Goal: Information Seeking & Learning: Find specific fact

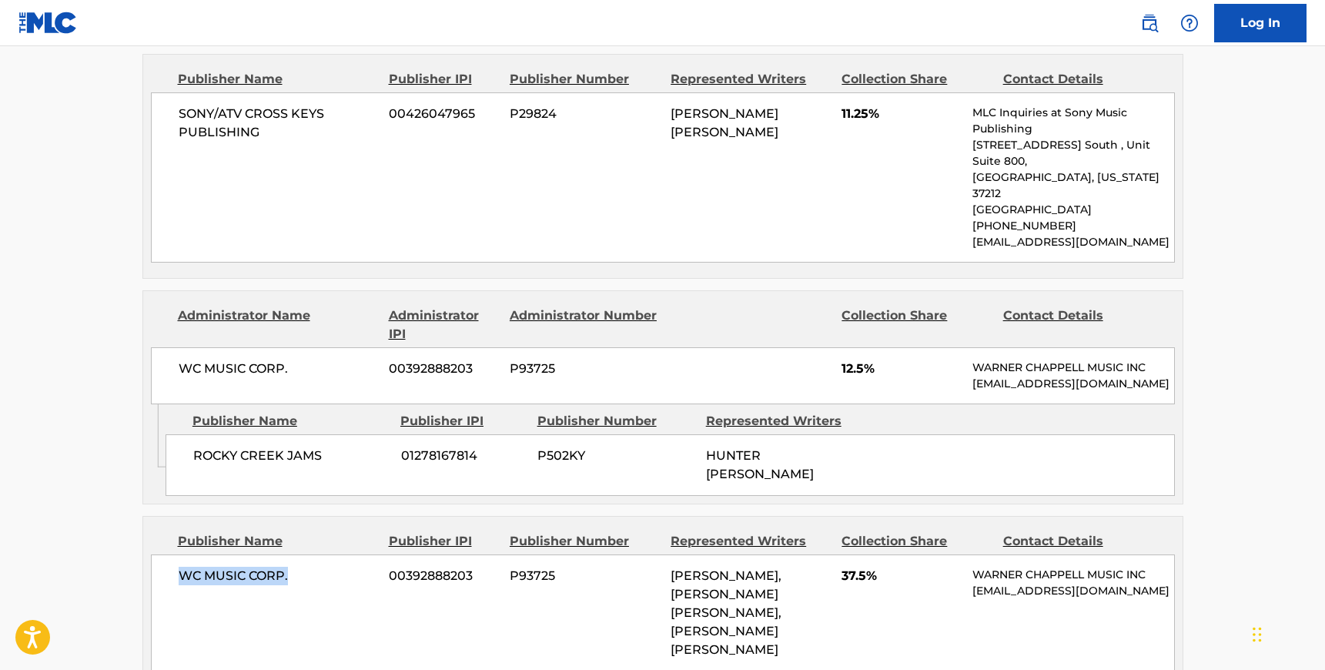
scroll to position [2053, 0]
drag, startPoint x: 672, startPoint y: 453, endPoint x: 785, endPoint y: 450, distance: 113.2
click at [781, 567] on span "[PERSON_NAME], [PERSON_NAME] [PERSON_NAME], [PERSON_NAME] [PERSON_NAME]" at bounding box center [726, 611] width 111 height 89
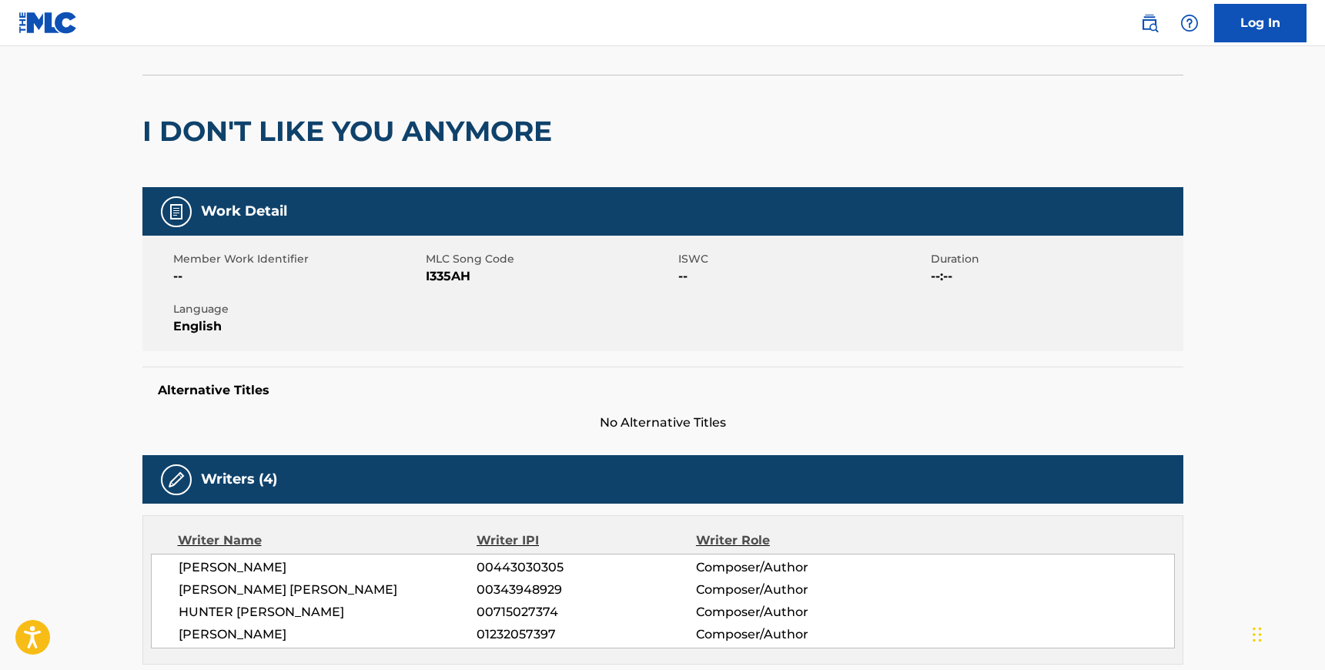
scroll to position [0, 0]
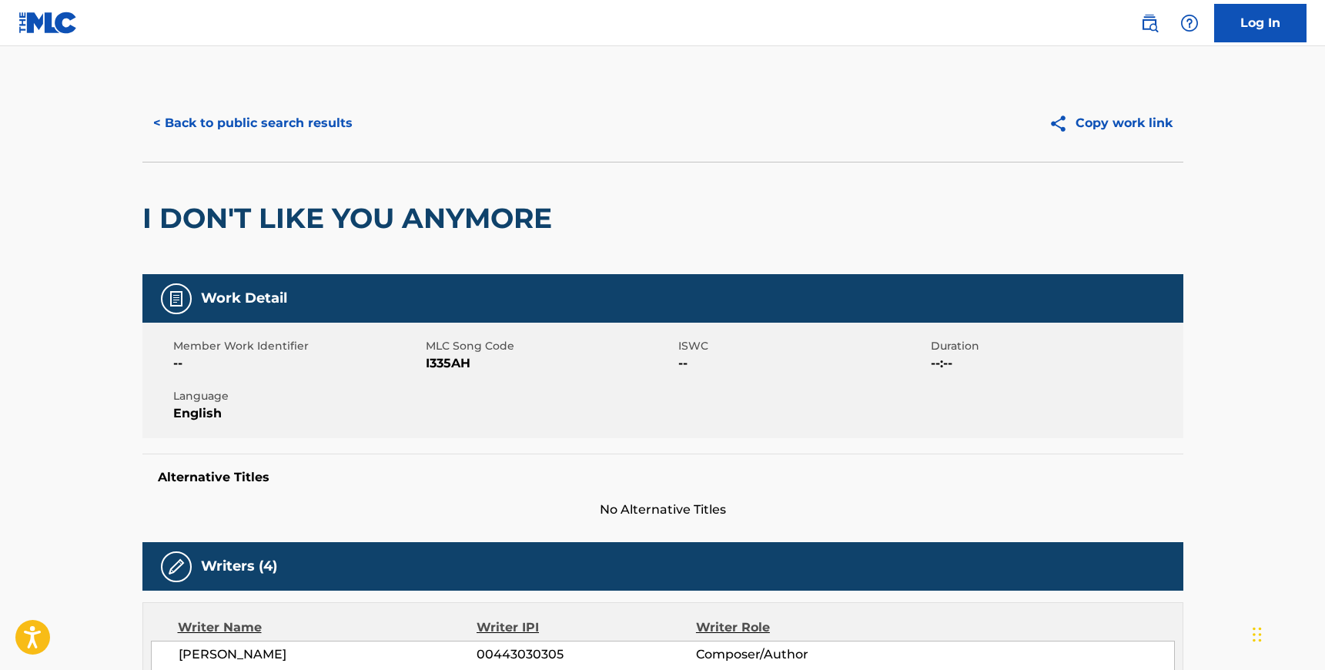
click at [259, 119] on button "< Back to public search results" at bounding box center [252, 123] width 221 height 38
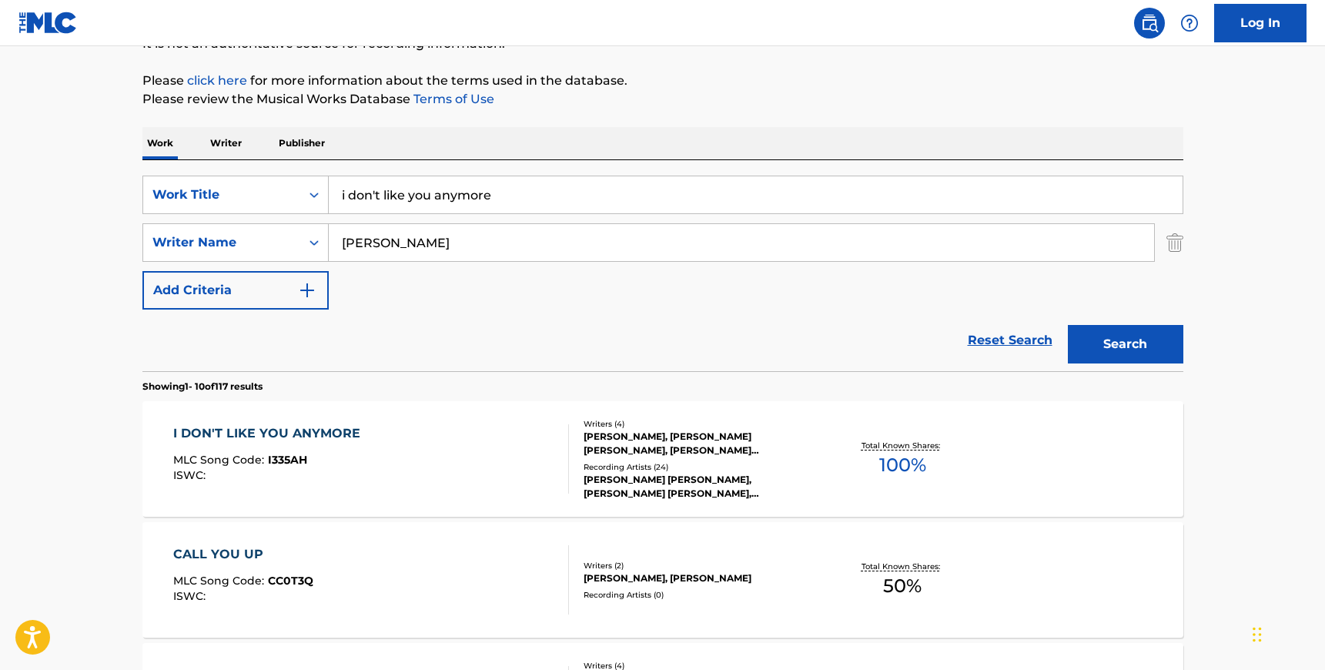
click at [457, 203] on input "i don't like you anymore" at bounding box center [756, 194] width 854 height 37
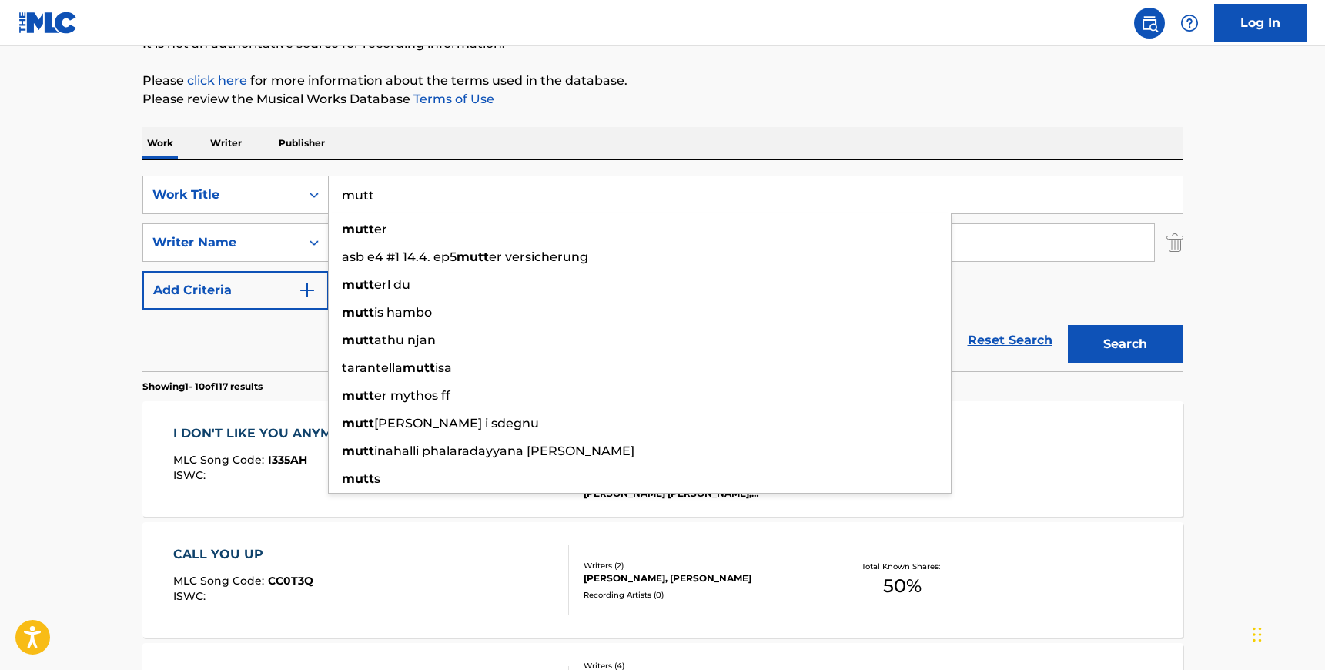
click at [507, 176] on input "mutt" at bounding box center [756, 194] width 854 height 37
type input "mutt"
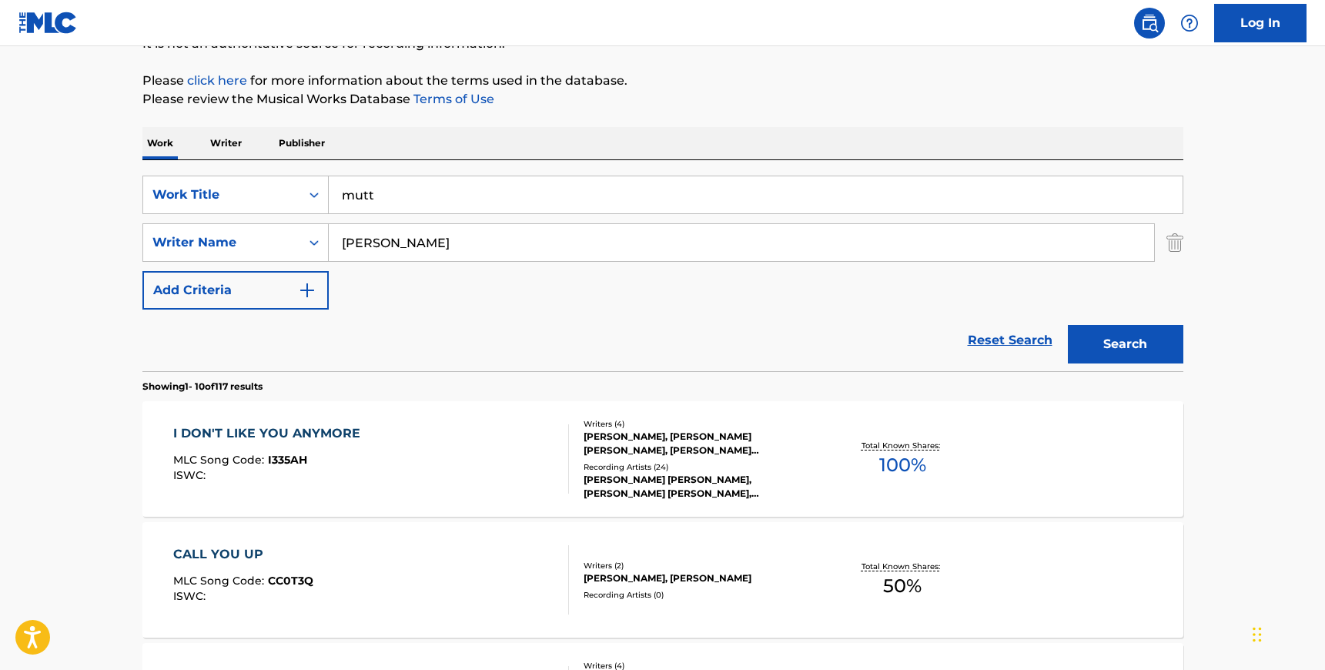
click at [499, 169] on div "SearchWithCriteria8a09dcb3-047a-4d25-b021-2b442702e4e5 Work Title mutt SearchWi…" at bounding box center [662, 265] width 1041 height 211
click at [423, 246] on input "[PERSON_NAME]" at bounding box center [741, 242] width 825 height 37
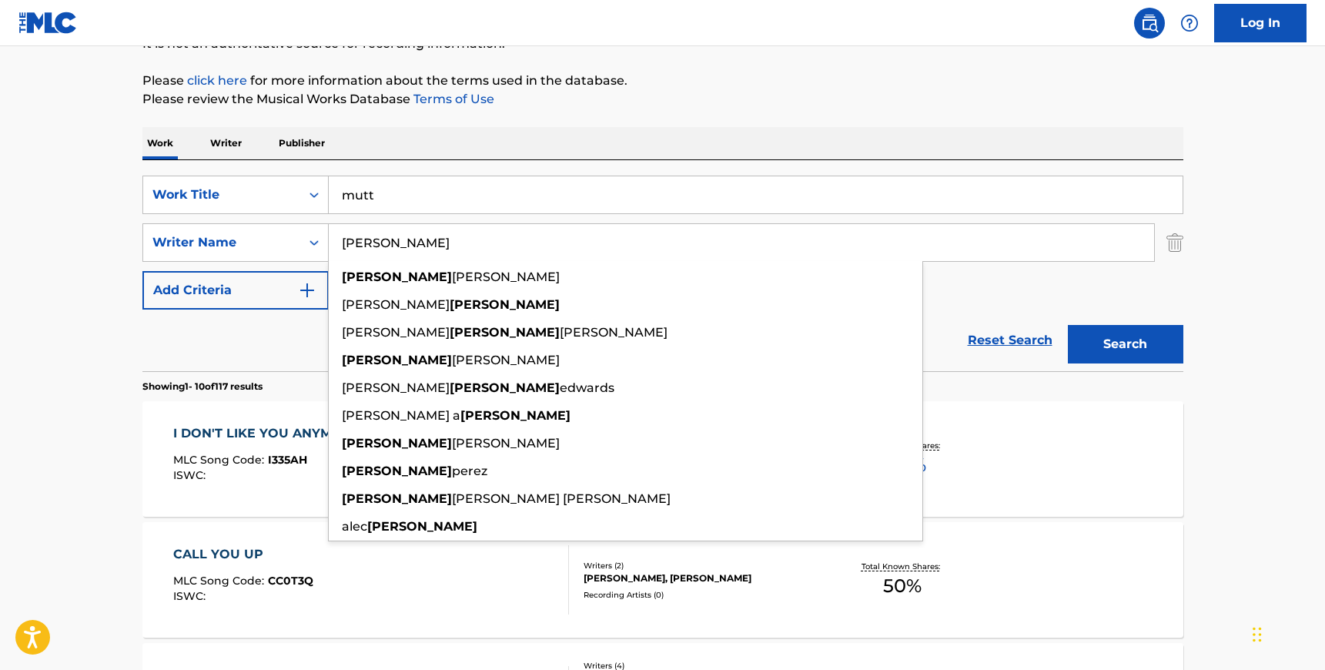
type input "[PERSON_NAME]"
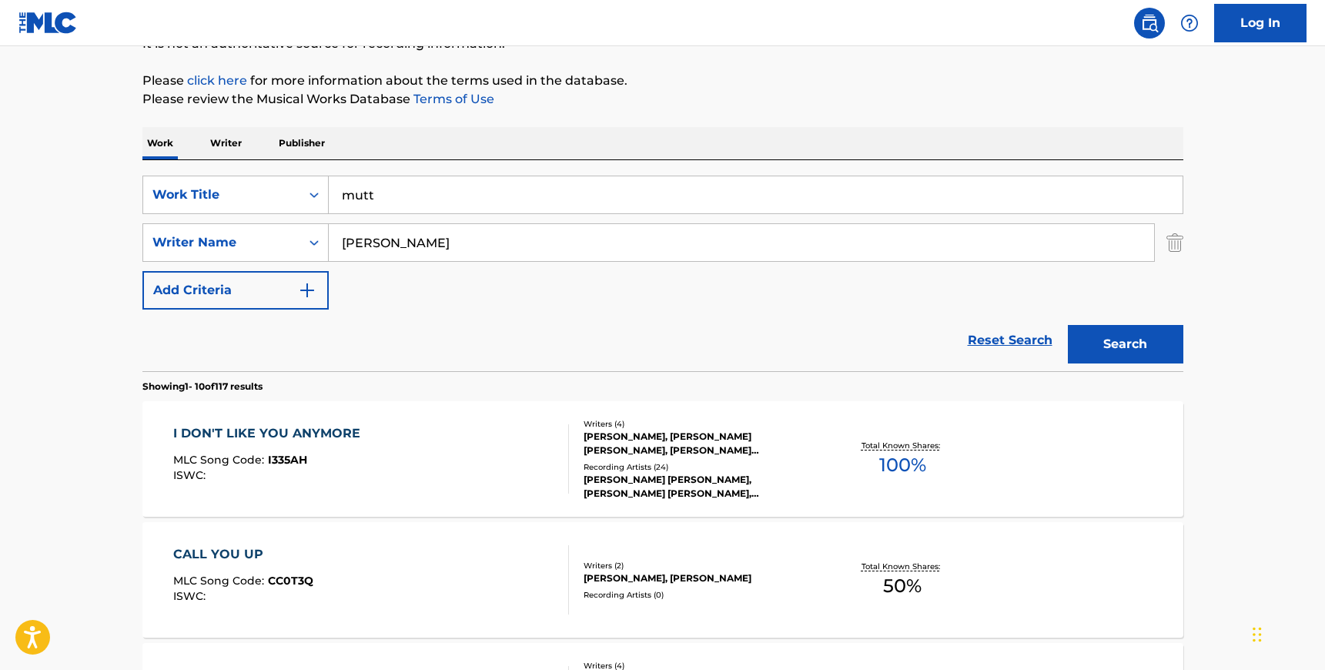
click at [1041, 285] on div "SearchWithCriteria8a09dcb3-047a-4d25-b021-2b442702e4e5 Work Title mutt SearchWi…" at bounding box center [662, 243] width 1041 height 134
click at [1124, 353] on button "Search" at bounding box center [1125, 344] width 115 height 38
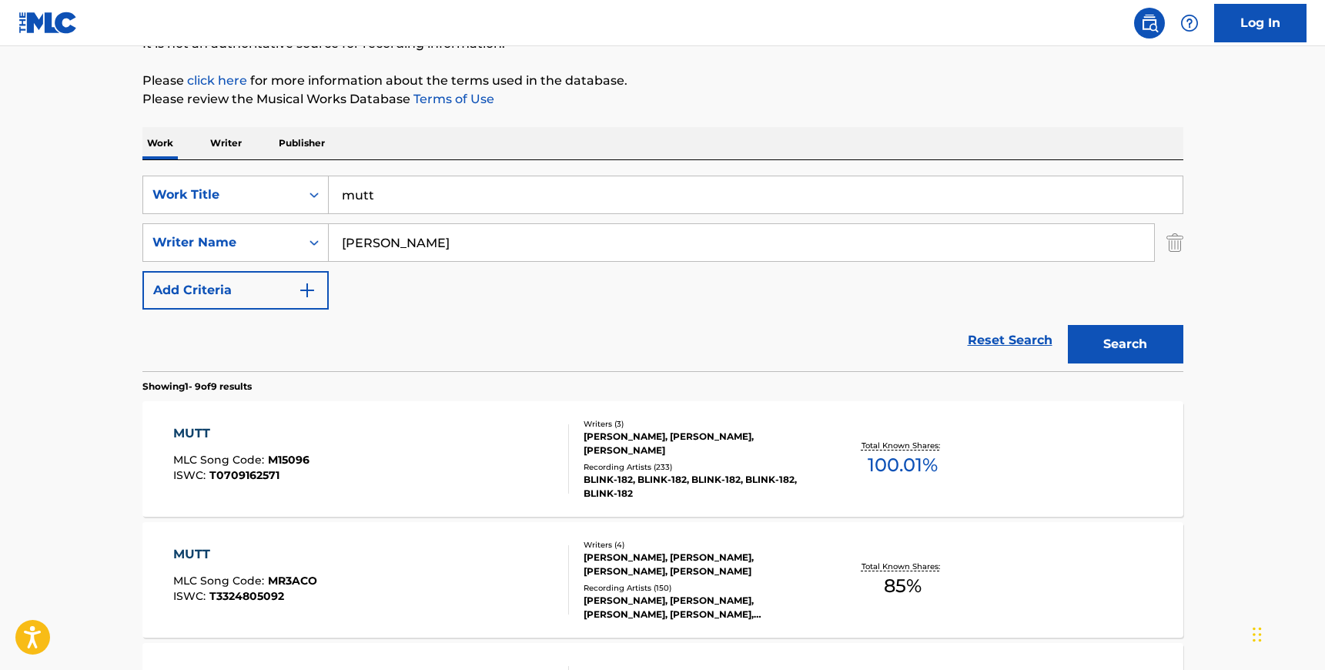
click at [447, 582] on div "MUTT MLC Song Code : MR3ACO ISWC : T3324805092" at bounding box center [371, 579] width 396 height 69
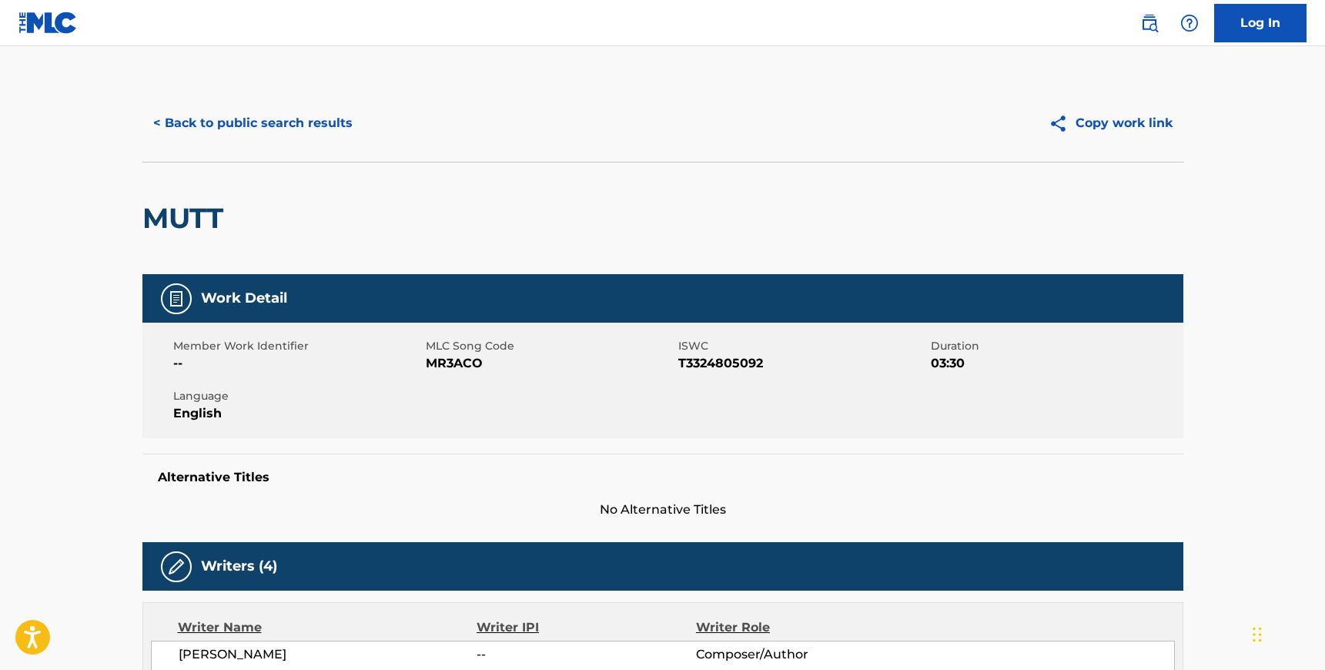
click at [447, 373] on div "Member Work Identifier -- MLC Song Code MR3ACO ISWC T3324805092 Duration 03:30 …" at bounding box center [662, 380] width 1041 height 115
click at [447, 370] on span "MR3ACO" at bounding box center [550, 363] width 249 height 18
copy span "MR3ACO"
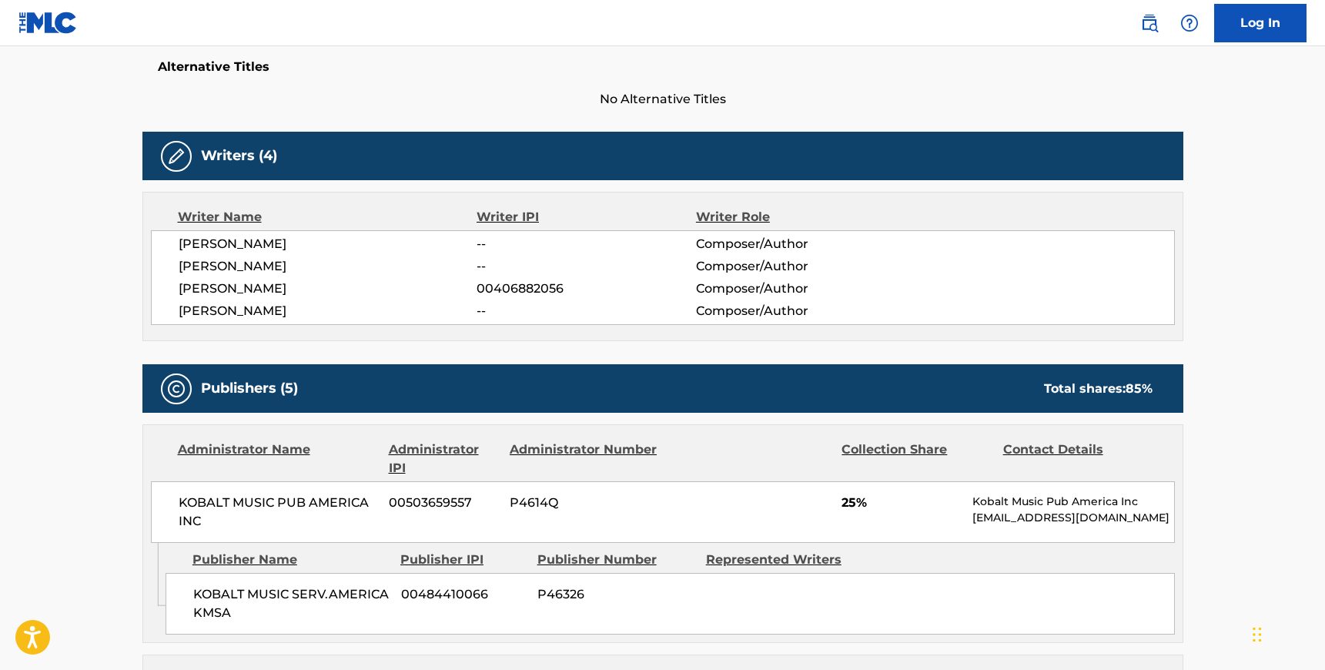
scroll to position [415, 0]
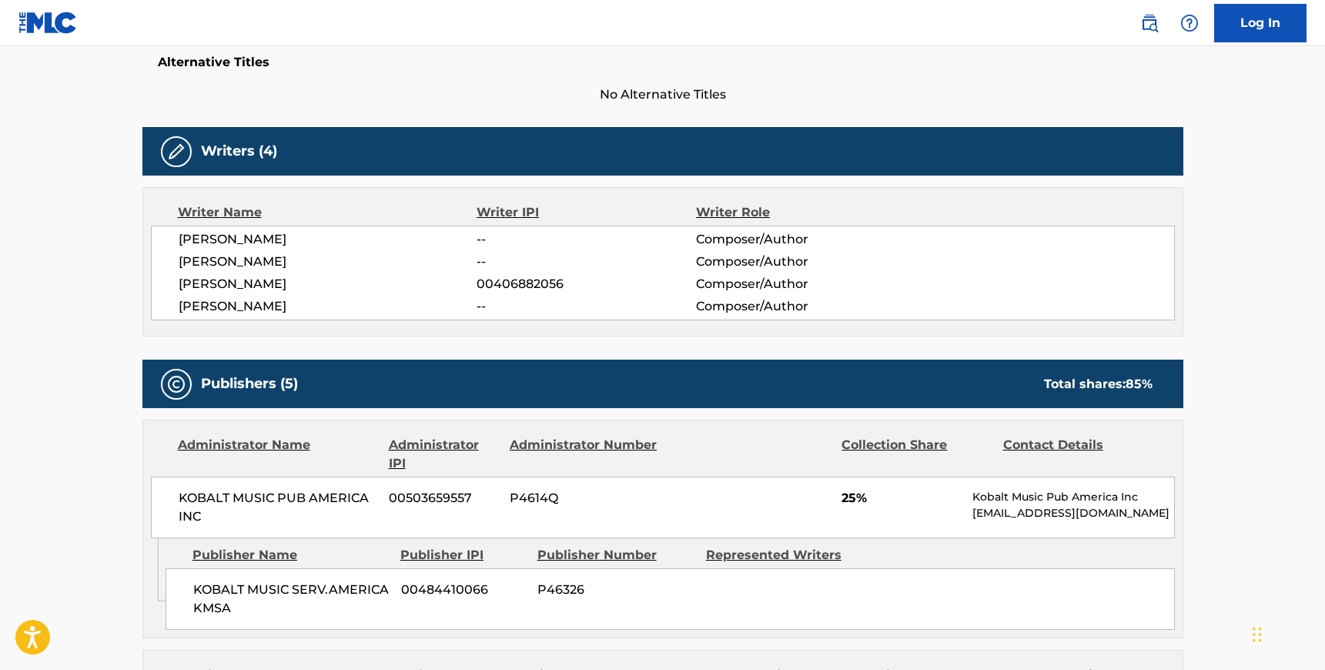
drag, startPoint x: 343, startPoint y: 308, endPoint x: 179, endPoint y: 239, distance: 178.0
click at [179, 239] on div "[PERSON_NAME] -- Composer/Author [PERSON_NAME] -- Composer/Author [PERSON_NAME]…" at bounding box center [663, 273] width 1024 height 95
copy div "[PERSON_NAME] -- Composer/Author [PERSON_NAME] -- Composer/Author [PERSON_NAME]…"
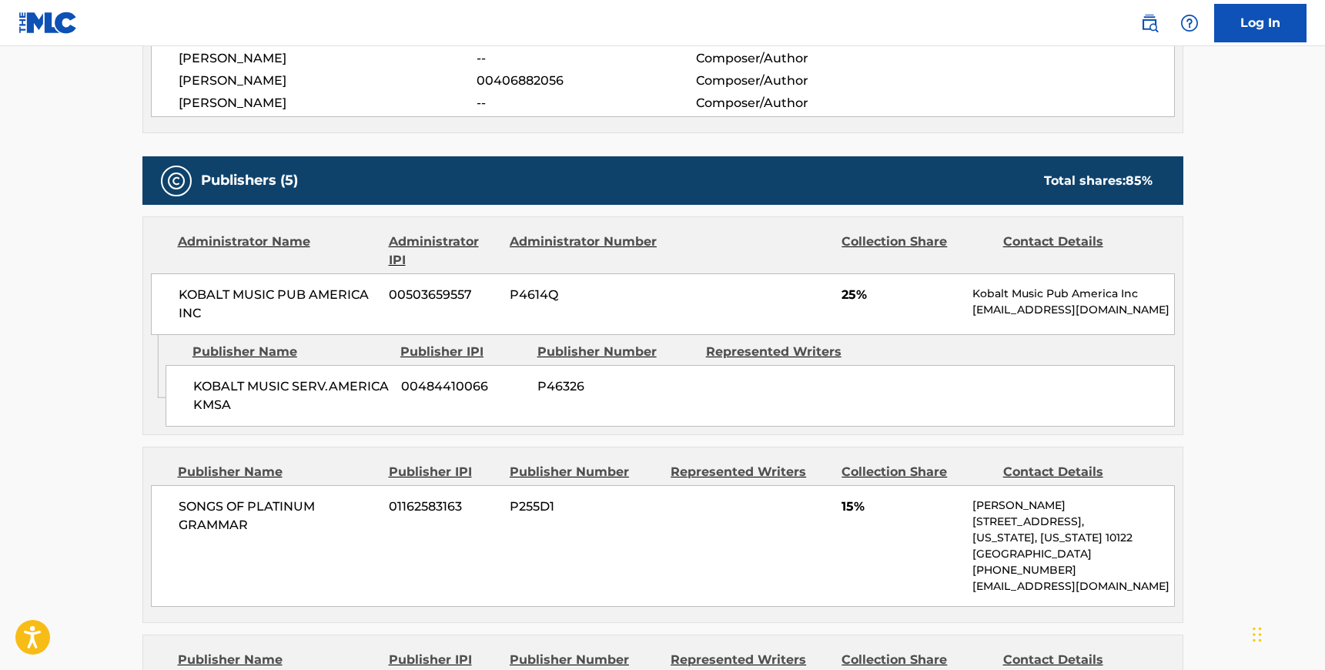
scroll to position [623, 0]
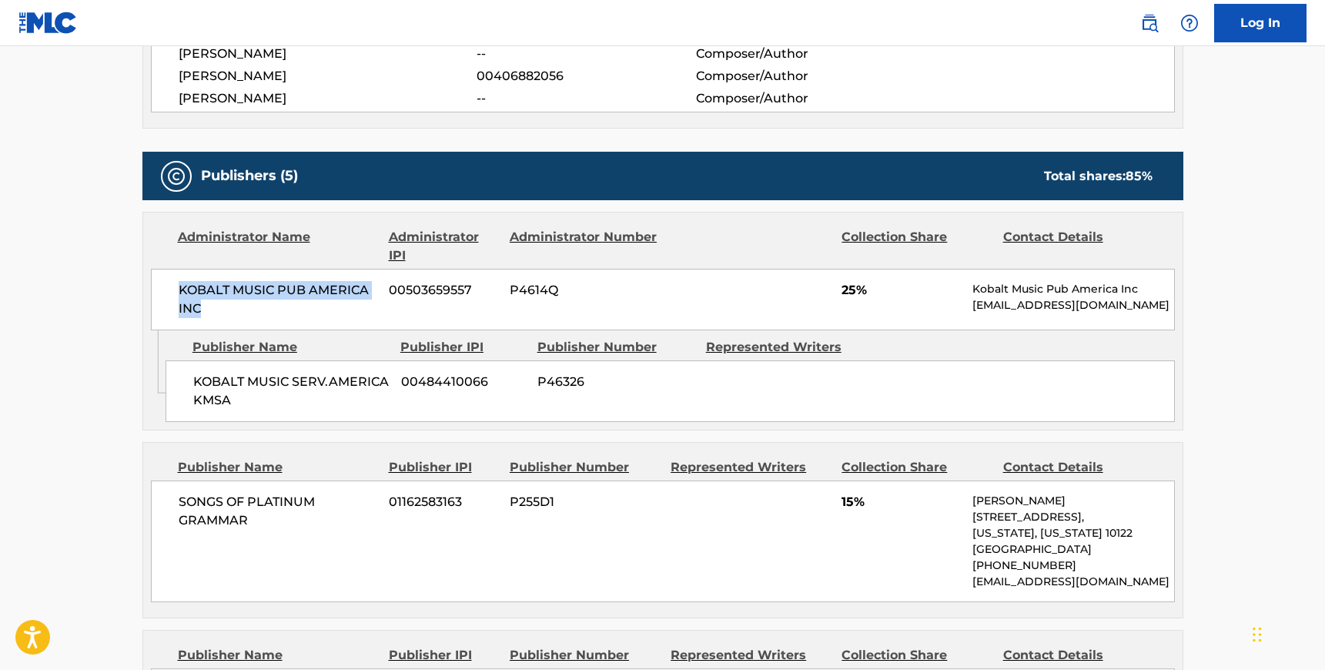
drag, startPoint x: 201, startPoint y: 306, endPoint x: 176, endPoint y: 287, distance: 31.9
click at [176, 287] on div "KOBALT MUSIC PUB AMERICA INC 00503659557 P4614Q 25% Kobalt Music Pub America In…" at bounding box center [663, 300] width 1024 height 62
copy span "KOBALT MUSIC PUB AMERICA INC"
drag, startPoint x: 232, startPoint y: 400, endPoint x: 196, endPoint y: 377, distance: 42.5
click at [196, 377] on span "KOBALT MUSIC SERV.AMERICA KMSA" at bounding box center [291, 391] width 196 height 37
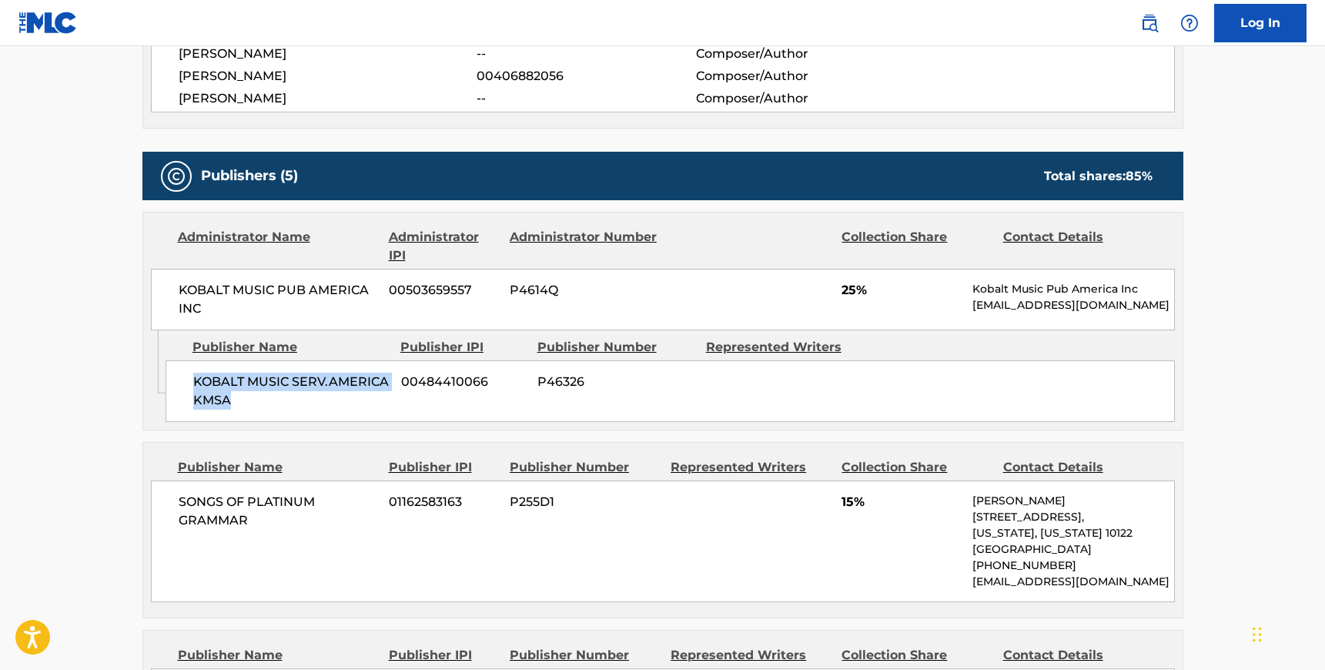
copy span "KOBALT MUSIC SERV.AMERICA KMSA"
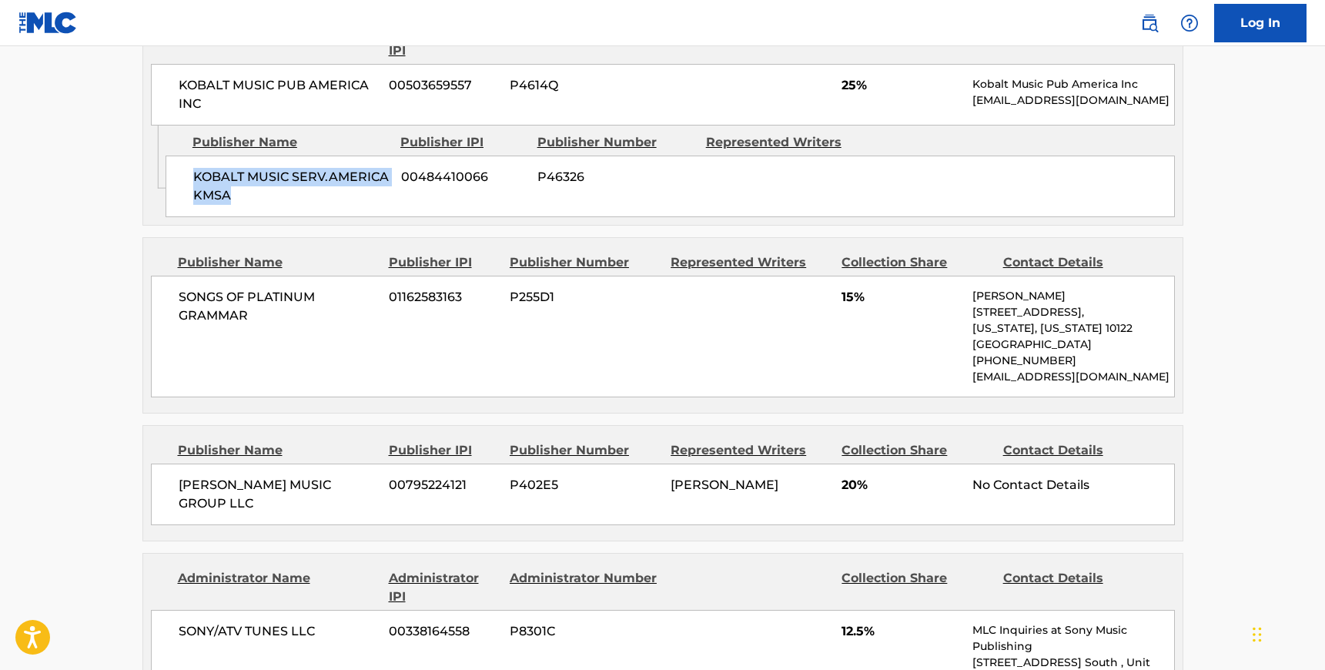
scroll to position [828, 0]
drag, startPoint x: 246, startPoint y: 316, endPoint x: 172, endPoint y: 295, distance: 77.5
click at [172, 295] on div "SONGS OF PLATINUM GRAMMAR 01162583163 P255D1 15% [PERSON_NAME] [STREET_ADDRESS]…" at bounding box center [663, 336] width 1024 height 122
copy span "SONGS OF PLATINUM GRAMMAR"
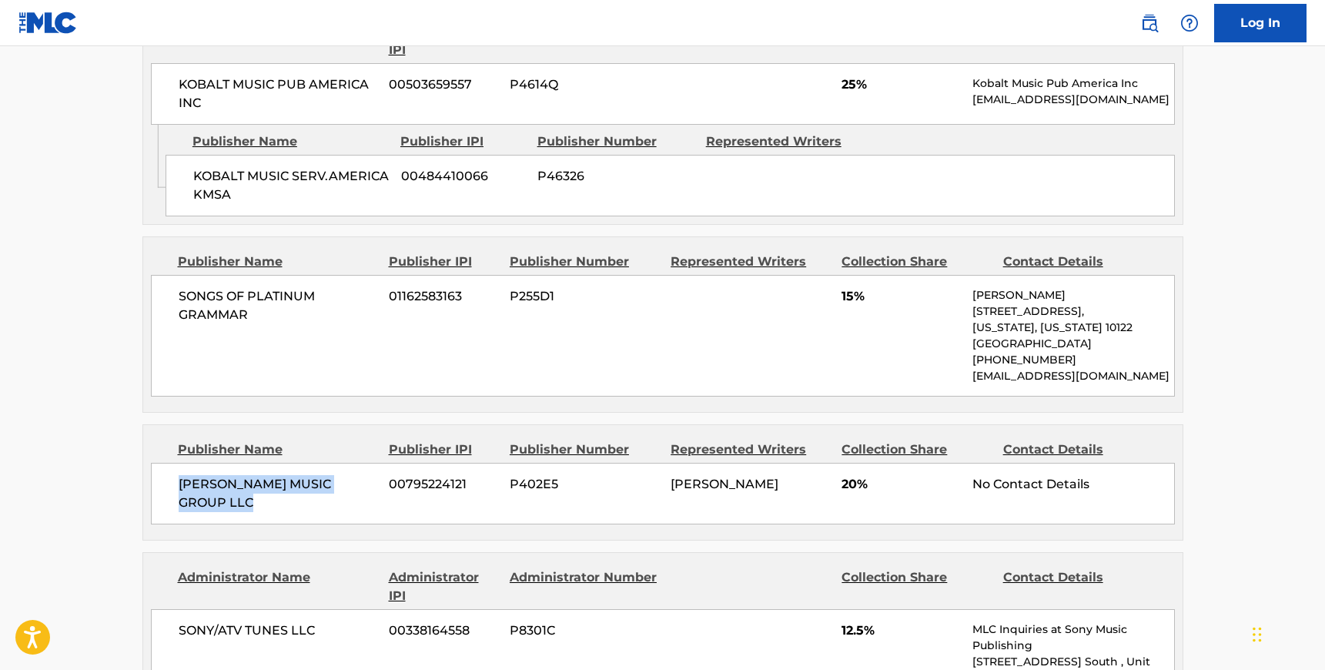
drag, startPoint x: 259, startPoint y: 502, endPoint x: 177, endPoint y: 483, distance: 84.6
click at [179, 483] on span "[PERSON_NAME] MUSIC GROUP LLC" at bounding box center [278, 493] width 199 height 37
copy span "[PERSON_NAME] MUSIC GROUP LLC"
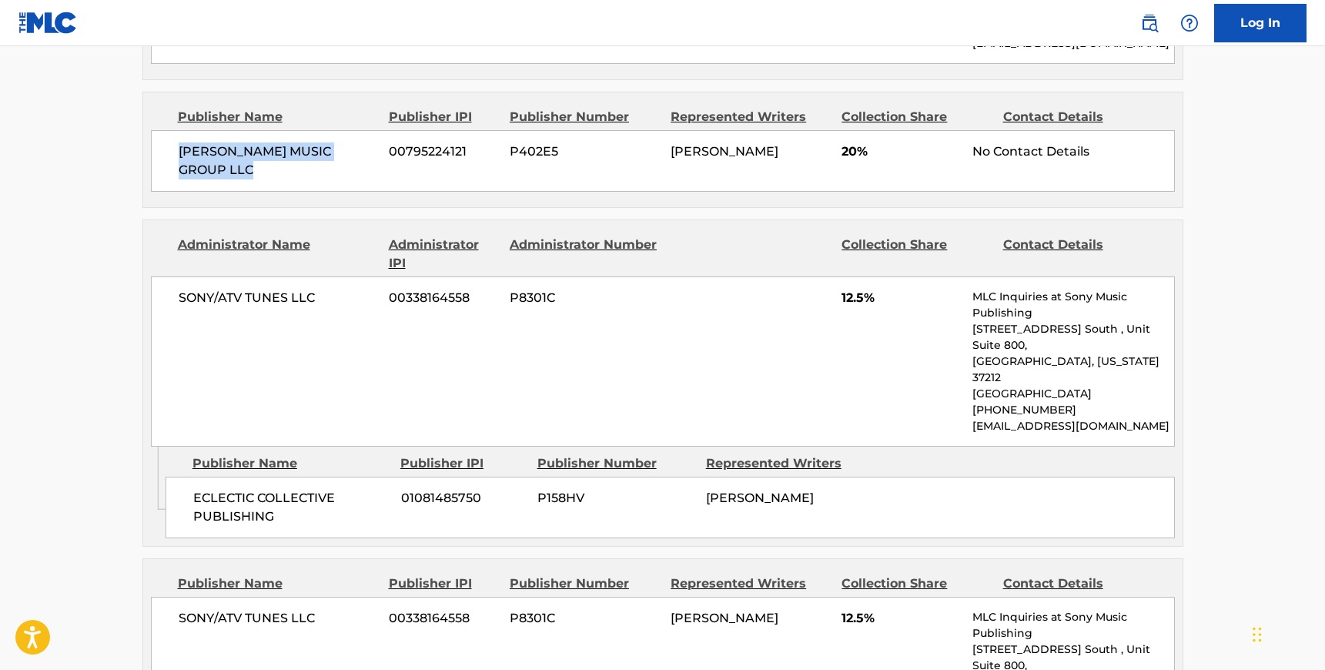
scroll to position [1166, 0]
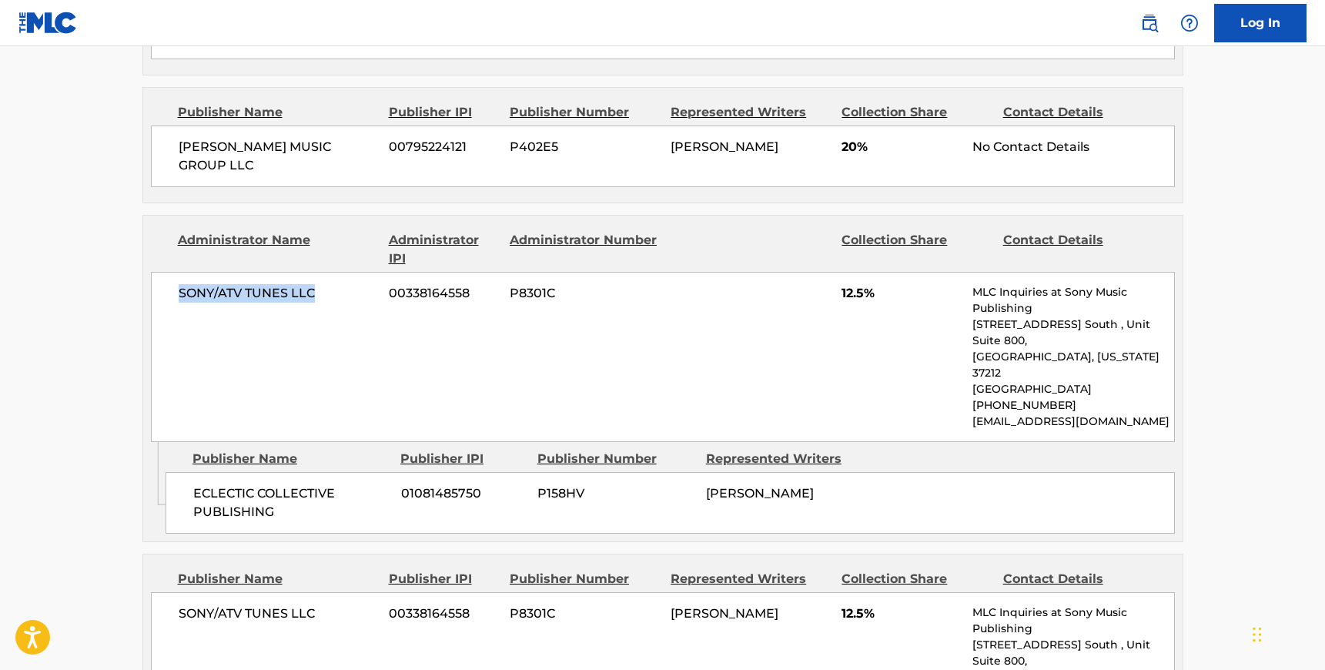
drag, startPoint x: 315, startPoint y: 295, endPoint x: 179, endPoint y: 289, distance: 136.4
click at [179, 289] on span "SONY/ATV TUNES LLC" at bounding box center [278, 293] width 199 height 18
copy span "SONY/ATV TUNES LLC"
drag, startPoint x: 276, startPoint y: 474, endPoint x: 190, endPoint y: 463, distance: 86.9
click at [190, 472] on div "ECLECTIC COLLECTIVE PUBLISHING 01081485750 P158HV [PERSON_NAME]" at bounding box center [670, 503] width 1009 height 62
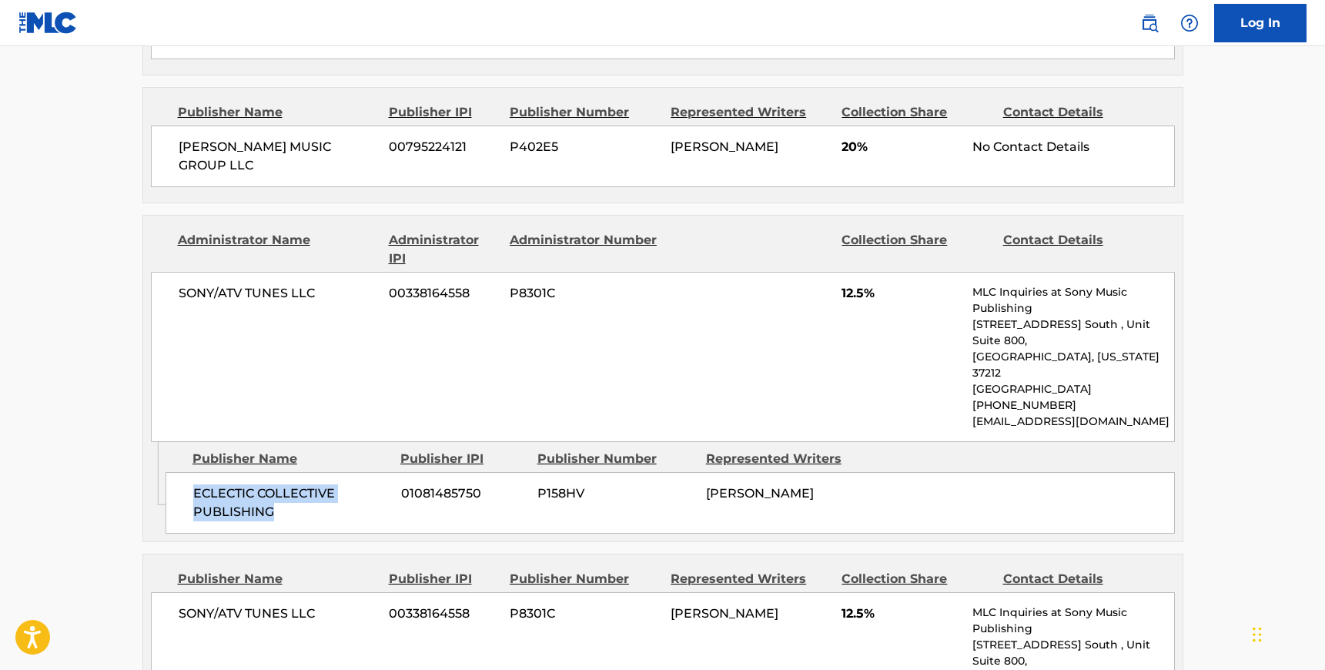
copy span "ECLECTIC COLLECTIVE PUBLISHING"
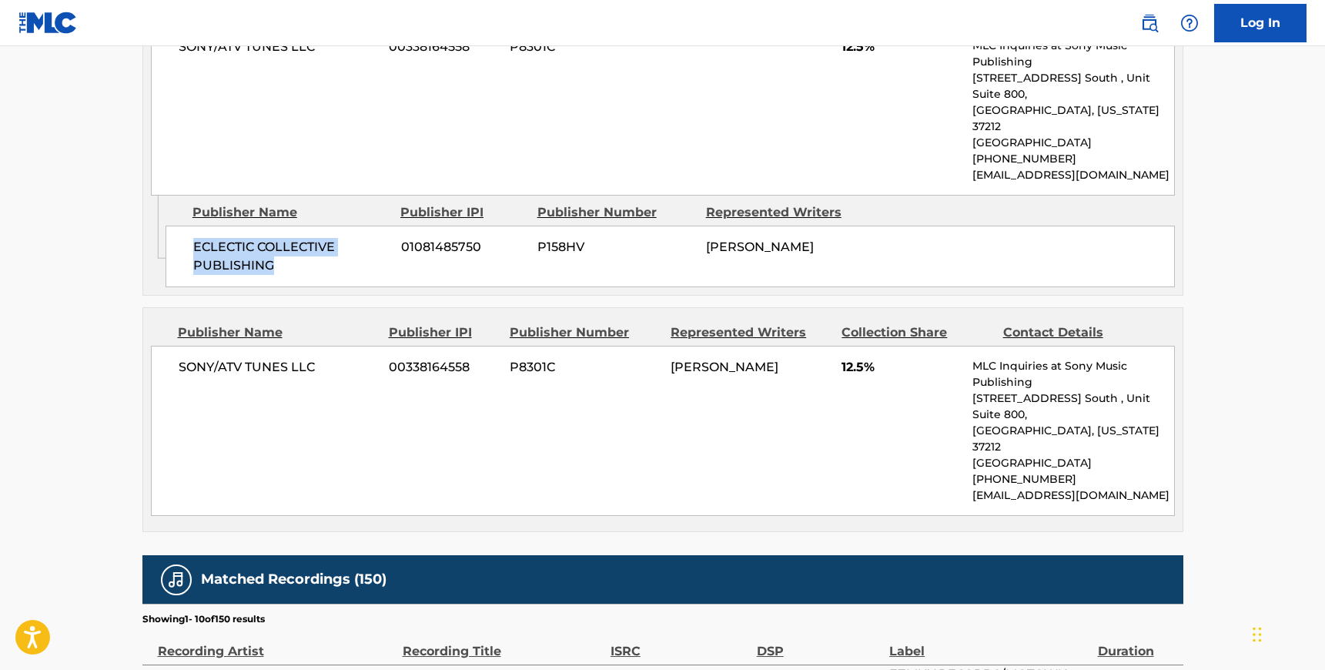
scroll to position [1420, 0]
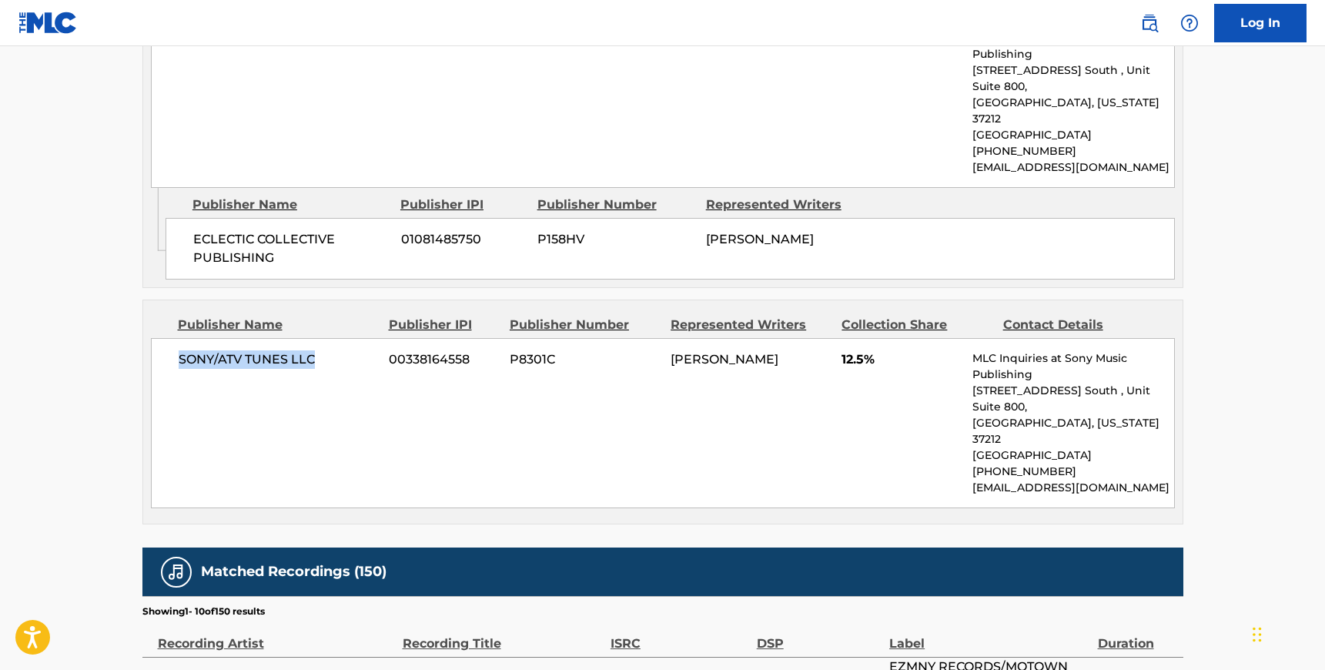
drag, startPoint x: 319, startPoint y: 326, endPoint x: 178, endPoint y: 319, distance: 141.1
click at [179, 350] on span "SONY/ATV TUNES LLC" at bounding box center [278, 359] width 199 height 18
copy span "SONY/ATV TUNES LLC"
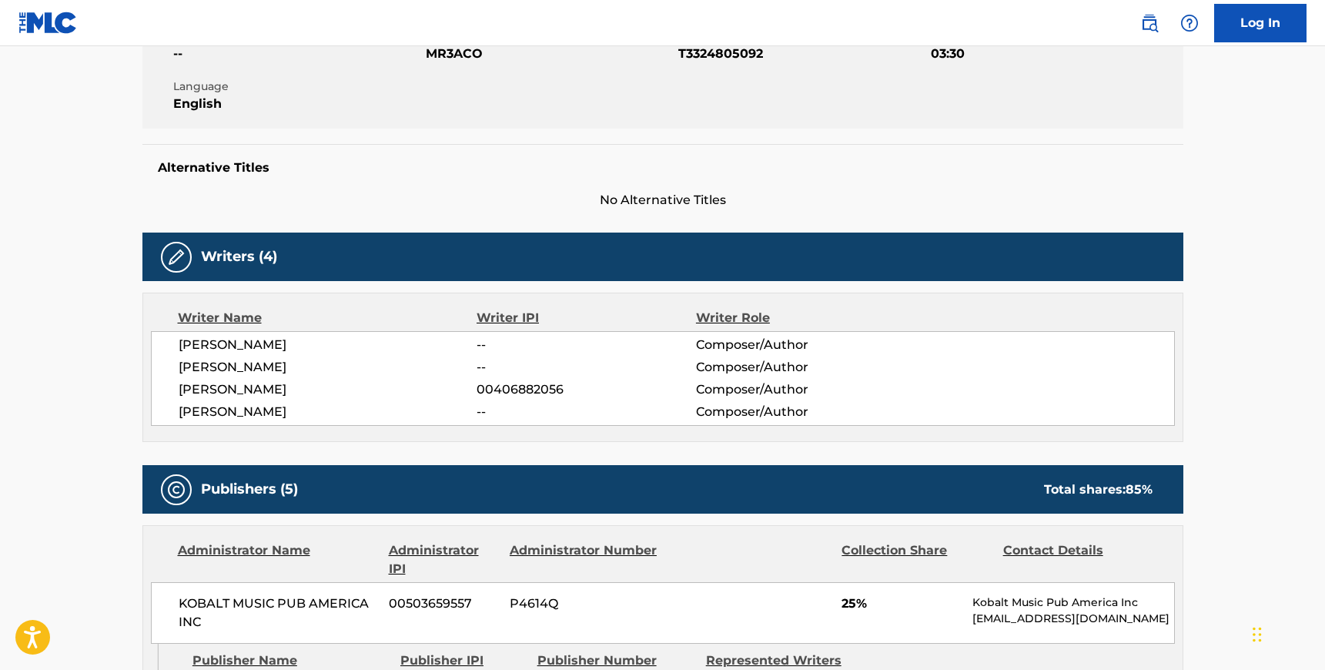
scroll to position [0, 0]
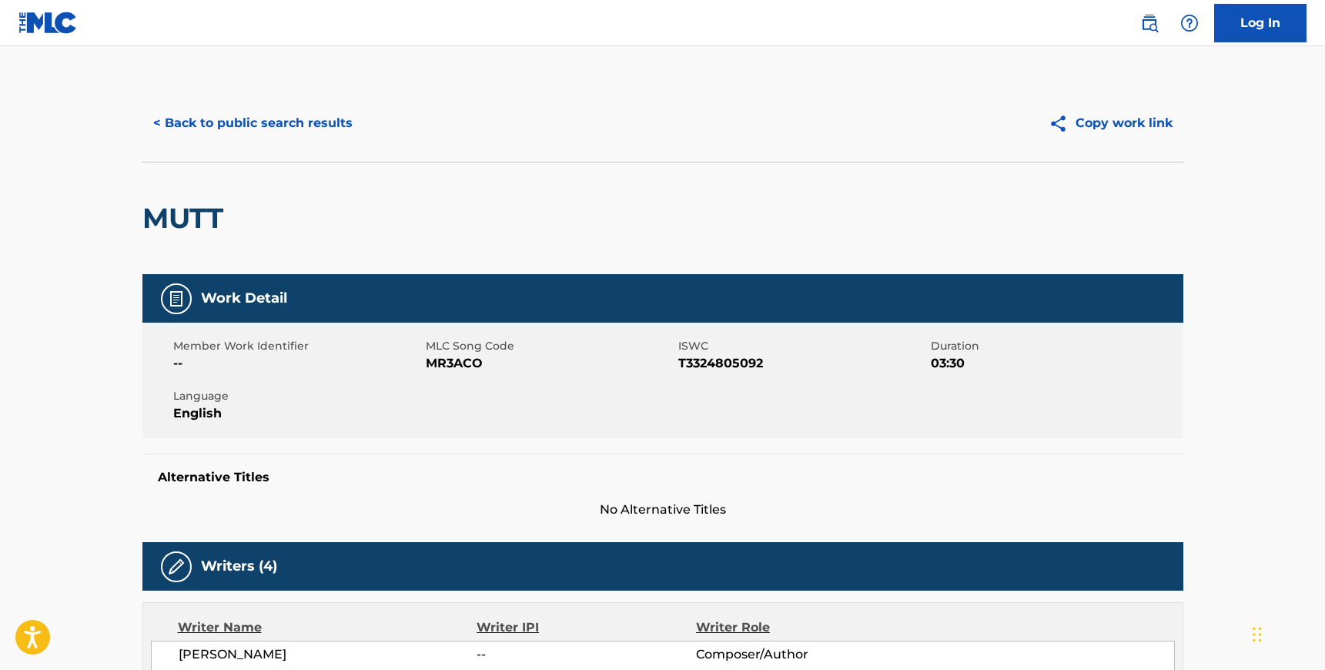
click at [204, 122] on button "< Back to public search results" at bounding box center [252, 123] width 221 height 38
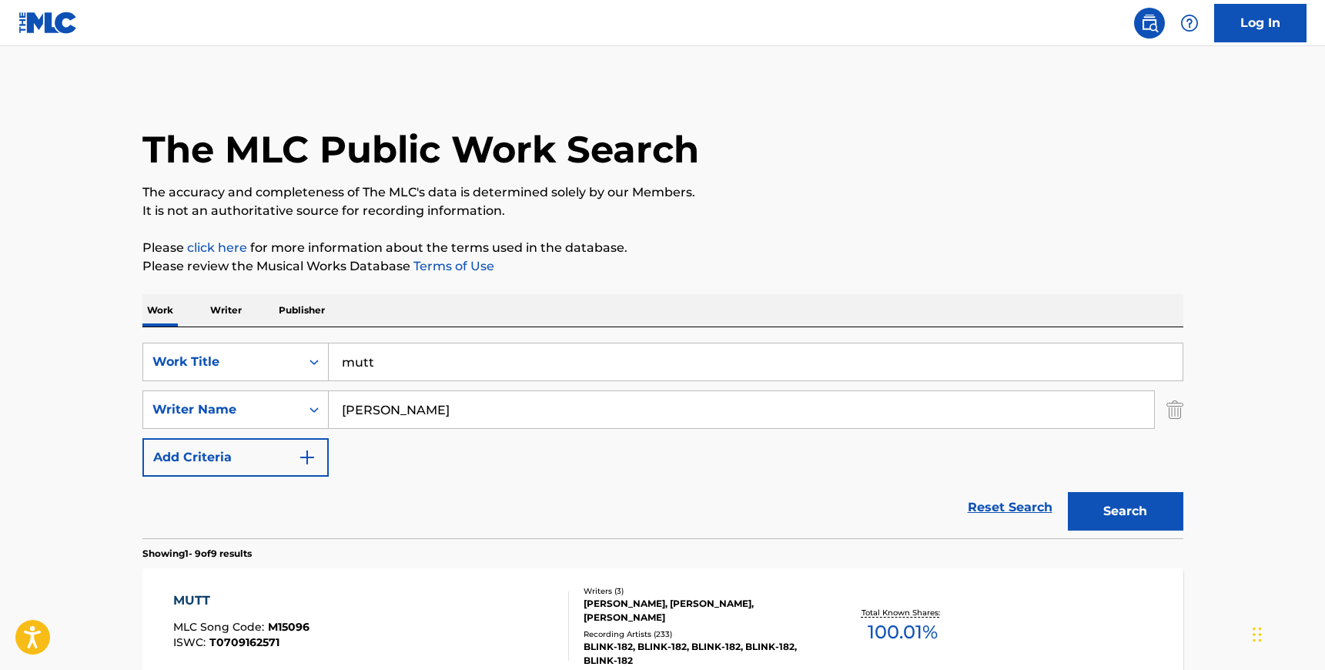
scroll to position [165, 0]
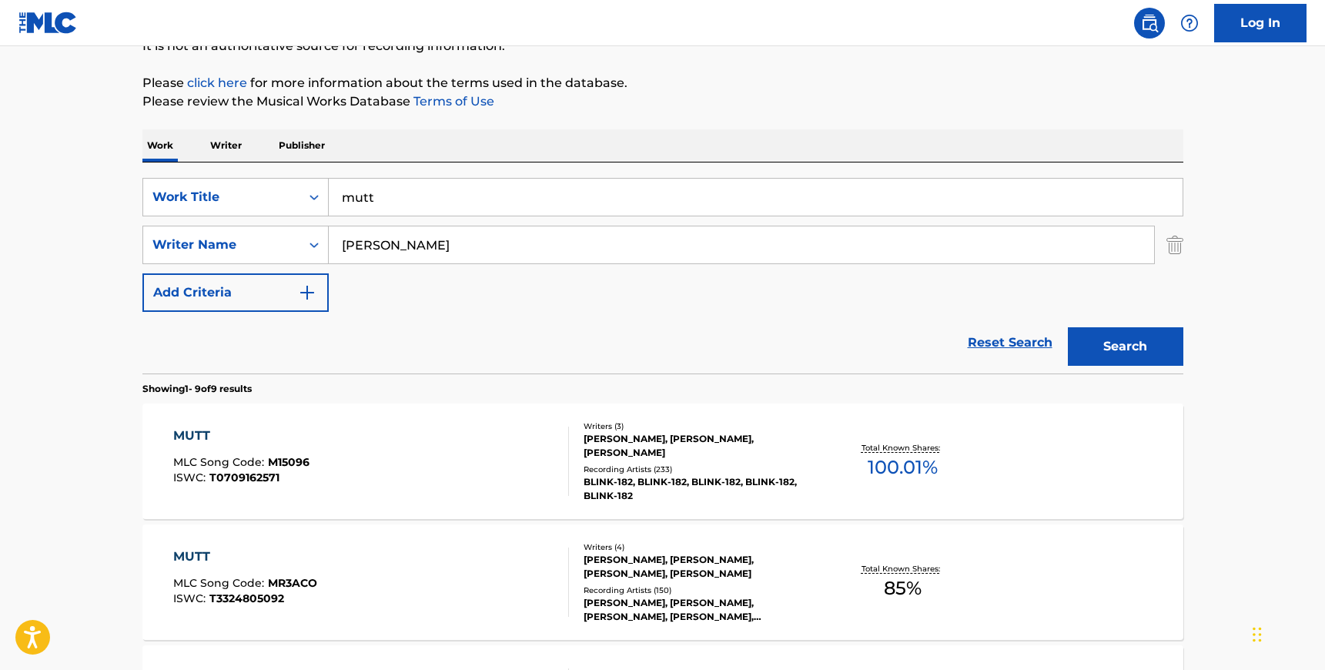
click at [397, 185] on input "mutt" at bounding box center [756, 197] width 854 height 37
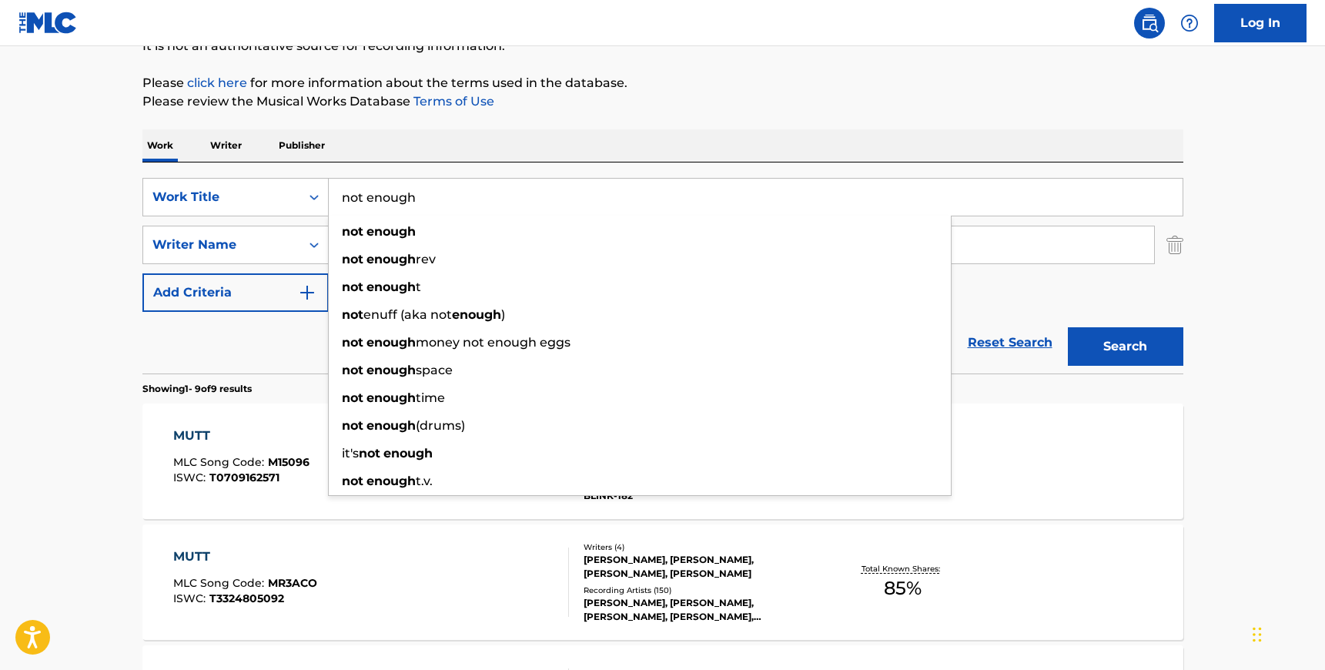
type input "not enough"
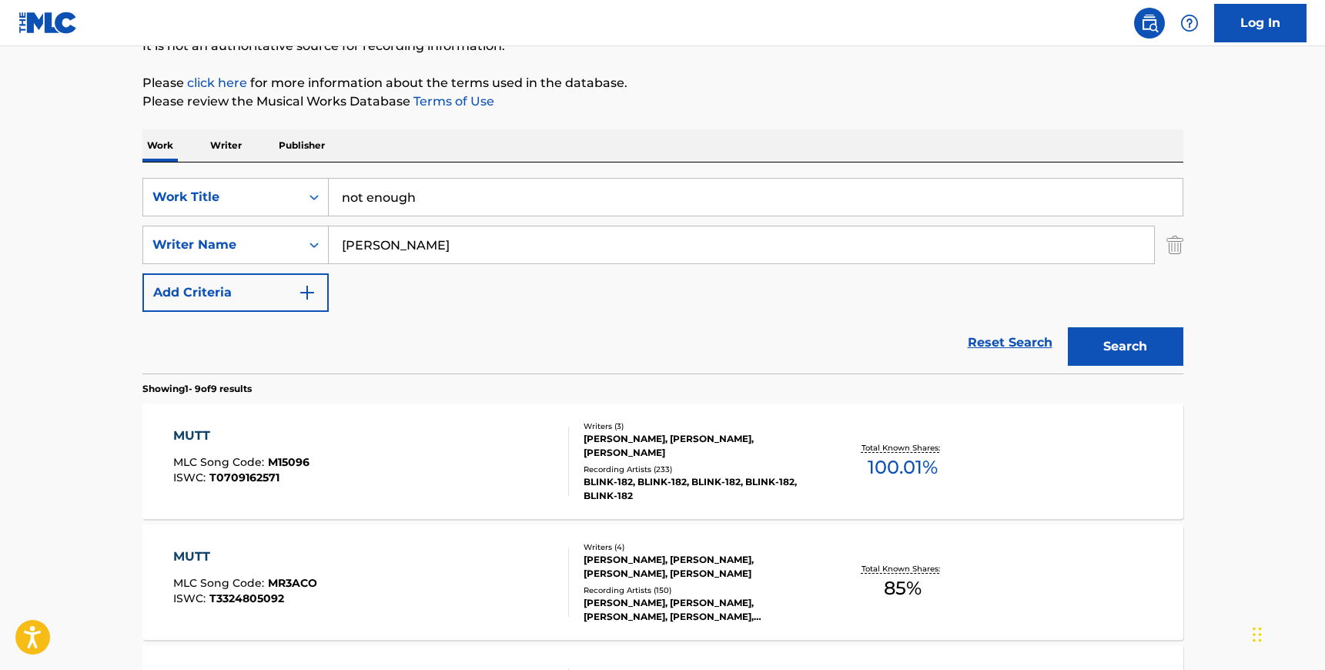
click at [428, 169] on div "SearchWithCriteria8a09dcb3-047a-4d25-b021-2b442702e4e5 Work Title not enough Se…" at bounding box center [662, 267] width 1041 height 211
click at [427, 239] on input "[PERSON_NAME]" at bounding box center [741, 244] width 825 height 37
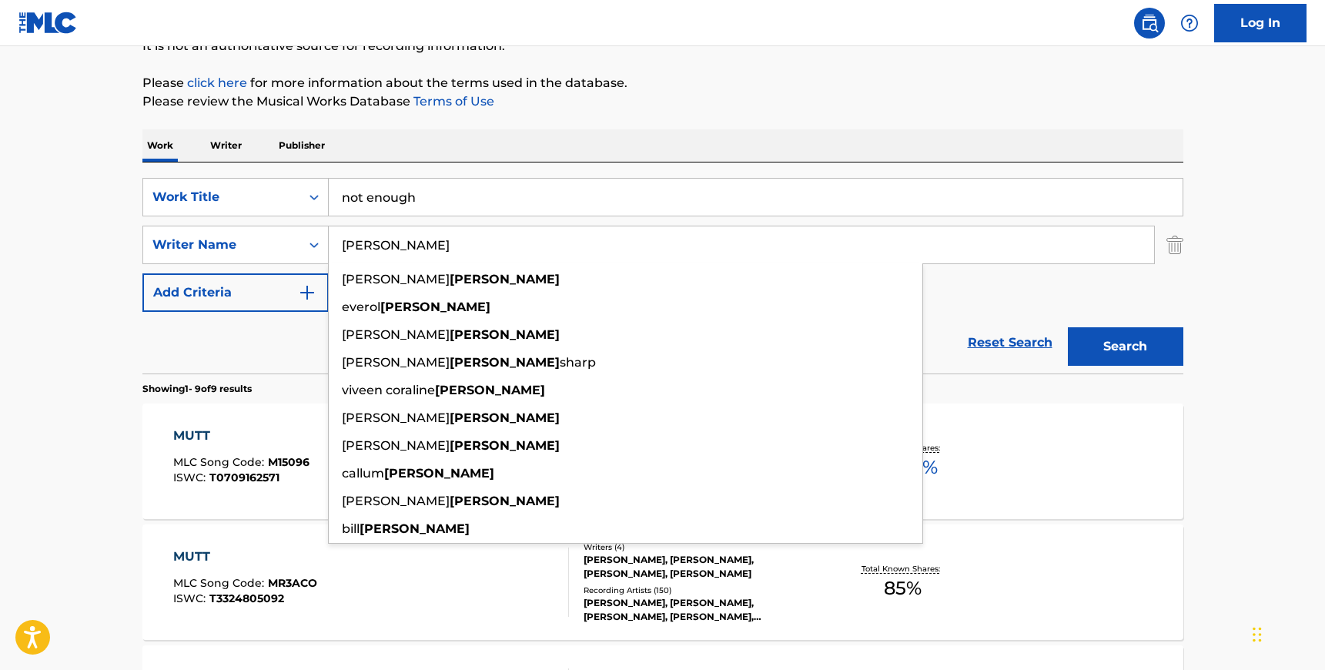
type input "[PERSON_NAME]"
click at [546, 171] on div "SearchWithCriteria8a09dcb3-047a-4d25-b021-2b442702e4e5 Work Title not enough Se…" at bounding box center [662, 267] width 1041 height 211
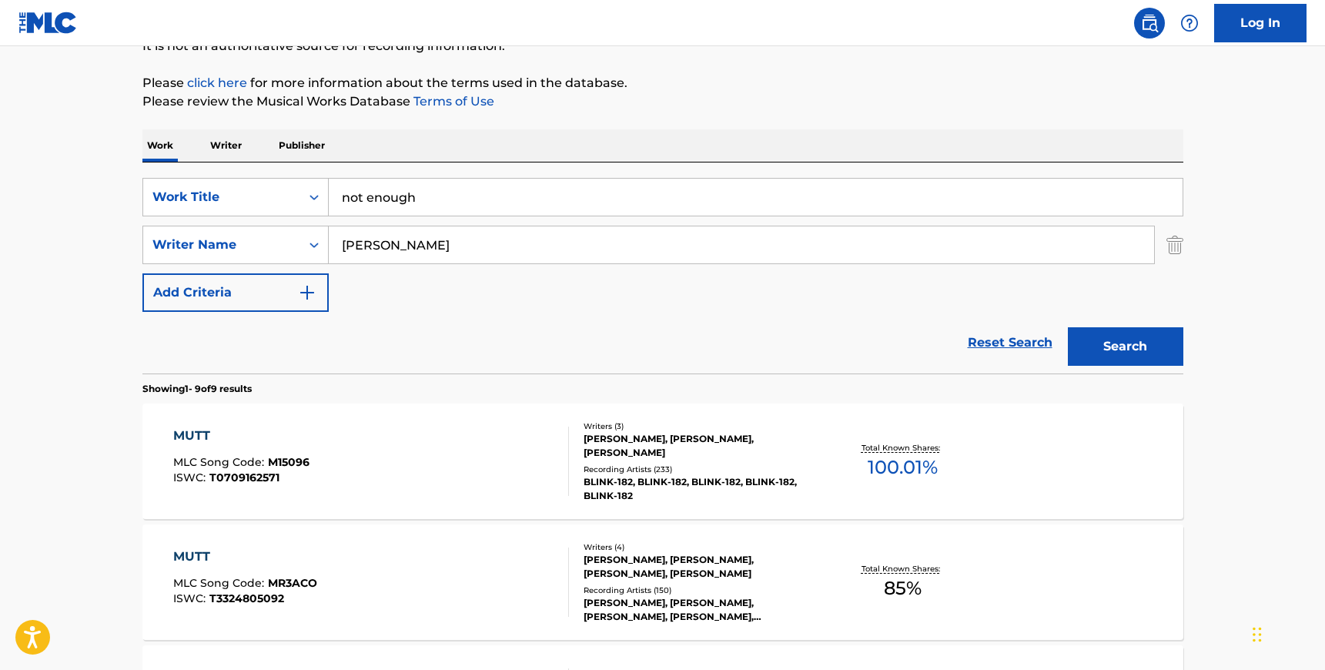
click at [1146, 343] on button "Search" at bounding box center [1125, 346] width 115 height 38
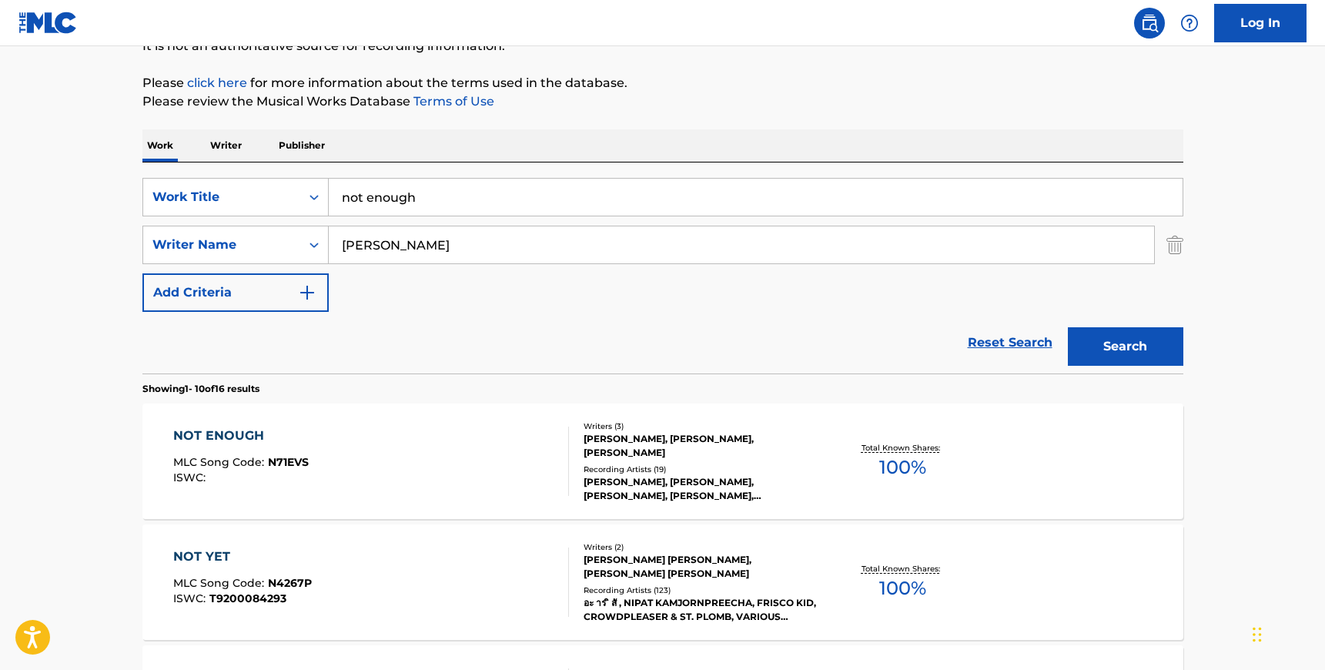
click at [450, 431] on div "NOT ENOUGH MLC Song Code : N71EVS ISWC :" at bounding box center [371, 461] width 396 height 69
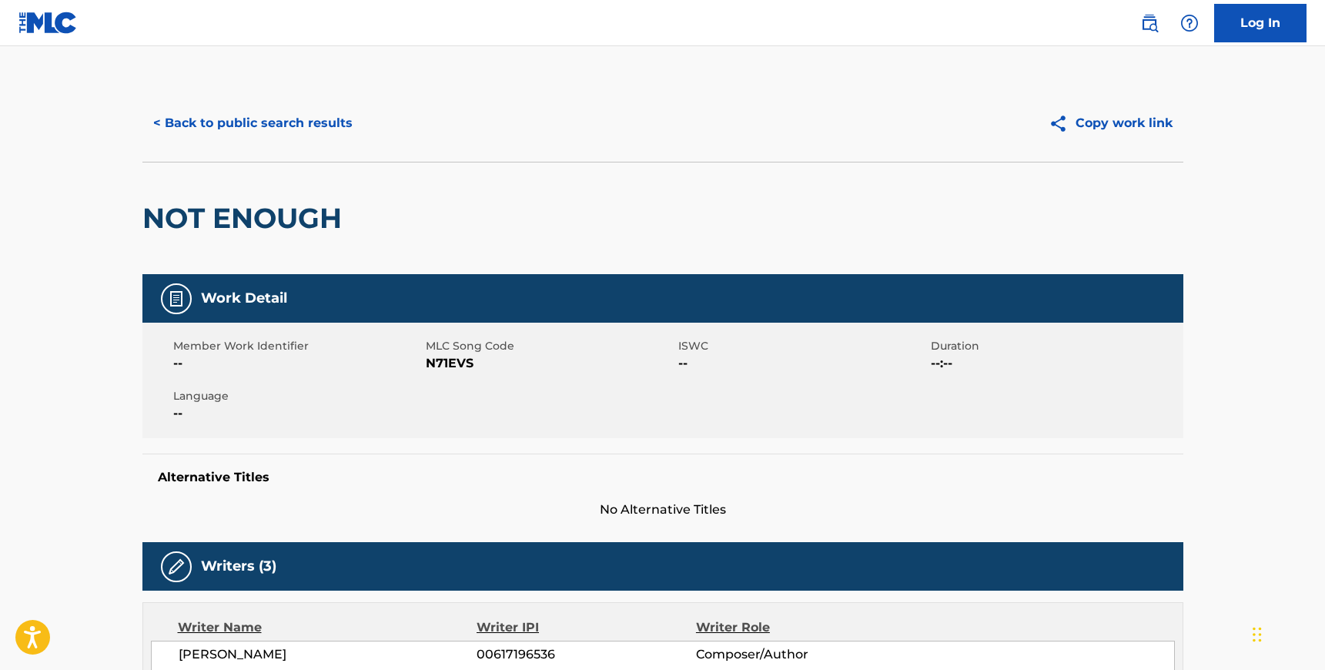
click at [448, 366] on span "N71EVS" at bounding box center [550, 363] width 249 height 18
copy span "N71EVS"
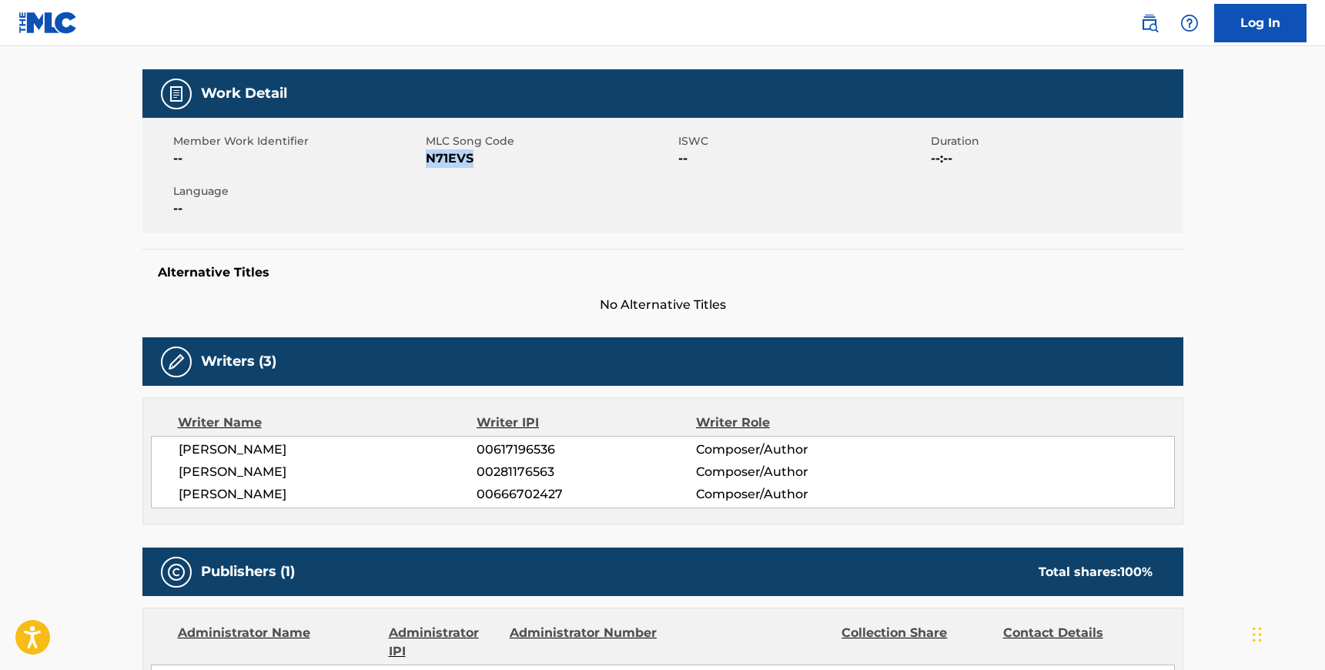
scroll to position [234, 0]
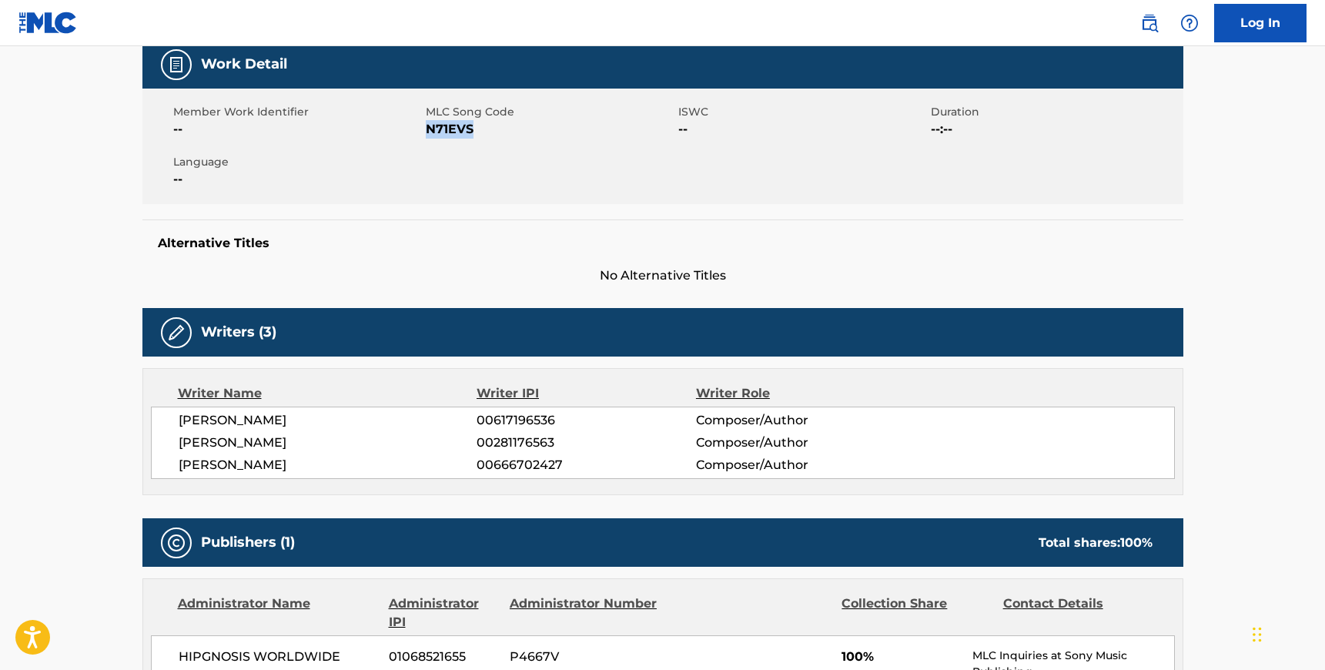
drag, startPoint x: 177, startPoint y: 417, endPoint x: 356, endPoint y: 467, distance: 185.5
click at [356, 467] on div "[PERSON_NAME] 00617196536 Composer/Author [PERSON_NAME] 00281176563 Composer/Au…" at bounding box center [663, 443] width 1024 height 72
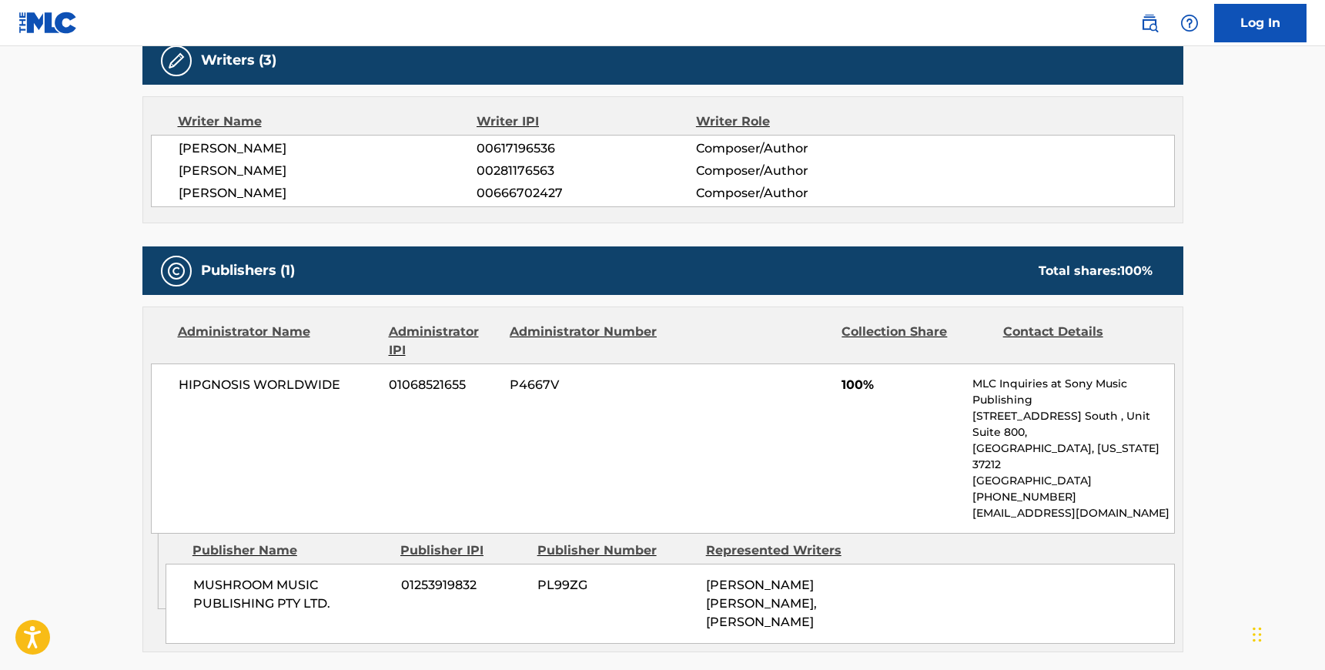
scroll to position [536, 0]
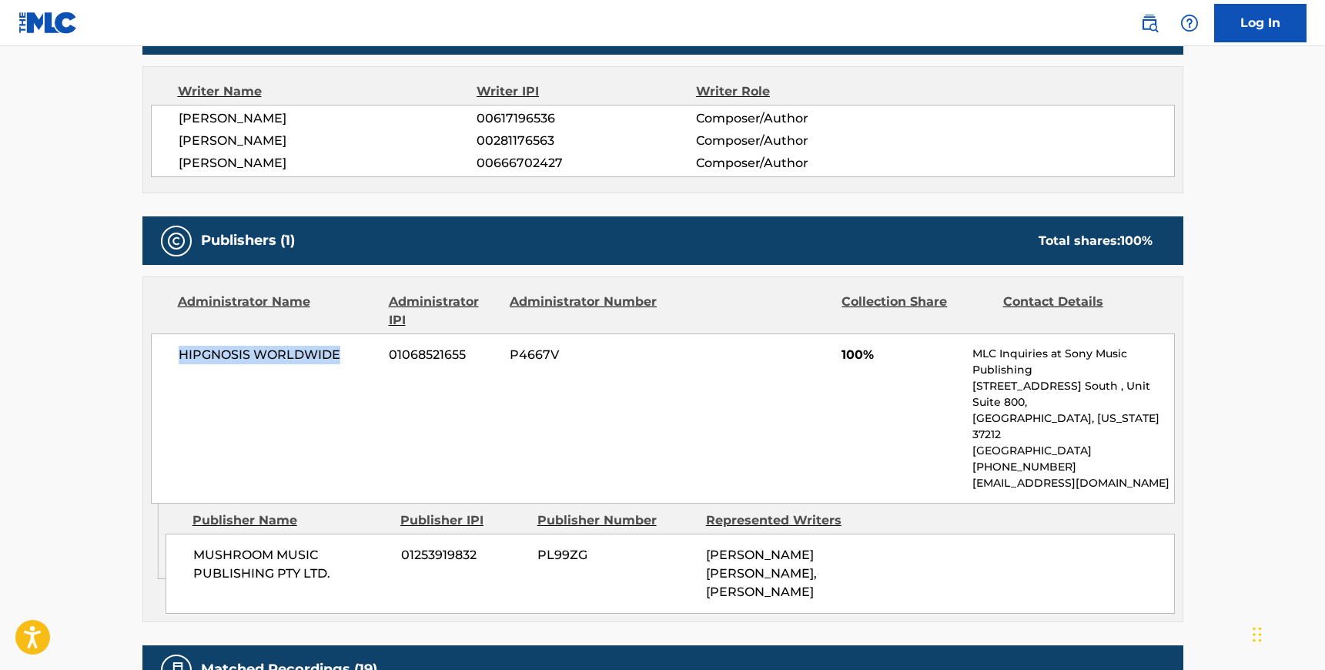
drag, startPoint x: 340, startPoint y: 350, endPoint x: 176, endPoint y: 347, distance: 164.8
click at [175, 347] on div "HIPGNOSIS WORLDWIDE 01068521655 P4667V 100% MLC Inquiries at Sony Music Publish…" at bounding box center [663, 418] width 1024 height 170
drag, startPoint x: 336, startPoint y: 544, endPoint x: 196, endPoint y: 524, distance: 142.3
click at [196, 546] on span "MUSHROOM MUSIC PUBLISHING PTY LTD." at bounding box center [291, 564] width 196 height 37
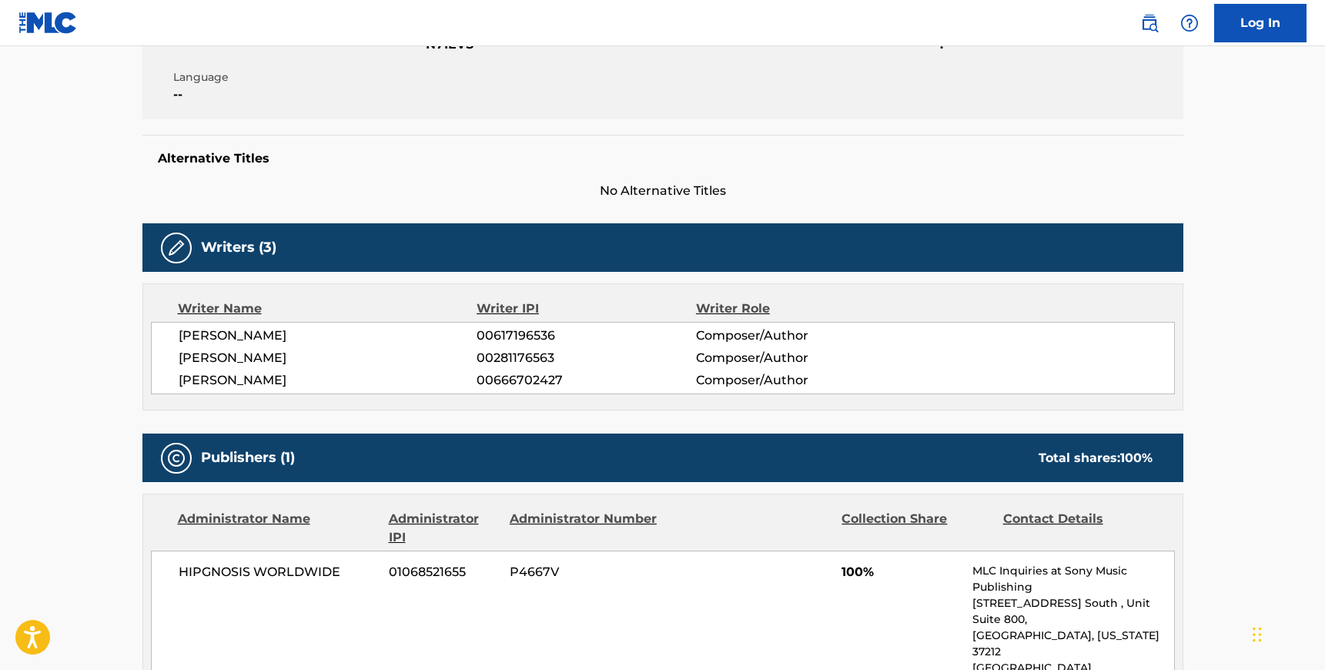
scroll to position [0, 0]
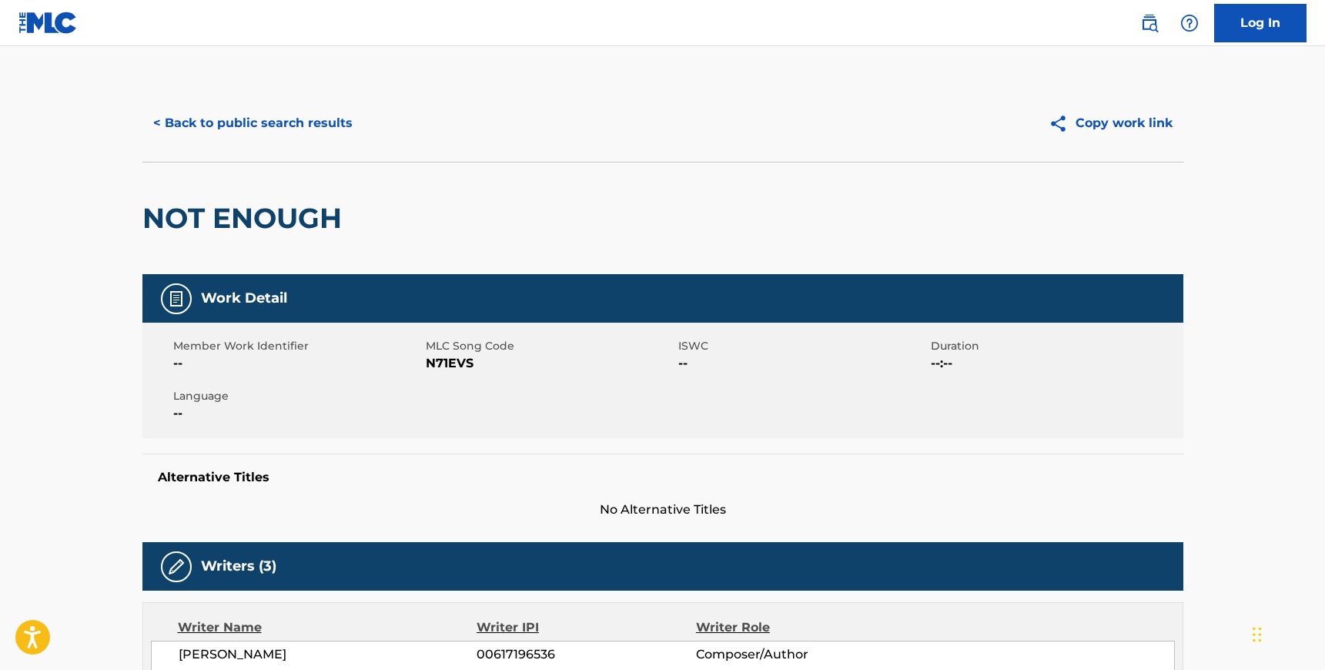
click at [255, 137] on button "< Back to public search results" at bounding box center [252, 123] width 221 height 38
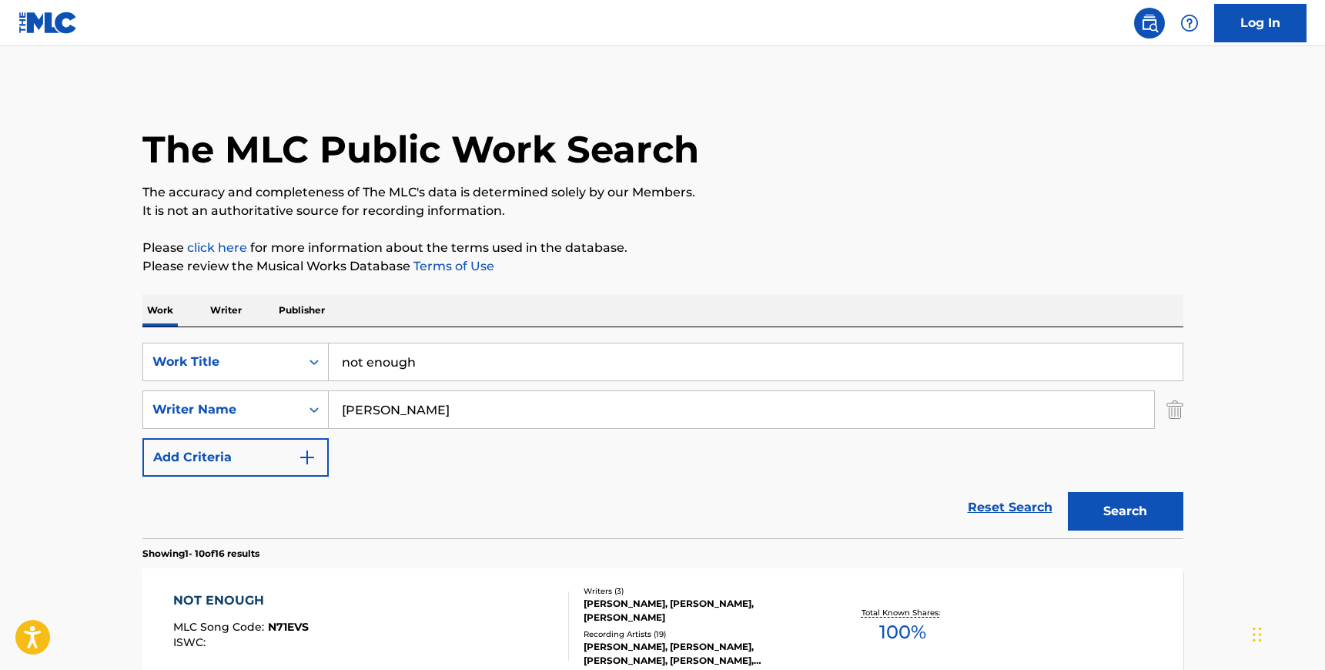
scroll to position [165, 0]
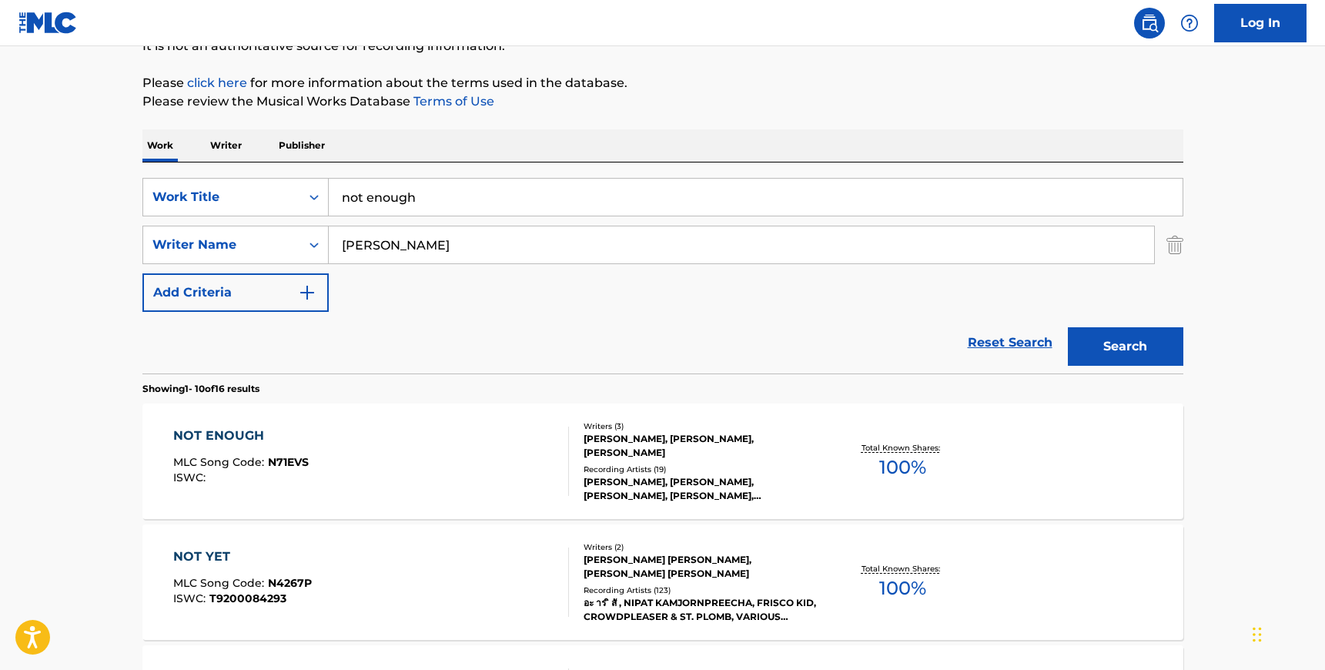
click at [387, 245] on input "[PERSON_NAME]" at bounding box center [741, 244] width 825 height 37
paste input "Rakhdi"
type input "Rakhdi"
click at [395, 198] on input "not enough" at bounding box center [756, 197] width 854 height 37
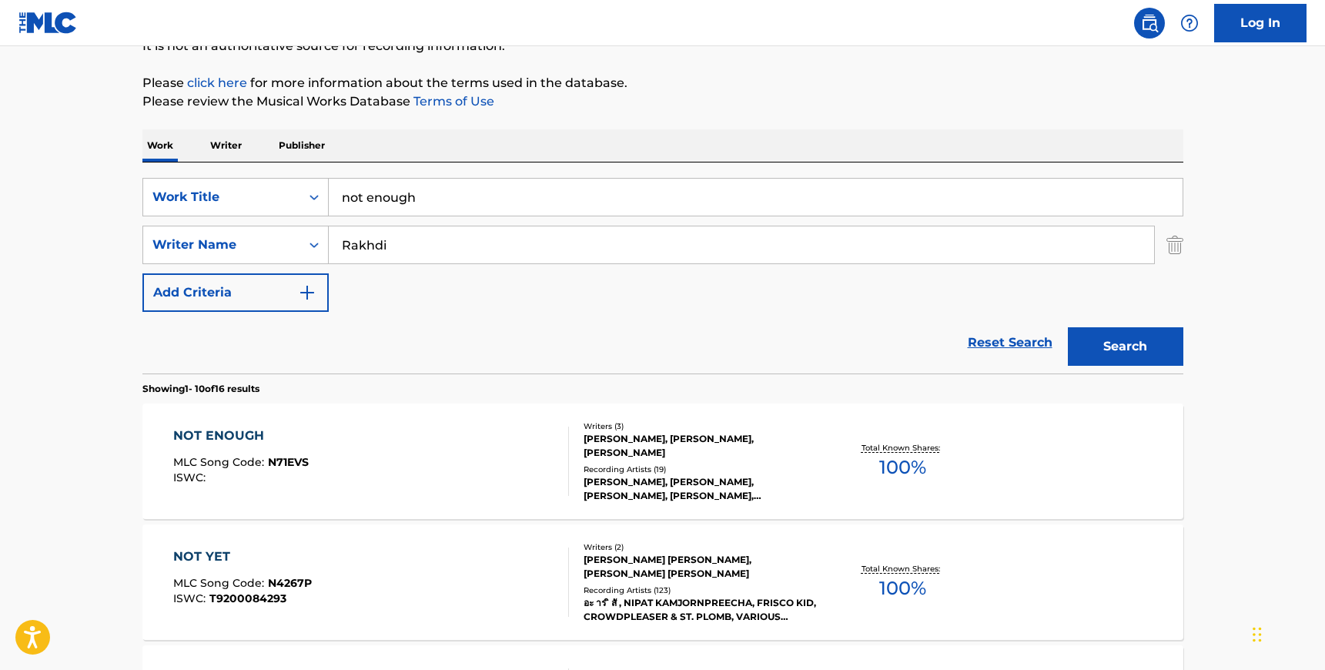
click at [395, 198] on input "not enough" at bounding box center [756, 197] width 854 height 37
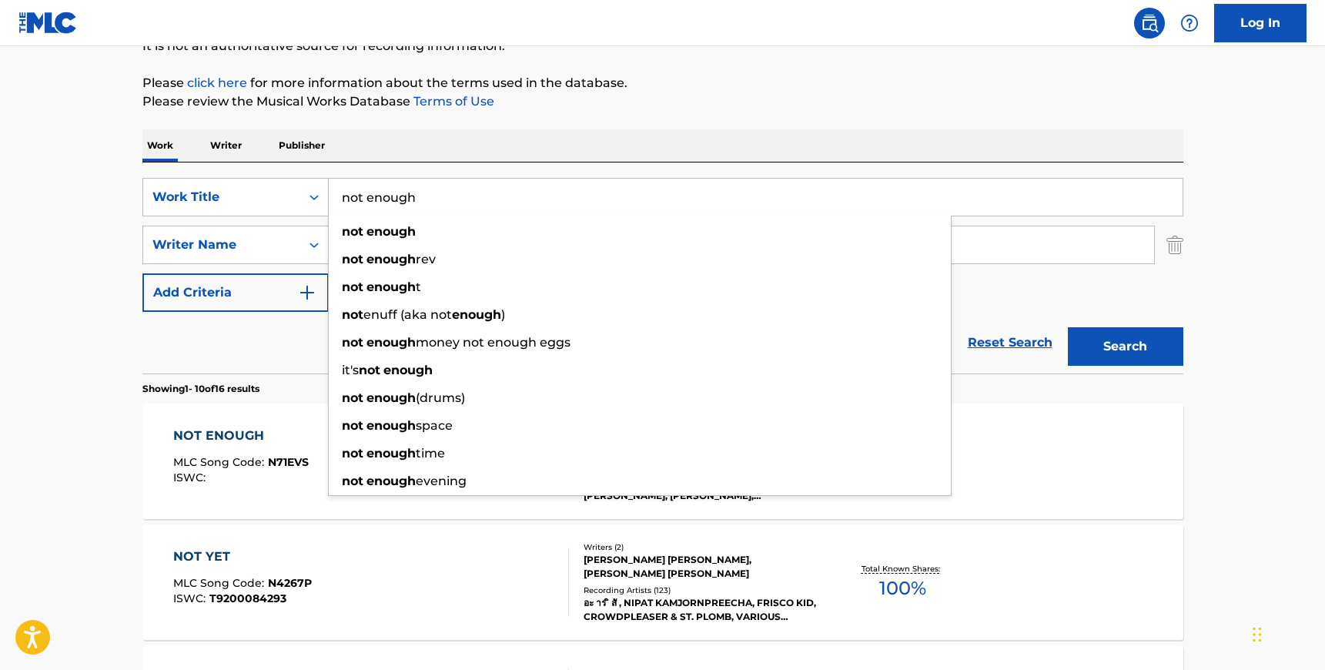
click at [395, 198] on input "not enough" at bounding box center [756, 197] width 854 height 37
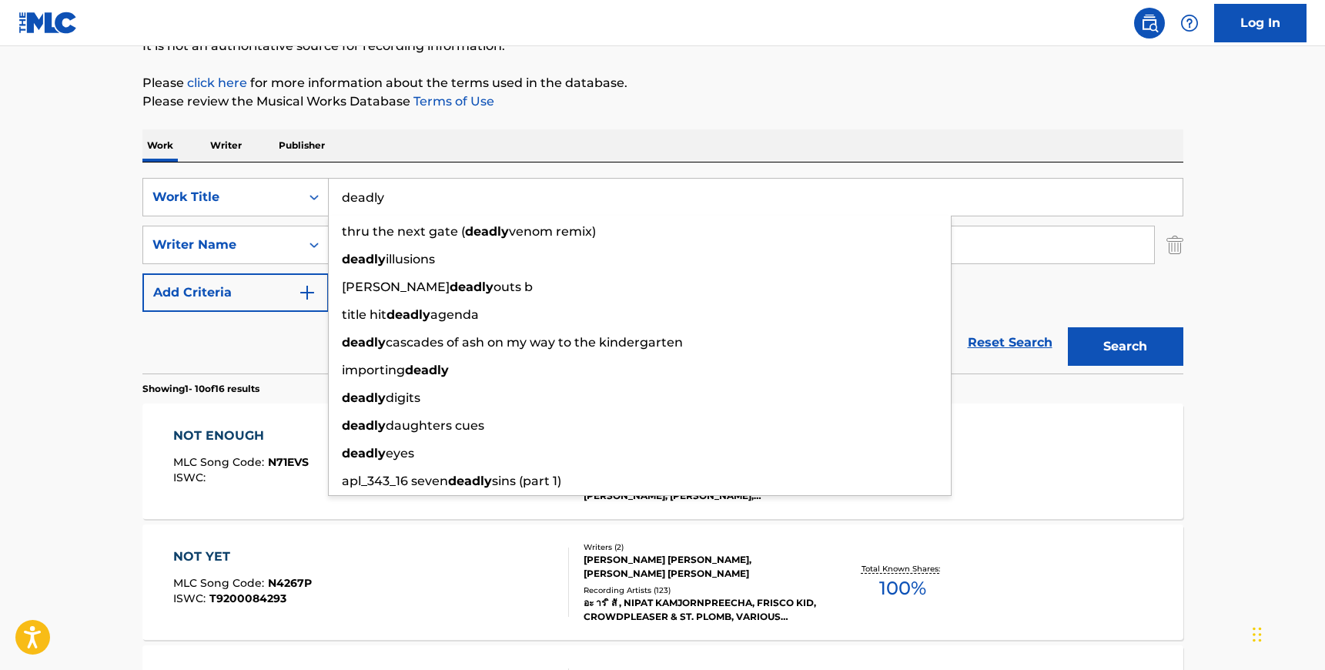
click at [453, 168] on div "SearchWithCriteria8a09dcb3-047a-4d25-b021-2b442702e4e5 Work Title deadly thru t…" at bounding box center [662, 267] width 1041 height 211
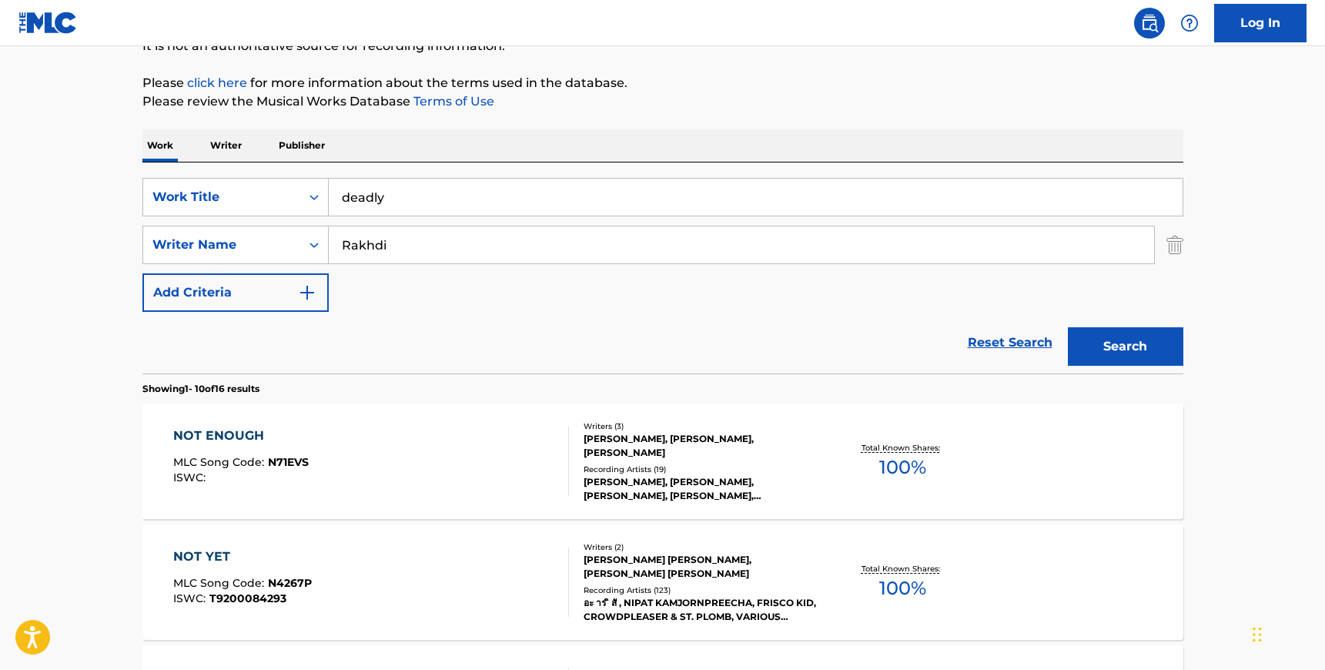
click at [1149, 353] on button "Search" at bounding box center [1125, 346] width 115 height 38
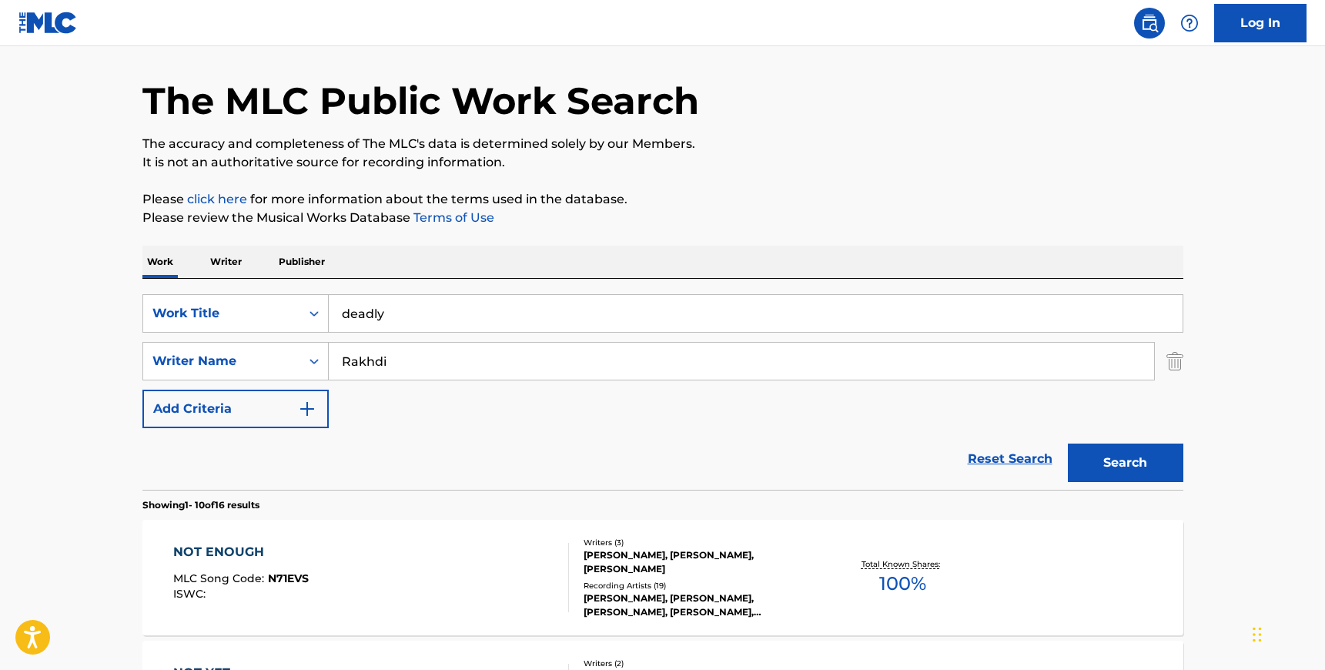
scroll to position [0, 0]
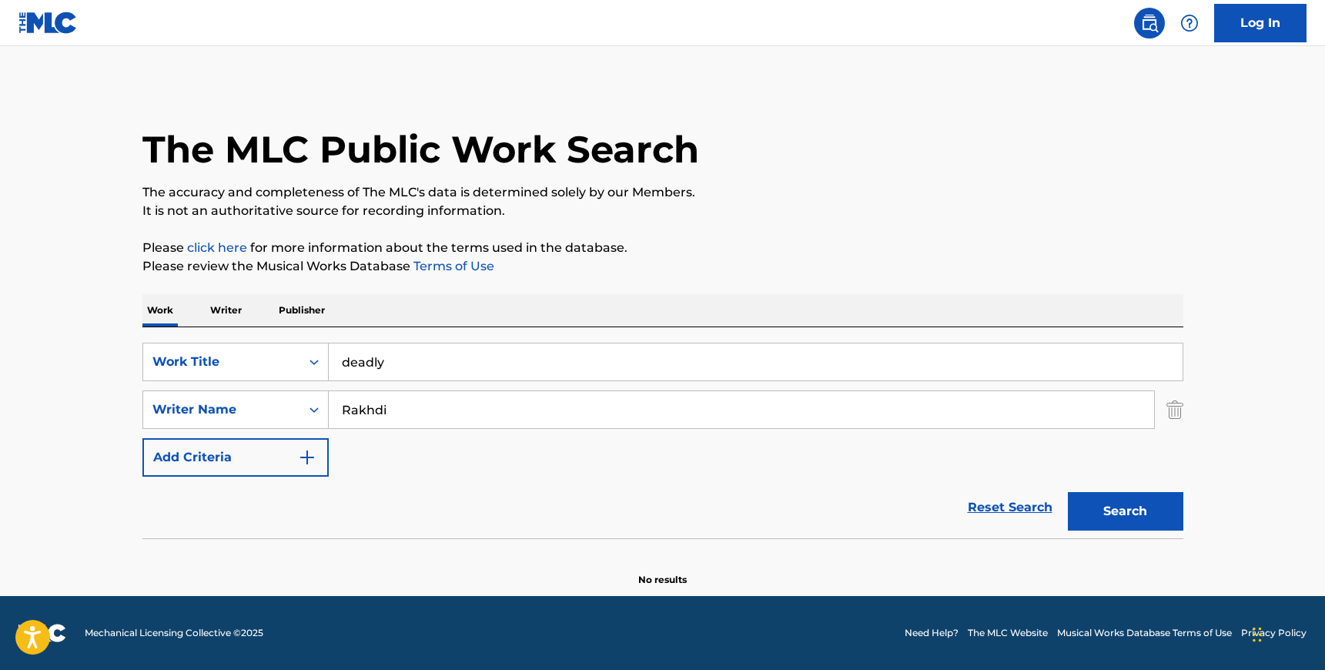
click at [379, 359] on input "deadly" at bounding box center [756, 361] width 854 height 37
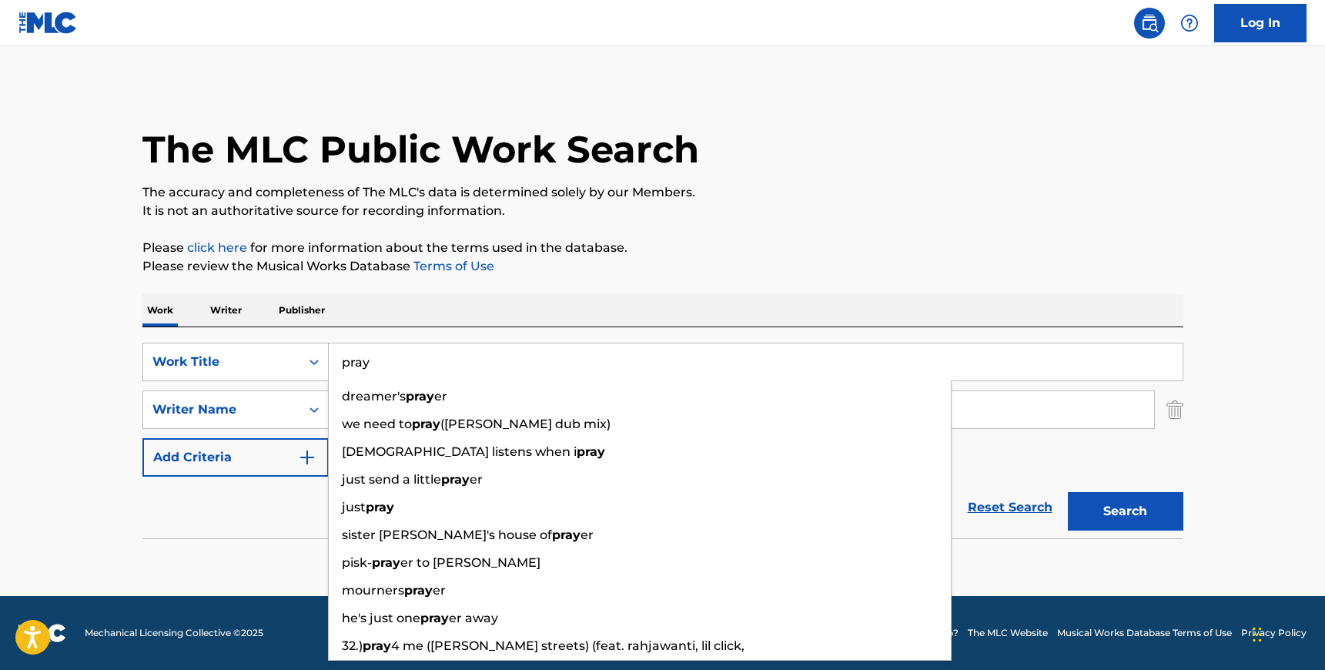
type input "pray"
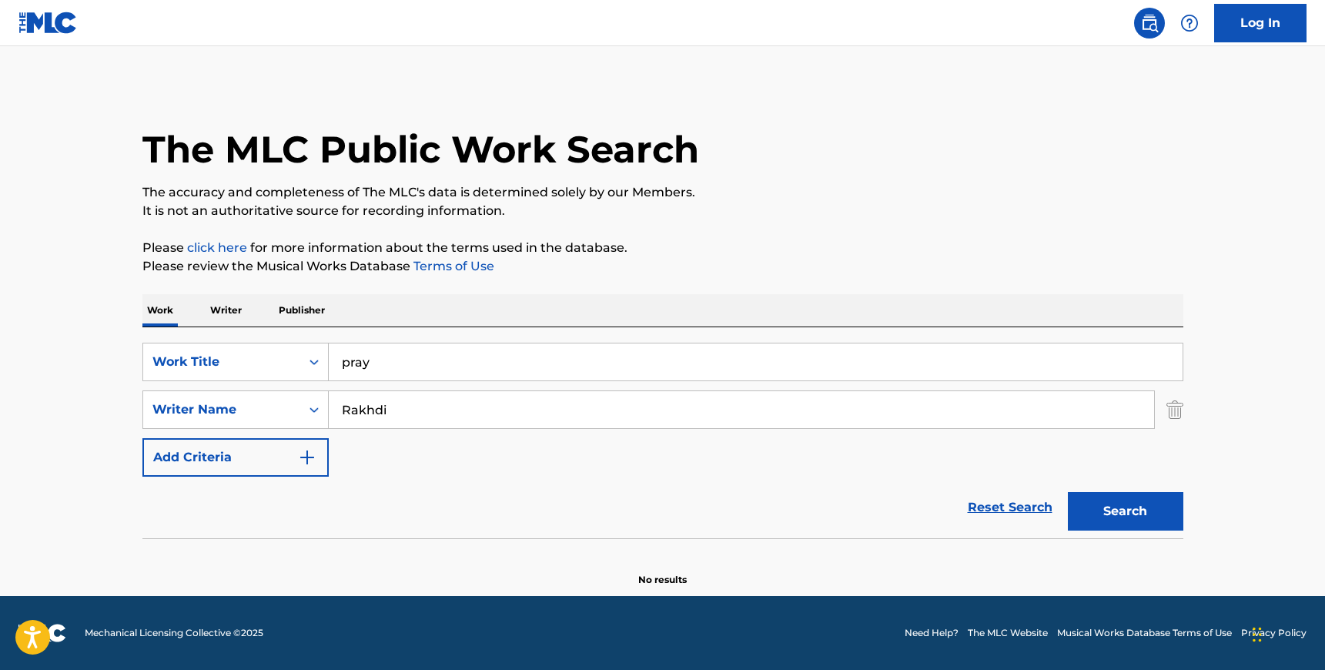
click at [408, 337] on div "SearchWithCriteria8a09dcb3-047a-4d25-b021-2b442702e4e5 Work Title pray SearchWi…" at bounding box center [662, 432] width 1041 height 211
click at [396, 407] on input "Rakhdi" at bounding box center [741, 409] width 825 height 37
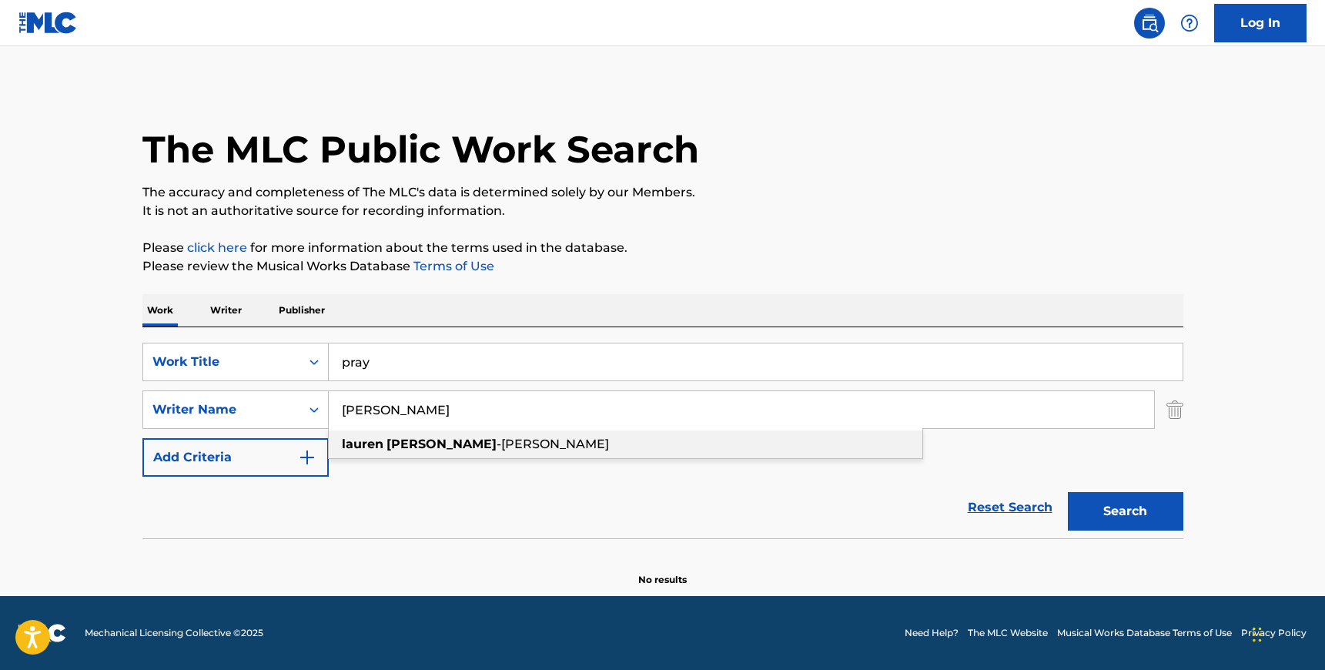
click at [497, 451] on span "-[PERSON_NAME]" at bounding box center [553, 444] width 112 height 15
type input "[PERSON_NAME]"
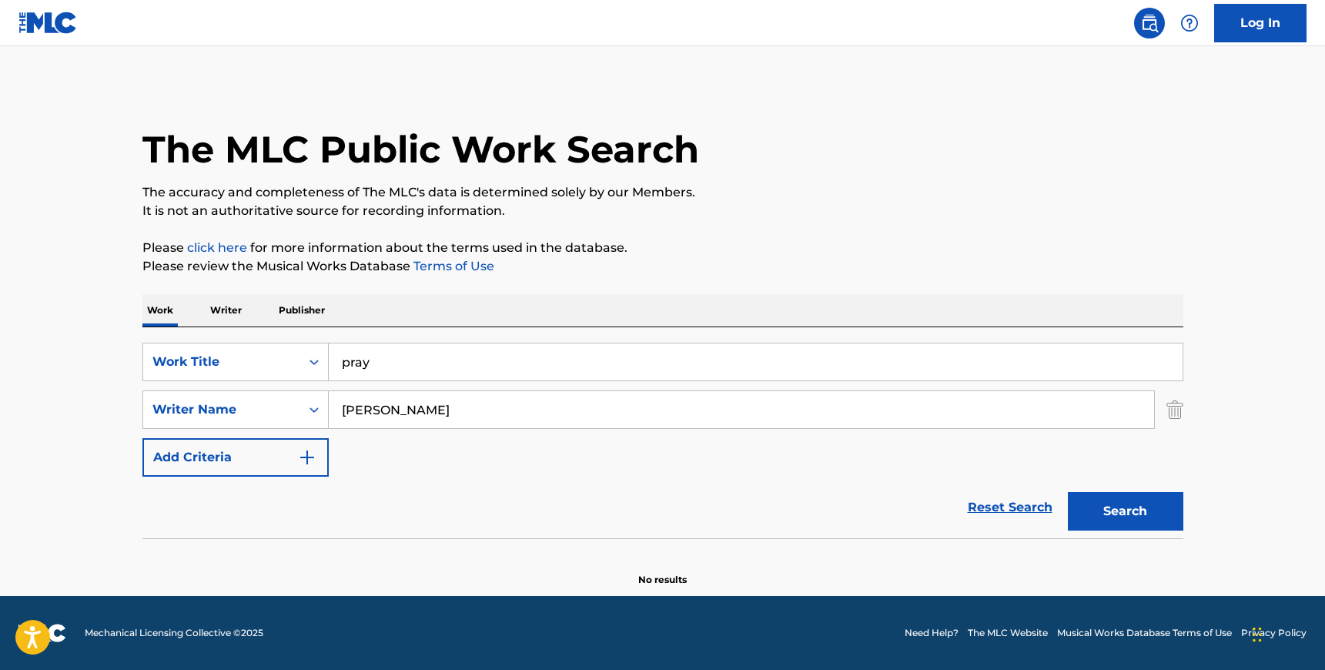
click at [1164, 510] on button "Search" at bounding box center [1125, 511] width 115 height 38
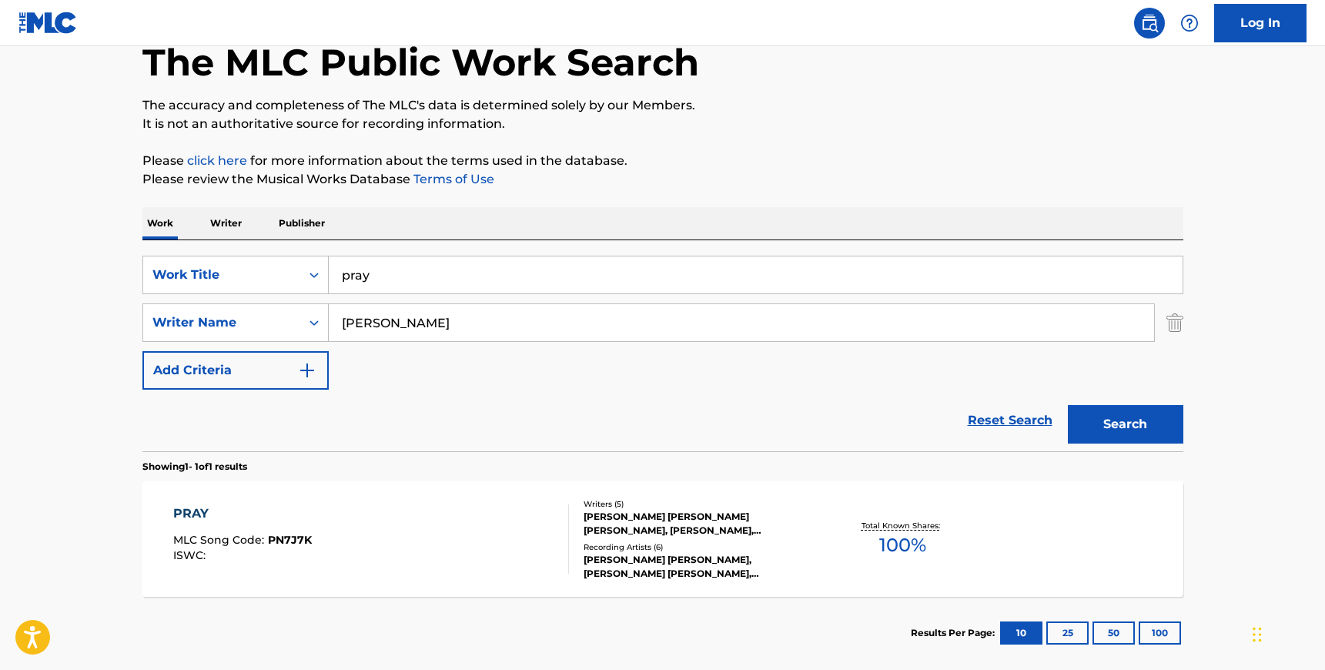
scroll to position [96, 0]
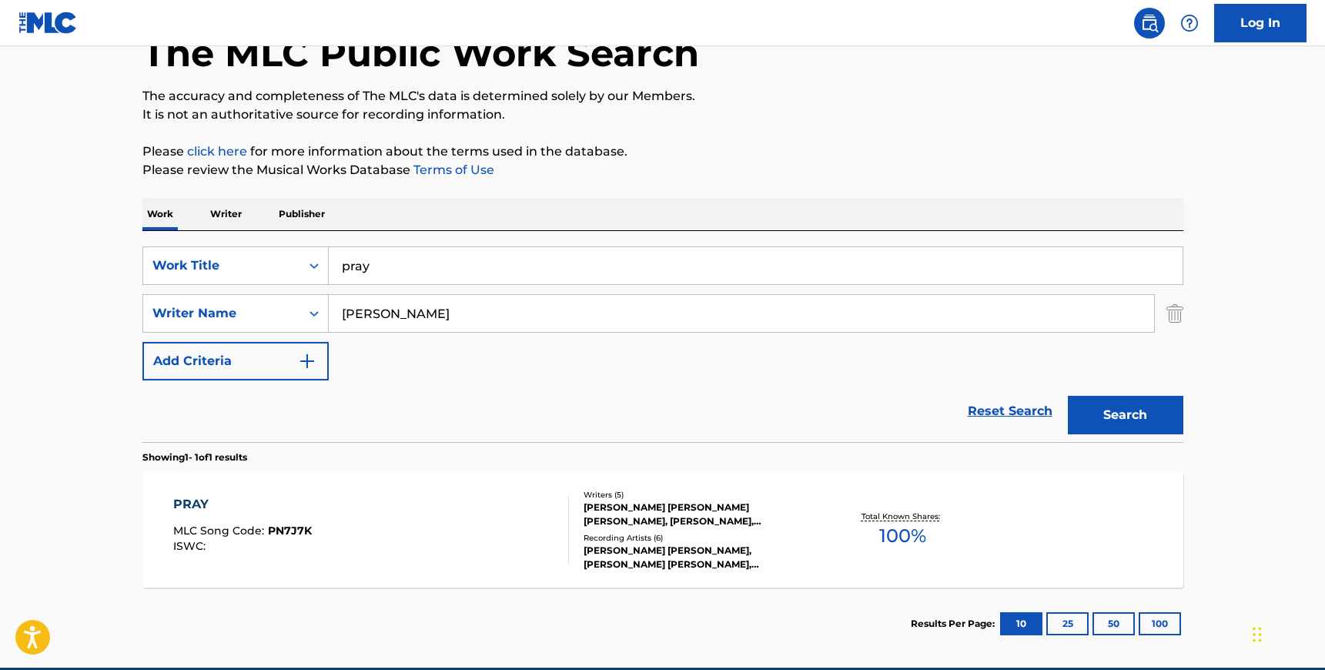
click at [696, 527] on div "[PERSON_NAME] [PERSON_NAME] [PERSON_NAME], [PERSON_NAME], [PERSON_NAME], [PERSO…" at bounding box center [700, 514] width 233 height 28
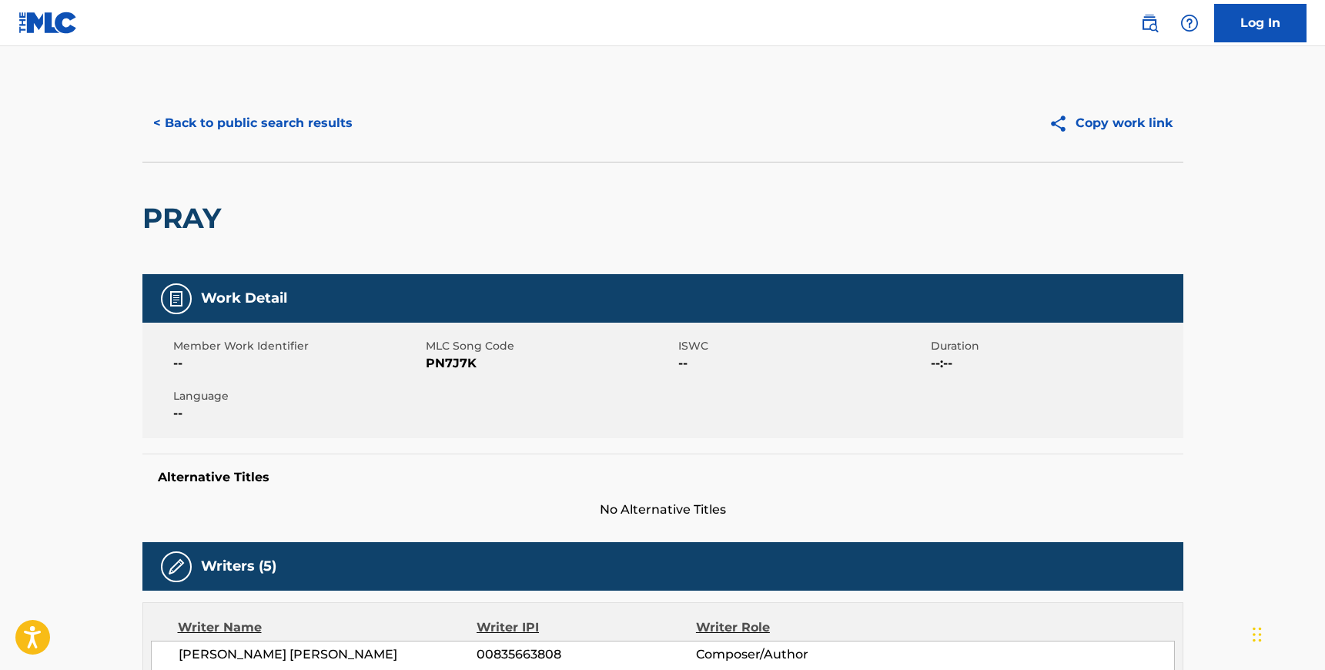
click at [437, 365] on span "PN7J7K" at bounding box center [550, 363] width 249 height 18
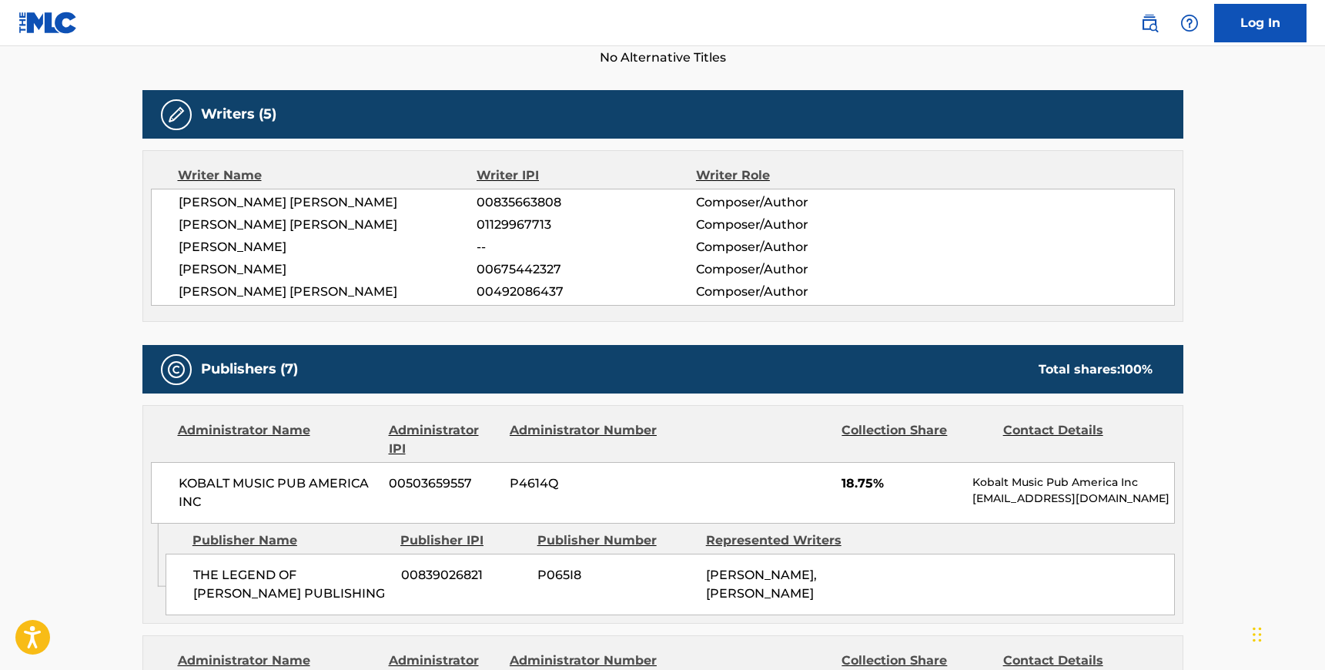
scroll to position [459, 0]
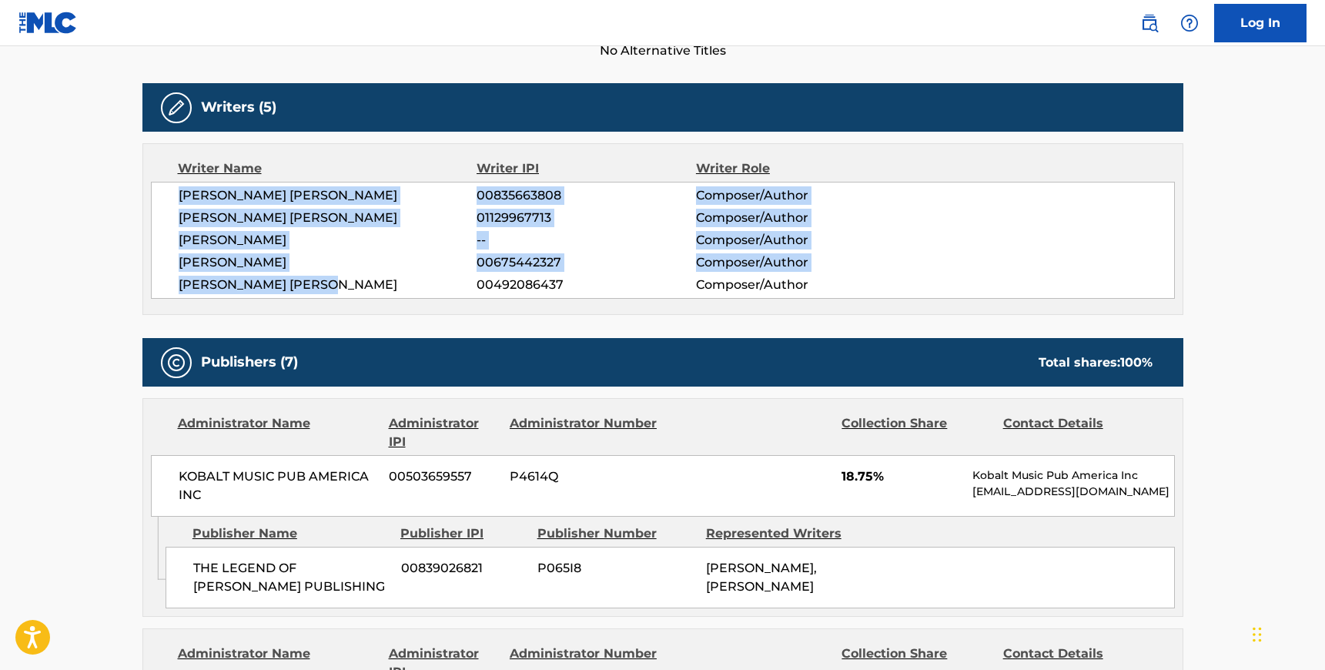
drag, startPoint x: 337, startPoint y: 281, endPoint x: 178, endPoint y: 196, distance: 180.5
click at [178, 196] on div "[PERSON_NAME] [PERSON_NAME] 00835663808 Composer/Author [PERSON_NAME] [PERSON_N…" at bounding box center [663, 240] width 1024 height 117
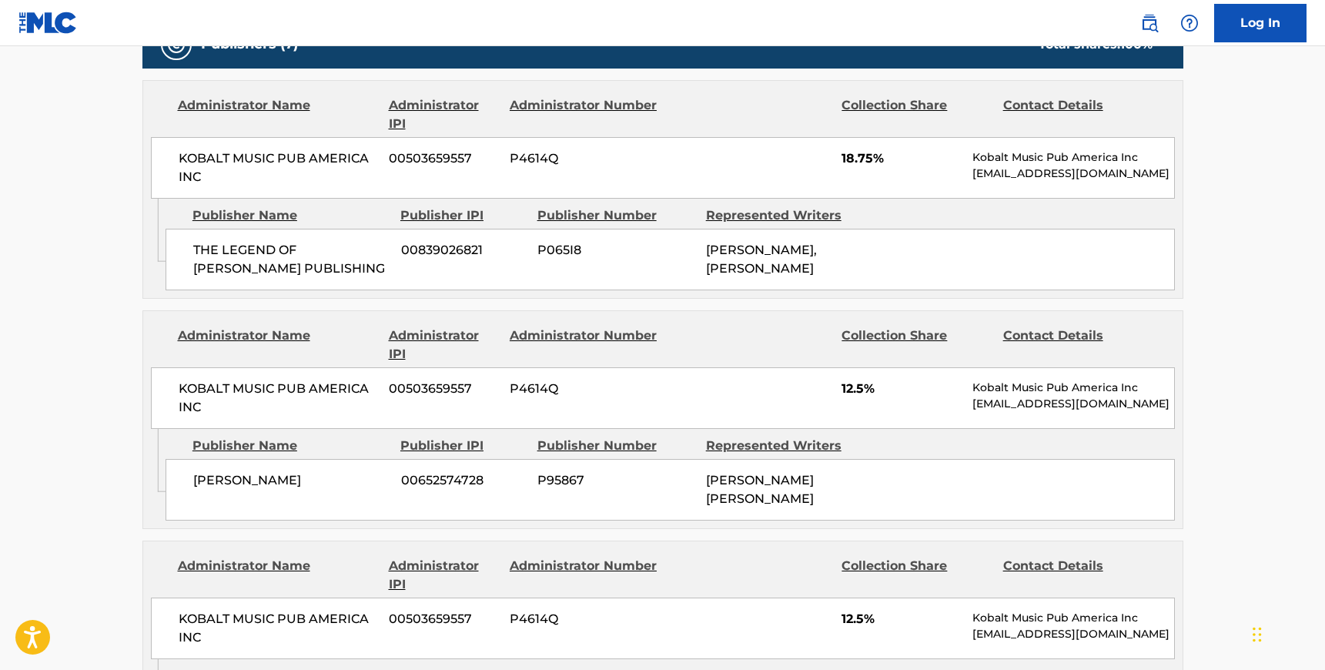
scroll to position [788, 0]
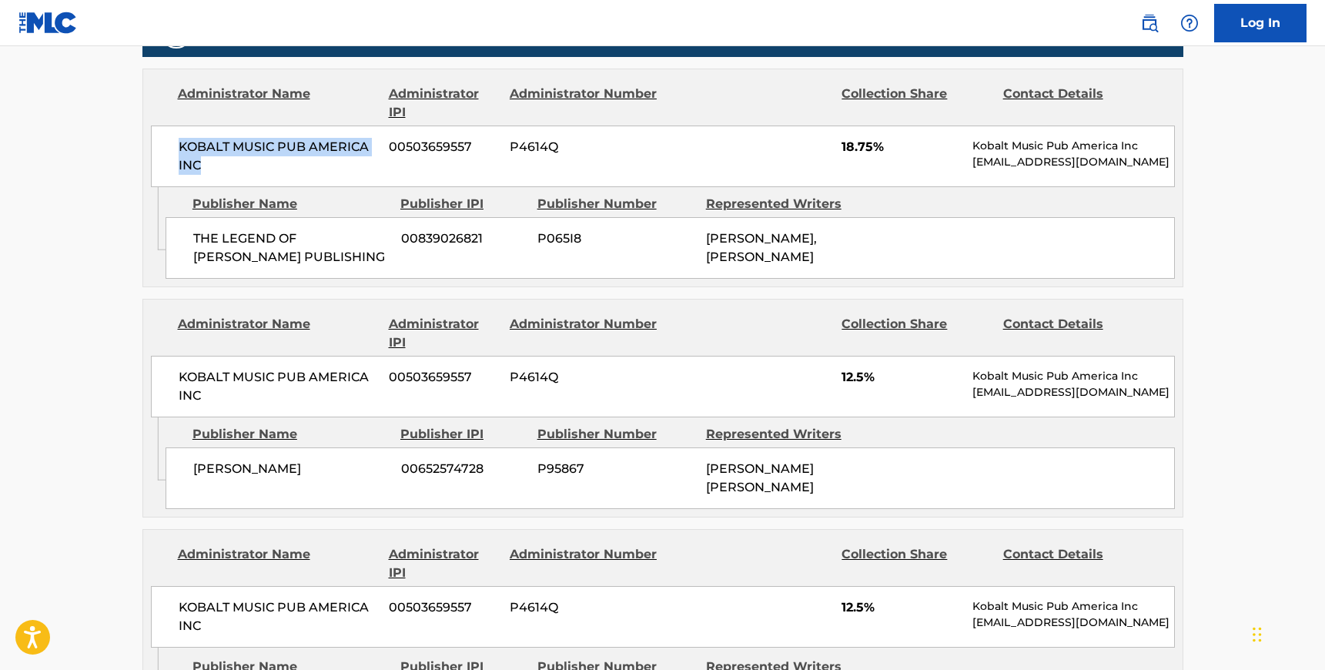
drag, startPoint x: 205, startPoint y: 166, endPoint x: 180, endPoint y: 151, distance: 28.7
click at [180, 151] on span "KOBALT MUSIC PUB AMERICA INC" at bounding box center [278, 156] width 199 height 37
drag, startPoint x: 278, startPoint y: 256, endPoint x: 194, endPoint y: 237, distance: 85.9
click at [194, 237] on span "THE LEGEND OF [PERSON_NAME] PUBLISHING" at bounding box center [291, 247] width 196 height 37
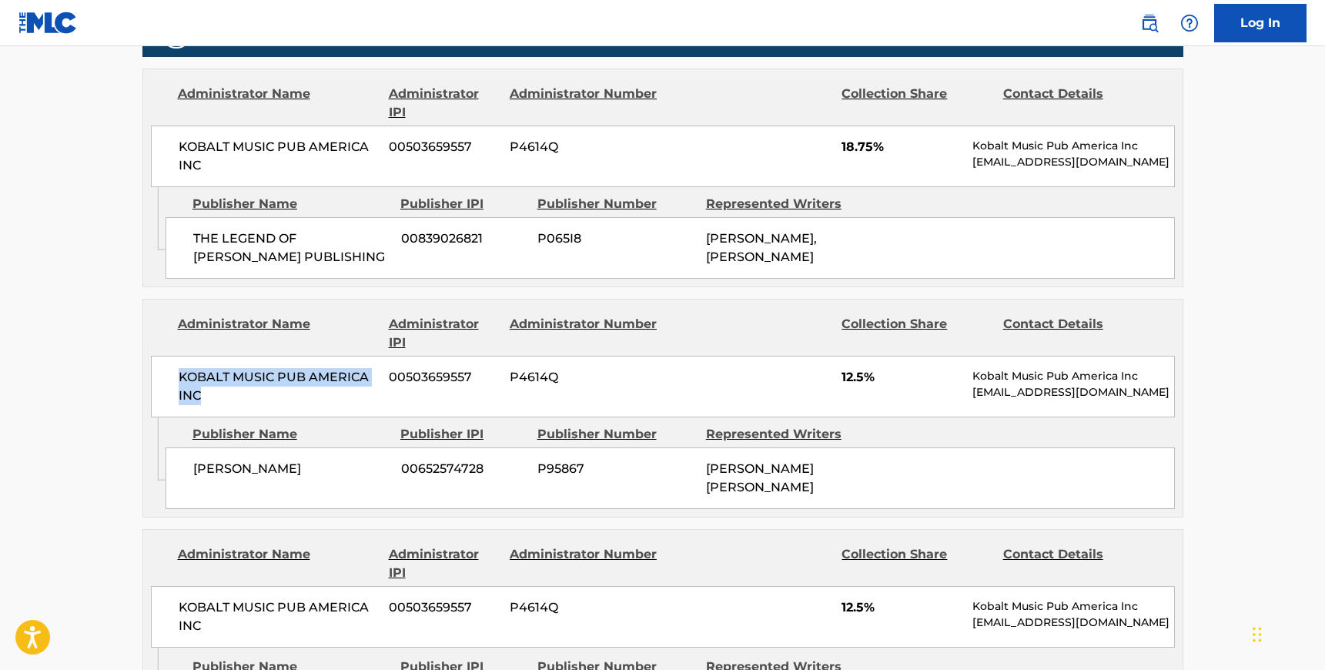
drag, startPoint x: 205, startPoint y: 392, endPoint x: 181, endPoint y: 379, distance: 27.2
click at [181, 379] on span "KOBALT MUSIC PUB AMERICA INC" at bounding box center [278, 386] width 199 height 37
drag, startPoint x: 256, startPoint y: 470, endPoint x: 195, endPoint y: 469, distance: 60.8
click at [195, 469] on span "[PERSON_NAME]" at bounding box center [291, 469] width 196 height 18
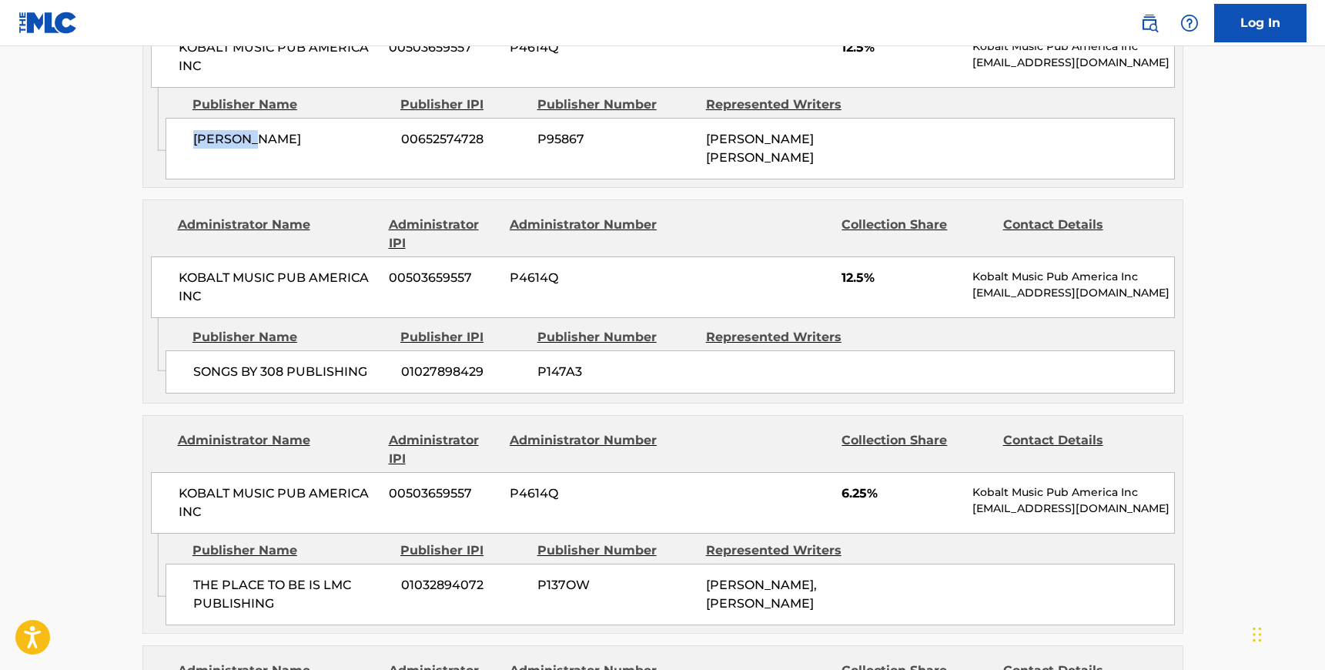
scroll to position [1125, 0]
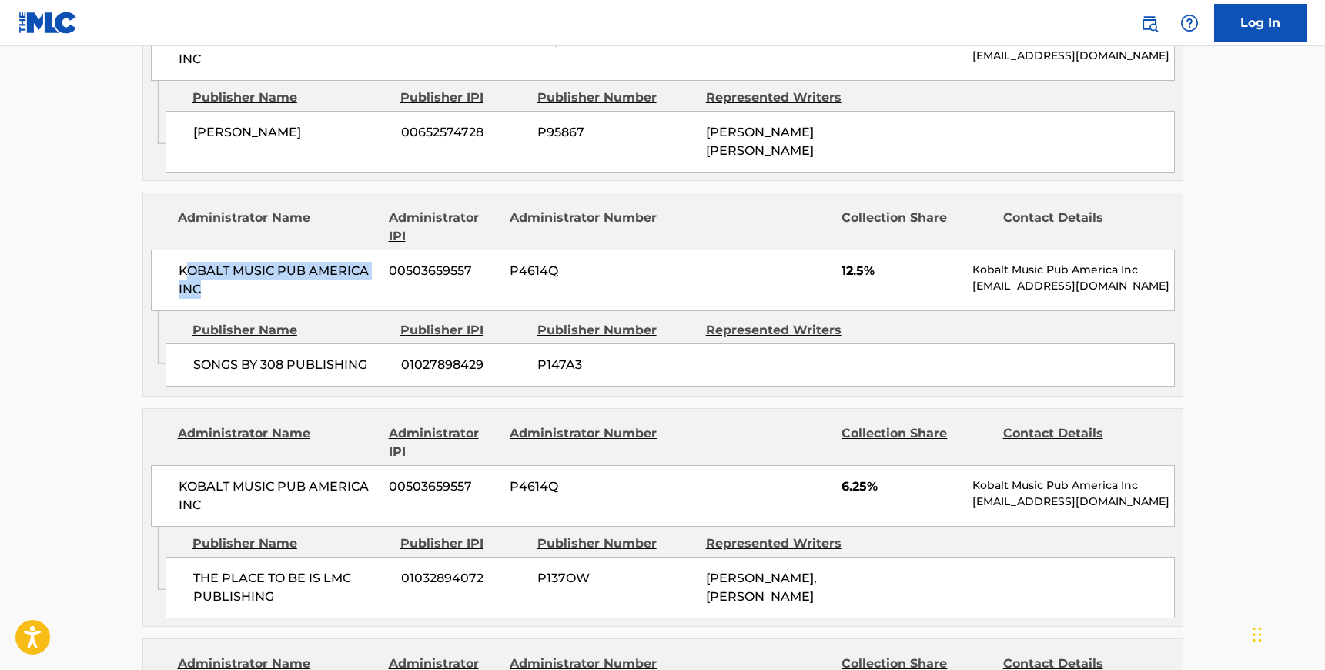
drag, startPoint x: 211, startPoint y: 276, endPoint x: 184, endPoint y: 255, distance: 34.0
click at [184, 262] on span "KOBALT MUSIC PUB AMERICA INC" at bounding box center [278, 280] width 199 height 37
drag, startPoint x: 179, startPoint y: 252, endPoint x: 200, endPoint y: 278, distance: 33.9
click at [200, 278] on span "KOBALT MUSIC PUB AMERICA INC" at bounding box center [278, 280] width 199 height 37
drag, startPoint x: 367, startPoint y: 346, endPoint x: 192, endPoint y: 341, distance: 174.9
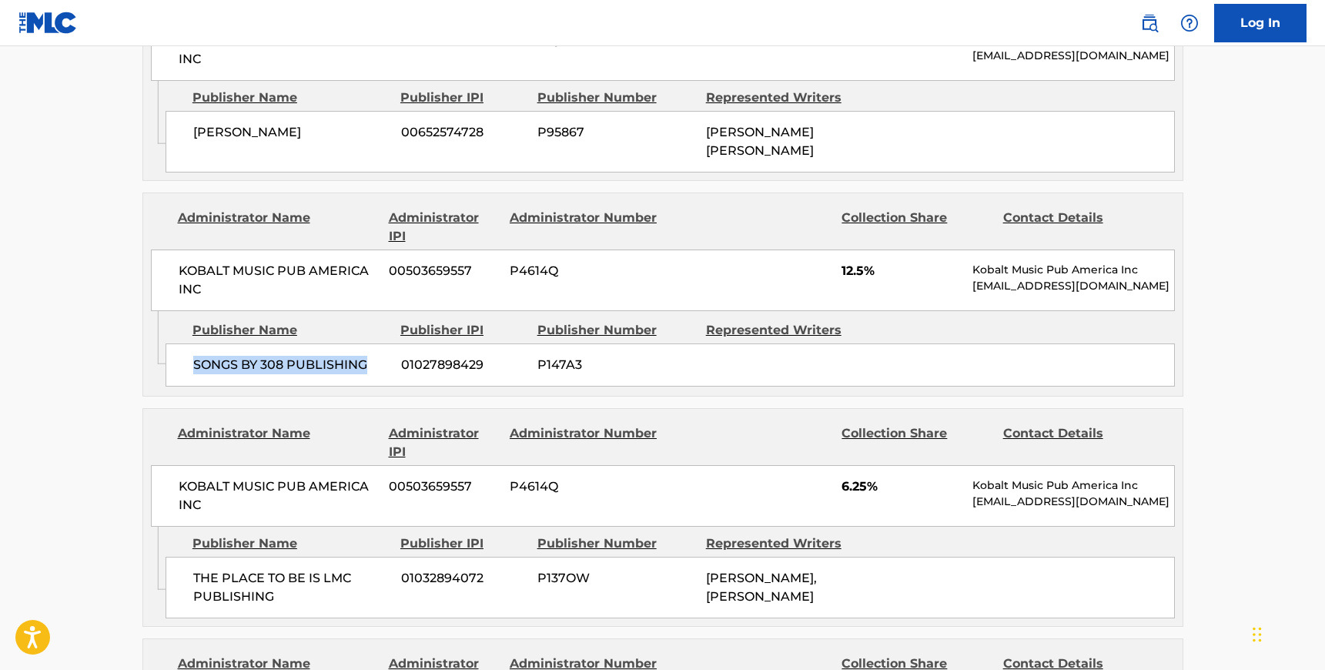
click at [193, 356] on span "SONGS BY 308 PUBLISHING" at bounding box center [291, 365] width 196 height 18
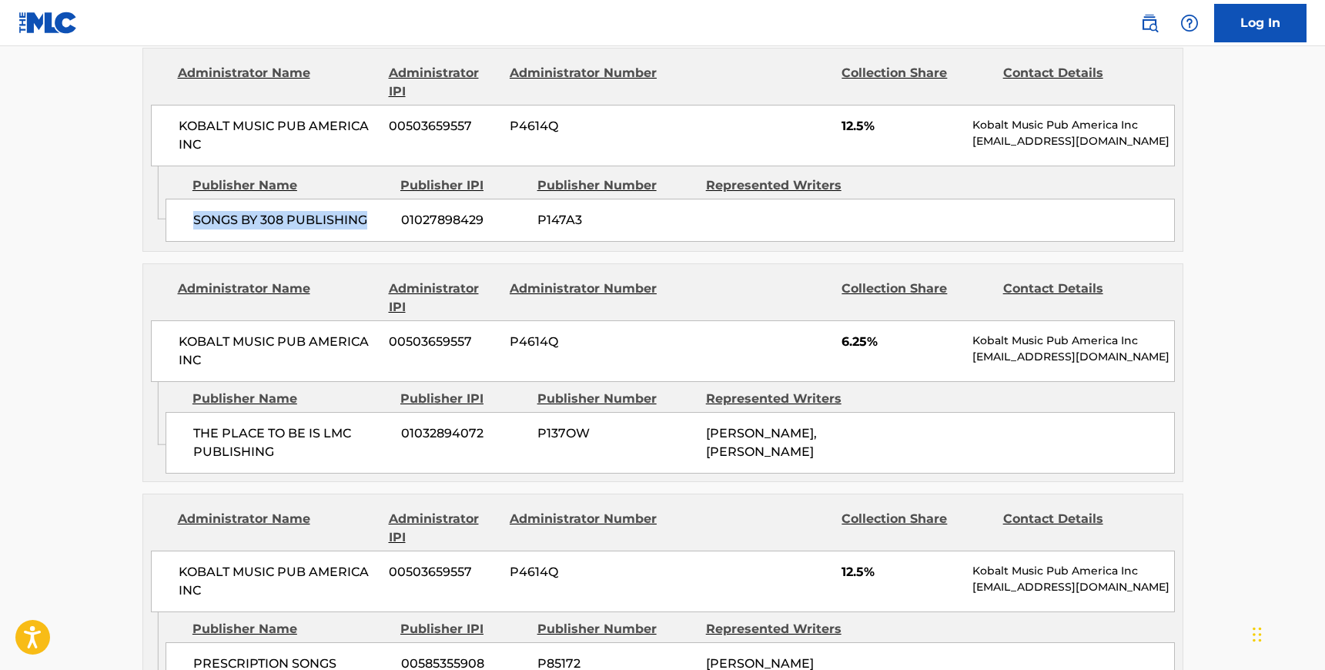
scroll to position [1313, 0]
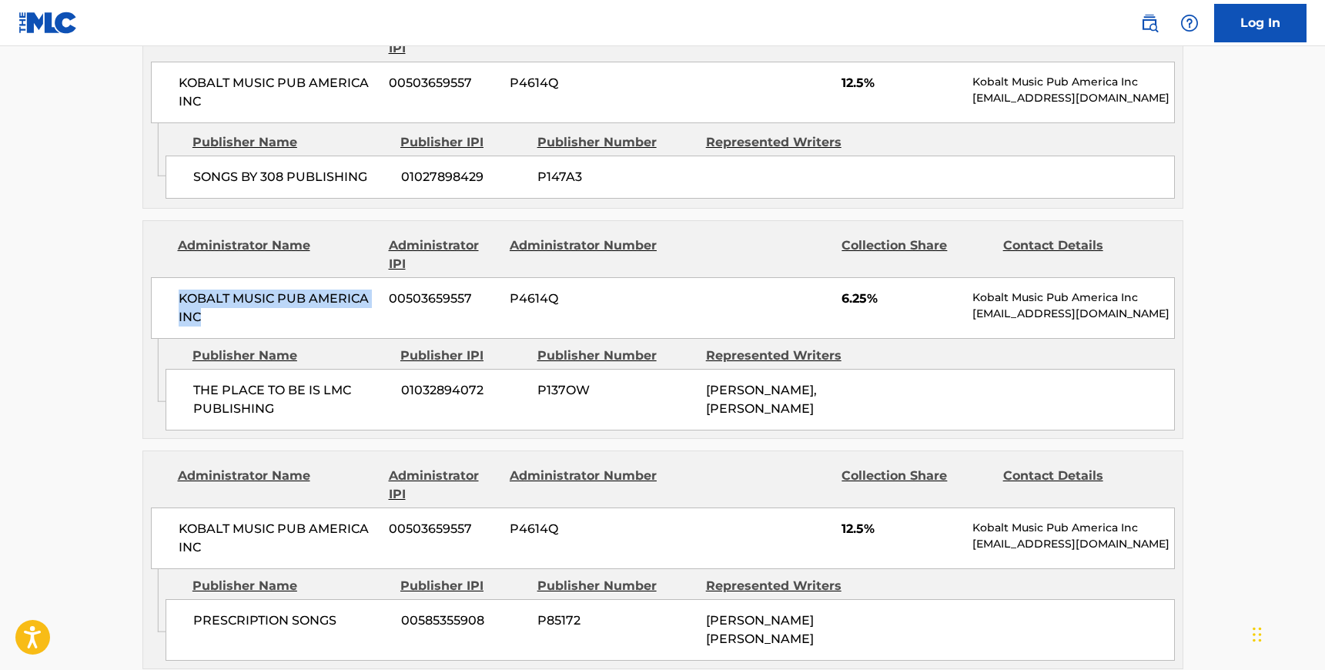
drag, startPoint x: 199, startPoint y: 297, endPoint x: 178, endPoint y: 279, distance: 27.9
click at [179, 289] on span "KOBALT MUSIC PUB AMERICA INC" at bounding box center [278, 307] width 199 height 37
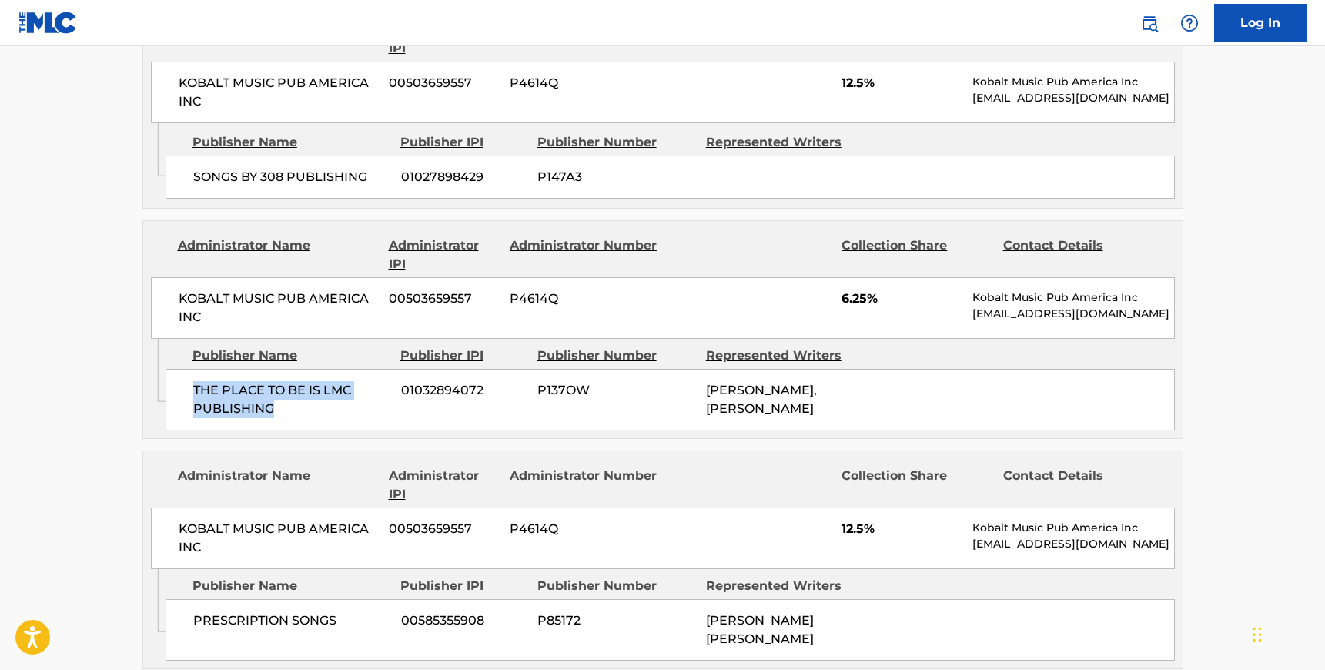
drag, startPoint x: 273, startPoint y: 388, endPoint x: 195, endPoint y: 368, distance: 80.3
click at [195, 381] on span "THE PLACE TO BE IS LMC PUBLISHING" at bounding box center [291, 399] width 196 height 37
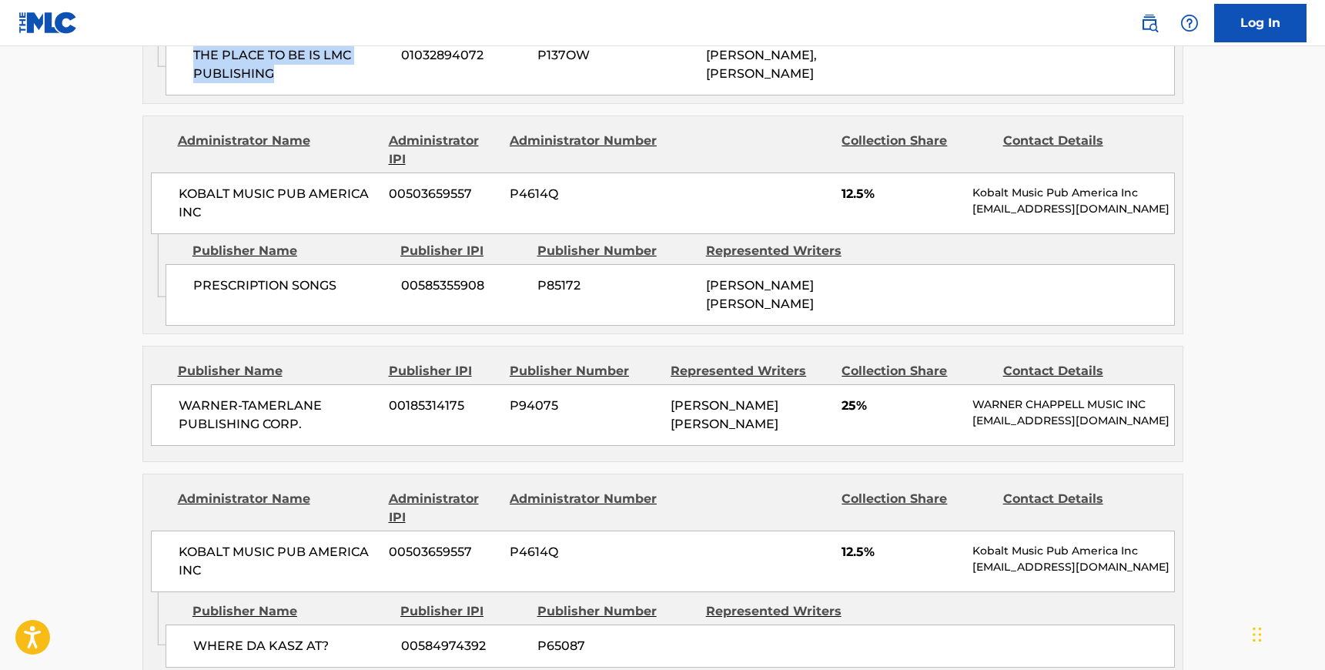
scroll to position [1671, 0]
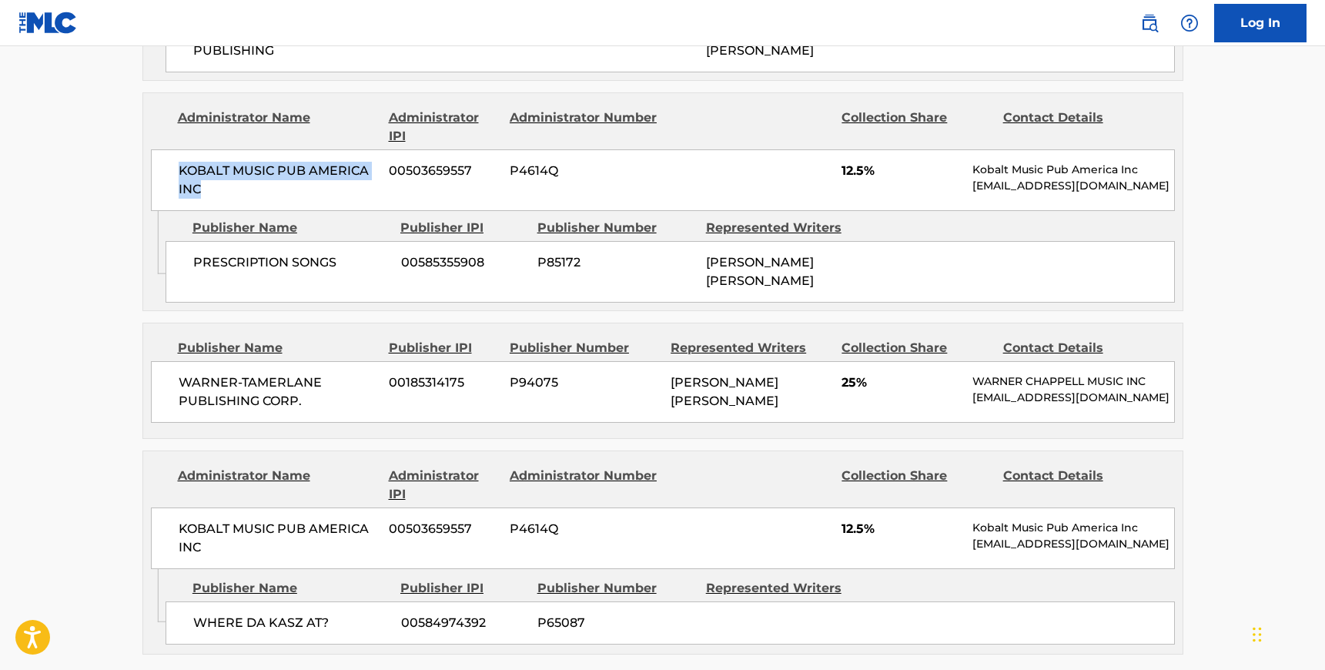
drag, startPoint x: 203, startPoint y: 166, endPoint x: 178, endPoint y: 149, distance: 31.0
click at [179, 162] on span "KOBALT MUSIC PUB AMERICA INC" at bounding box center [278, 180] width 199 height 37
drag, startPoint x: 336, startPoint y: 245, endPoint x: 191, endPoint y: 239, distance: 144.9
click at [191, 241] on div "PRESCRIPTION SONGS 00585355908 P85172 [PERSON_NAME] [PERSON_NAME]" at bounding box center [670, 272] width 1009 height 62
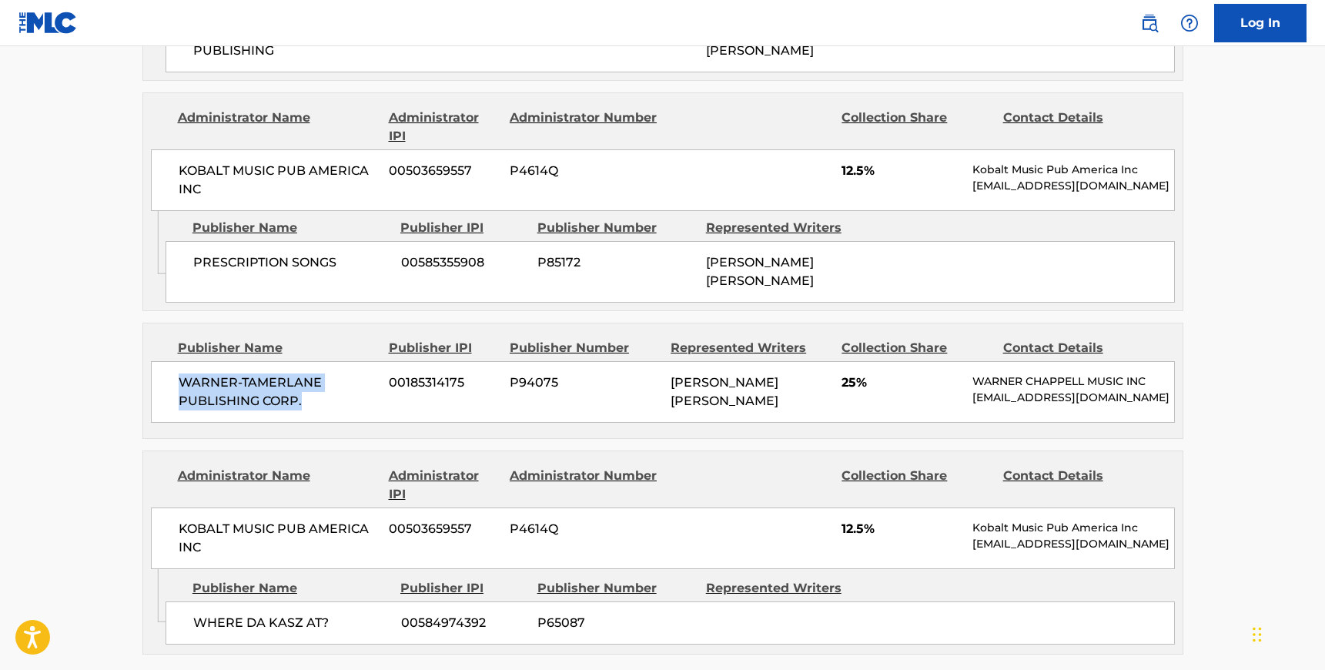
drag, startPoint x: 302, startPoint y: 360, endPoint x: 182, endPoint y: 346, distance: 121.0
click at [182, 373] on span "WARNER-TAMERLANE PUBLISHING CORP." at bounding box center [278, 391] width 199 height 37
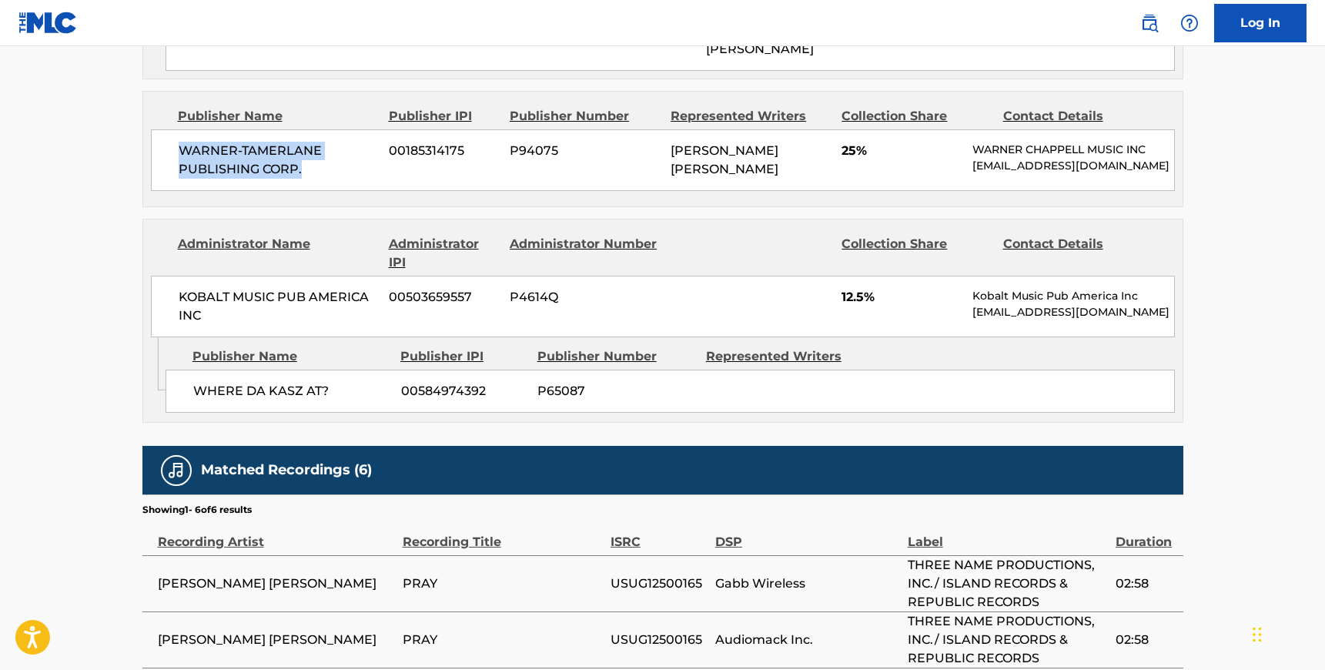
scroll to position [1916, 0]
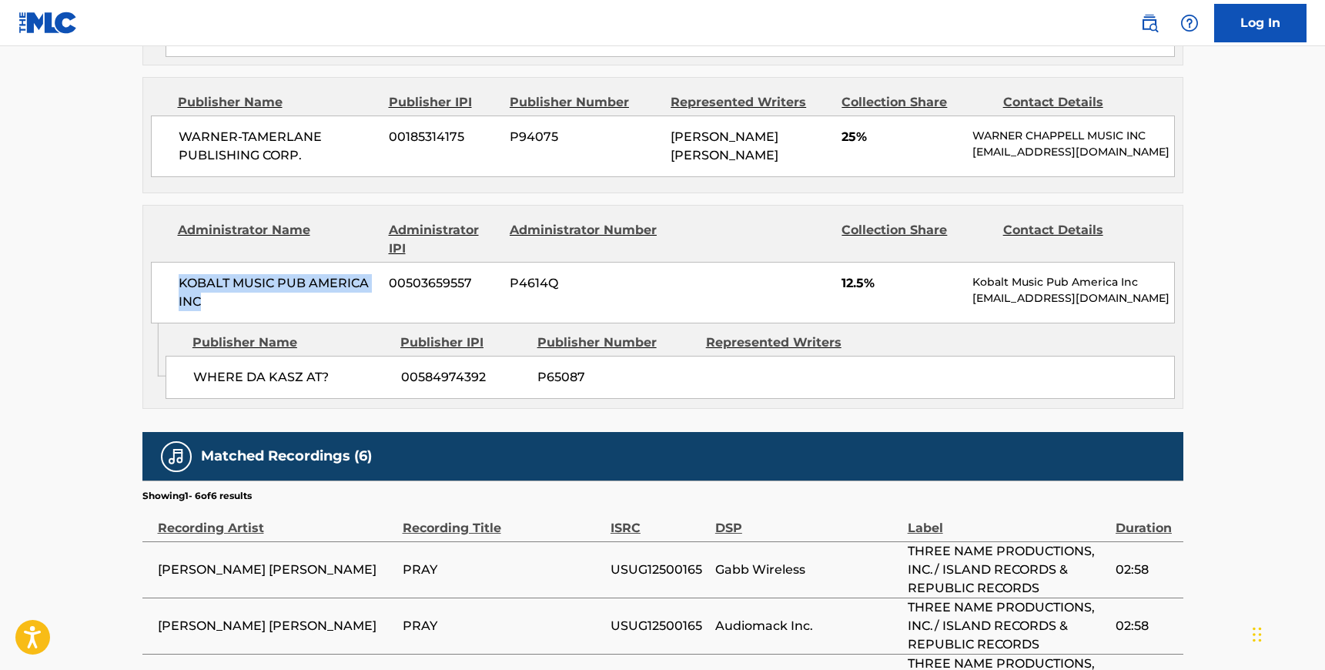
drag, startPoint x: 202, startPoint y: 274, endPoint x: 181, endPoint y: 249, distance: 33.3
click at [181, 274] on span "KOBALT MUSIC PUB AMERICA INC" at bounding box center [278, 292] width 199 height 37
drag, startPoint x: 330, startPoint y: 340, endPoint x: 199, endPoint y: 340, distance: 130.9
click at [199, 368] on span "WHERE DA KASZ AT?" at bounding box center [291, 377] width 196 height 18
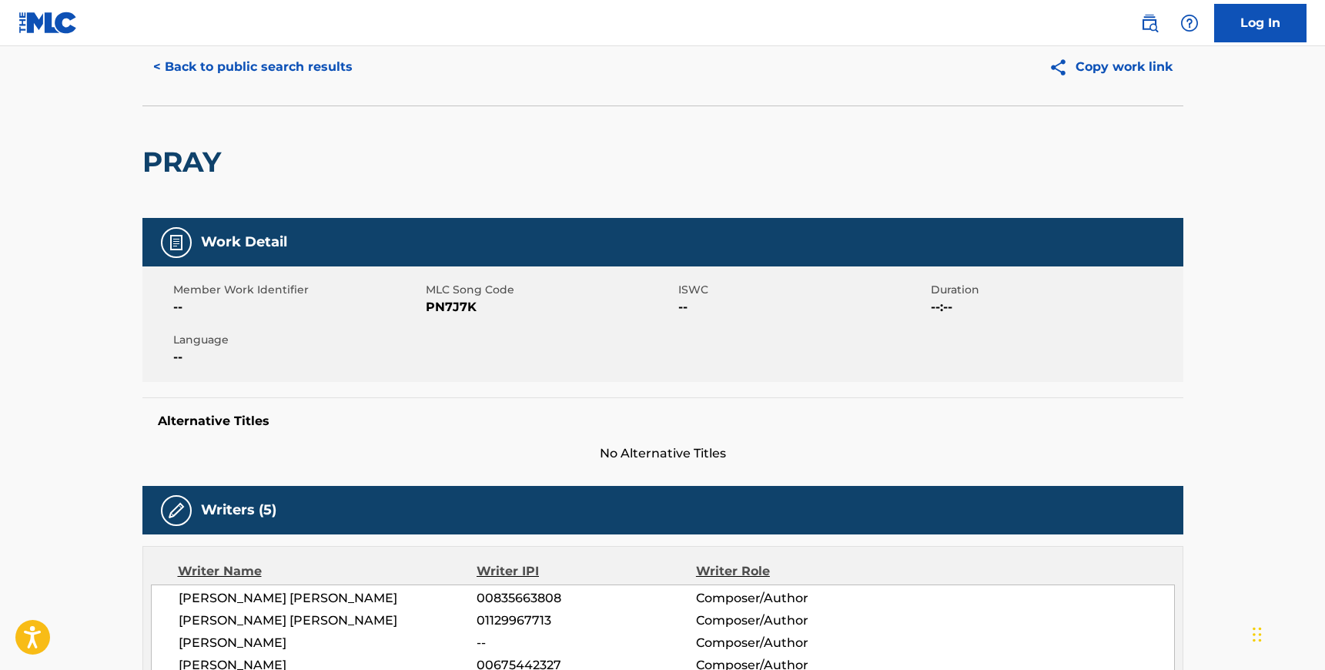
scroll to position [0, 0]
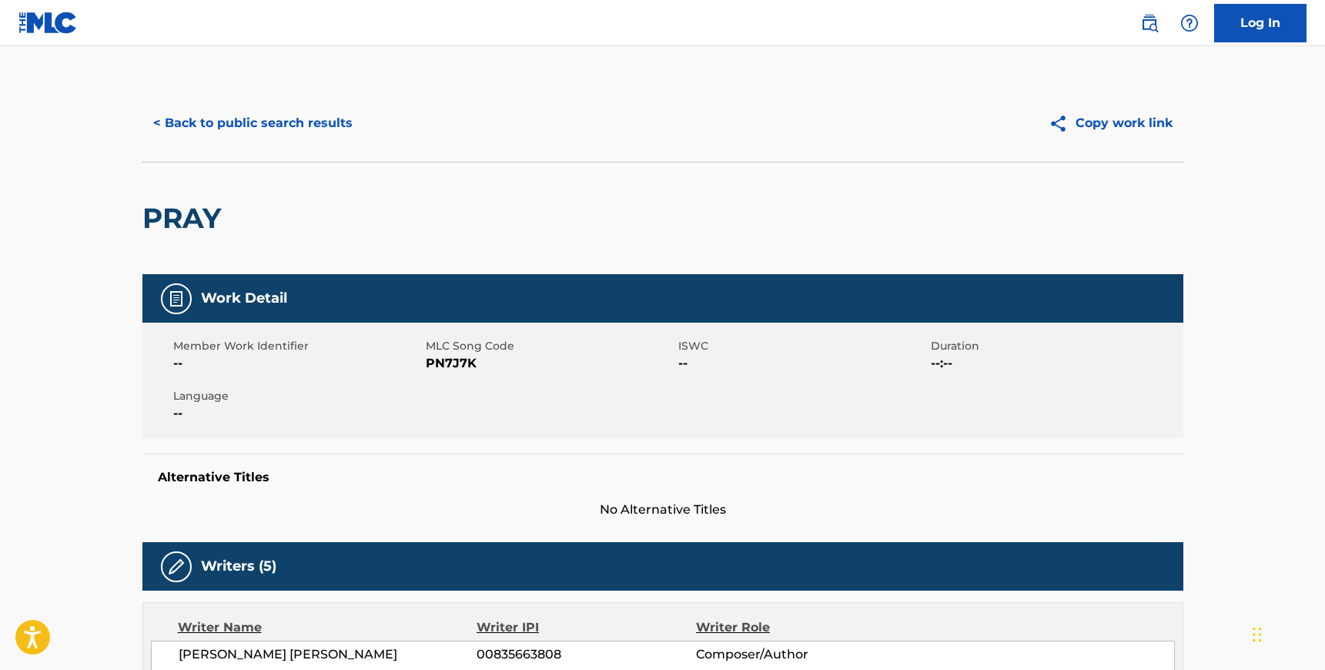
click at [250, 112] on button "< Back to public search results" at bounding box center [252, 123] width 221 height 38
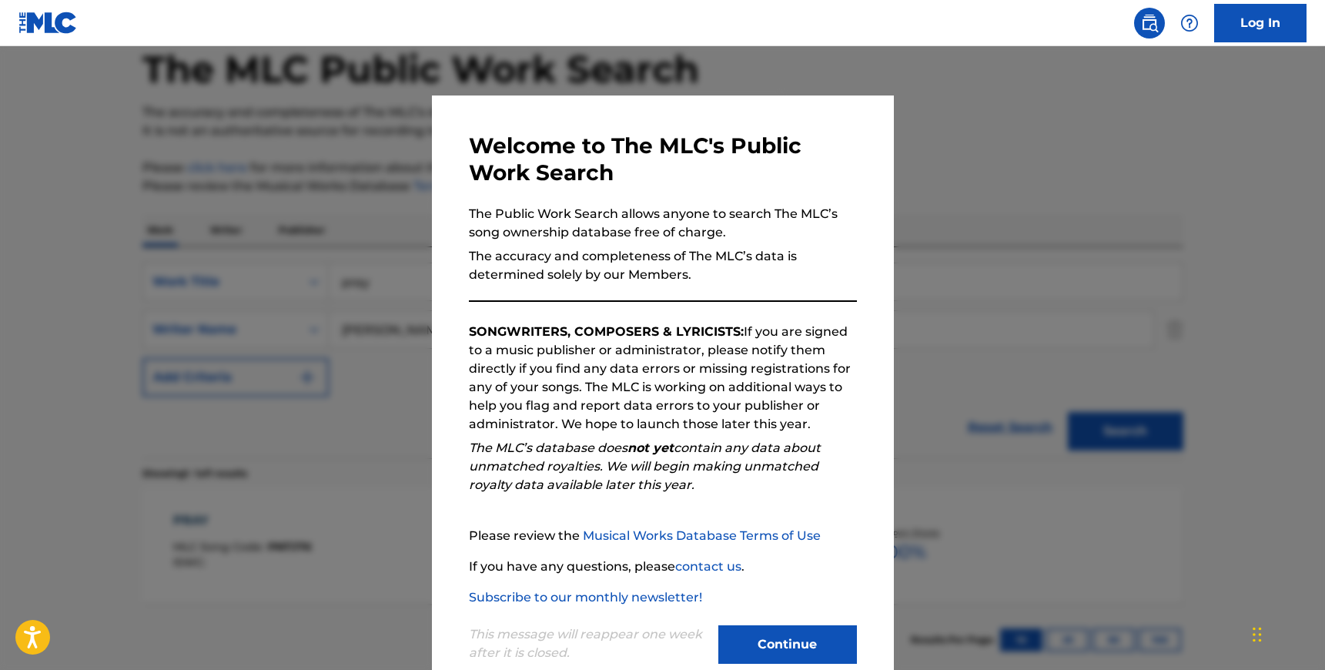
click at [243, 212] on div at bounding box center [662, 381] width 1325 height 670
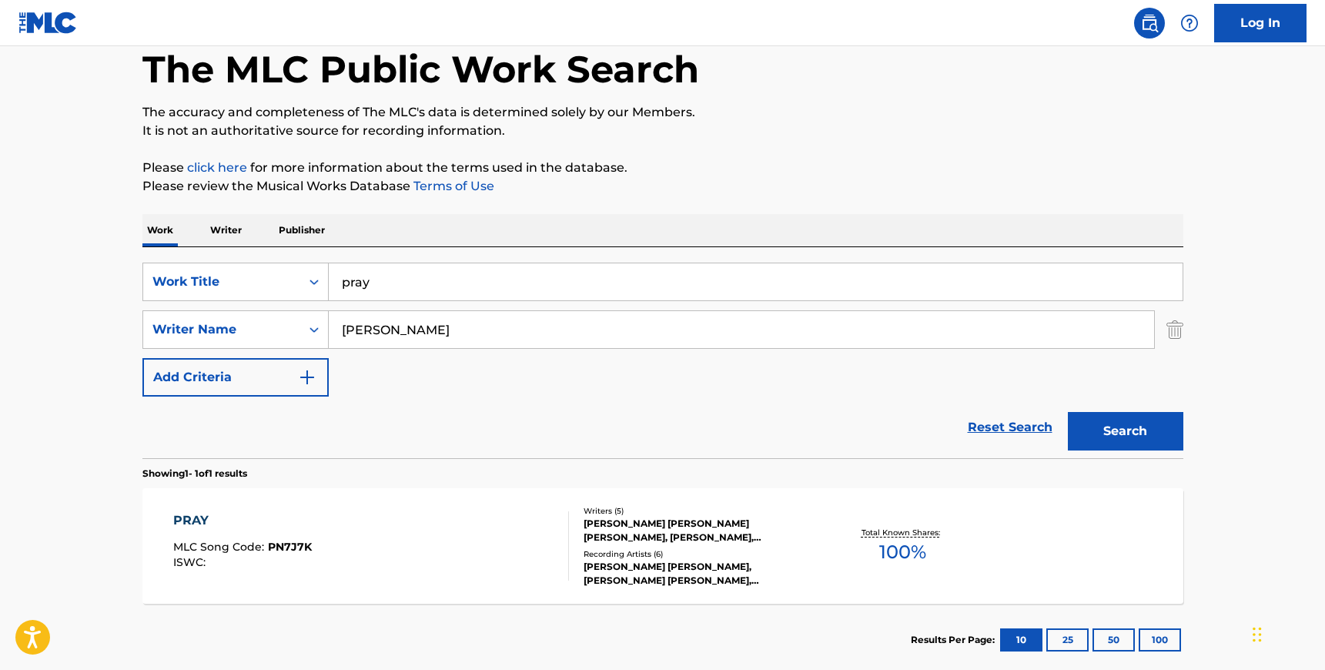
click at [450, 335] on input "[PERSON_NAME]" at bounding box center [741, 329] width 825 height 37
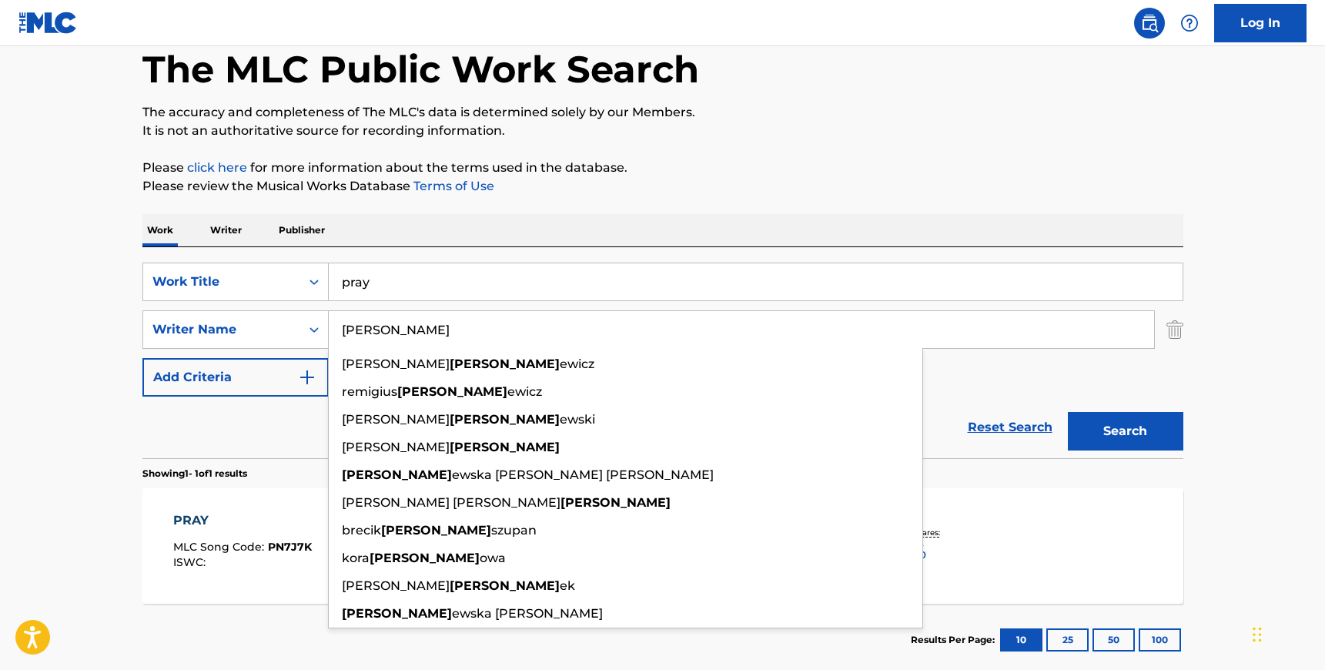
type input "[PERSON_NAME]"
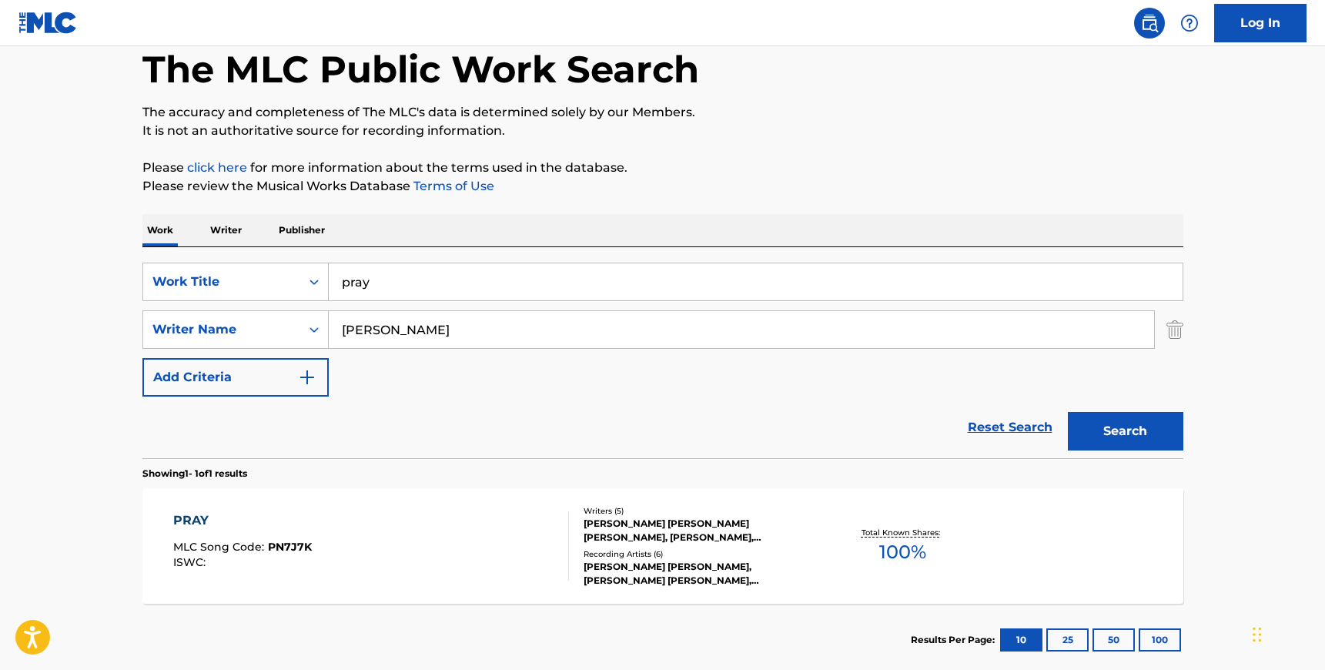
click at [474, 282] on input "pray" at bounding box center [756, 281] width 854 height 37
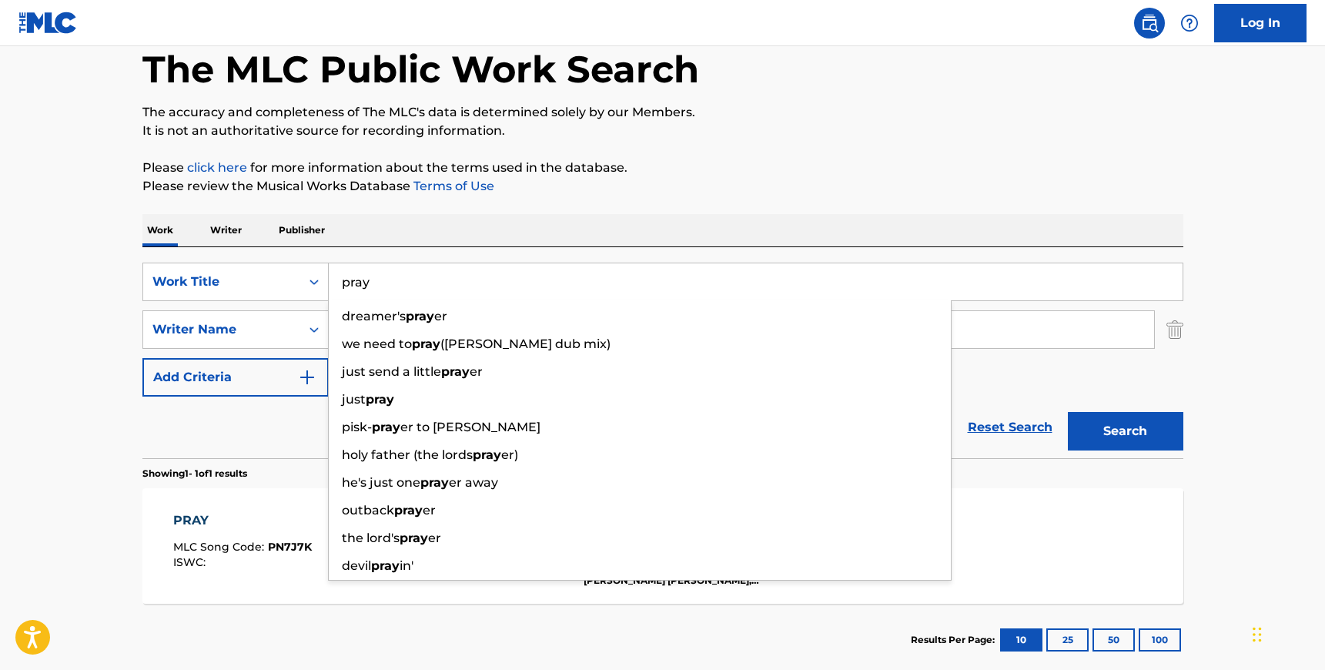
click at [474, 282] on input "pray" at bounding box center [756, 281] width 854 height 37
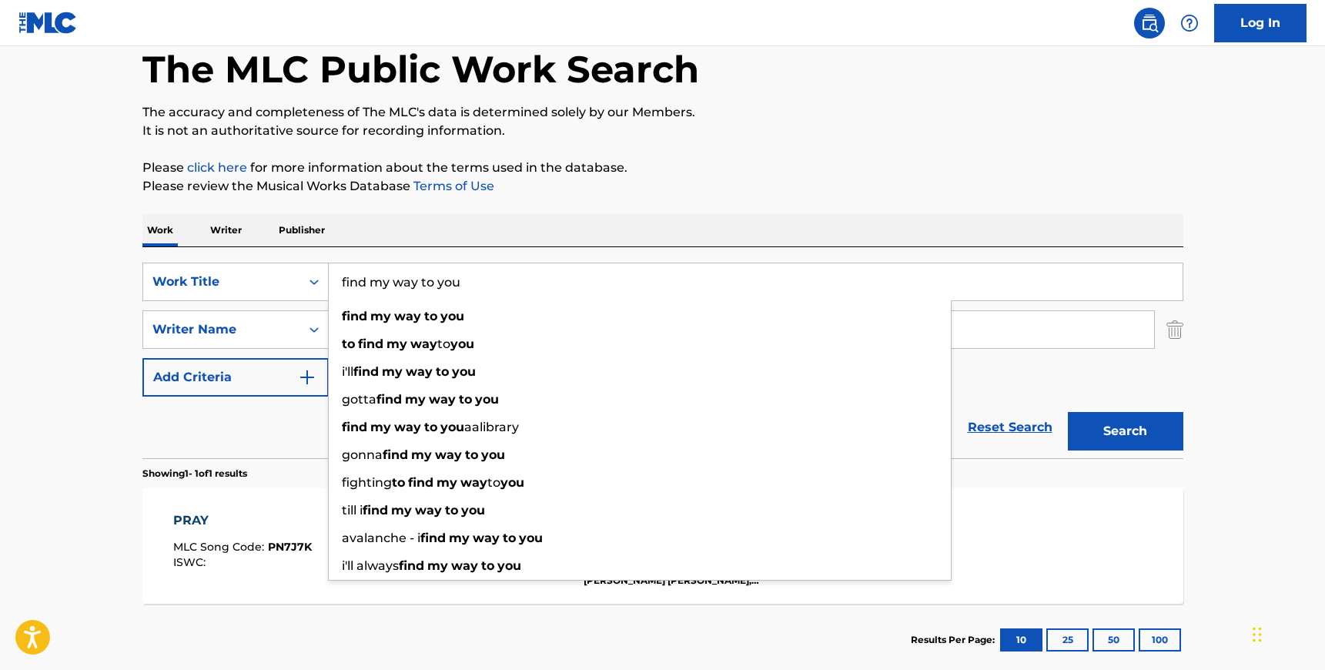
type input "find my way to you"
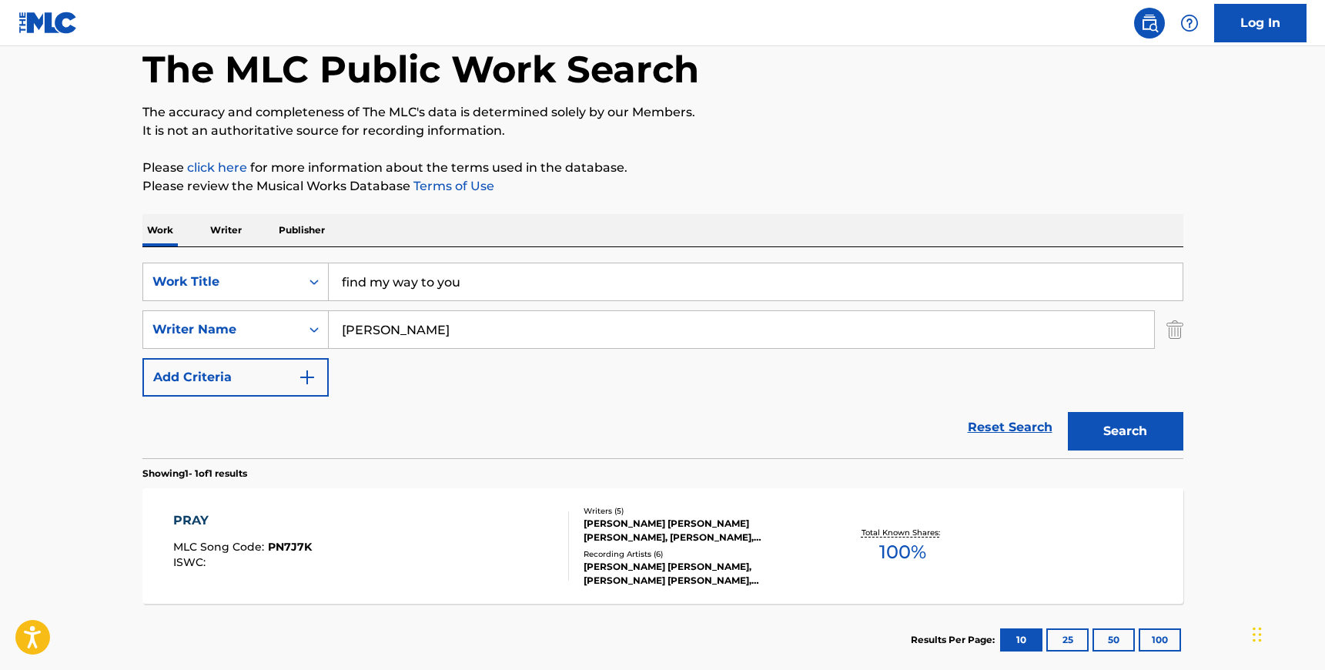
click at [507, 254] on div "SearchWithCriteria8a09dcb3-047a-4d25-b021-2b442702e4e5 Work Title find my way t…" at bounding box center [662, 352] width 1041 height 211
click at [1135, 432] on button "Search" at bounding box center [1125, 431] width 115 height 38
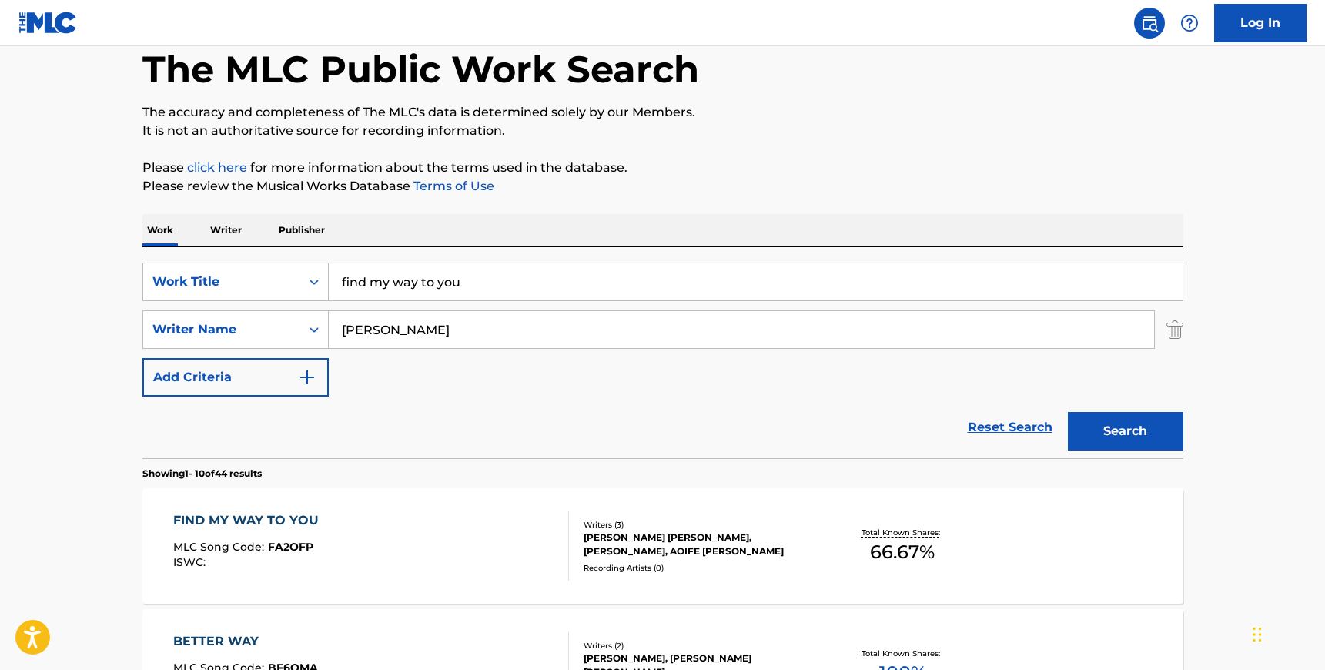
click at [330, 510] on div "FIND MY WAY TO YOU MLC Song Code : FA2OFP ISWC : Writers ( 3 ) [PERSON_NAME] [P…" at bounding box center [662, 545] width 1041 height 115
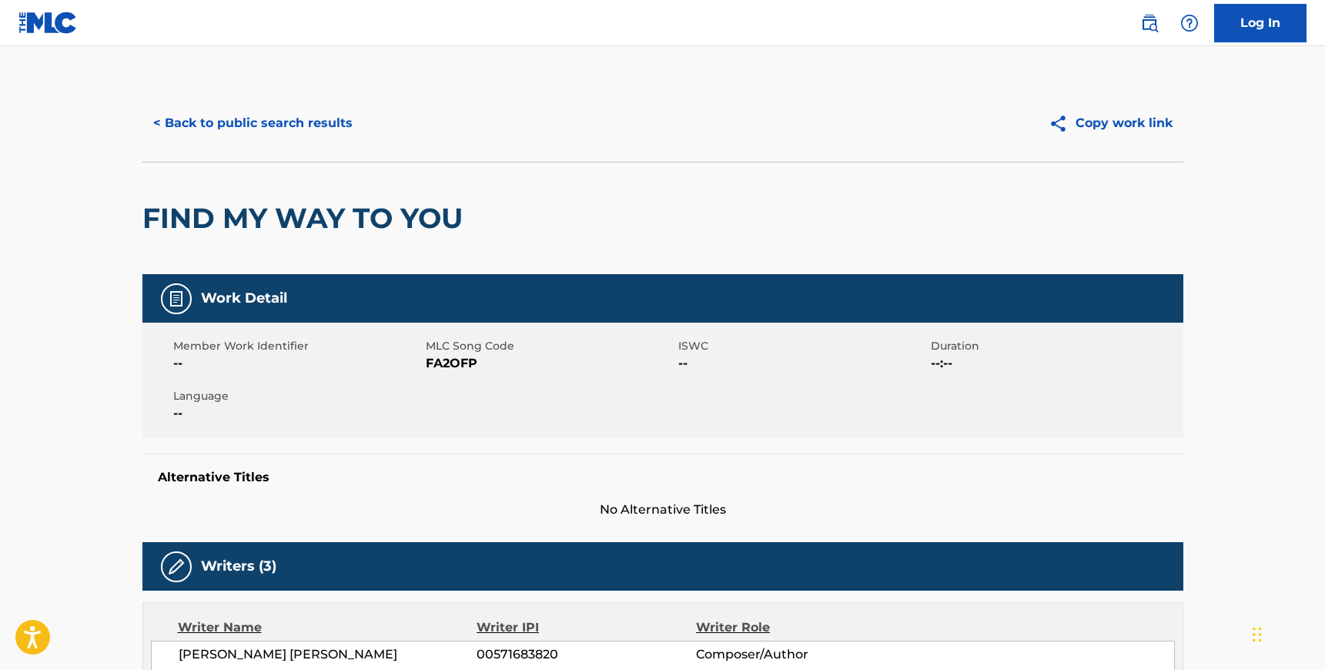
click at [465, 363] on span "FA2OFP" at bounding box center [550, 363] width 249 height 18
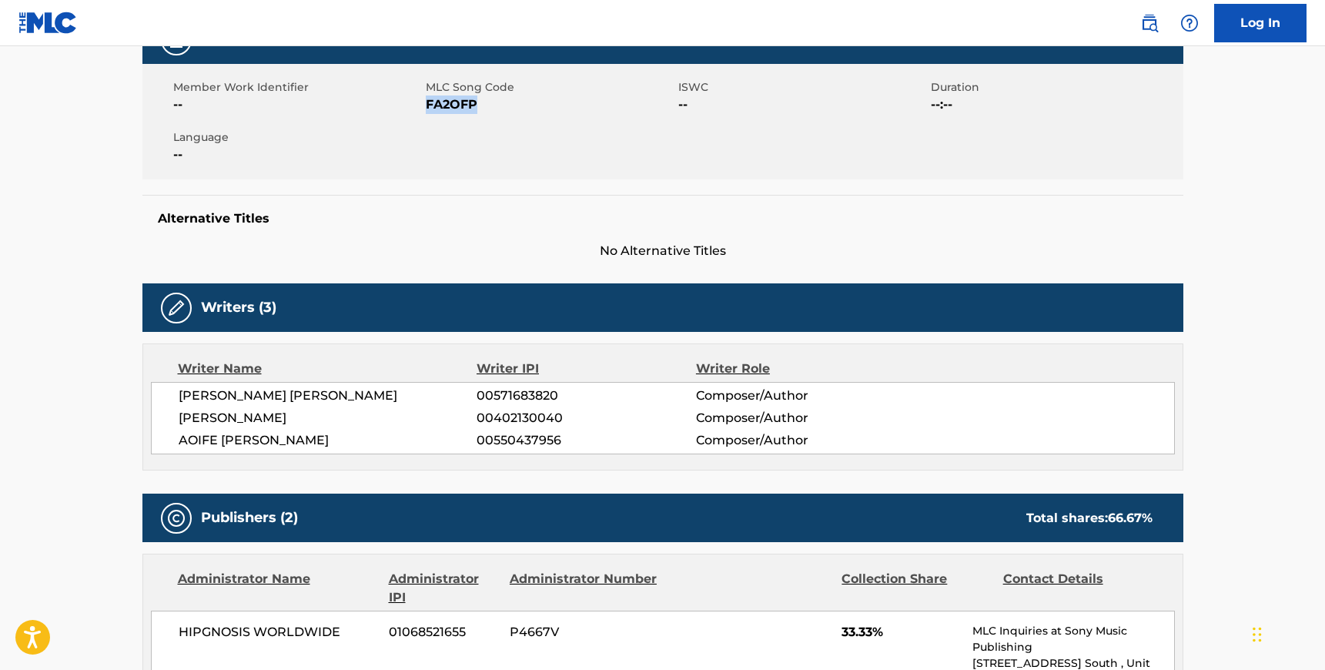
scroll to position [272, 0]
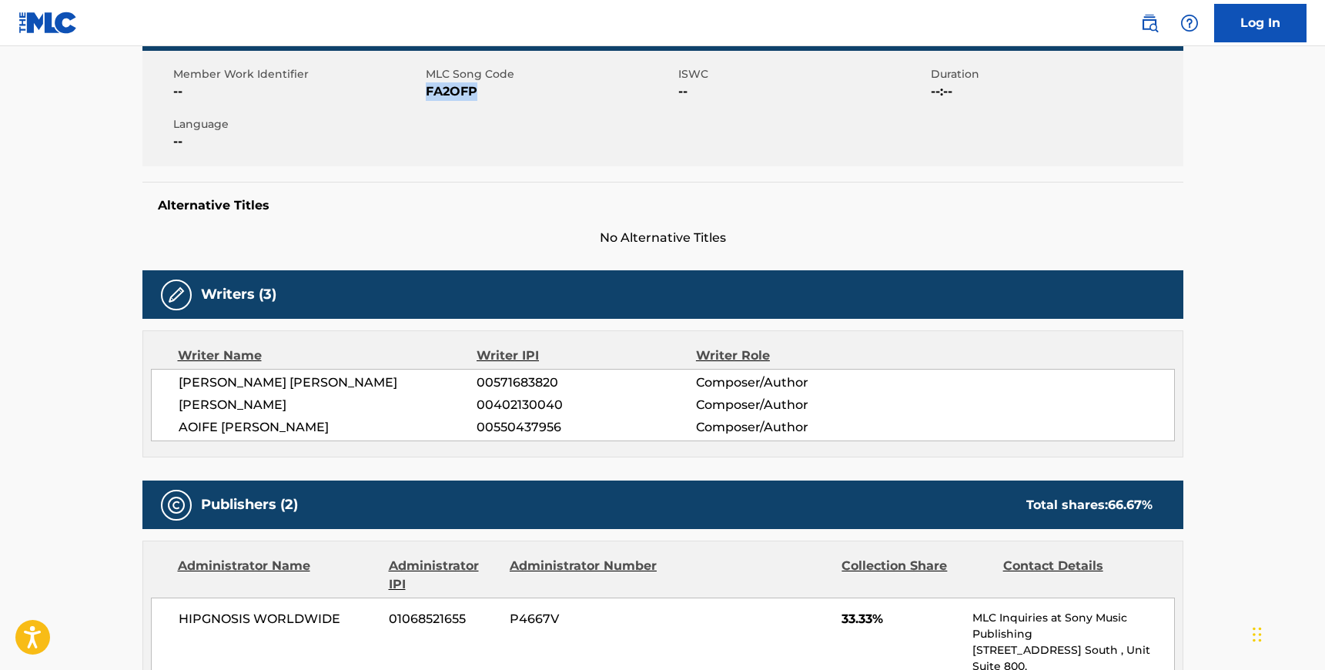
drag, startPoint x: 178, startPoint y: 380, endPoint x: 350, endPoint y: 425, distance: 177.4
click at [350, 425] on div "[PERSON_NAME] [PERSON_NAME] 00571683820 Composer/Author [PERSON_NAME] 004021300…" at bounding box center [663, 405] width 1024 height 72
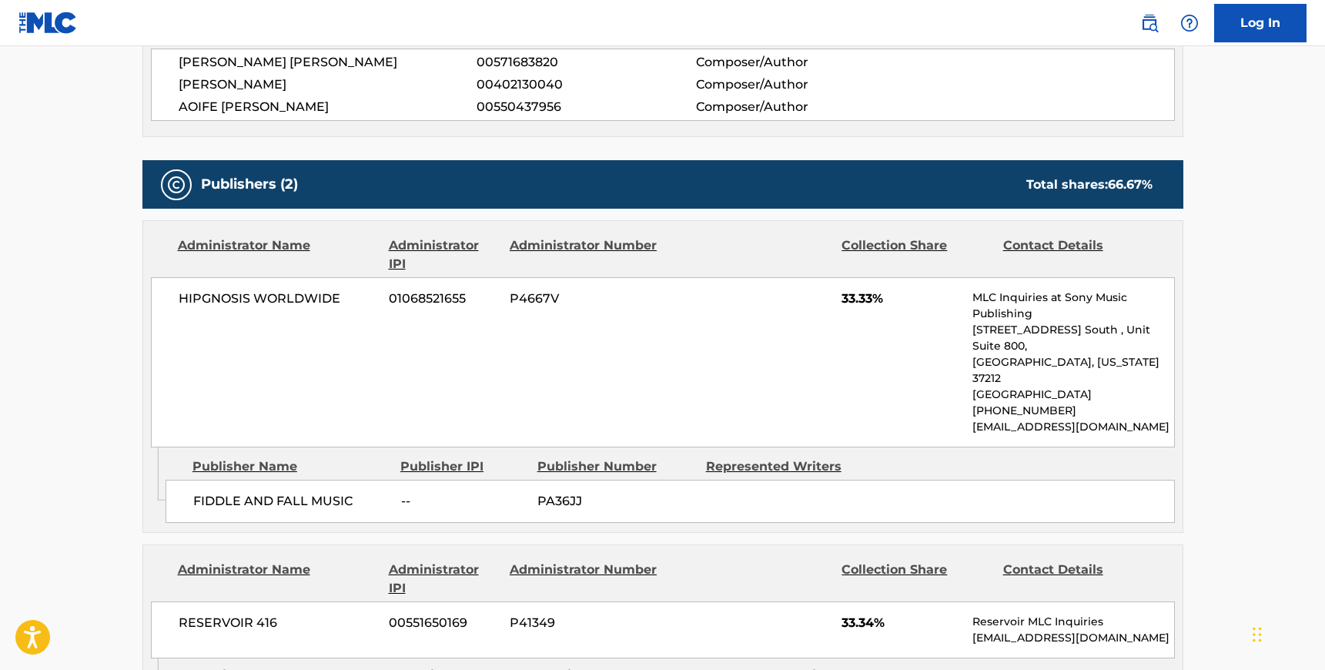
scroll to position [598, 0]
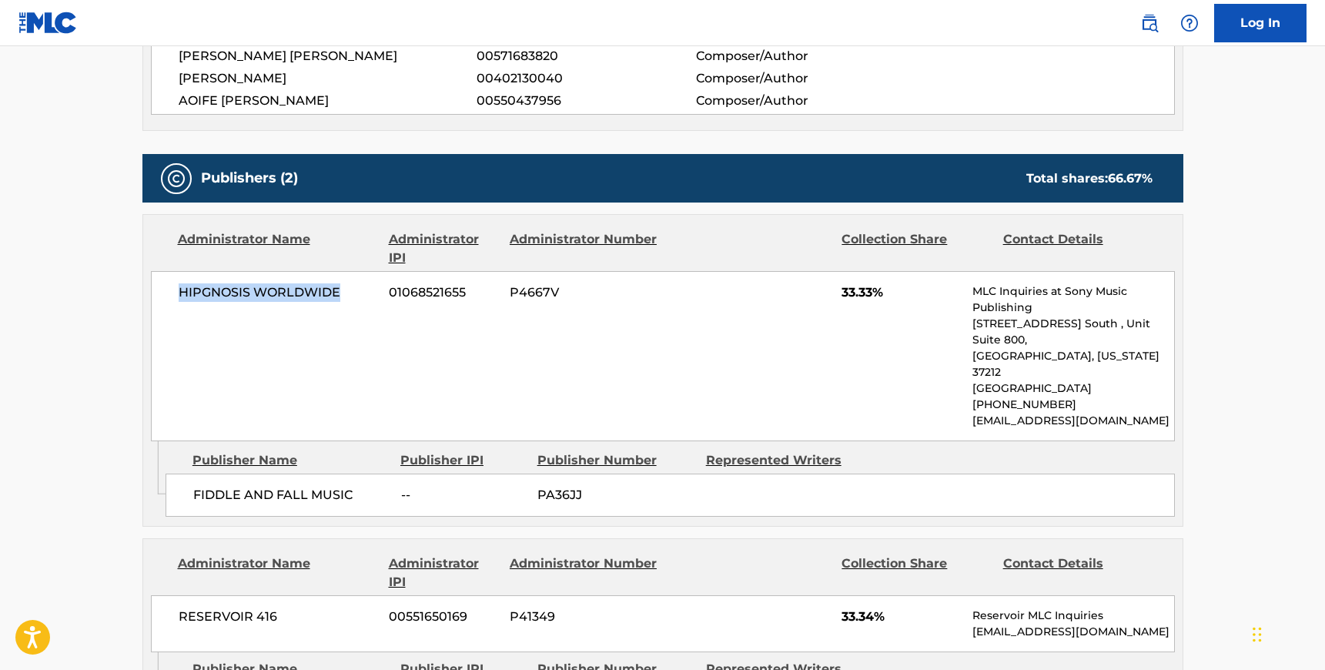
drag, startPoint x: 342, startPoint y: 291, endPoint x: 176, endPoint y: 289, distance: 166.3
click at [176, 289] on div "HIPGNOSIS WORLDWIDE 01068521655 P4667V 33.33% MLC Inquiries at Sony Music Publi…" at bounding box center [663, 356] width 1024 height 170
drag, startPoint x: 194, startPoint y: 460, endPoint x: 353, endPoint y: 460, distance: 158.6
click at [353, 486] on span "FIDDLE AND FALL MUSIC" at bounding box center [291, 495] width 196 height 18
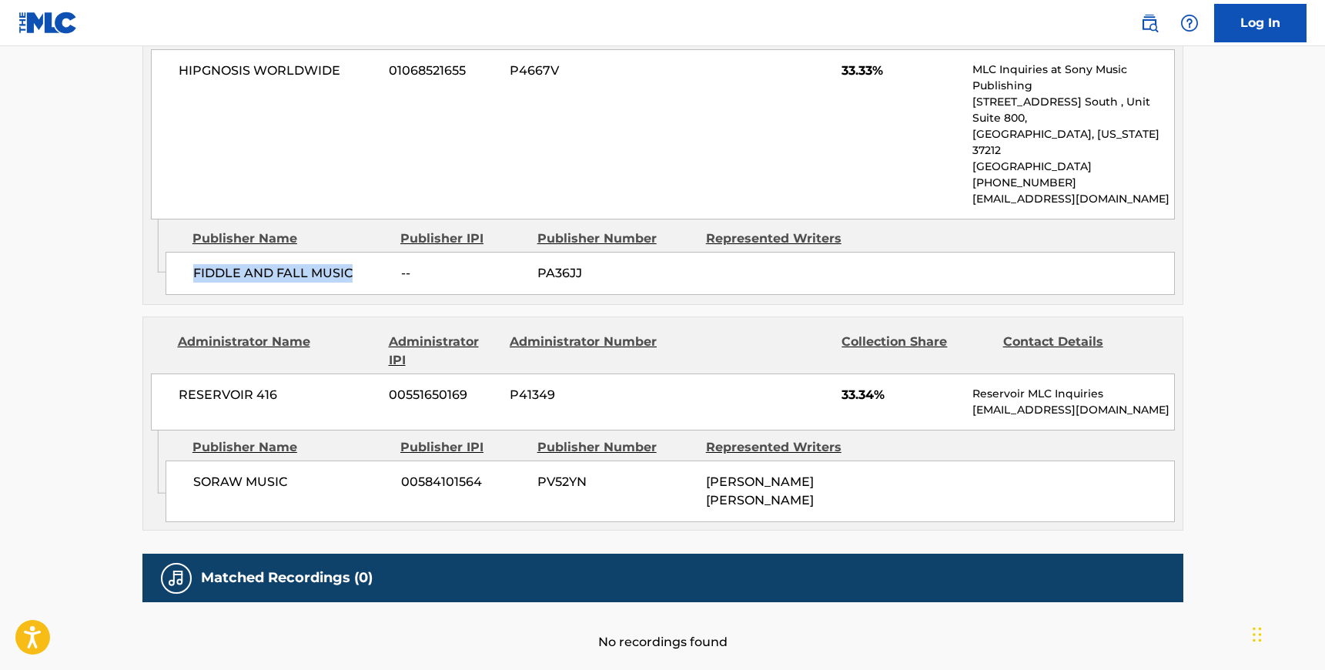
scroll to position [829, 0]
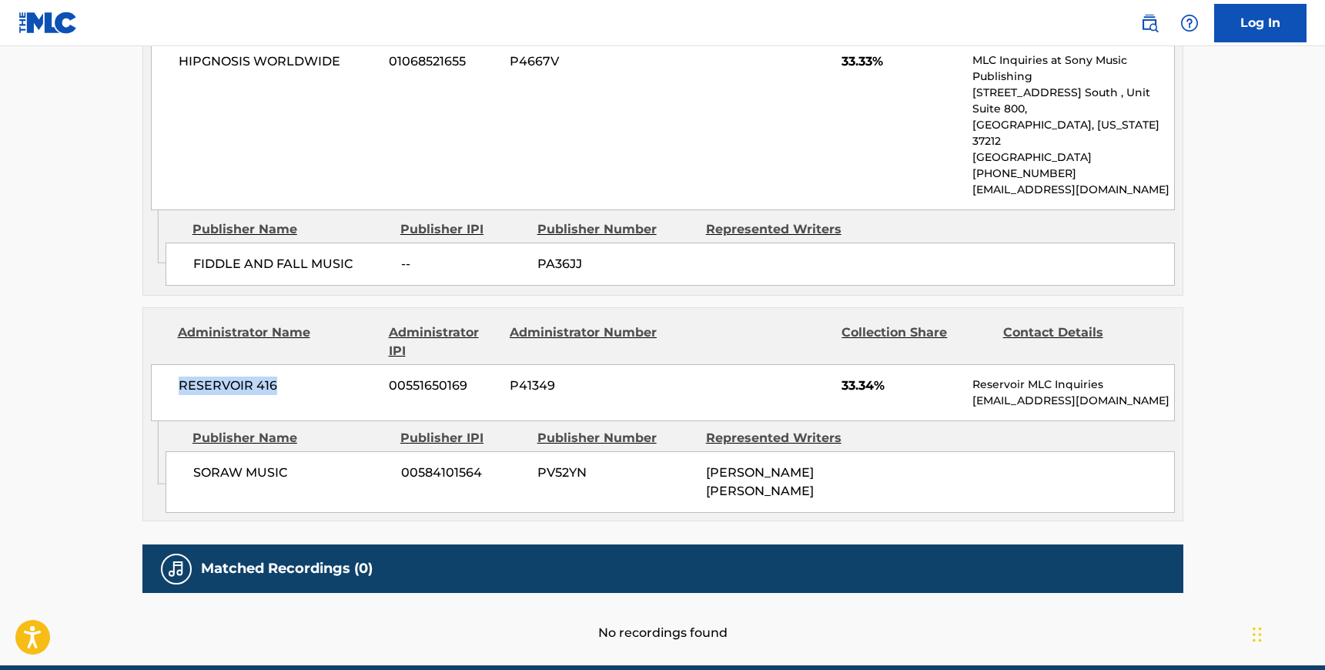
drag, startPoint x: 279, startPoint y: 358, endPoint x: 178, endPoint y: 349, distance: 101.3
click at [179, 377] on span "RESERVOIR 416" at bounding box center [278, 386] width 199 height 18
drag, startPoint x: 284, startPoint y: 433, endPoint x: 196, endPoint y: 432, distance: 88.5
click at [196, 464] on span "SORAW MUSIC" at bounding box center [291, 473] width 196 height 18
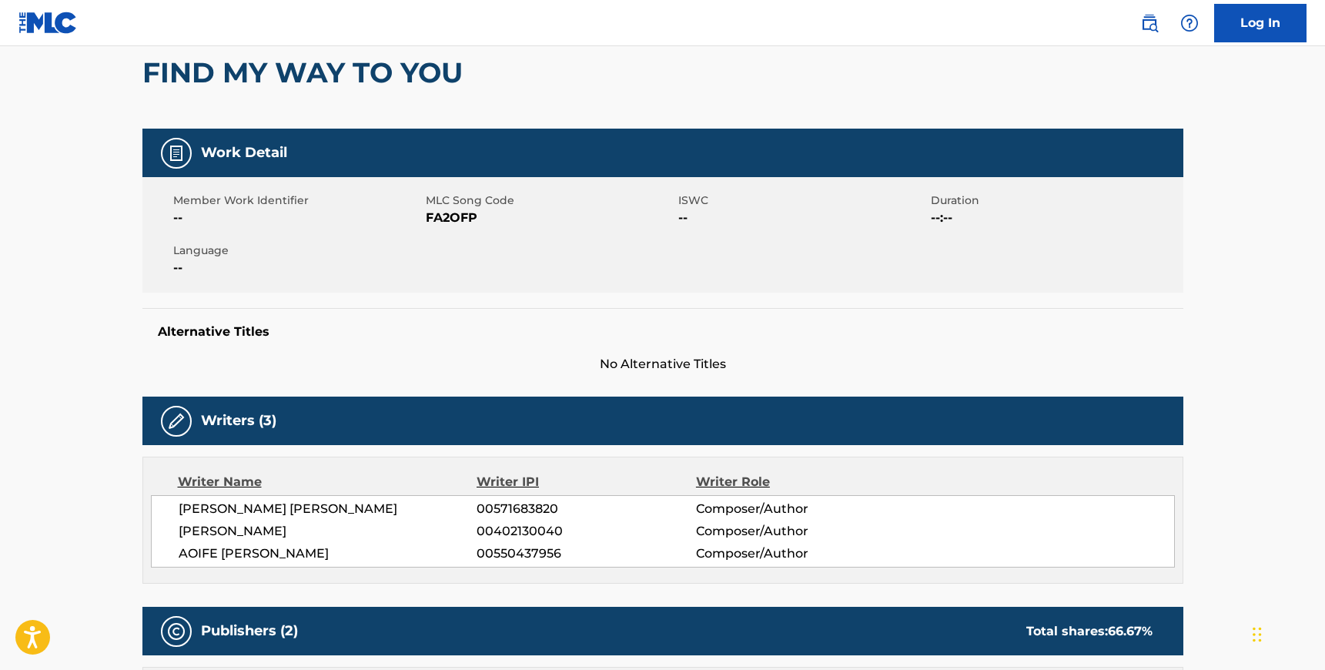
scroll to position [0, 0]
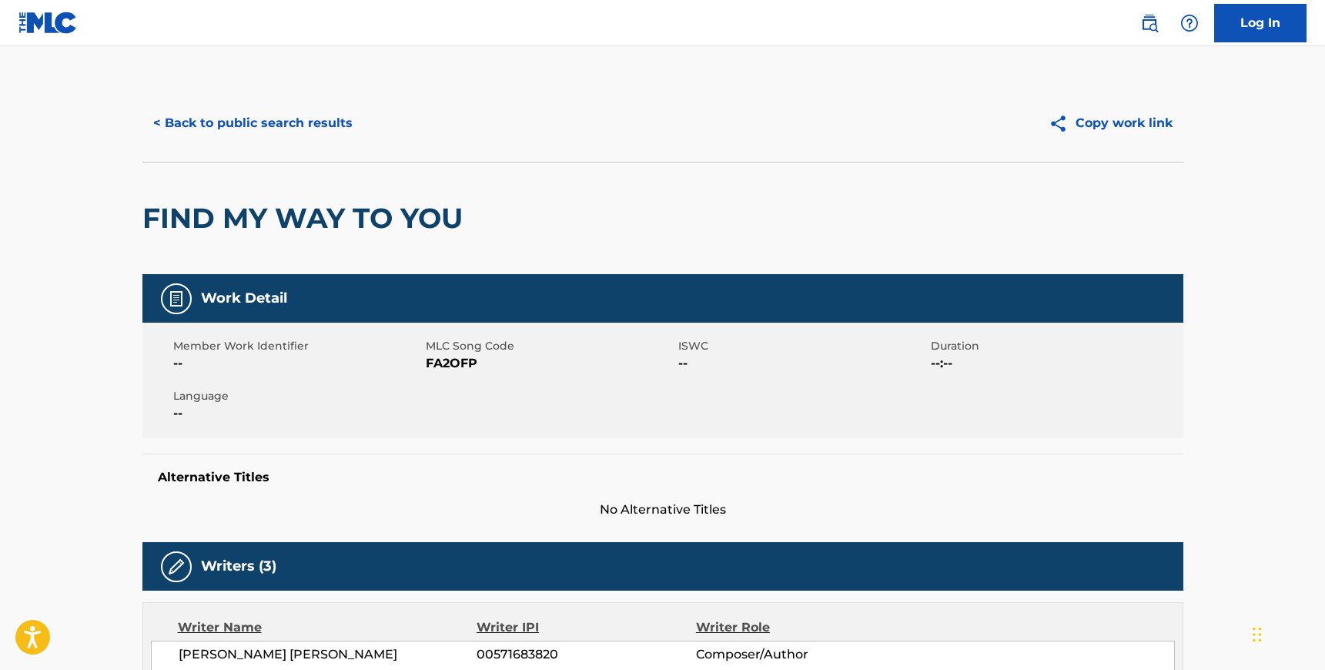
click at [263, 111] on button "< Back to public search results" at bounding box center [252, 123] width 221 height 38
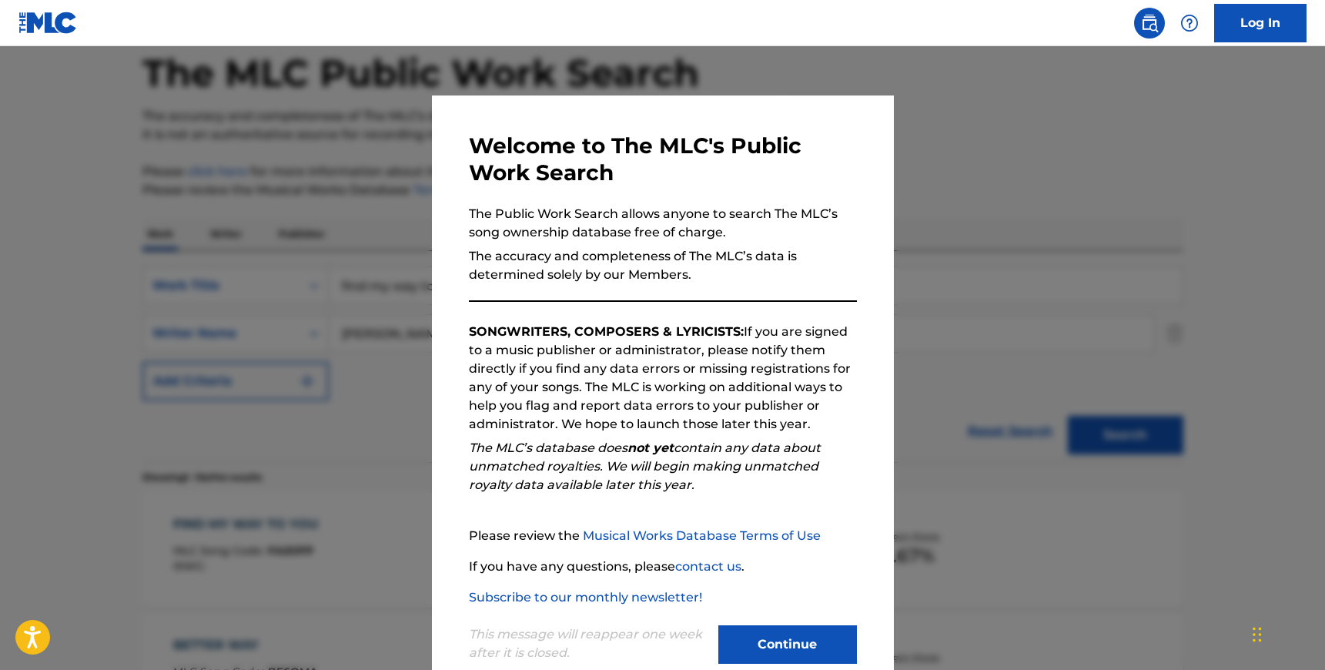
scroll to position [76, 0]
click at [754, 634] on button "Continue" at bounding box center [787, 644] width 139 height 38
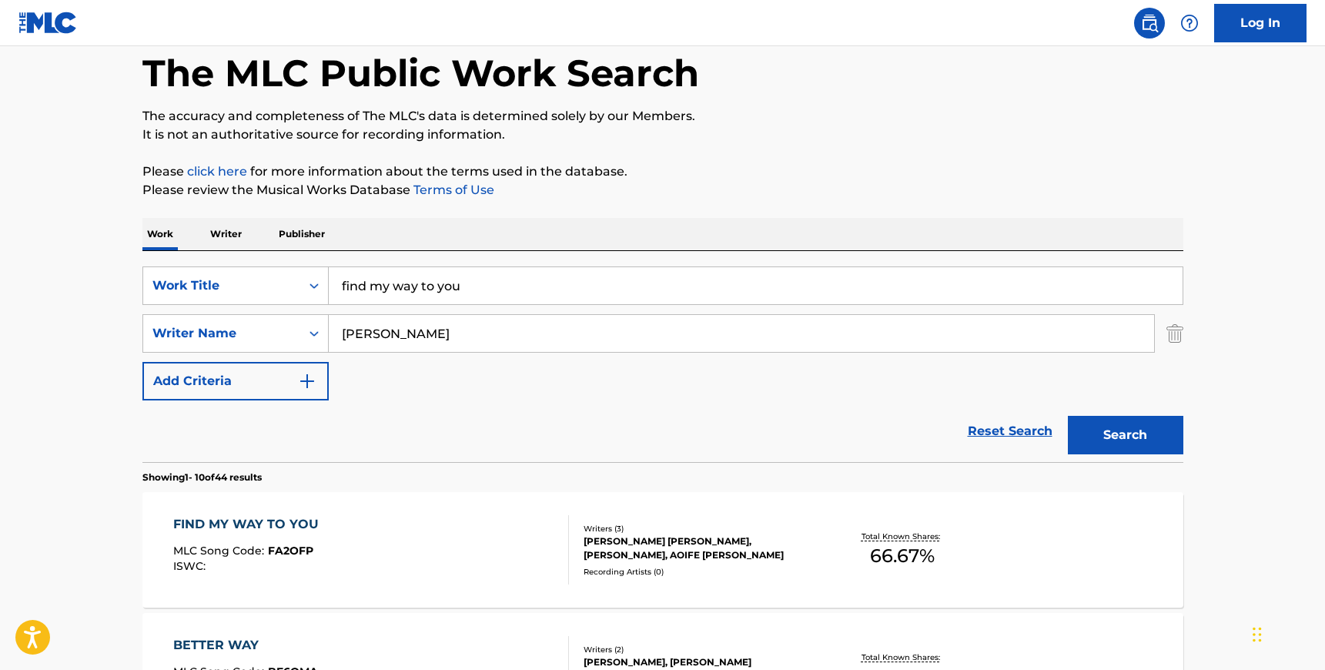
click at [457, 284] on input "find my way to you" at bounding box center [756, 285] width 854 height 37
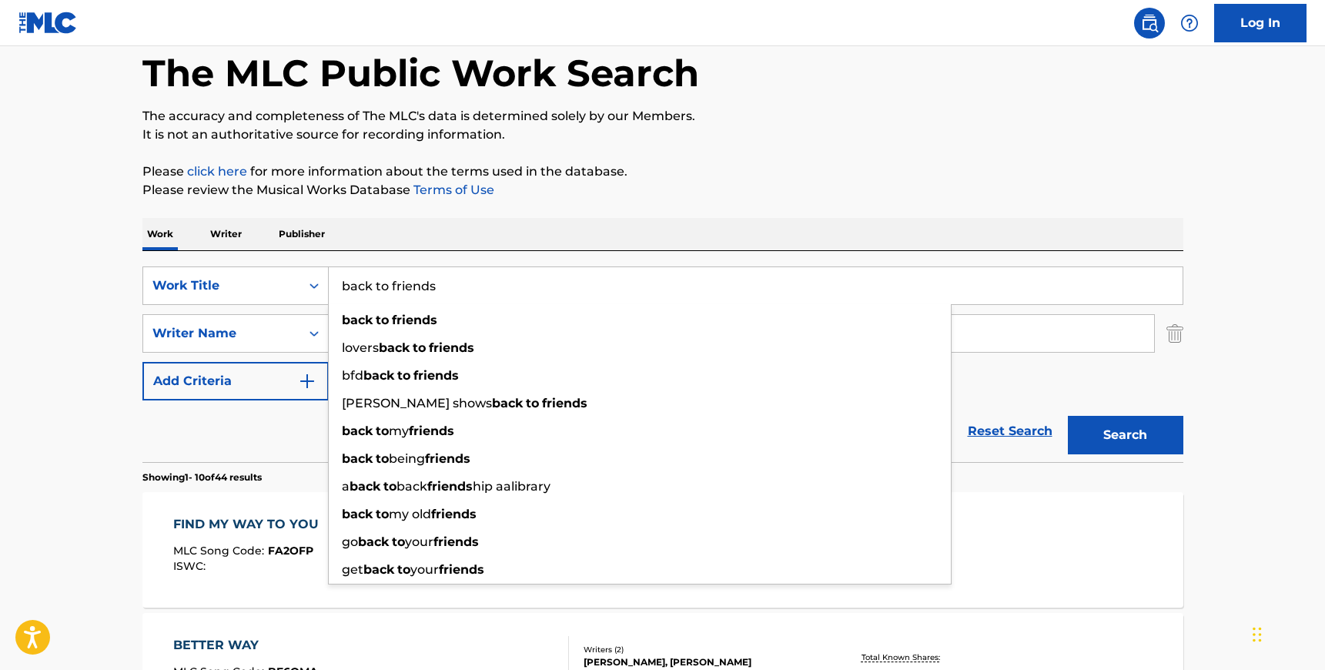
type input "back to friends"
drag, startPoint x: 493, startPoint y: 258, endPoint x: 491, endPoint y: 272, distance: 13.9
click at [493, 258] on div "SearchWithCriteria8a09dcb3-047a-4d25-b021-2b442702e4e5 Work Title back to frien…" at bounding box center [662, 356] width 1041 height 211
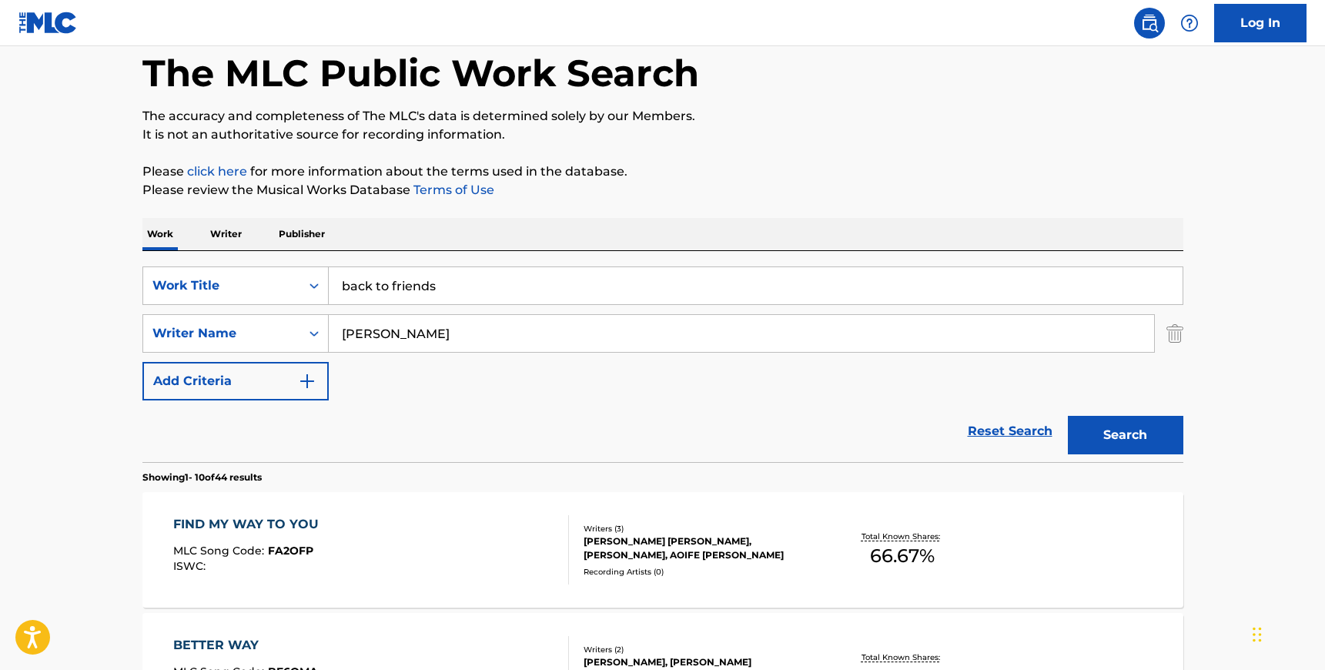
click at [407, 324] on input "[PERSON_NAME]" at bounding box center [741, 333] width 825 height 37
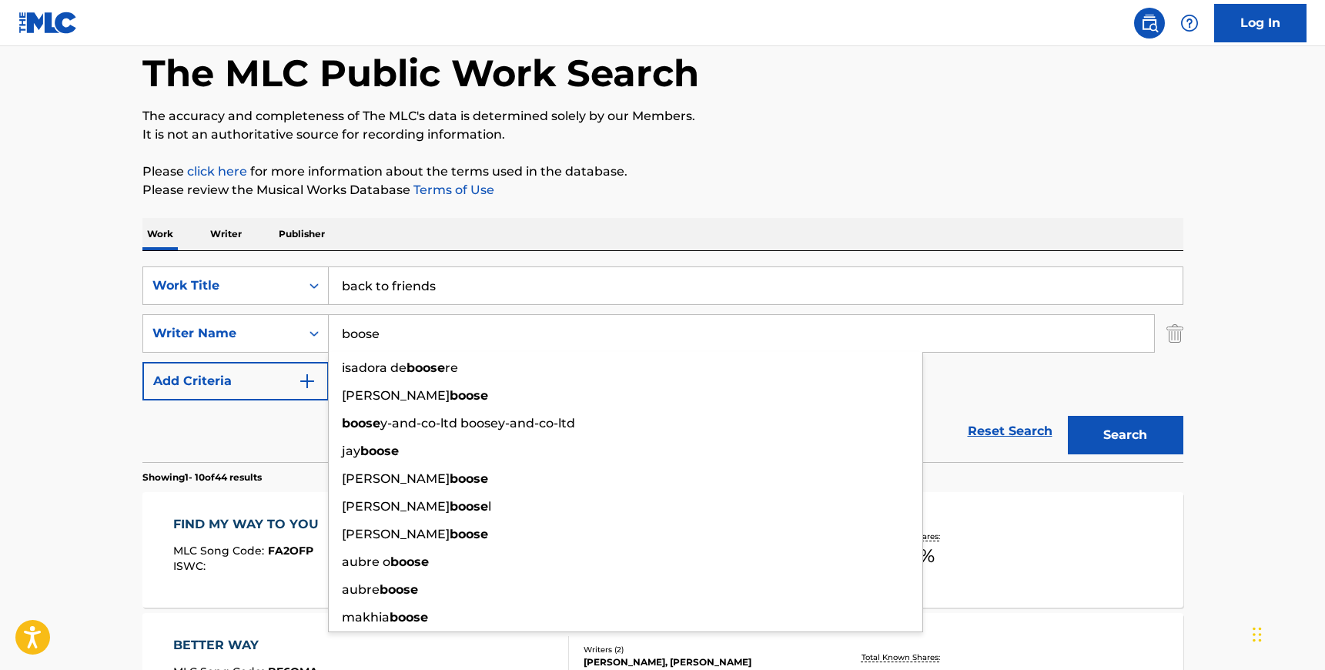
type input "boose"
click at [987, 411] on div "Reset Search Search" at bounding box center [662, 431] width 1041 height 62
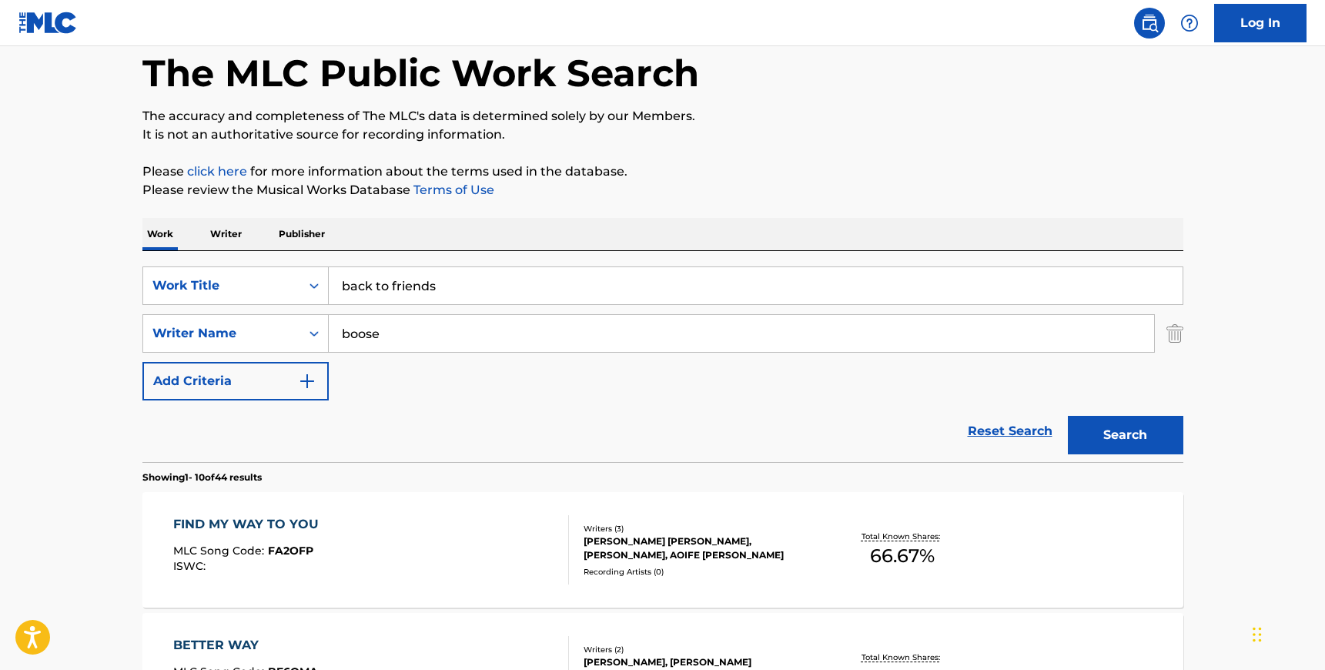
click at [1113, 425] on button "Search" at bounding box center [1125, 435] width 115 height 38
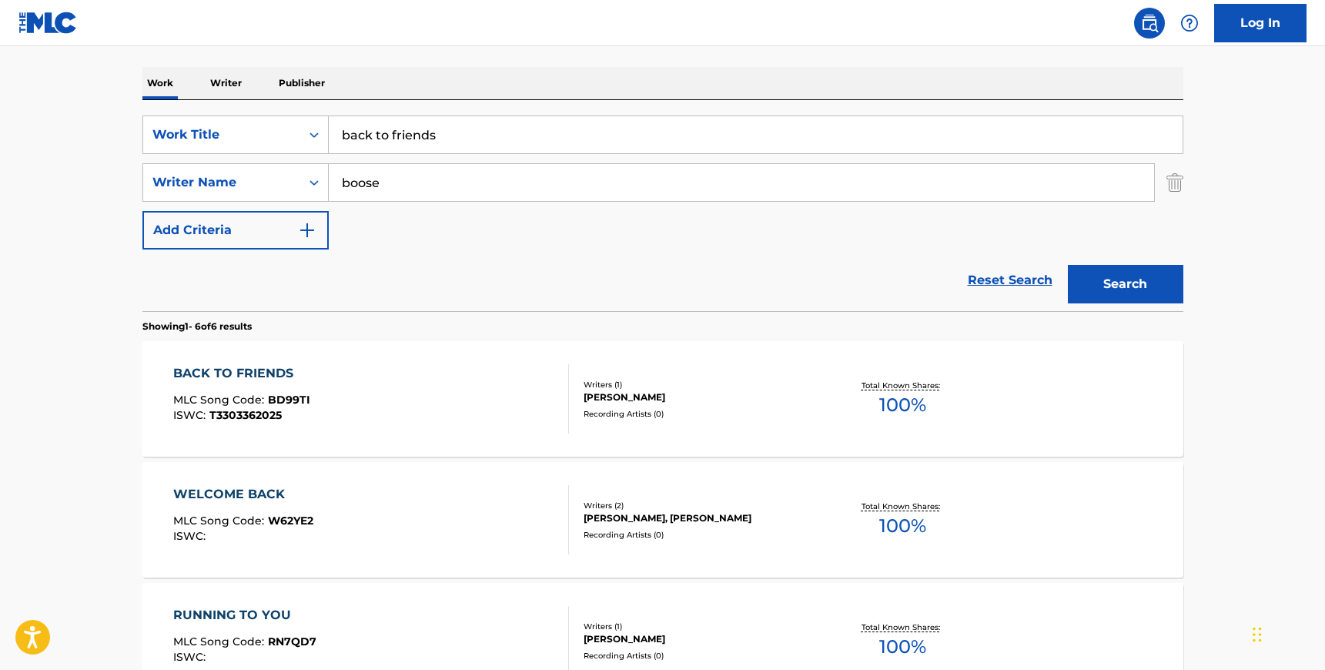
scroll to position [240, 0]
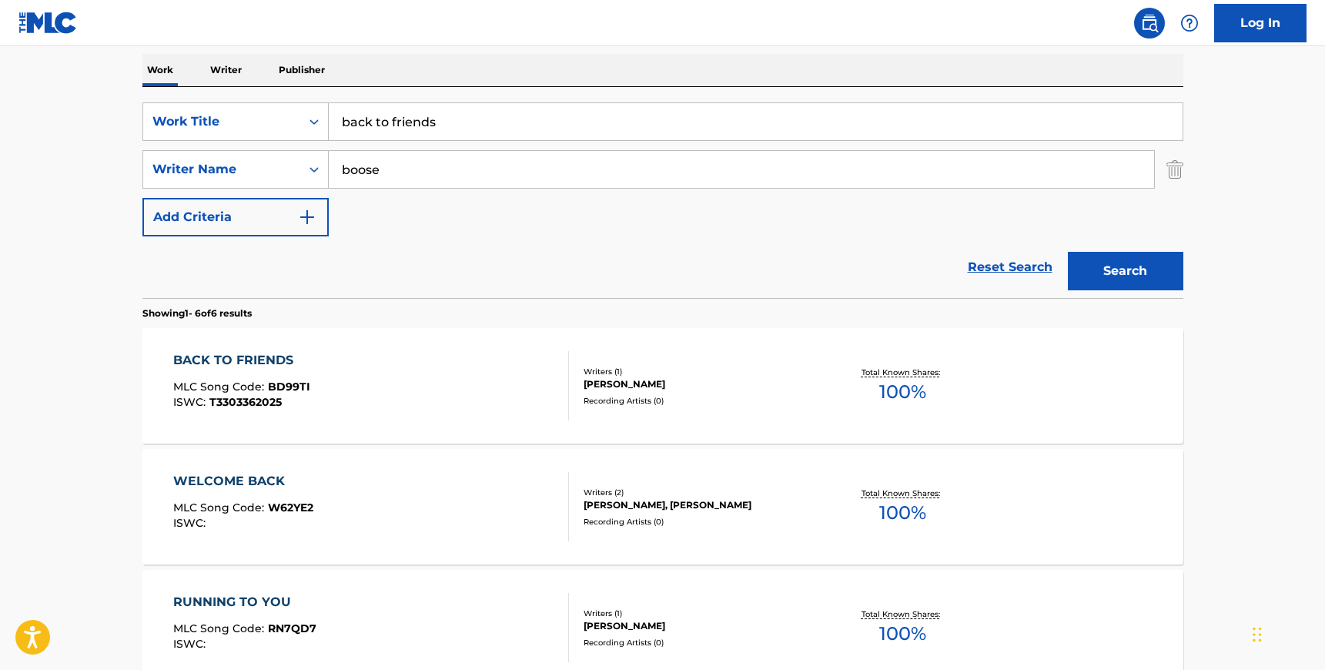
click at [732, 392] on div "Writers ( 1 ) [PERSON_NAME] Recording Artists ( 0 )" at bounding box center [692, 386] width 247 height 41
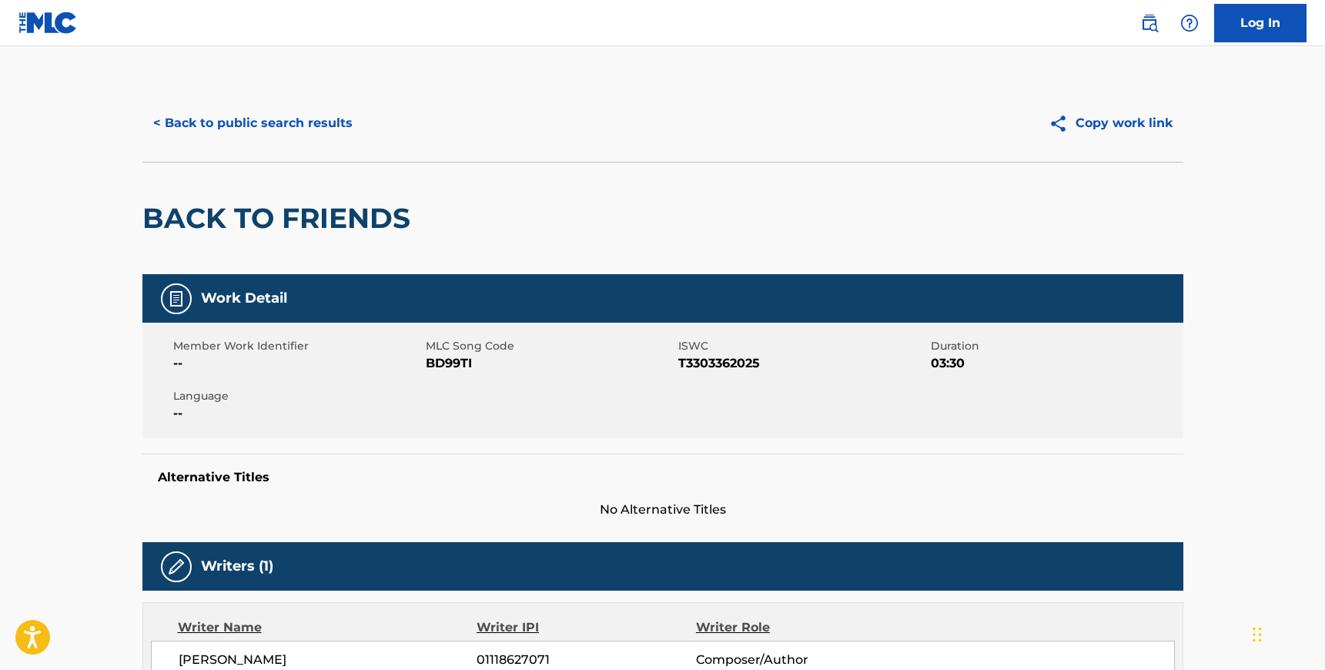
click at [442, 360] on span "BD99TI" at bounding box center [550, 363] width 249 height 18
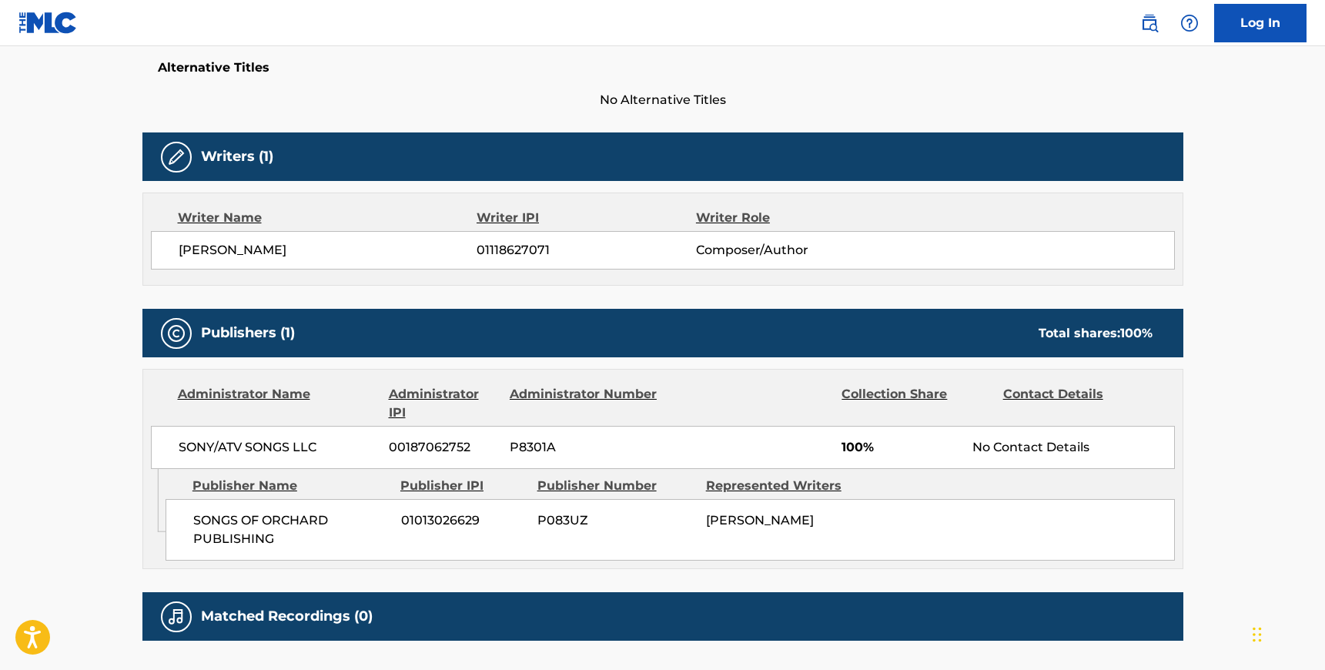
scroll to position [444, 0]
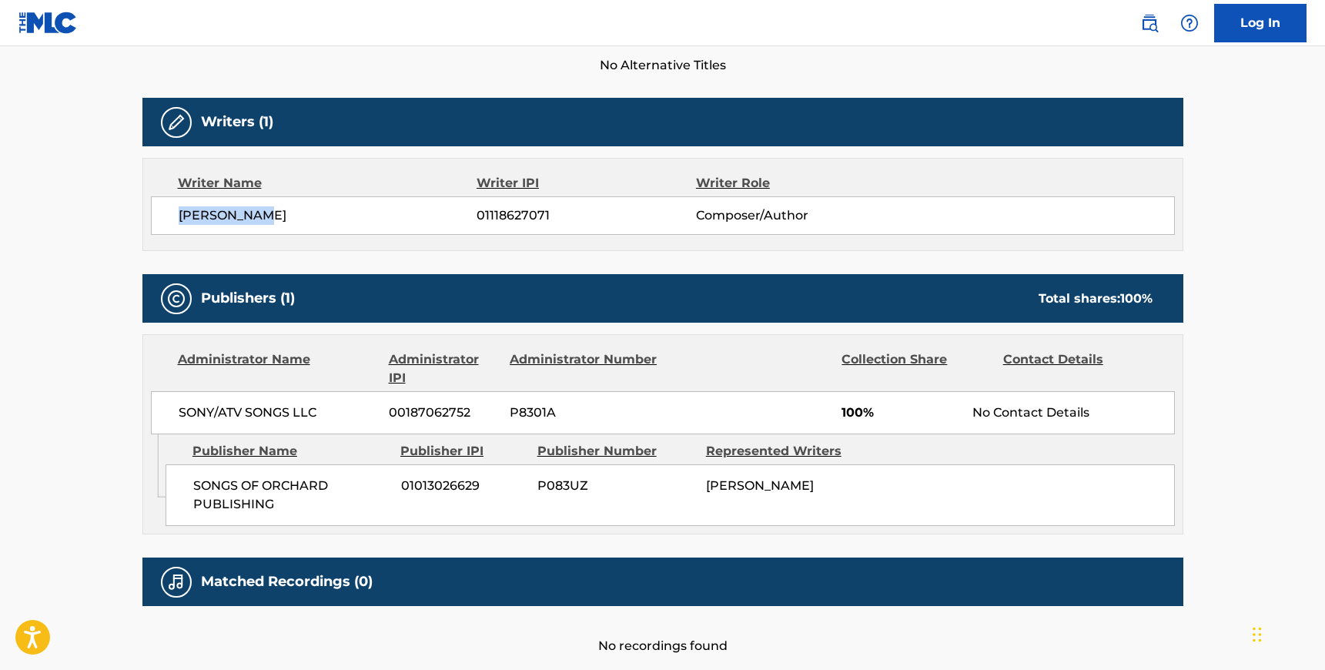
drag, startPoint x: 274, startPoint y: 213, endPoint x: 175, endPoint y: 211, distance: 99.3
click at [175, 211] on div "[PERSON_NAME] 01118627071 Composer/Author" at bounding box center [663, 215] width 1024 height 38
drag, startPoint x: 320, startPoint y: 414, endPoint x: 173, endPoint y: 413, distance: 146.3
click at [173, 413] on div "SONY/ATV SONGS LLC 00187062752 P8301A 100% No Contact Details" at bounding box center [663, 412] width 1024 height 43
drag, startPoint x: 277, startPoint y: 505, endPoint x: 193, endPoint y: 482, distance: 87.0
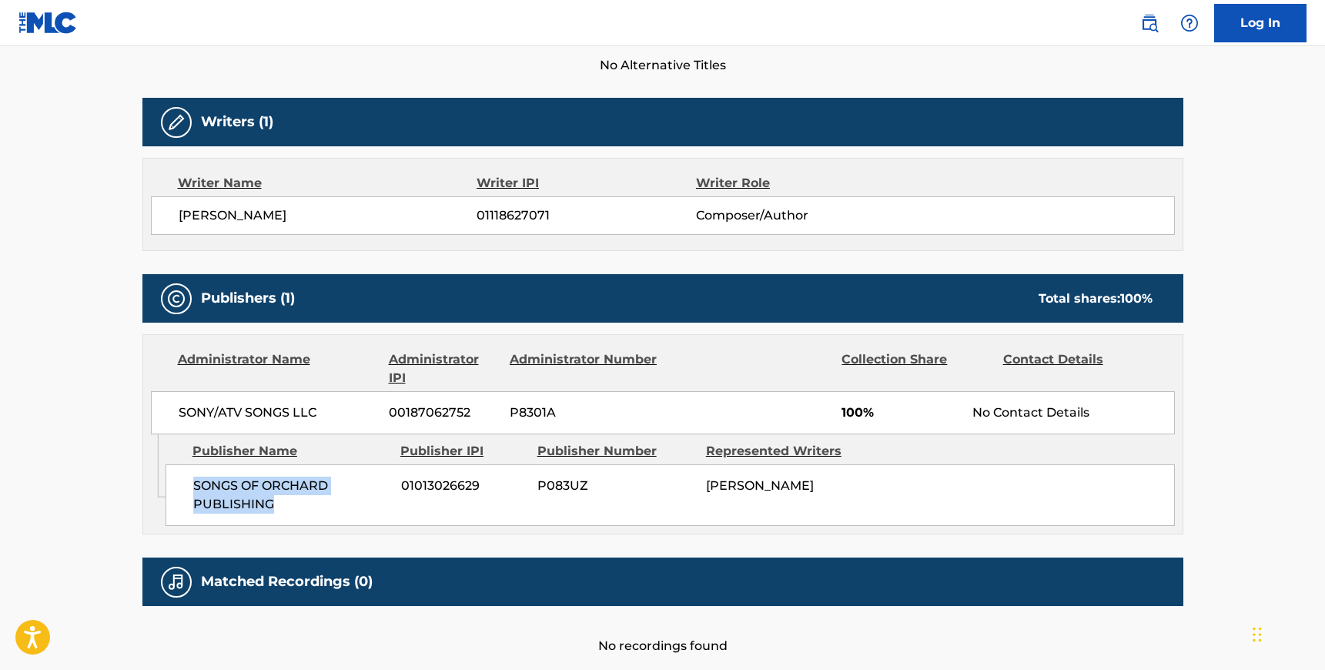
click at [193, 482] on span "SONGS OF ORCHARD PUBLISHING" at bounding box center [291, 495] width 196 height 37
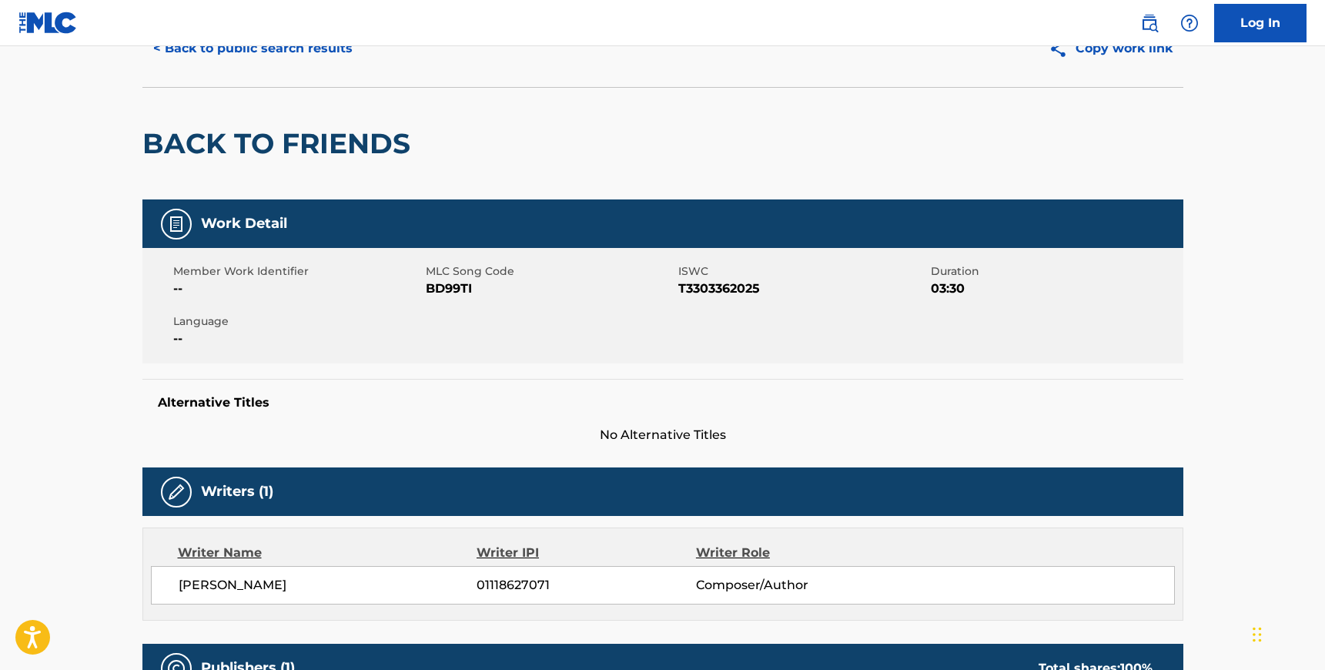
scroll to position [0, 0]
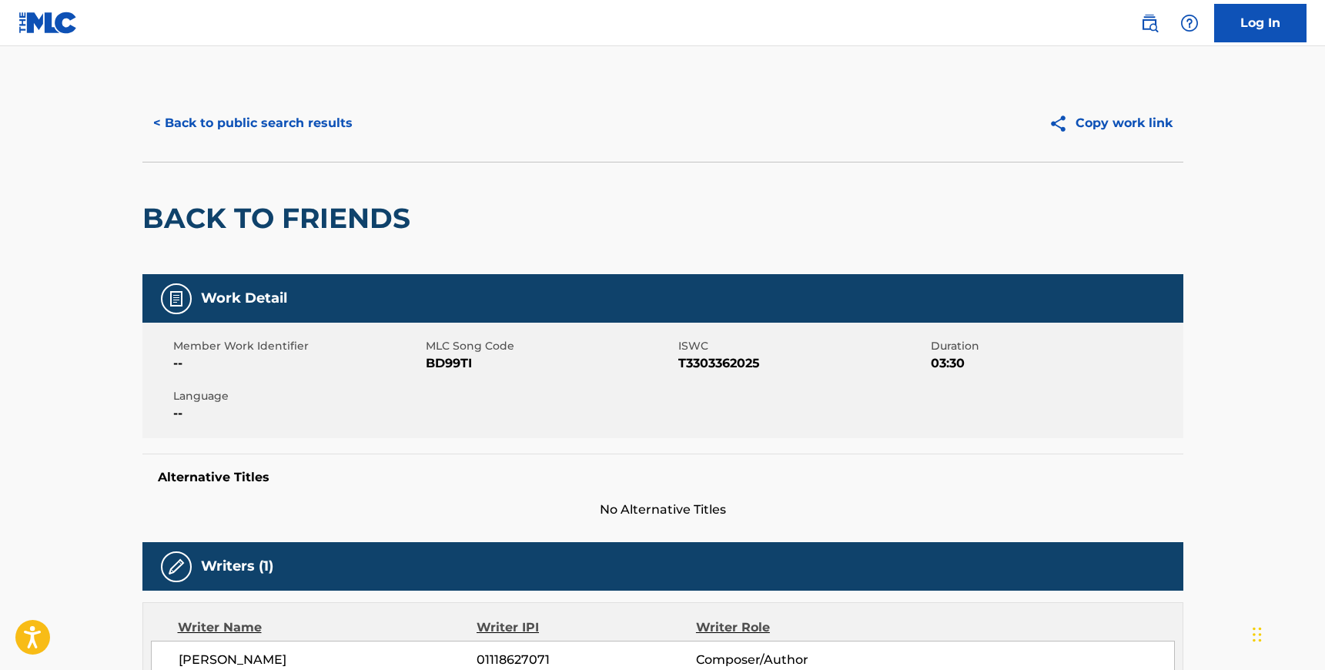
click at [248, 111] on button "< Back to public search results" at bounding box center [252, 123] width 221 height 38
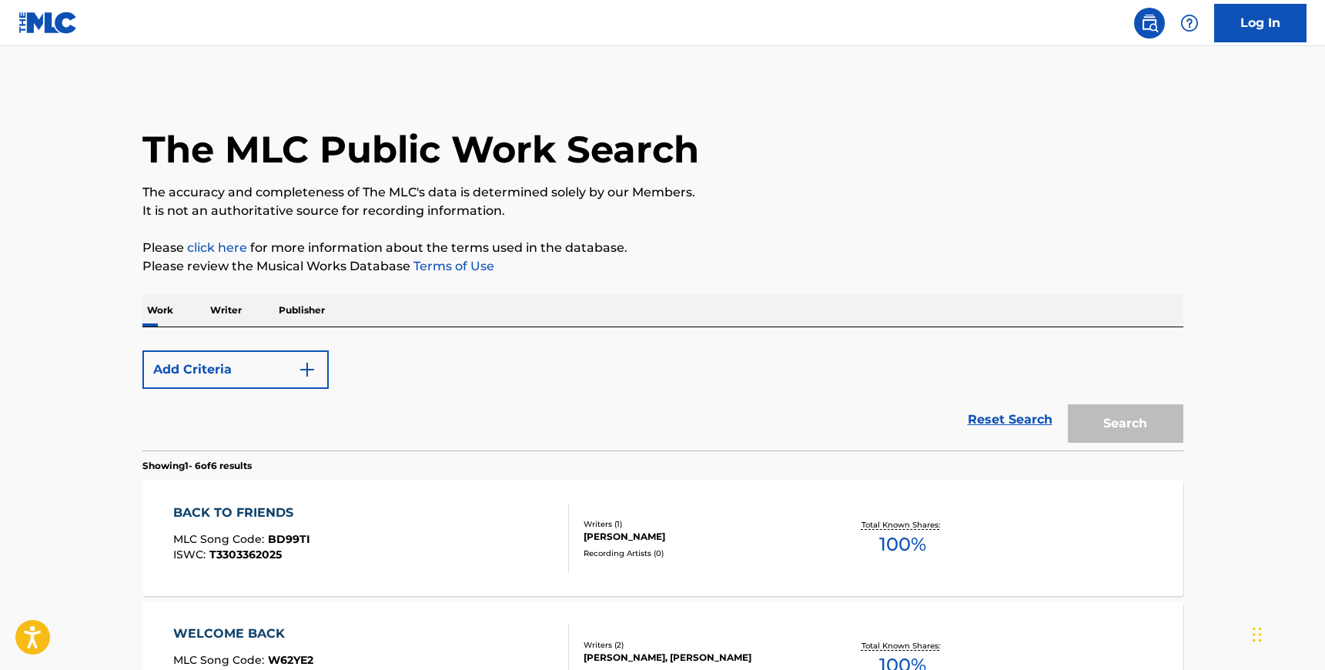
scroll to position [240, 0]
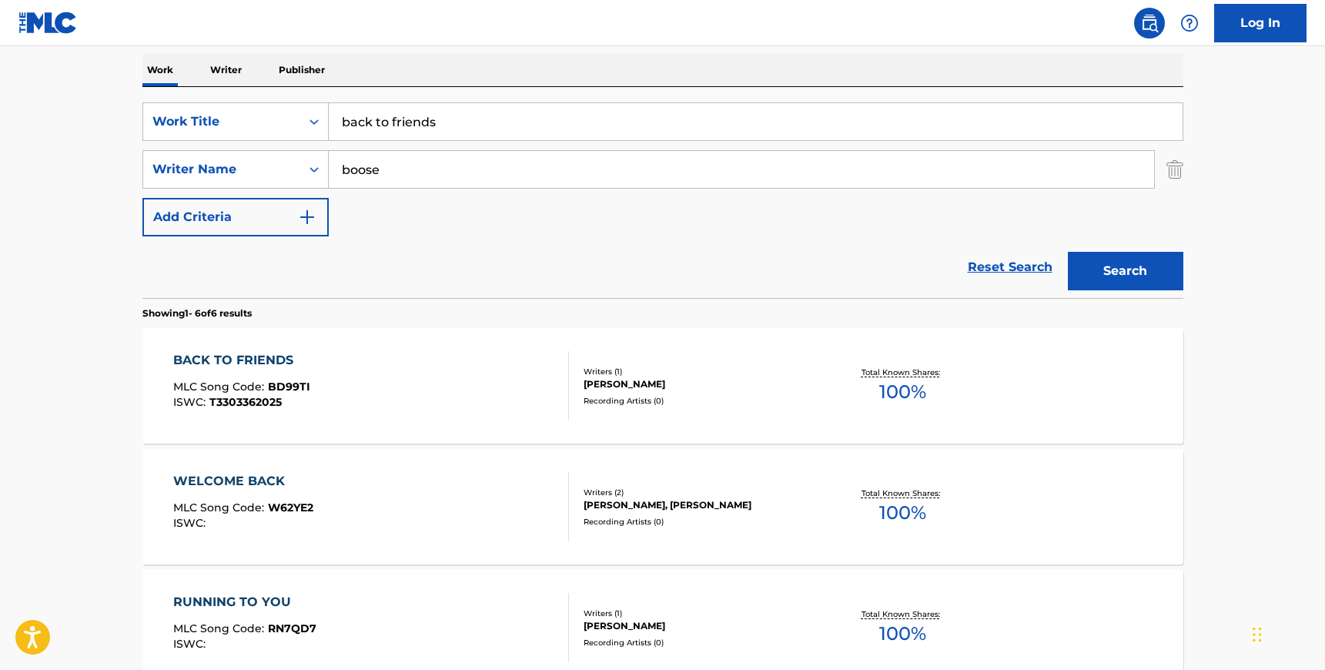
click at [411, 121] on input "back to friends" at bounding box center [756, 121] width 854 height 37
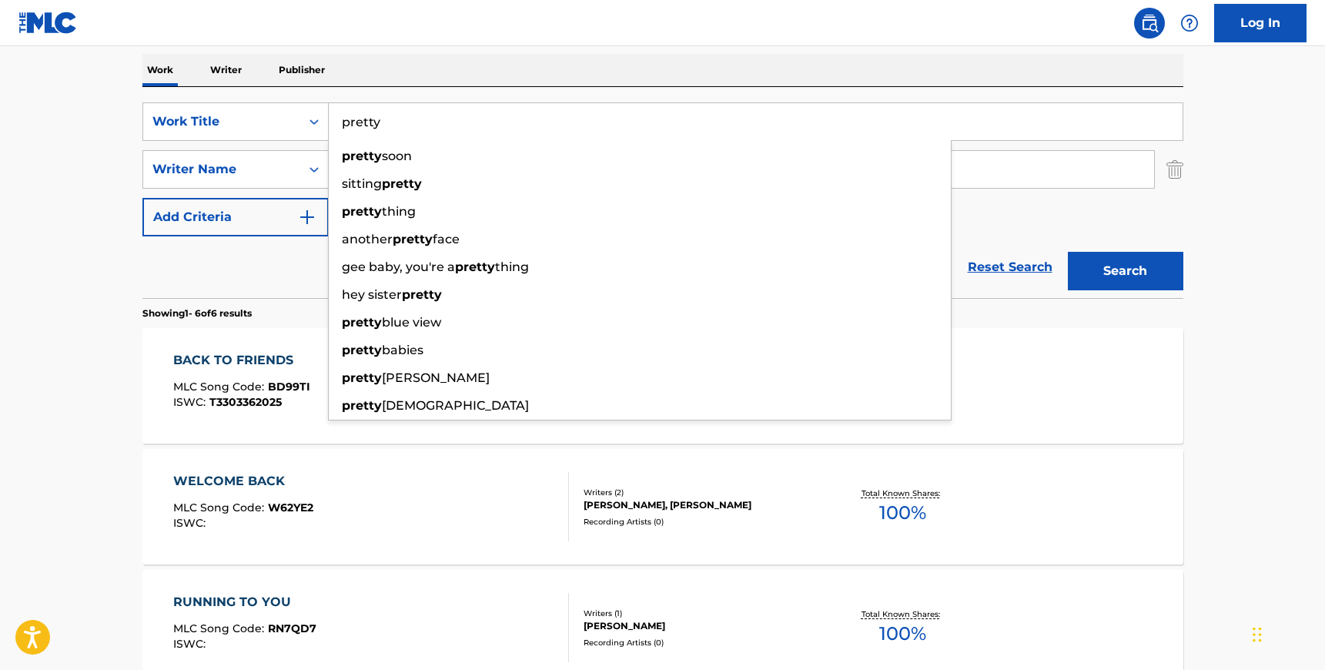
type input "pretty"
click at [434, 95] on div "SearchWithCriteria8a09dcb3-047a-4d25-b021-2b442702e4e5 Work Title pretty pretty…" at bounding box center [662, 192] width 1041 height 211
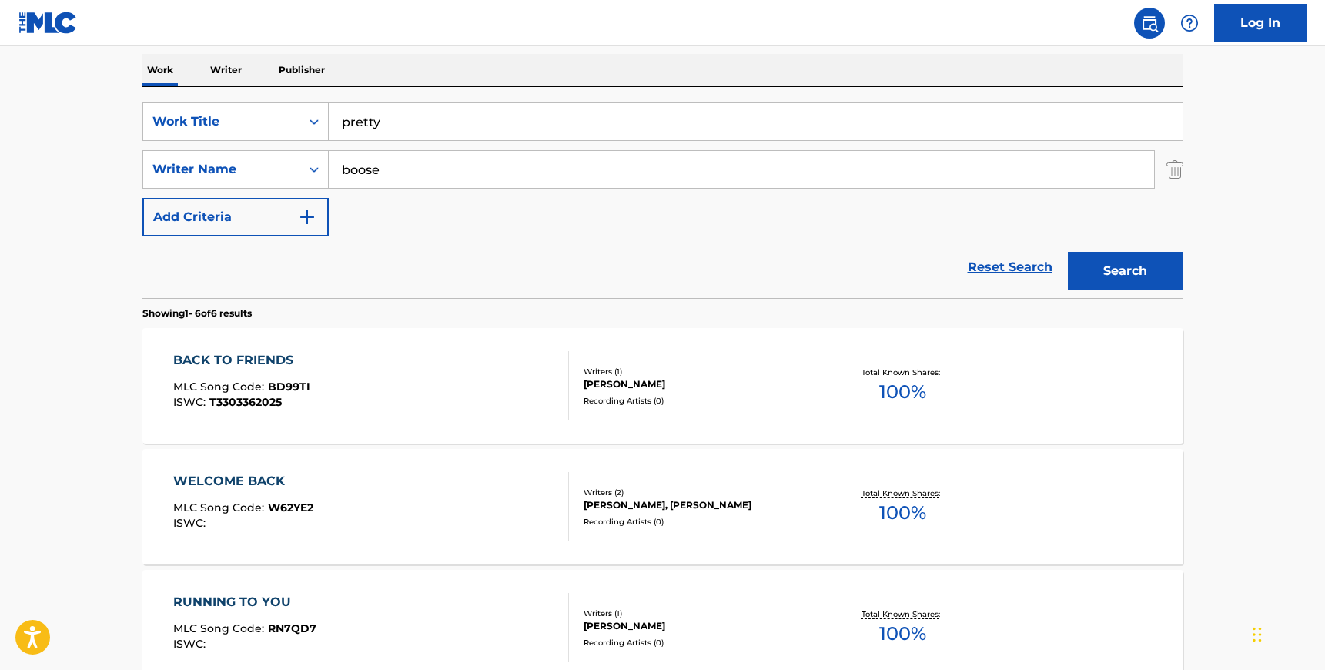
click at [384, 153] on input "boose" at bounding box center [741, 169] width 825 height 37
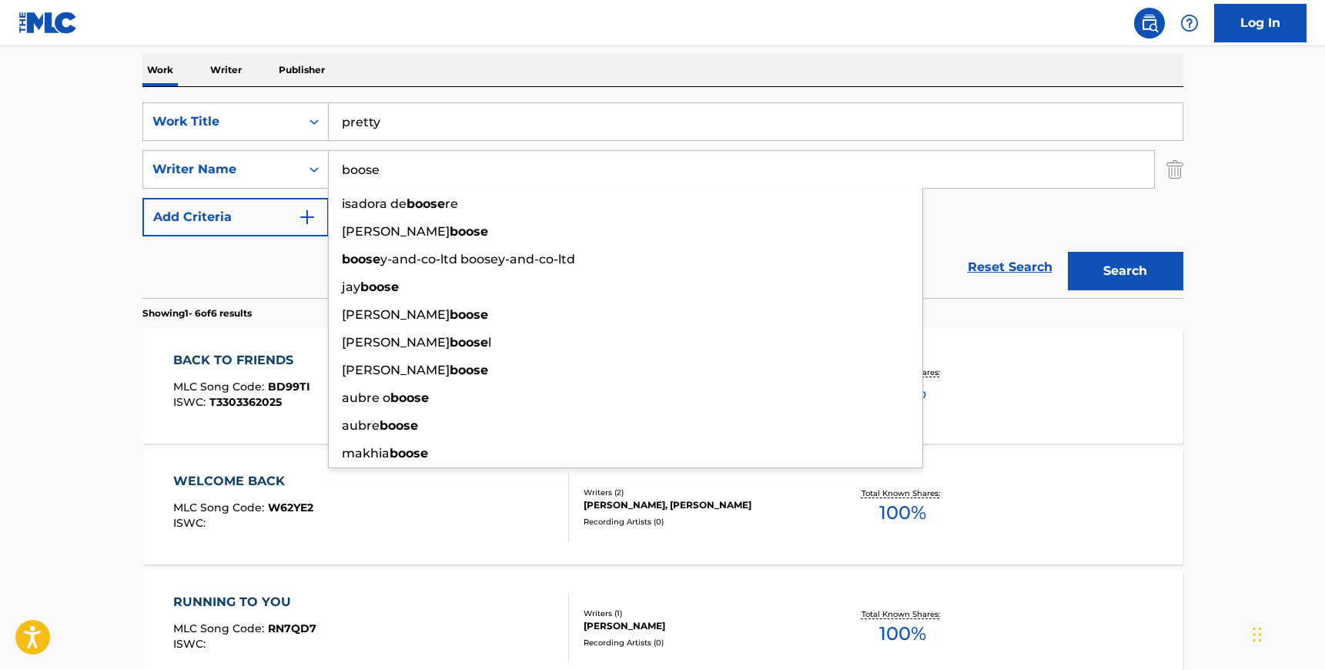
click at [384, 153] on input "boose" at bounding box center [741, 169] width 825 height 37
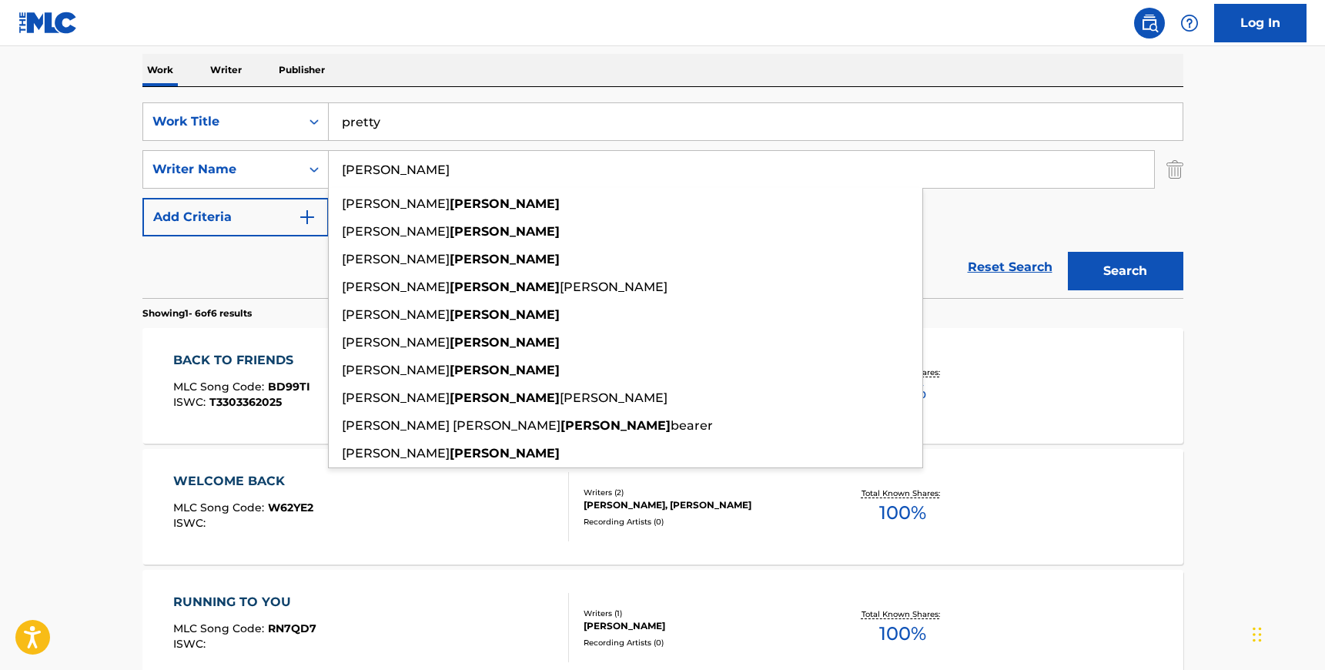
type input "[PERSON_NAME]"
click at [411, 149] on div "SearchWithCriteria8a09dcb3-047a-4d25-b021-2b442702e4e5 Work Title pretty Search…" at bounding box center [662, 169] width 1041 height 134
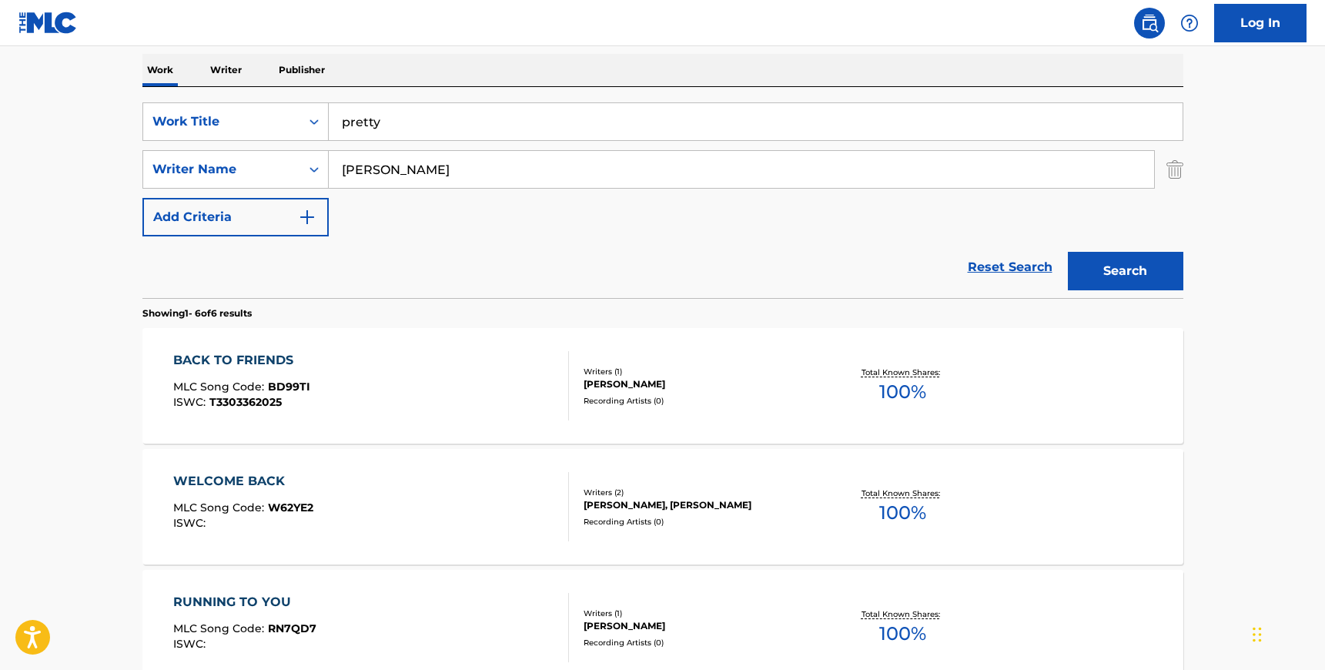
click at [1136, 270] on button "Search" at bounding box center [1125, 271] width 115 height 38
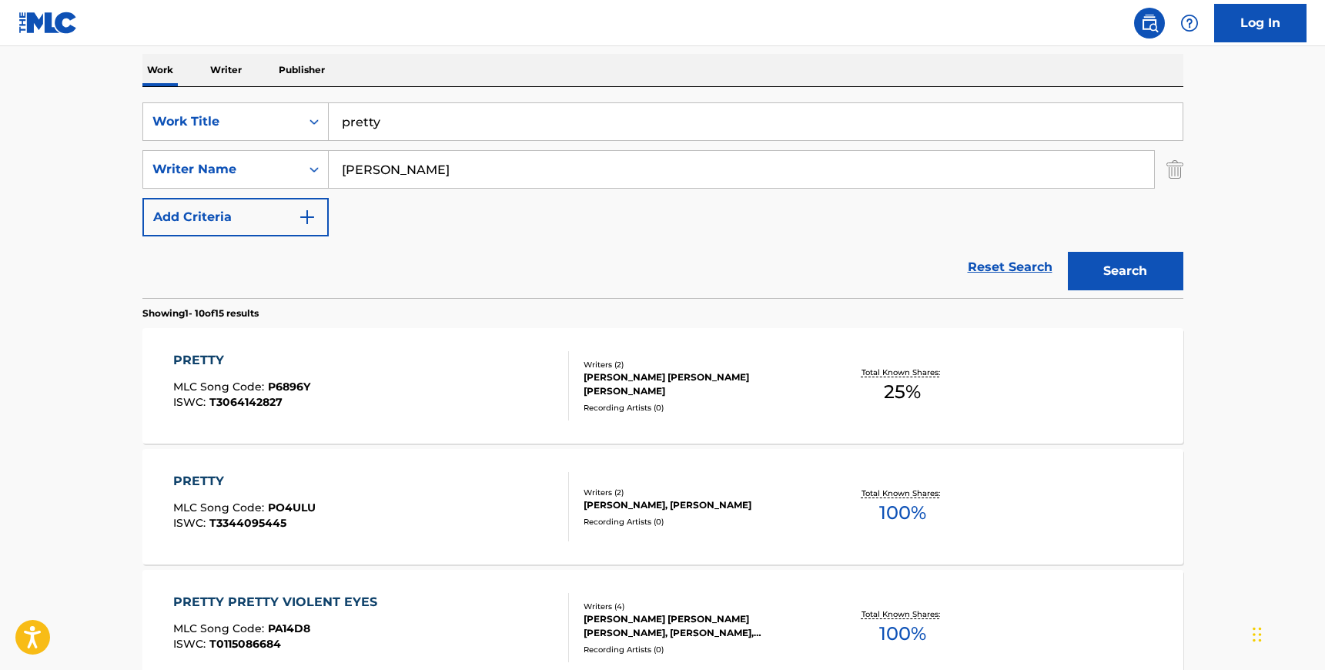
click at [486, 486] on div "PRETTY MLC Song Code : PO4ULU ISWC : T3344095445" at bounding box center [371, 506] width 396 height 69
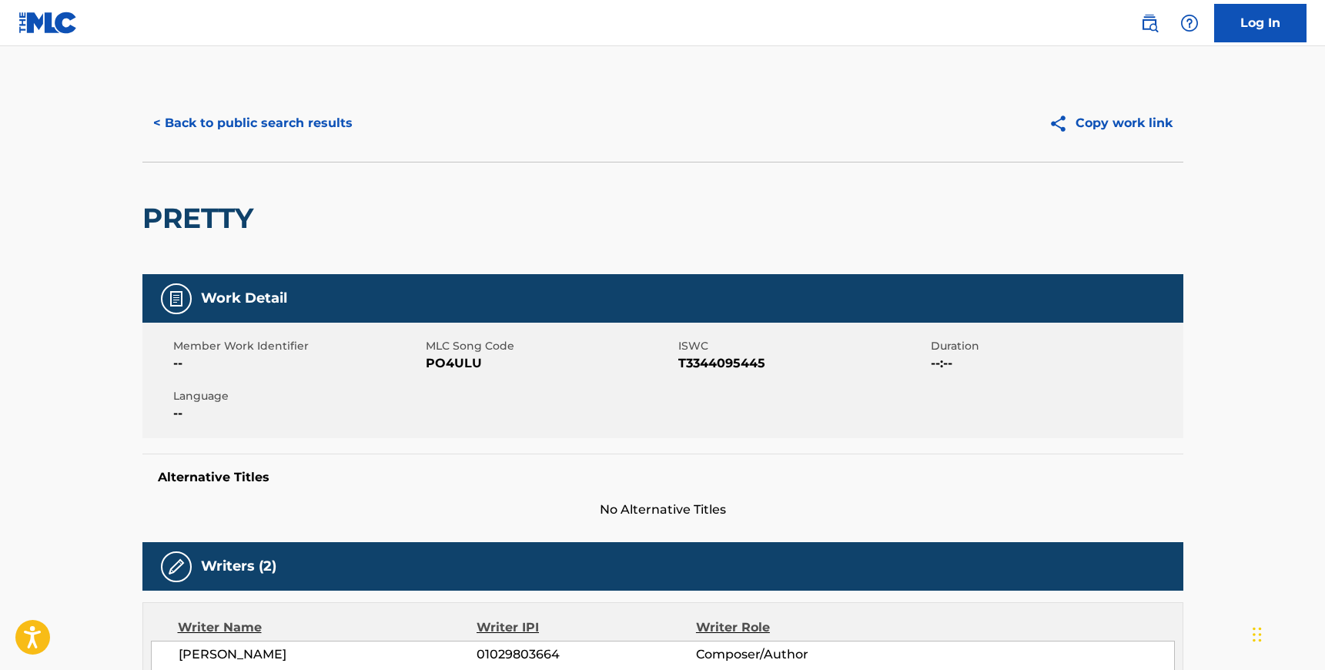
click at [441, 363] on span "PO4ULU" at bounding box center [550, 363] width 249 height 18
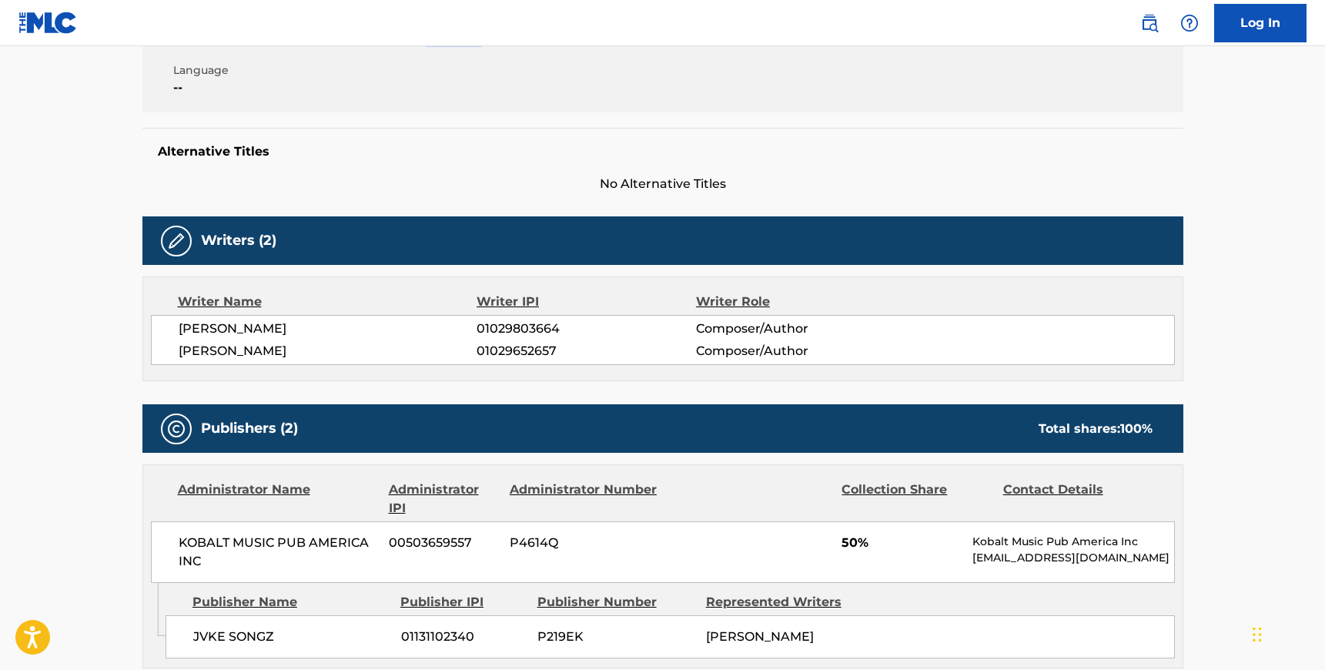
scroll to position [325, 0]
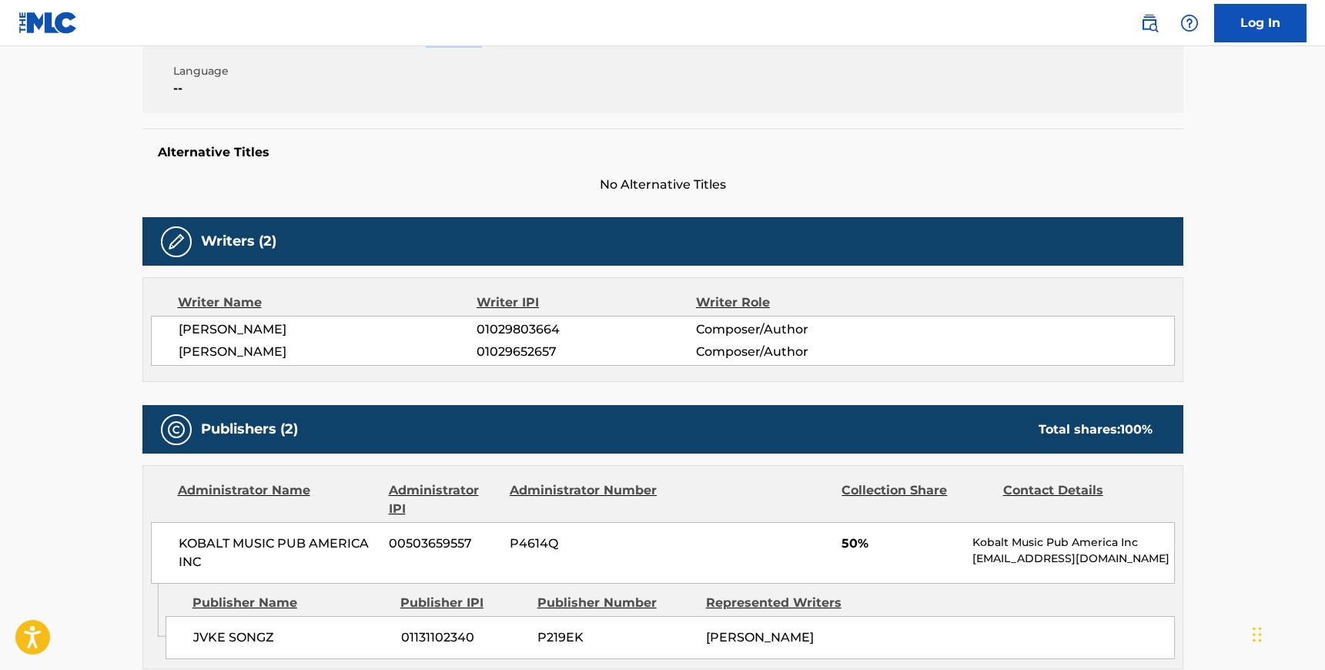
drag, startPoint x: 177, startPoint y: 326, endPoint x: 302, endPoint y: 351, distance: 127.3
click at [302, 350] on div "[PERSON_NAME] 01029803664 Composer/Author [PERSON_NAME] 01029652657 Composer/Au…" at bounding box center [663, 341] width 1024 height 50
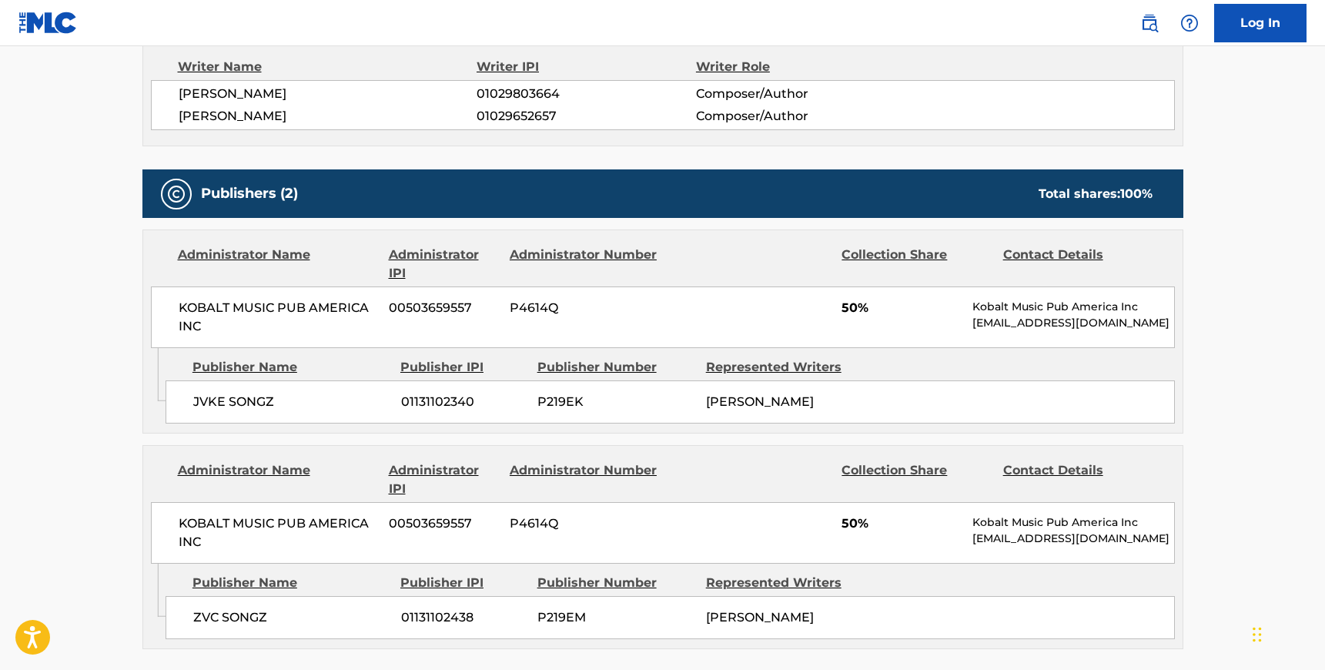
scroll to position [574, 0]
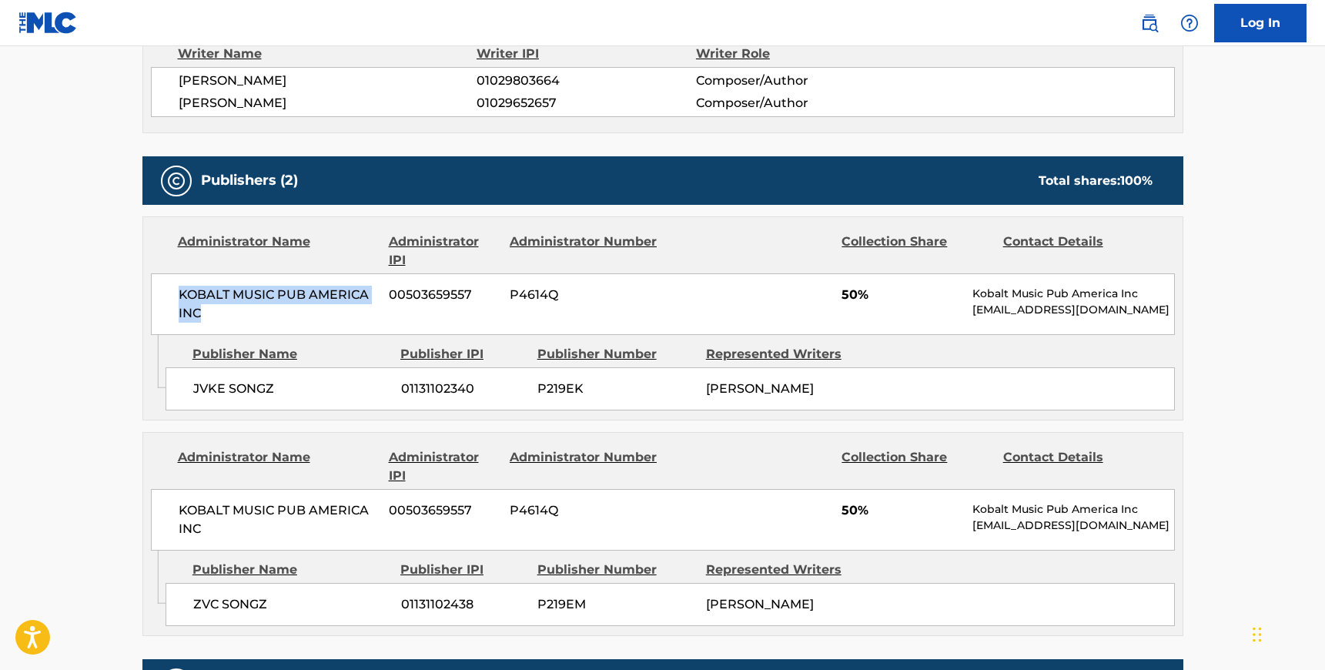
drag, startPoint x: 202, startPoint y: 311, endPoint x: 179, endPoint y: 295, distance: 27.6
click at [179, 295] on span "KOBALT MUSIC PUB AMERICA INC" at bounding box center [278, 304] width 199 height 37
drag, startPoint x: 276, startPoint y: 393, endPoint x: 195, endPoint y: 388, distance: 81.0
click at [195, 388] on span "JVKE SONGZ" at bounding box center [291, 389] width 196 height 18
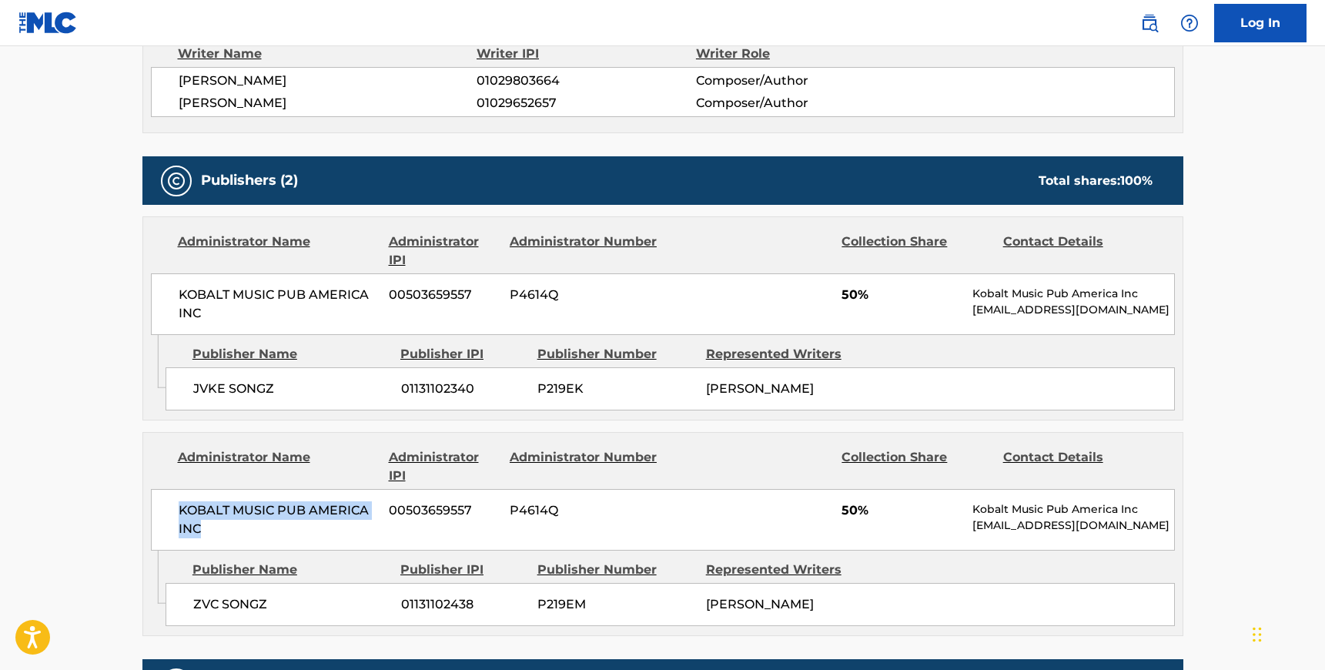
drag, startPoint x: 205, startPoint y: 529, endPoint x: 176, endPoint y: 510, distance: 35.0
click at [176, 510] on div "KOBALT MUSIC PUB AMERICA INC 00503659557 P4614Q 50% Kobalt Music Pub America In…" at bounding box center [663, 520] width 1024 height 62
drag, startPoint x: 274, startPoint y: 604, endPoint x: 192, endPoint y: 604, distance: 81.6
click at [193, 604] on span "ZVC SONGZ" at bounding box center [291, 604] width 196 height 18
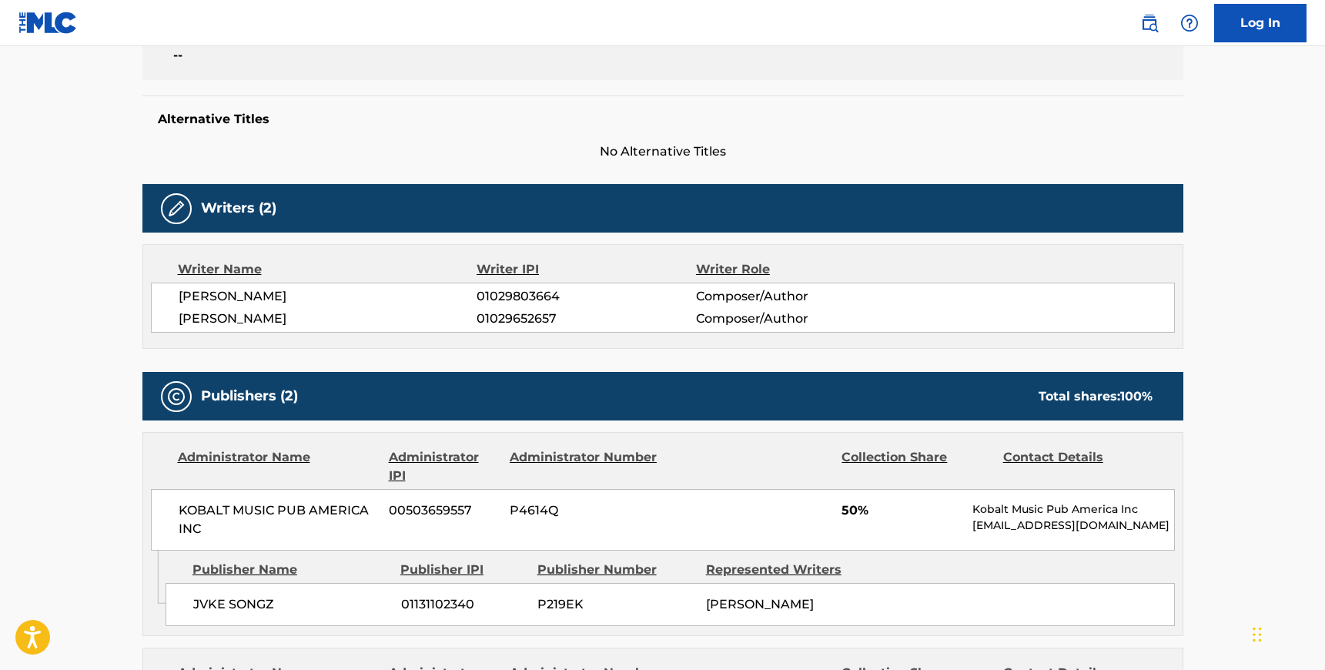
scroll to position [0, 0]
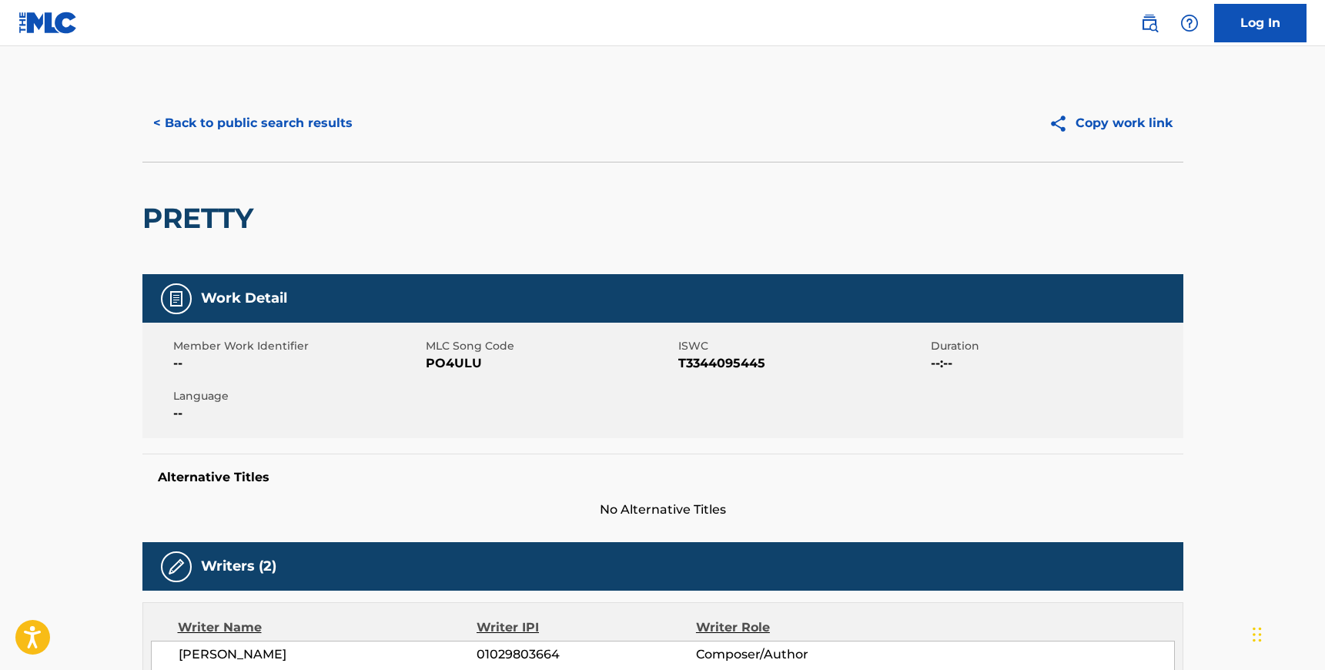
click at [224, 111] on button "< Back to public search results" at bounding box center [252, 123] width 221 height 38
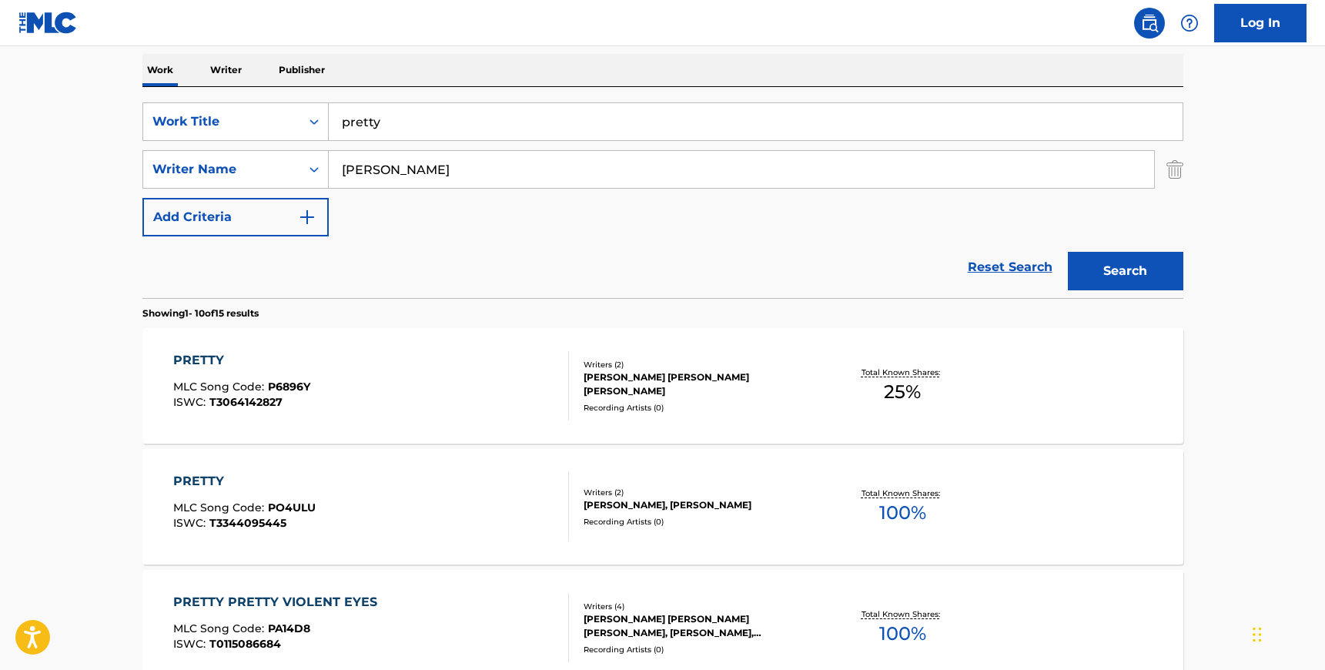
click at [404, 124] on input "pretty" at bounding box center [756, 121] width 854 height 37
type input "[PERSON_NAME] in the willows"
click at [359, 167] on input "[PERSON_NAME]" at bounding box center [741, 169] width 825 height 37
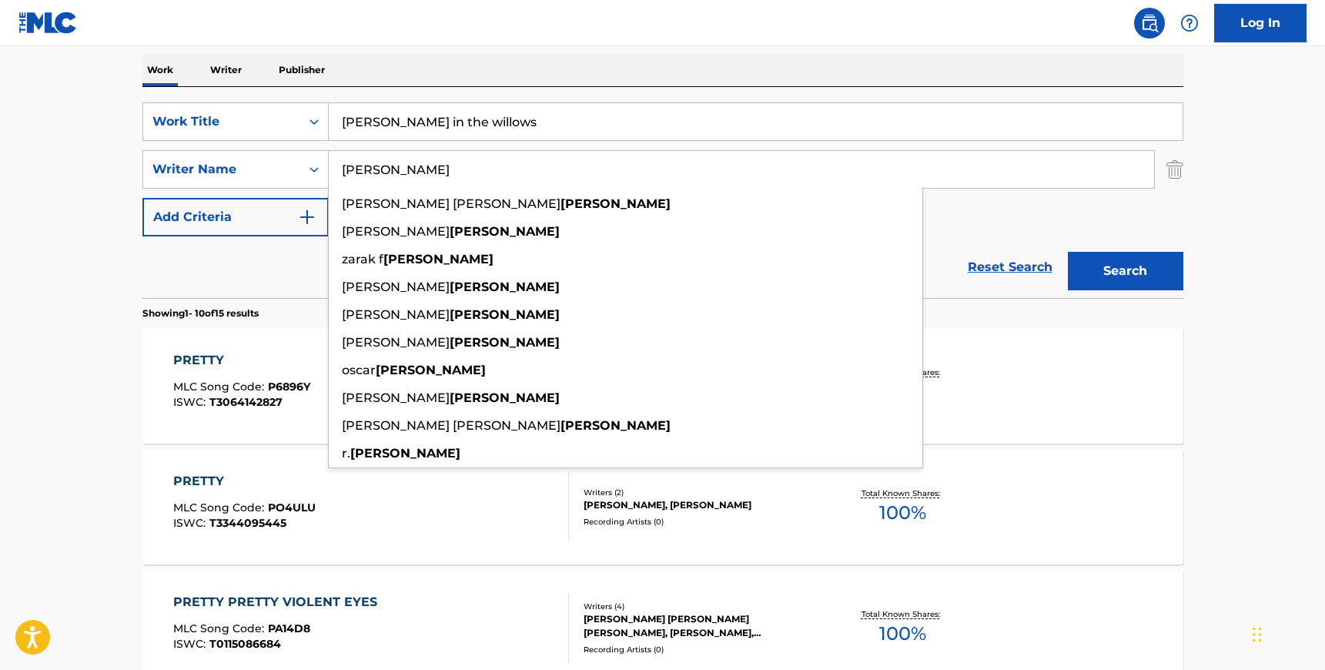
click at [359, 167] on input "[PERSON_NAME]" at bounding box center [741, 169] width 825 height 37
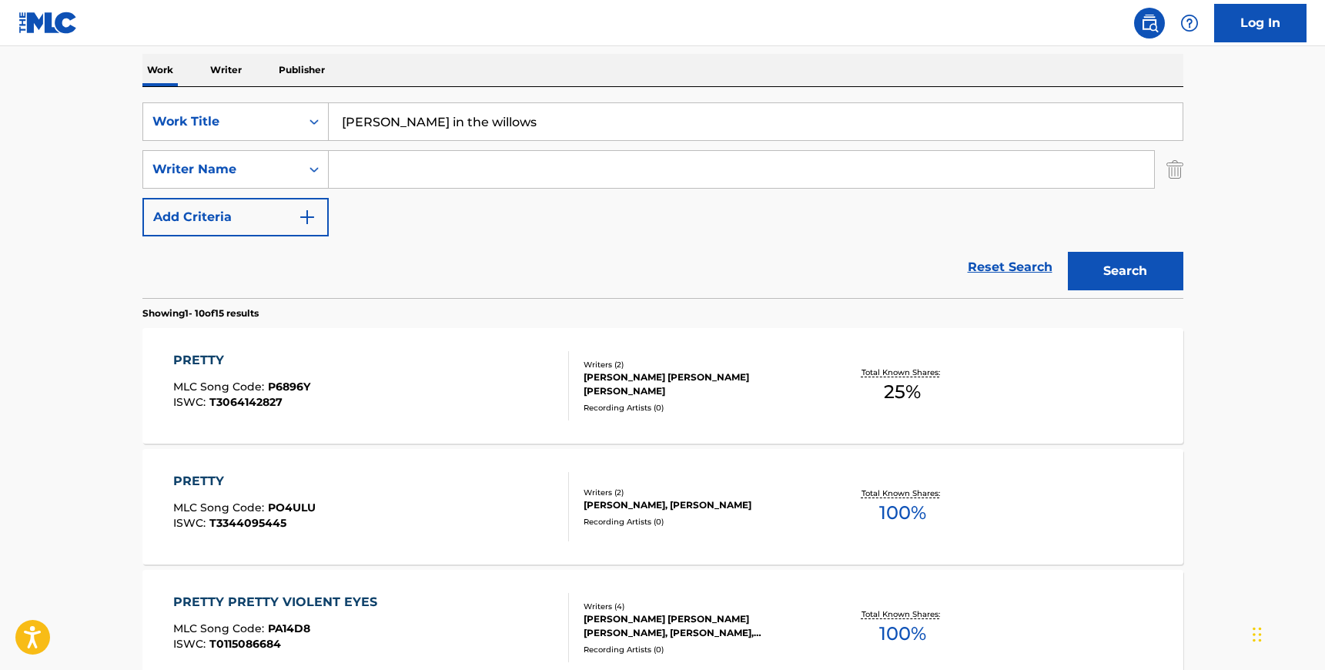
click at [872, 216] on div "SearchWithCriteria8a09dcb3-047a-4d25-b021-2b442702e4e5 Work Title [PERSON_NAME]…" at bounding box center [662, 169] width 1041 height 134
click at [1130, 269] on button "Search" at bounding box center [1125, 271] width 115 height 38
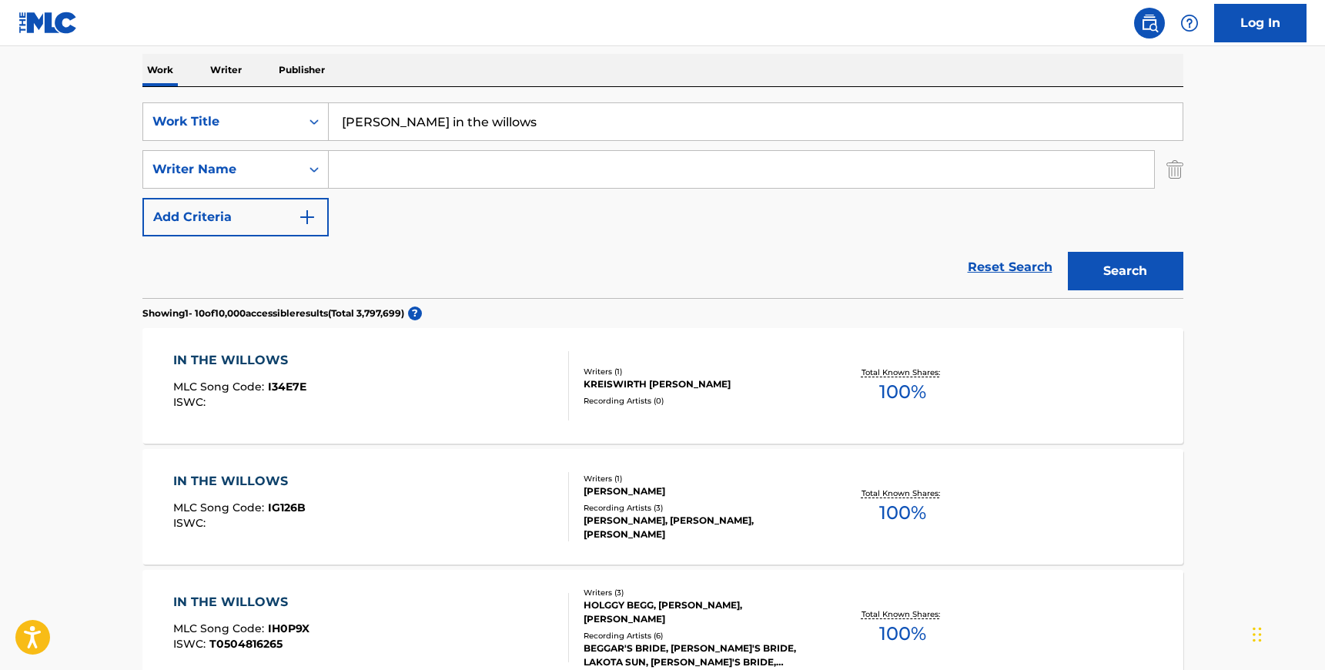
click at [514, 126] on input "[PERSON_NAME] in the willows" at bounding box center [756, 121] width 854 height 37
drag, startPoint x: 475, startPoint y: 117, endPoint x: 353, endPoint y: 105, distance: 123.0
click at [353, 105] on input "[PERSON_NAME] in the willows" at bounding box center [756, 121] width 854 height 37
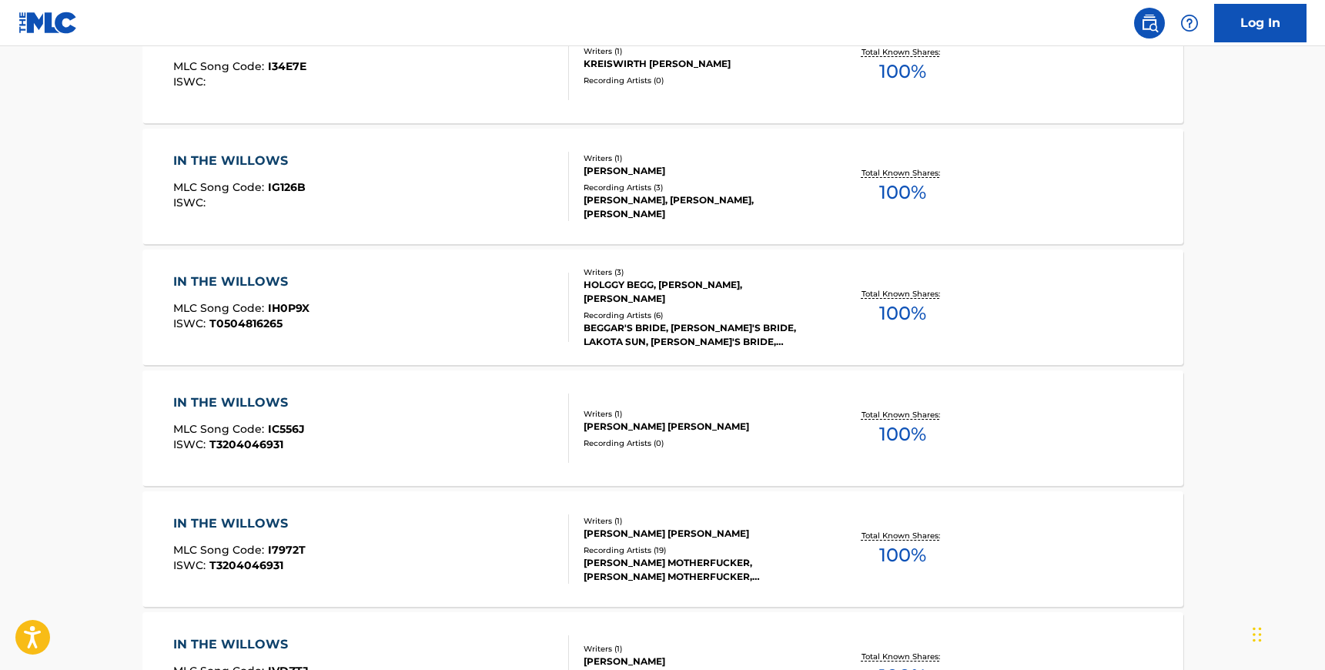
scroll to position [0, 0]
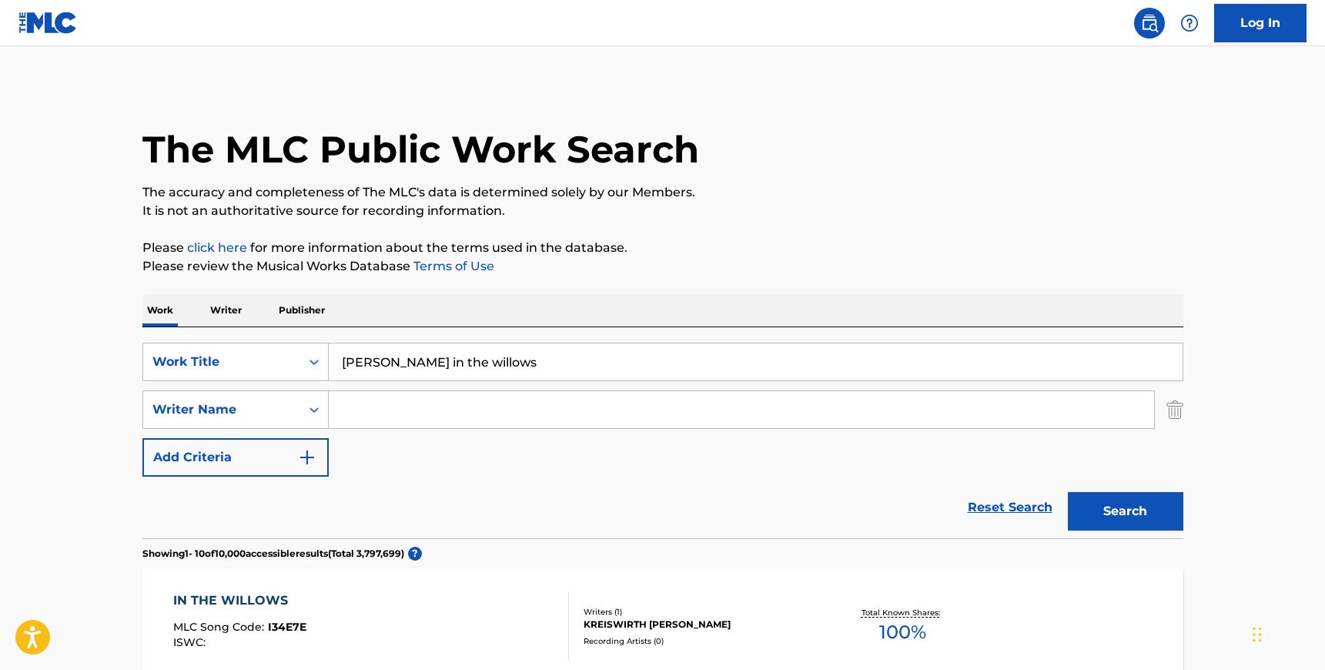
click at [373, 409] on input "Search Form" at bounding box center [741, 409] width 825 height 37
paste input "Kosoko"
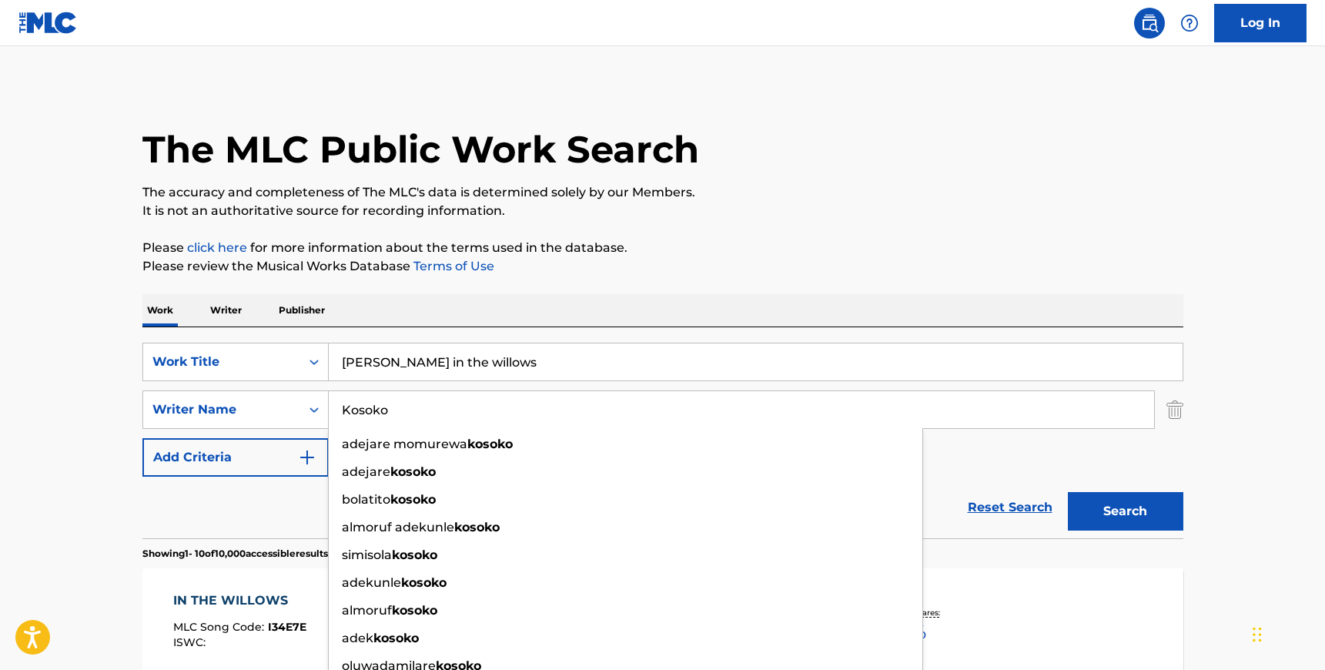
type input "Kosoko"
click at [413, 365] on input "[PERSON_NAME] in the willows" at bounding box center [756, 361] width 854 height 37
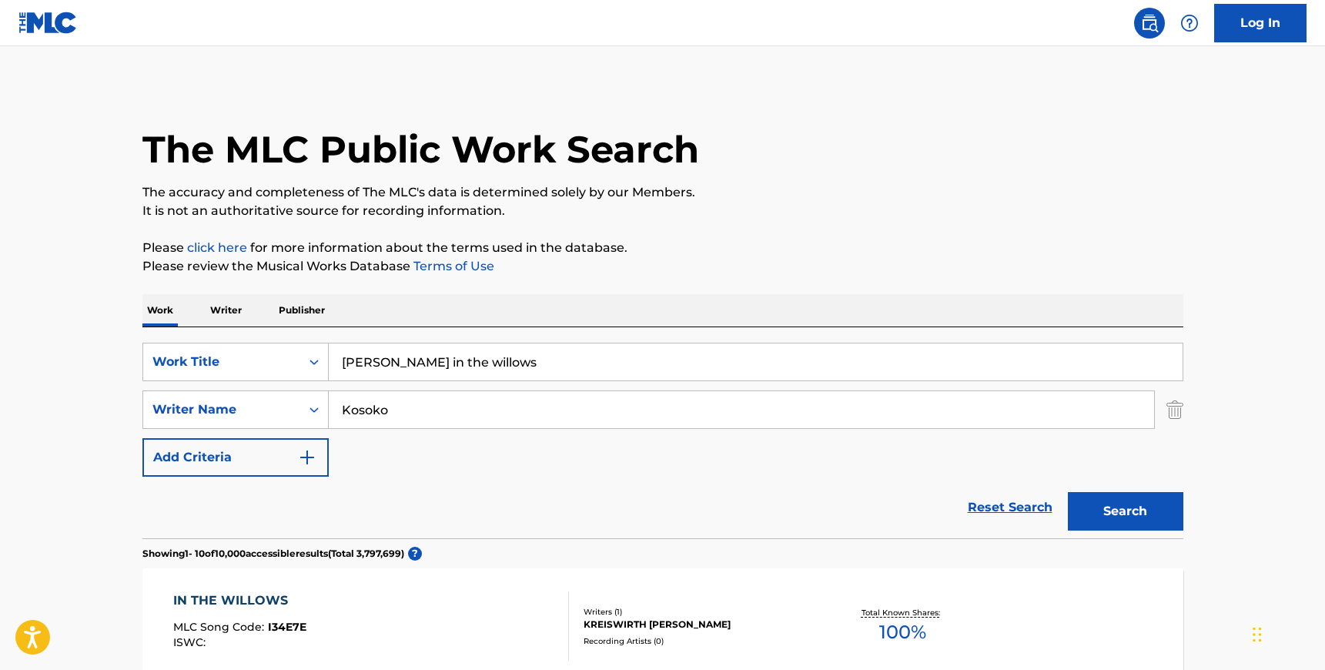
click at [413, 365] on input "[PERSON_NAME] in the willows" at bounding box center [756, 361] width 854 height 37
type input "obimo"
click at [477, 337] on div "SearchWithCriteria8a09dcb3-047a-4d25-b021-2b442702e4e5 Work Title obimo SearchW…" at bounding box center [662, 432] width 1041 height 211
click at [1099, 510] on button "Search" at bounding box center [1125, 511] width 115 height 38
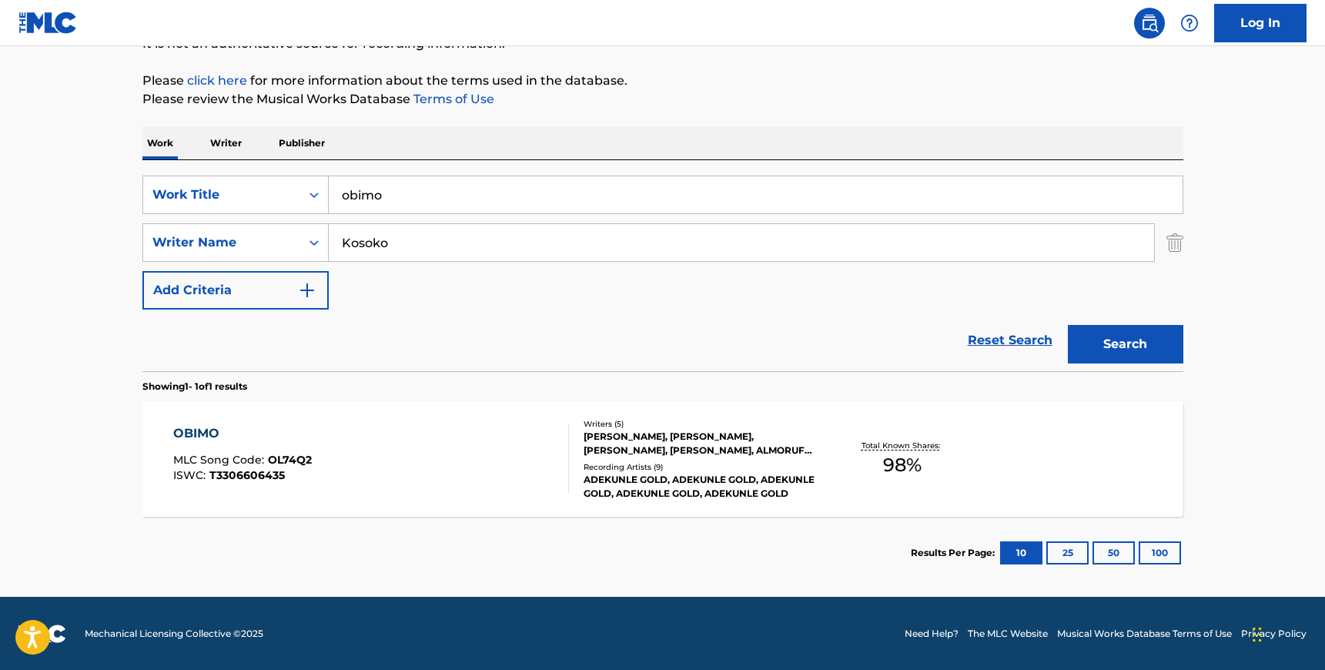
scroll to position [168, 0]
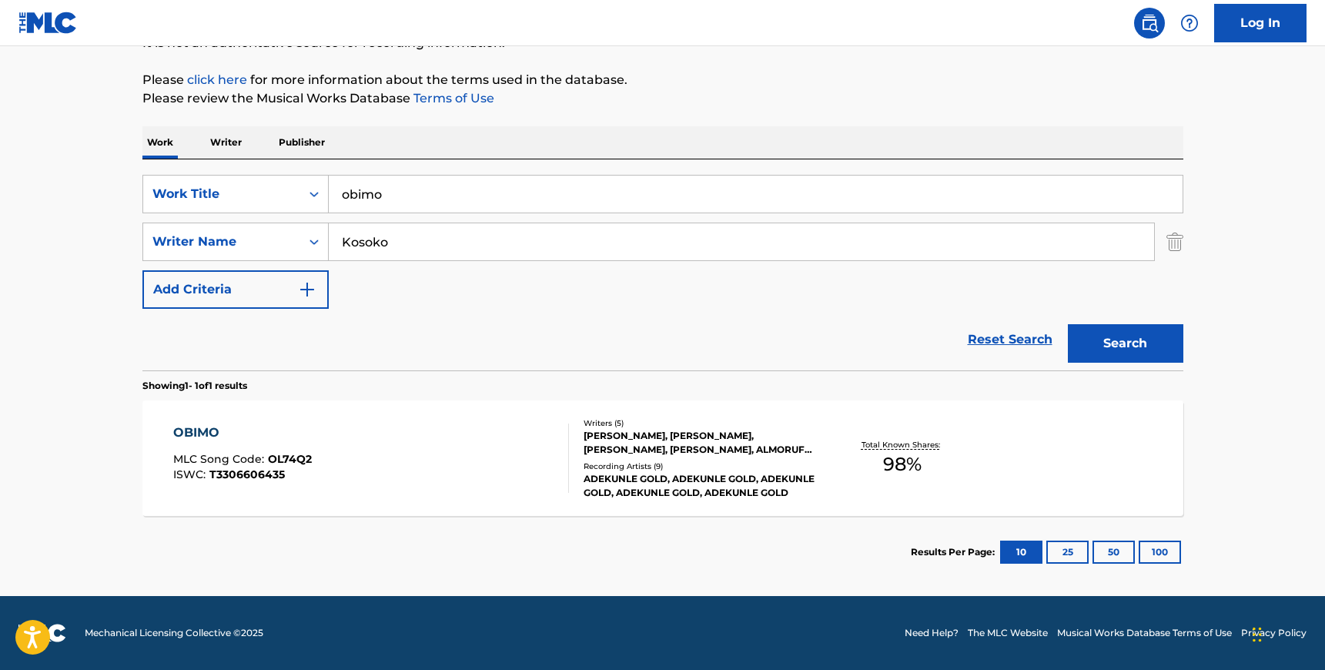
click at [410, 410] on div "OBIMO MLC Song Code : OL74Q2 ISWC : T3306606435 Writers ( 5 ) [PERSON_NAME], [P…" at bounding box center [662, 457] width 1041 height 115
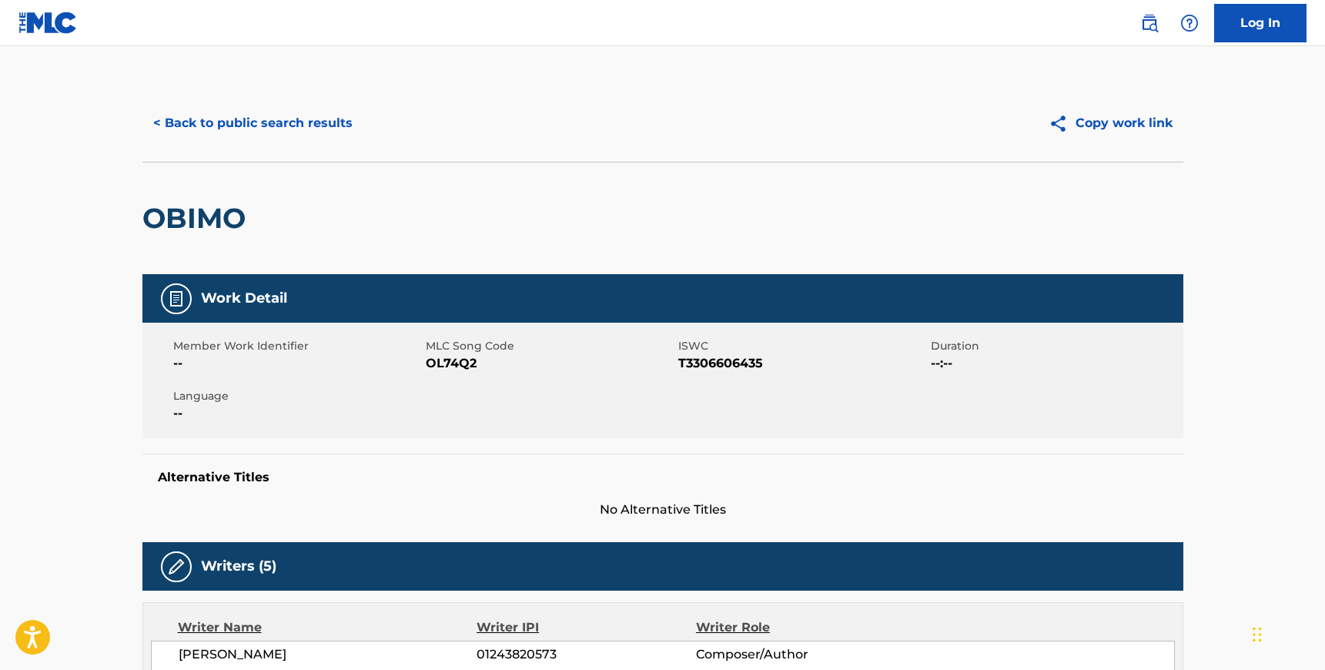
click at [448, 368] on span "OL74Q2" at bounding box center [550, 363] width 249 height 18
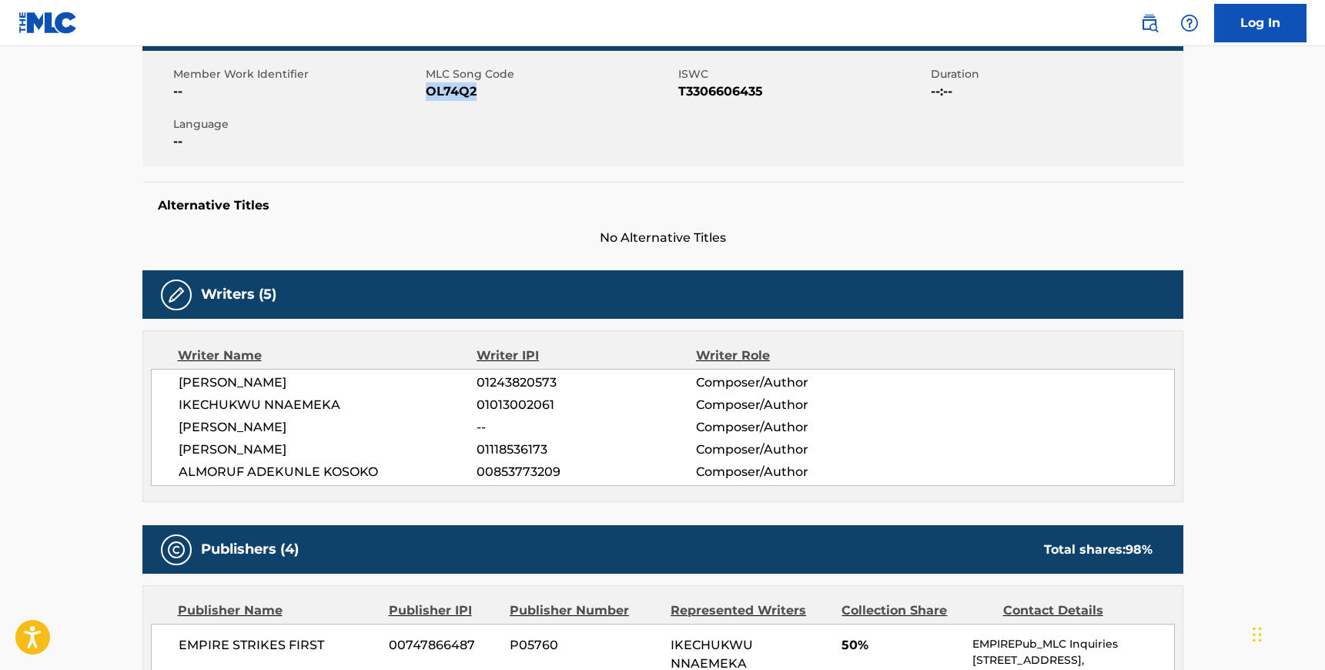
scroll to position [298, 0]
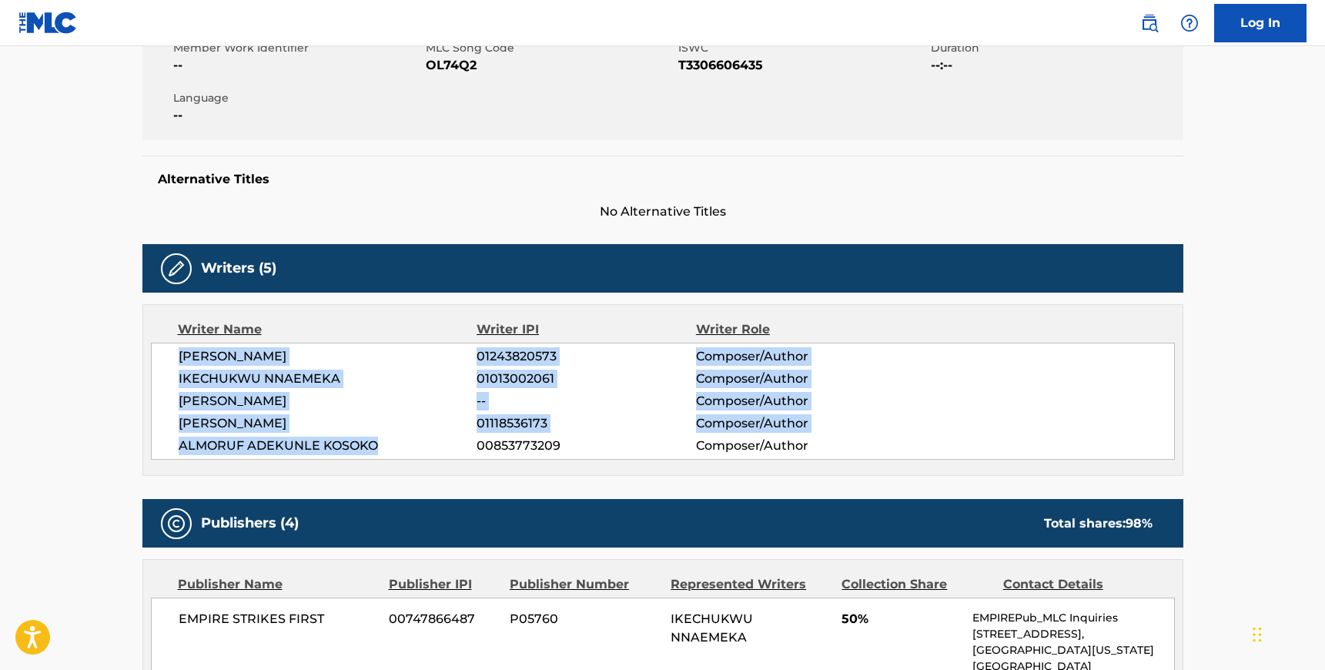
drag, startPoint x: 377, startPoint y: 441, endPoint x: 179, endPoint y: 356, distance: 215.5
click at [179, 356] on div "[PERSON_NAME] 01243820573 Composer/Author [PERSON_NAME] 01013002061 Composer/Au…" at bounding box center [663, 401] width 1024 height 117
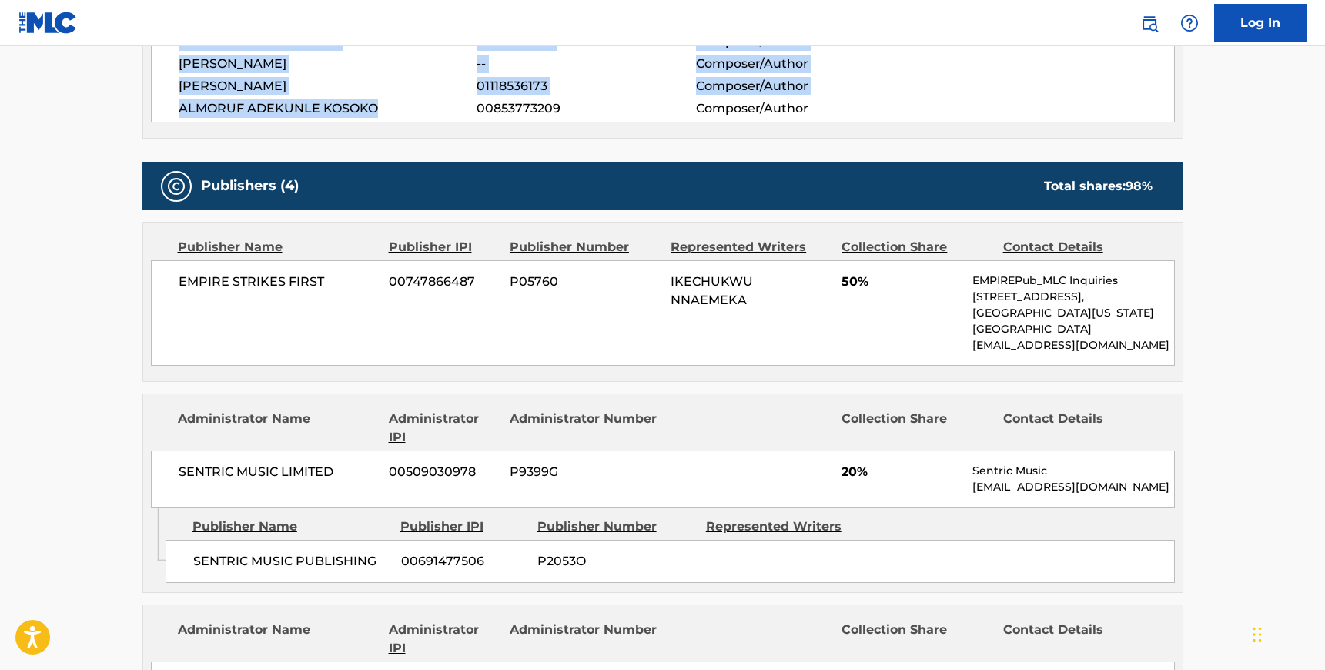
scroll to position [656, 0]
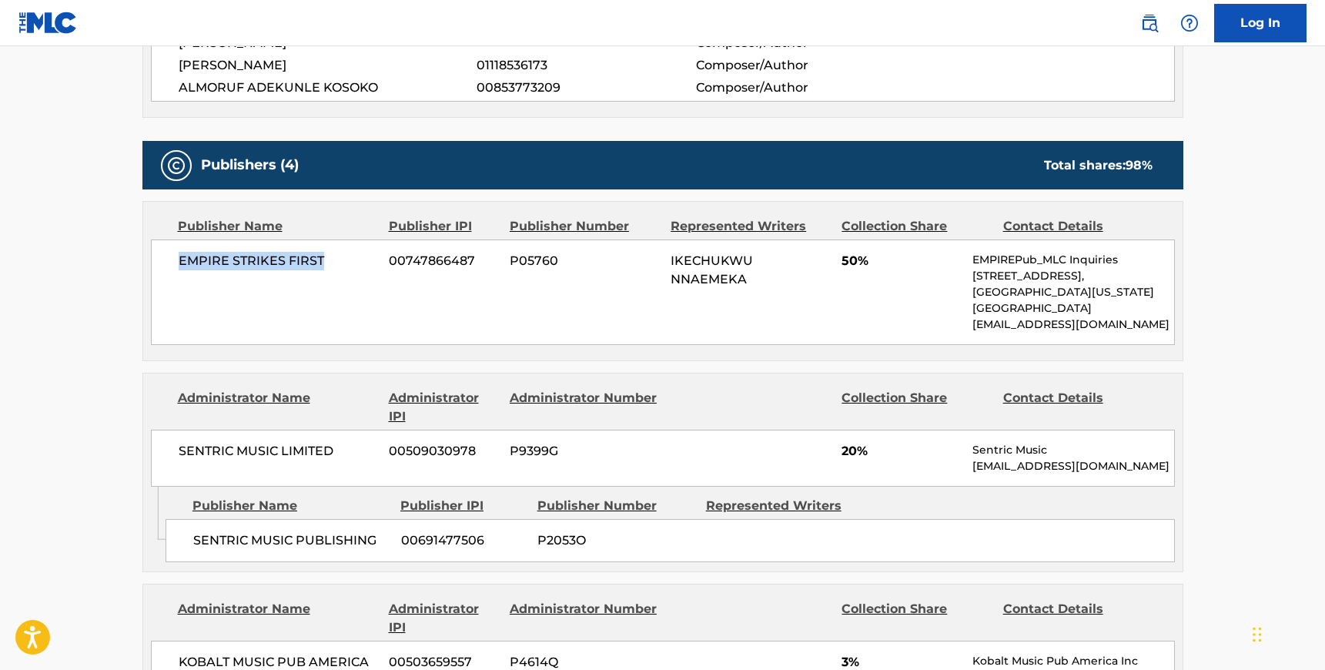
drag, startPoint x: 323, startPoint y: 259, endPoint x: 176, endPoint y: 263, distance: 147.9
click at [176, 263] on div "EMPIRE STRIKES FIRST 00747866487 P05760 IKECHUKWU NNAEMEKA 50% EMPIREPub_MLC In…" at bounding box center [663, 291] width 1024 height 105
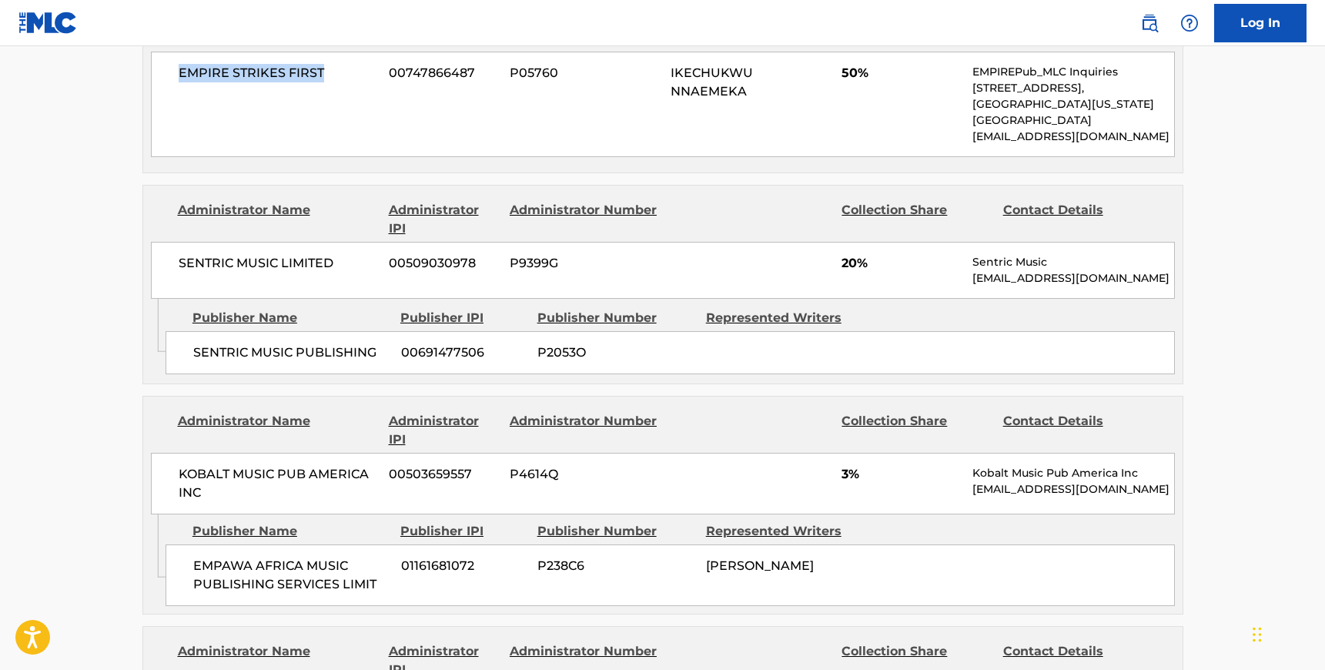
scroll to position [859, 0]
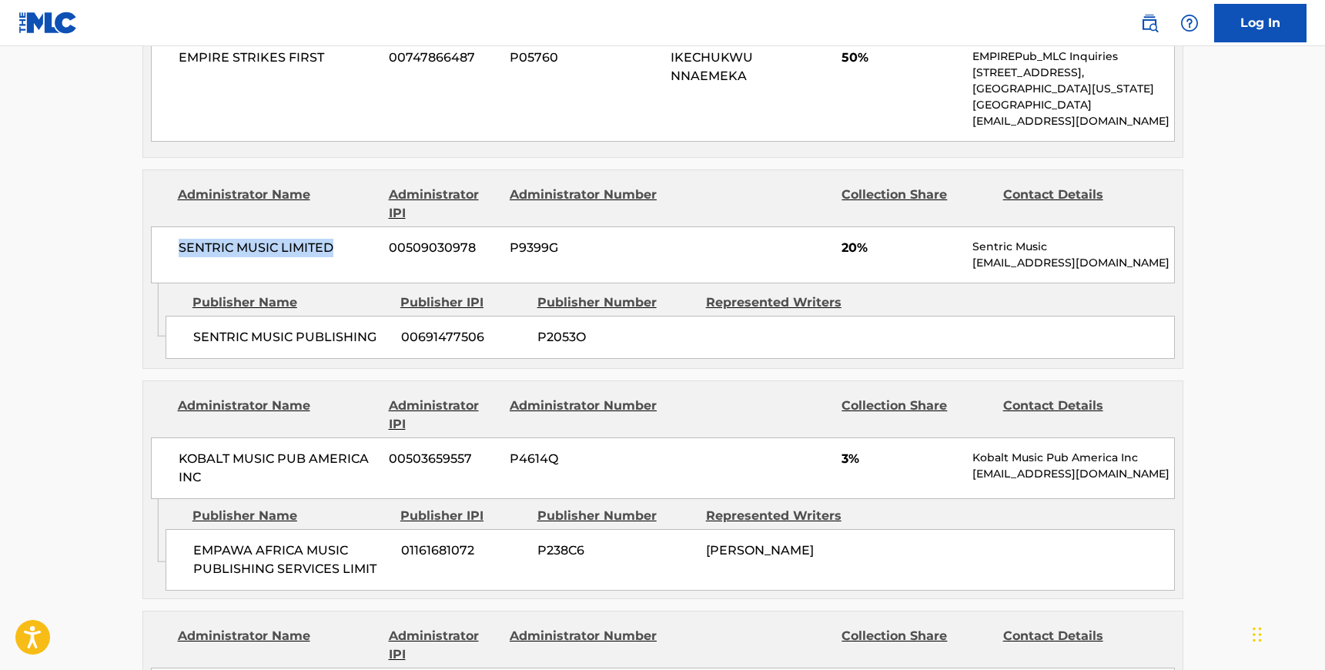
drag, startPoint x: 339, startPoint y: 242, endPoint x: 178, endPoint y: 242, distance: 160.9
click at [179, 242] on span "SENTRIC MUSIC LIMITED" at bounding box center [278, 248] width 199 height 18
drag, startPoint x: 383, startPoint y: 336, endPoint x: 192, endPoint y: 330, distance: 190.3
click at [193, 330] on span "SENTRIC MUSIC PUBLISHING" at bounding box center [291, 337] width 196 height 18
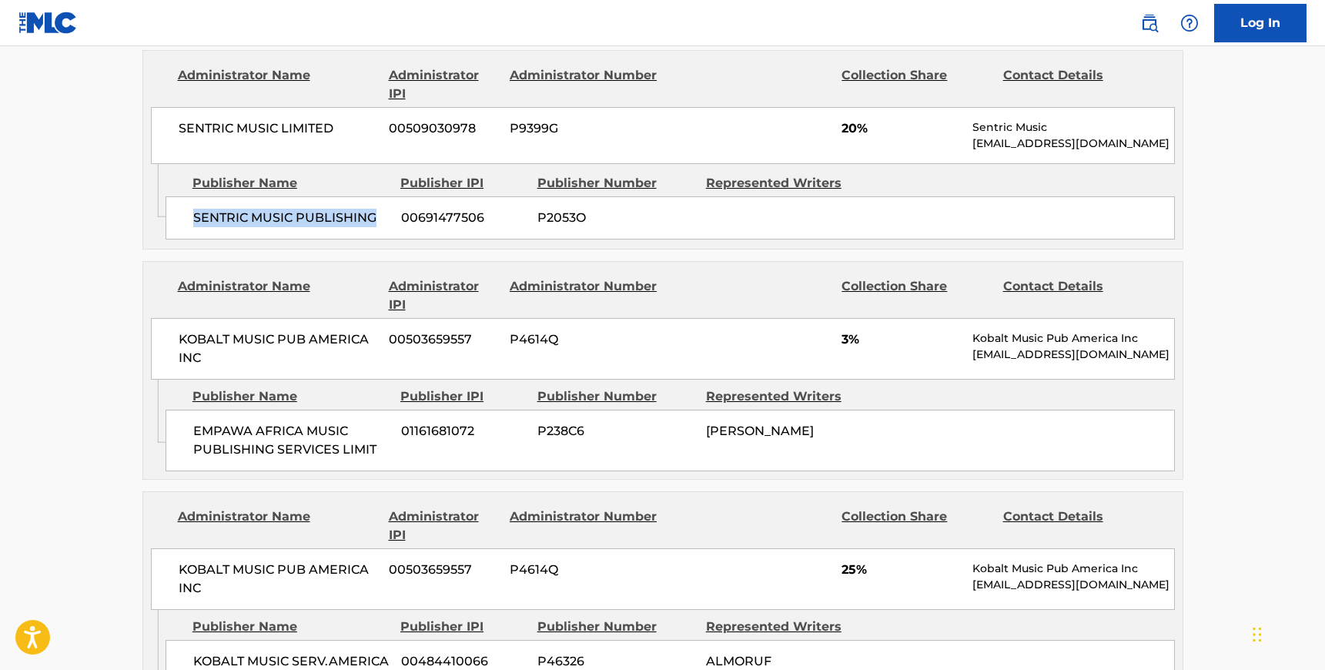
scroll to position [1023, 0]
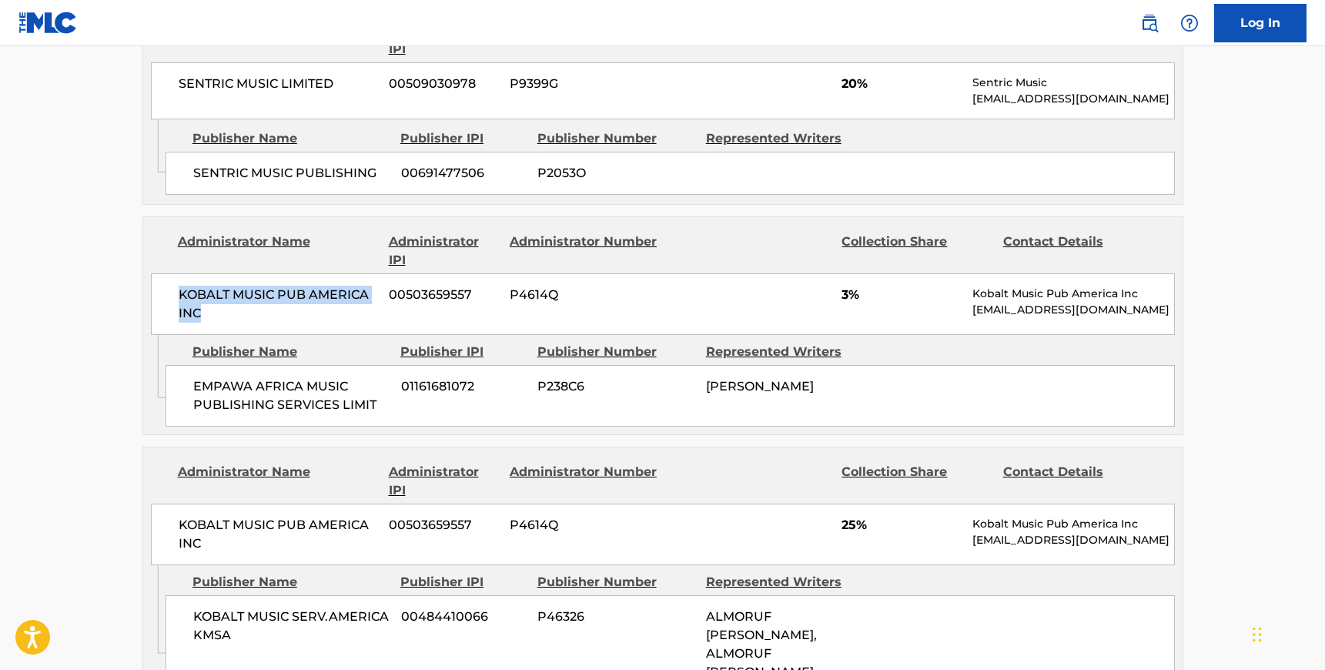
drag, startPoint x: 203, startPoint y: 306, endPoint x: 181, endPoint y: 296, distance: 24.8
click at [181, 296] on span "KOBALT MUSIC PUB AMERICA INC" at bounding box center [278, 304] width 199 height 37
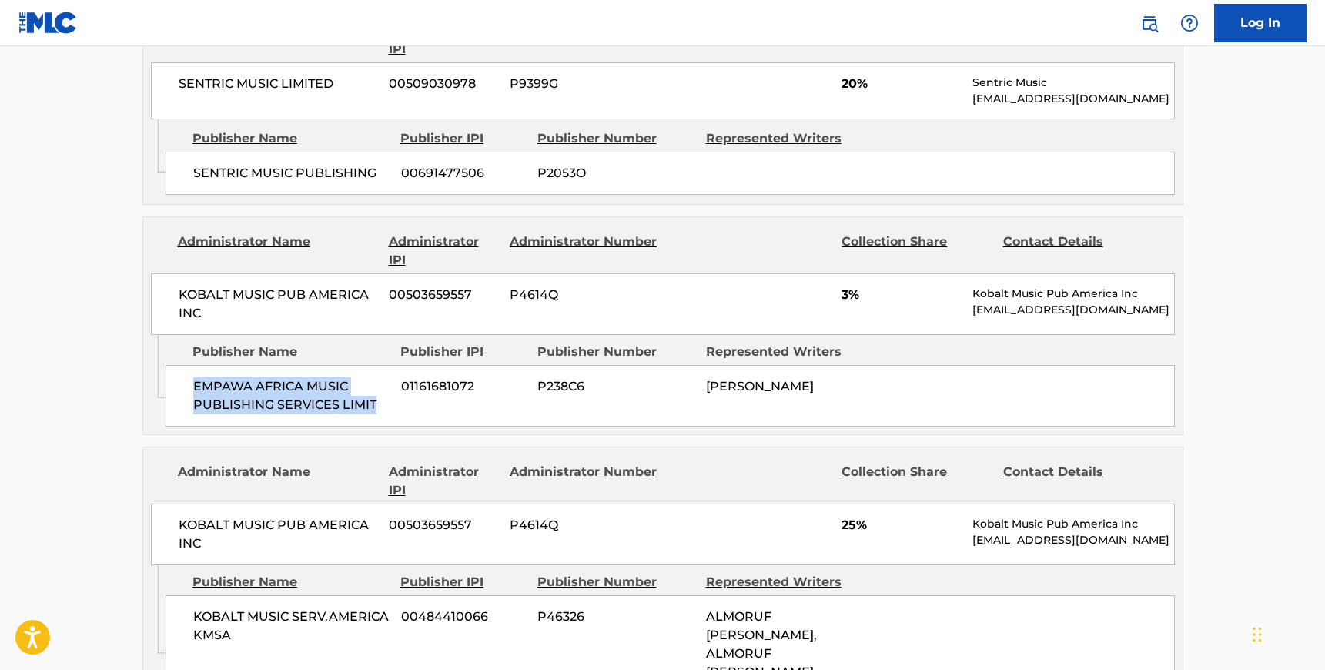
drag, startPoint x: 380, startPoint y: 405, endPoint x: 194, endPoint y: 378, distance: 187.5
click at [194, 378] on span "EMPAWA AFRICA MUSIC PUBLISHING SERVICES LIMIT" at bounding box center [291, 395] width 196 height 37
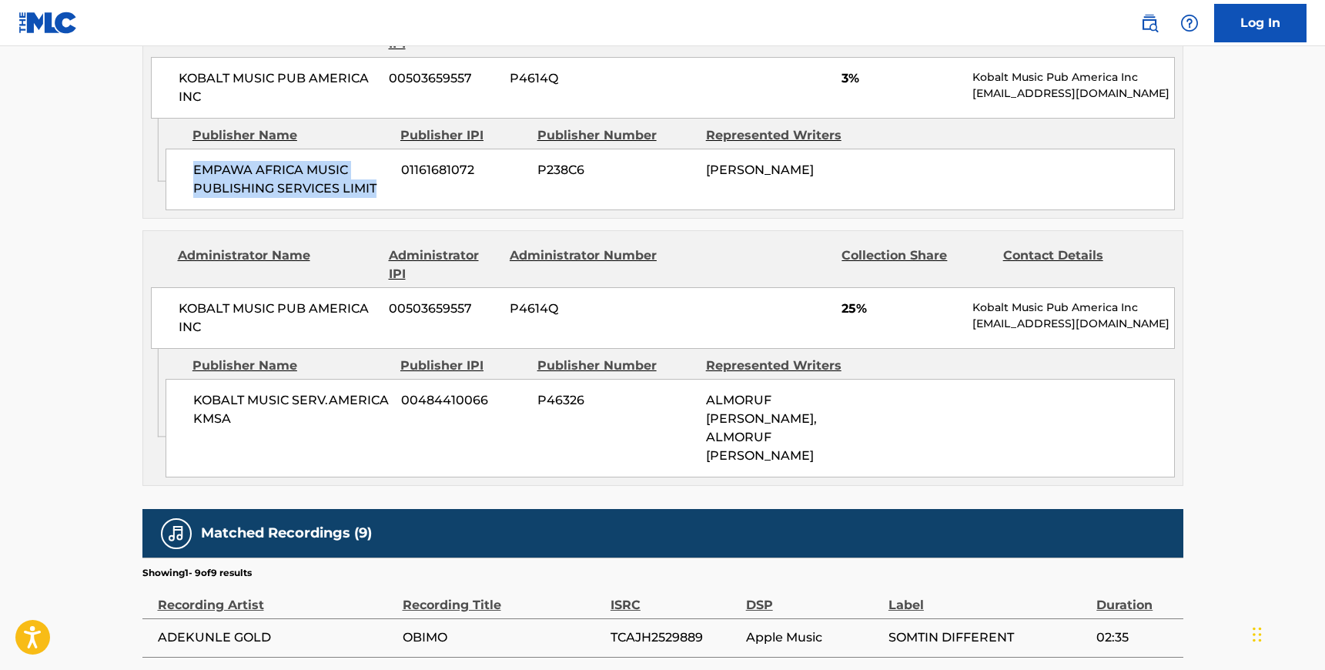
scroll to position [1259, 0]
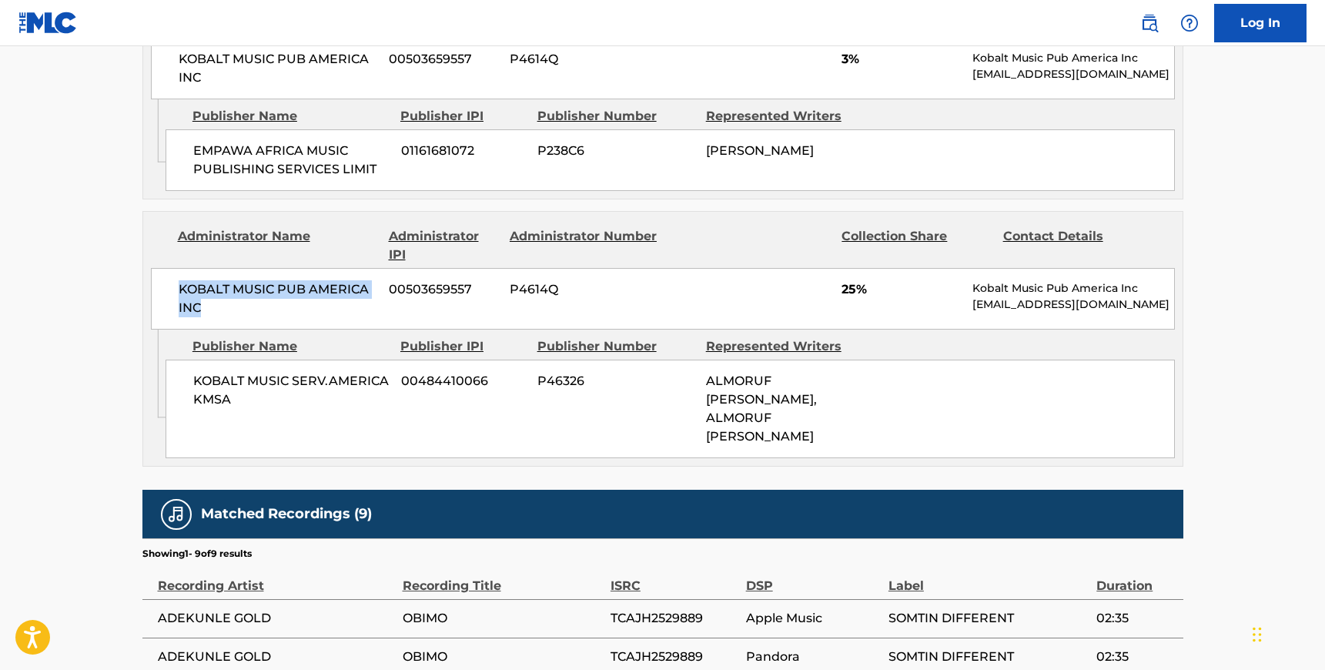
drag, startPoint x: 214, startPoint y: 302, endPoint x: 169, endPoint y: 289, distance: 46.3
click at [169, 289] on div "KOBALT MUSIC PUB AMERICA INC 00503659557 P4614Q 25% Kobalt Music Pub America In…" at bounding box center [663, 299] width 1024 height 62
drag, startPoint x: 233, startPoint y: 395, endPoint x: 193, endPoint y: 377, distance: 43.4
click at [193, 377] on span "KOBALT MUSIC SERV.AMERICA KMSA" at bounding box center [291, 390] width 196 height 37
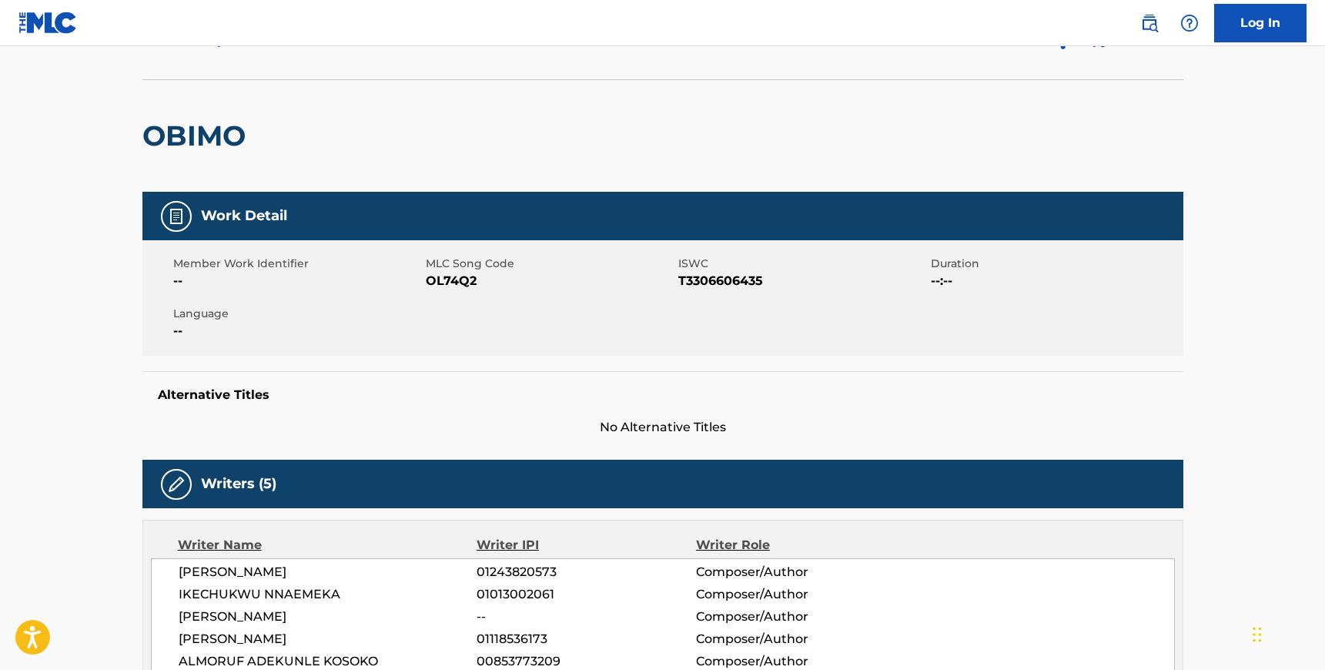
scroll to position [0, 0]
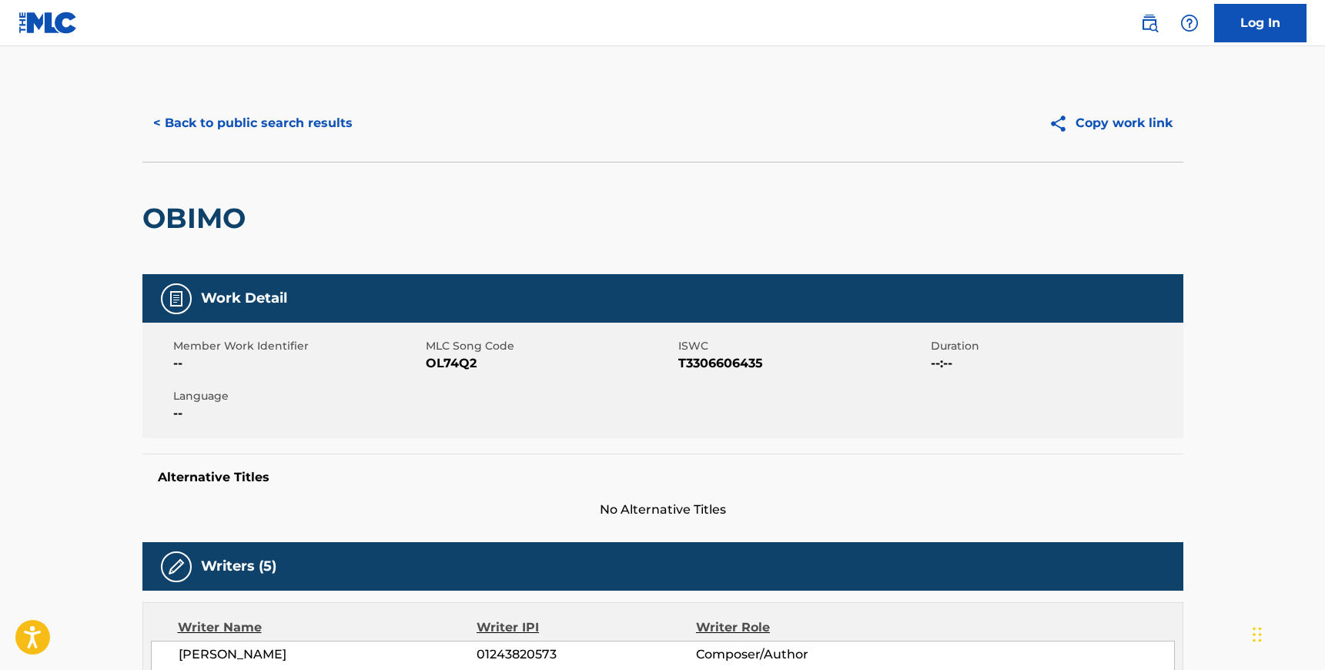
click at [246, 127] on button "< Back to public search results" at bounding box center [252, 123] width 221 height 38
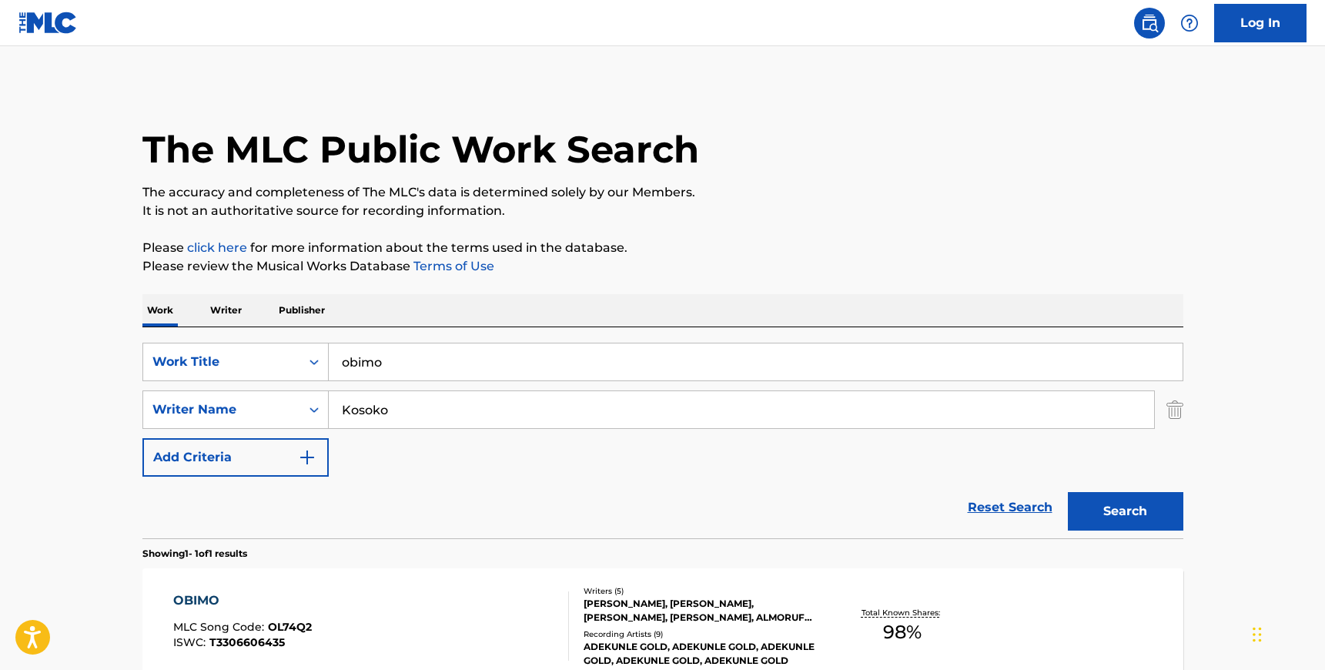
scroll to position [80, 0]
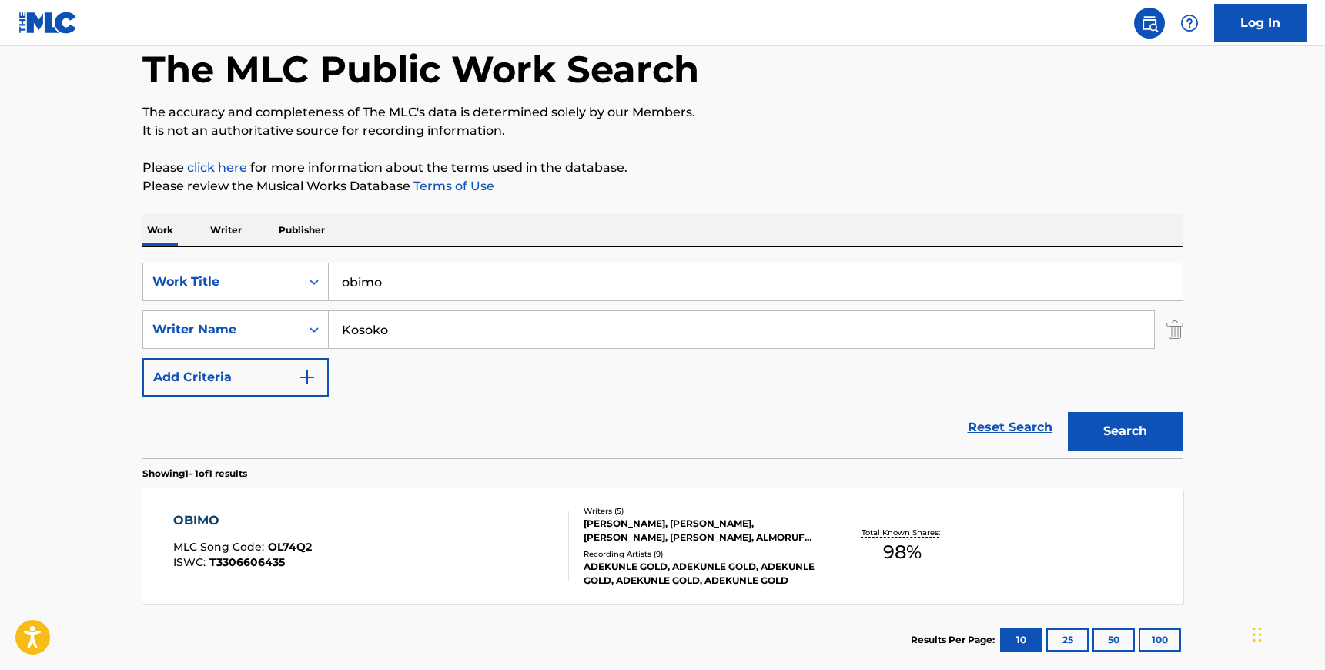
click at [407, 335] on input "Kosoko" at bounding box center [741, 329] width 825 height 37
paste input "[PERSON_NAME]"
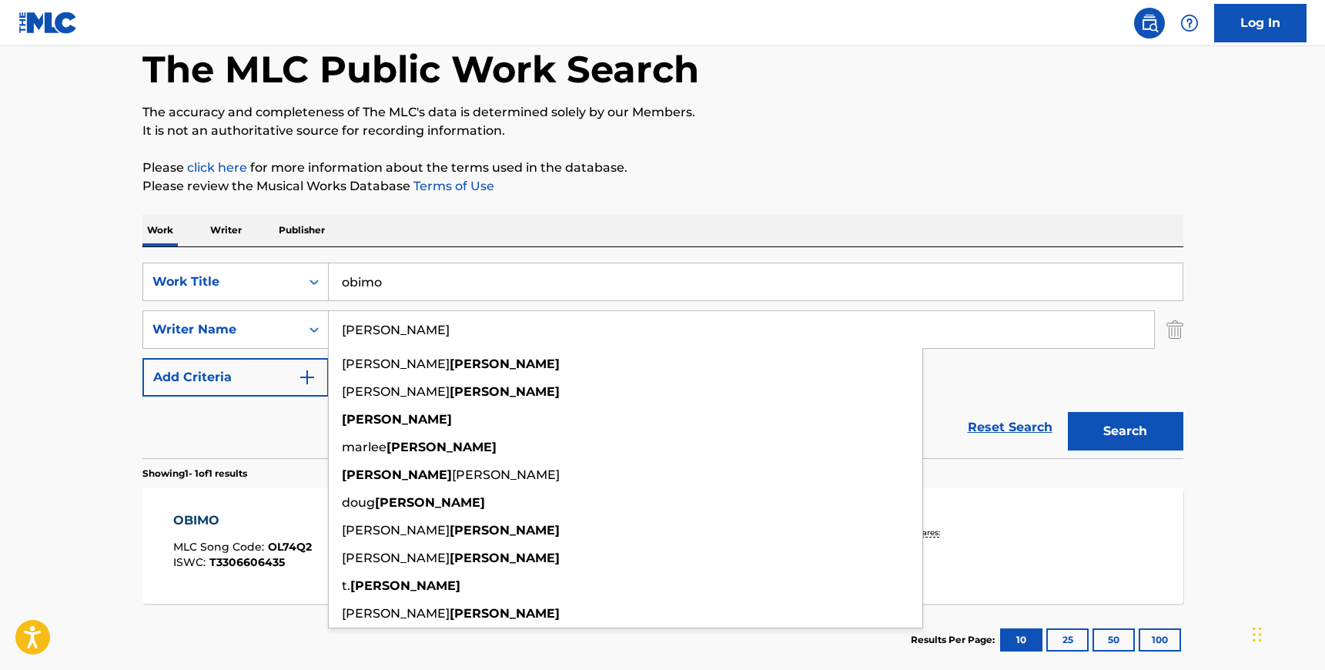
type input "[PERSON_NAME]"
click at [413, 279] on input "obimo" at bounding box center [756, 281] width 854 height 37
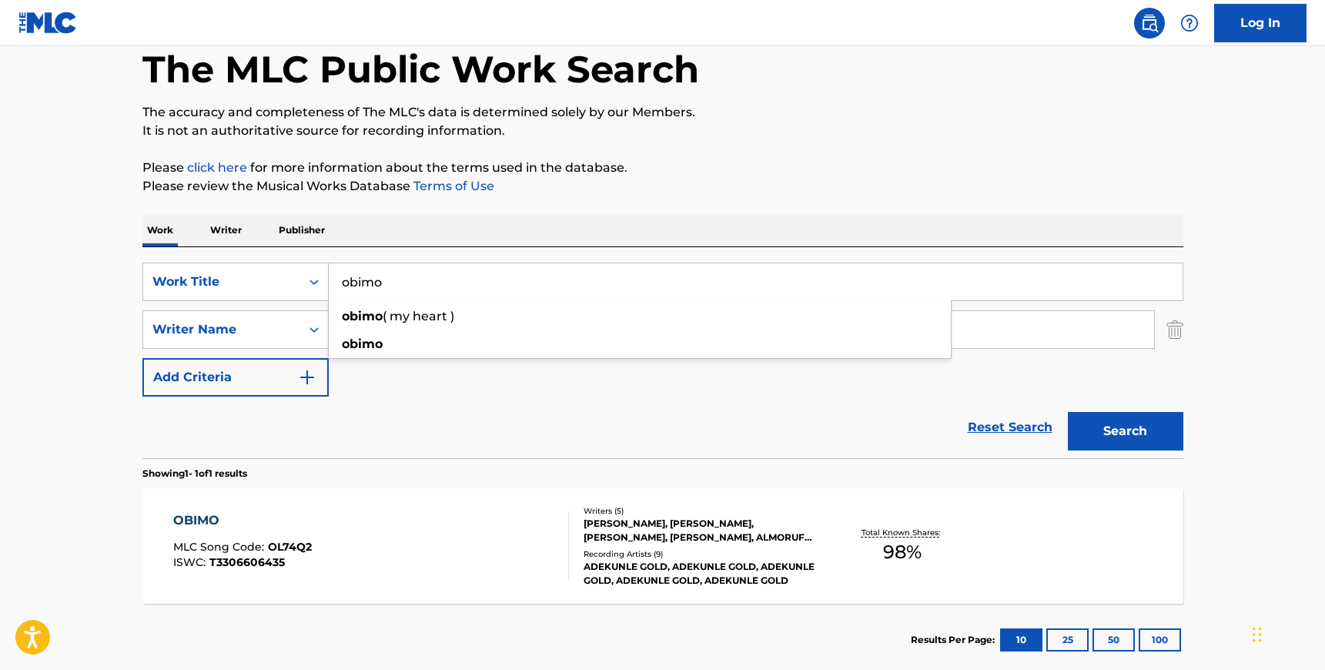
click at [413, 279] on input "obimo" at bounding box center [756, 281] width 854 height 37
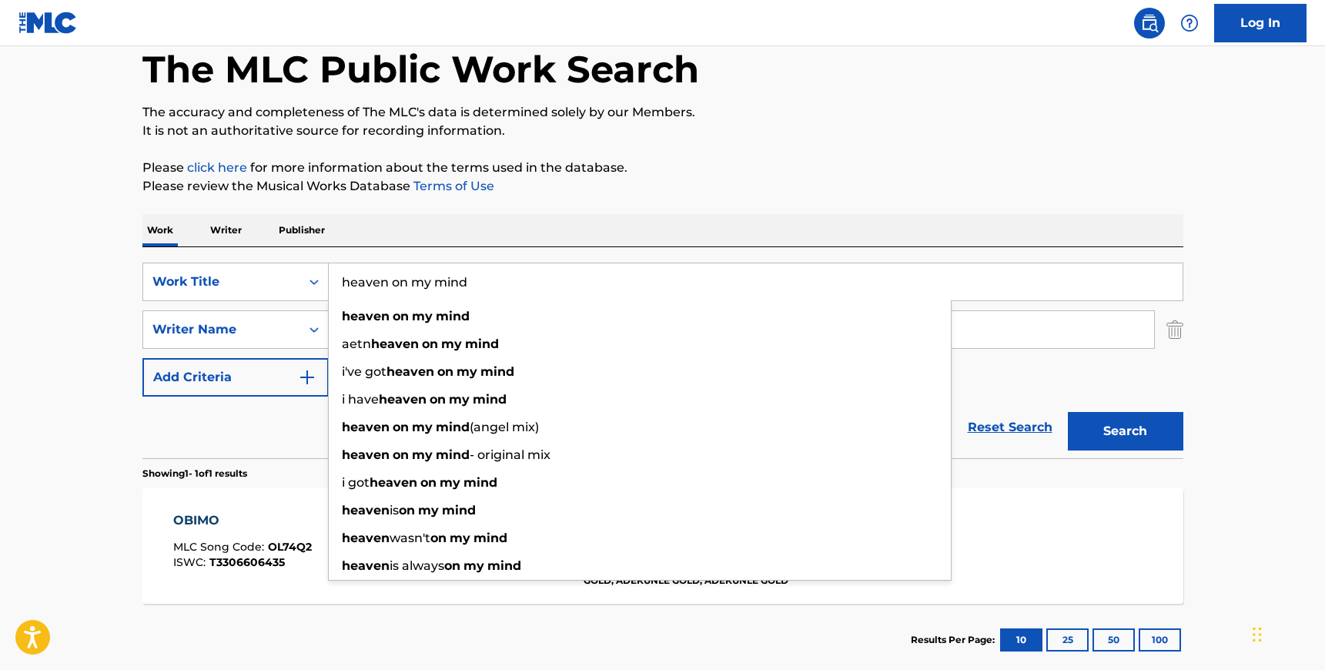
type input "heaven on my mind"
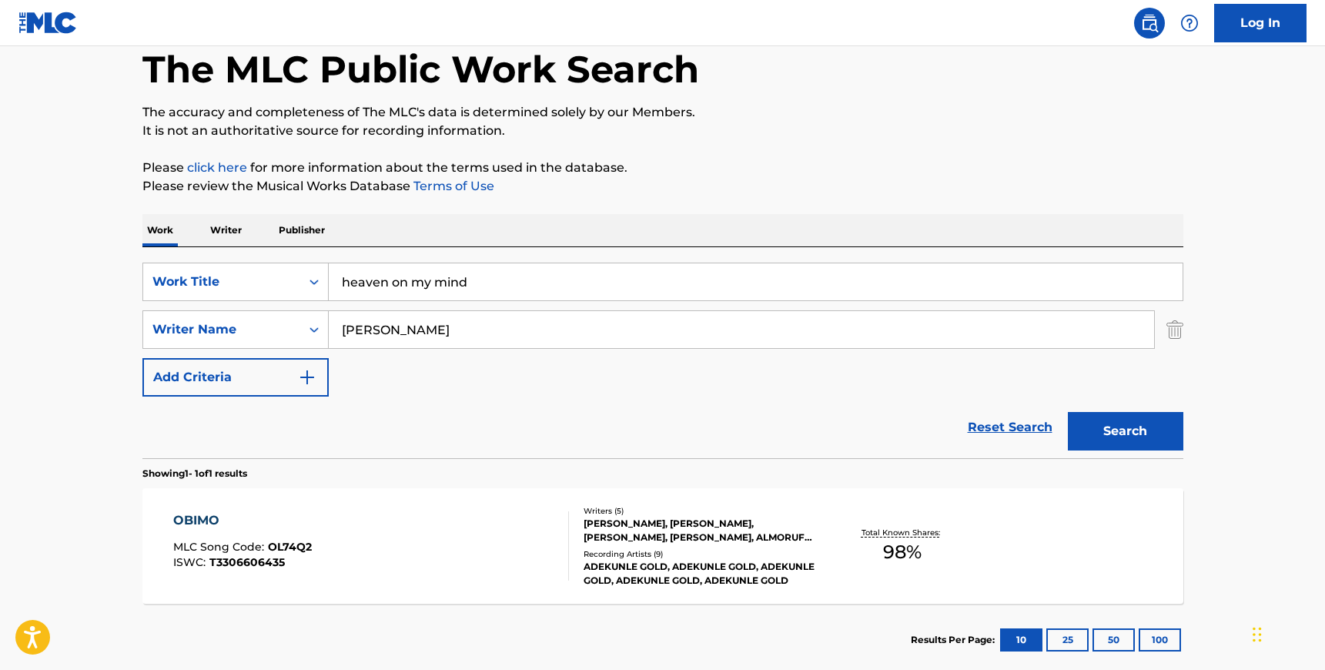
click at [525, 260] on div "SearchWithCriteria8a09dcb3-047a-4d25-b021-2b442702e4e5 Work Title heaven on my …" at bounding box center [662, 352] width 1041 height 211
click at [1147, 450] on div "Search" at bounding box center [1121, 428] width 123 height 62
click at [1147, 447] on button "Search" at bounding box center [1125, 431] width 115 height 38
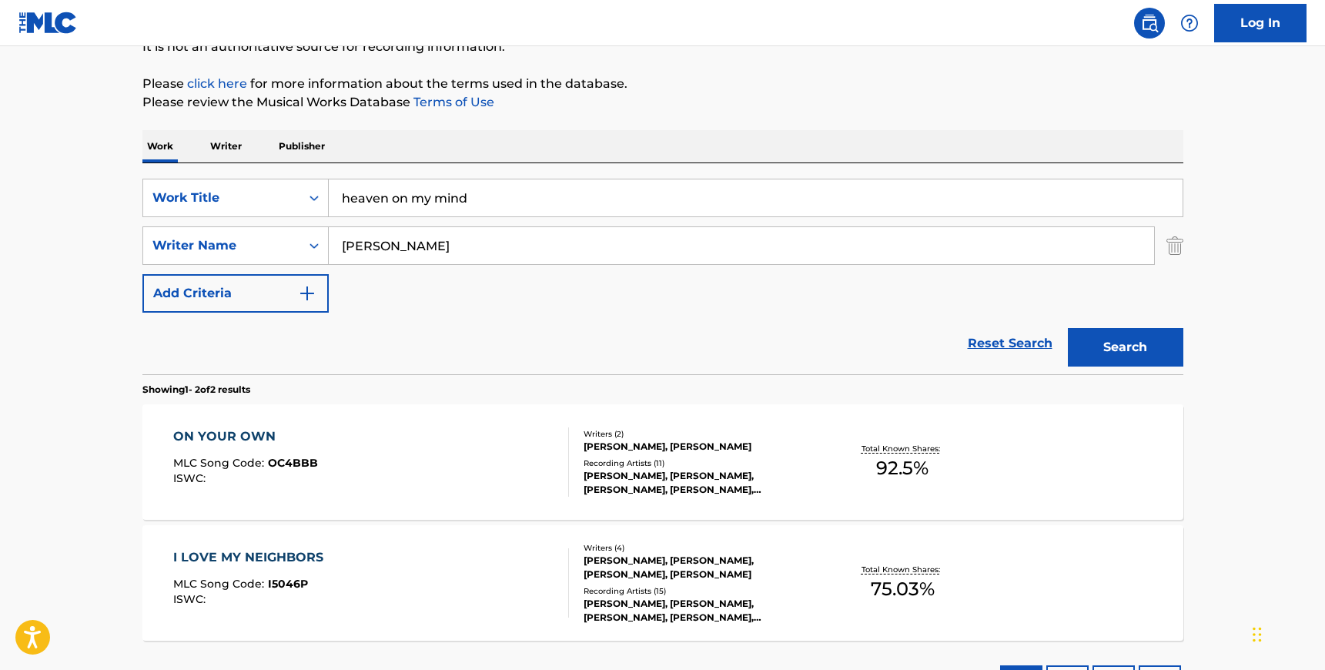
scroll to position [169, 0]
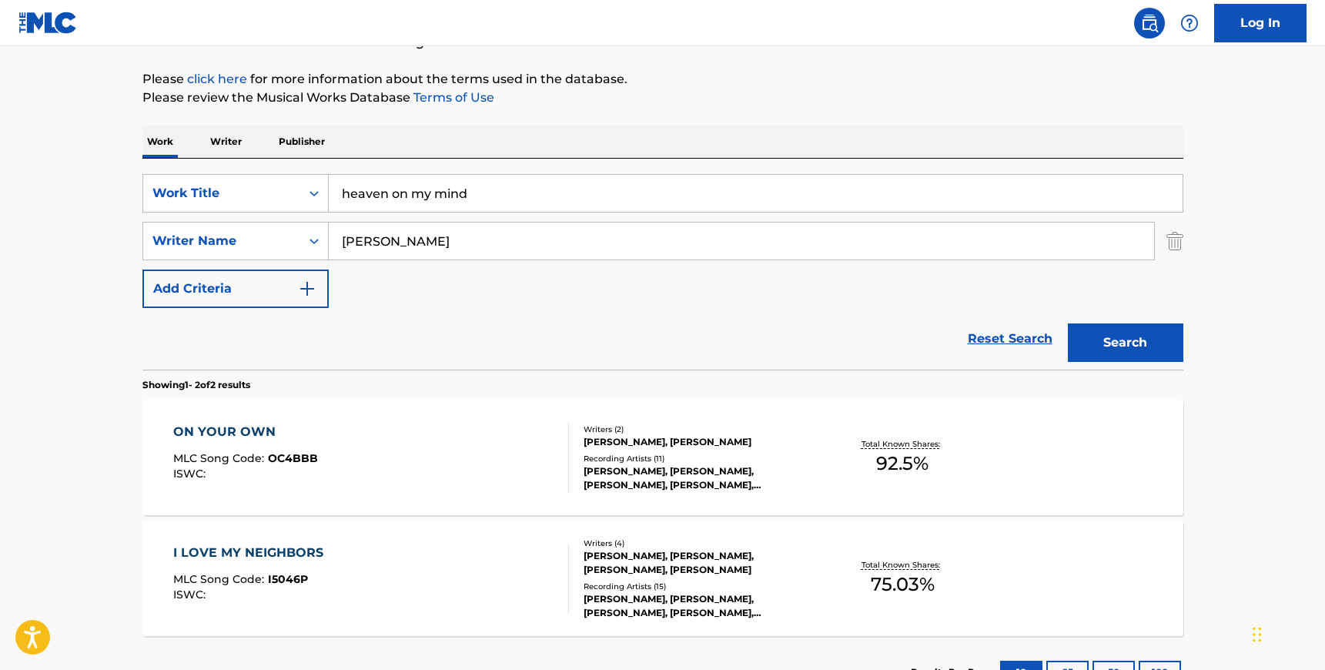
click at [469, 437] on div "ON YOUR OWN MLC Song Code : OC4BBB ISWC :" at bounding box center [371, 457] width 396 height 69
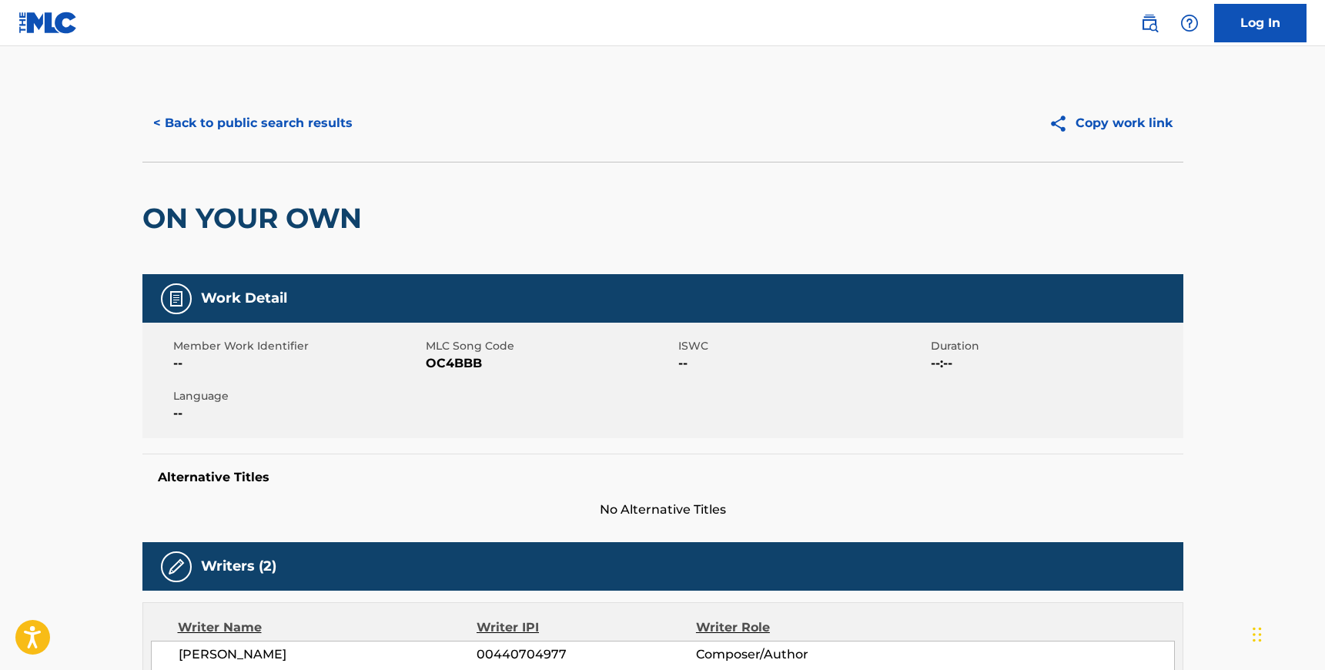
click at [242, 132] on button "< Back to public search results" at bounding box center [252, 123] width 221 height 38
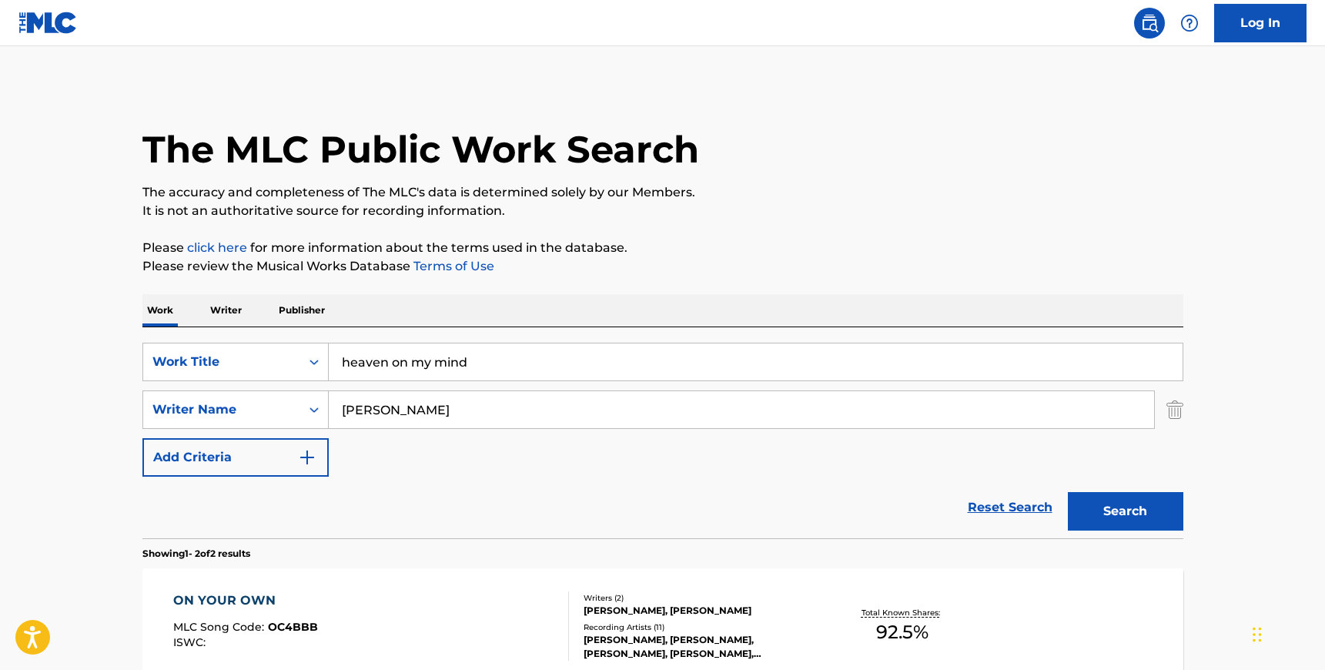
scroll to position [169, 0]
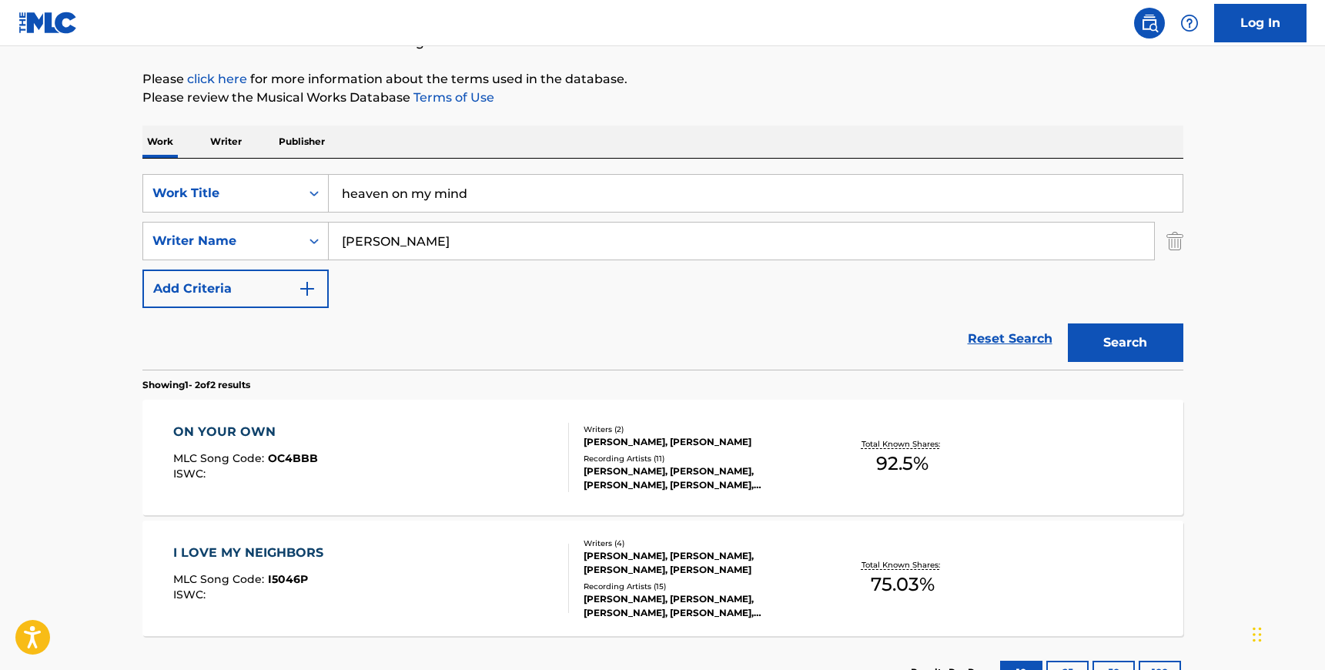
click at [437, 182] on input "heaven on my mind" at bounding box center [756, 193] width 854 height 37
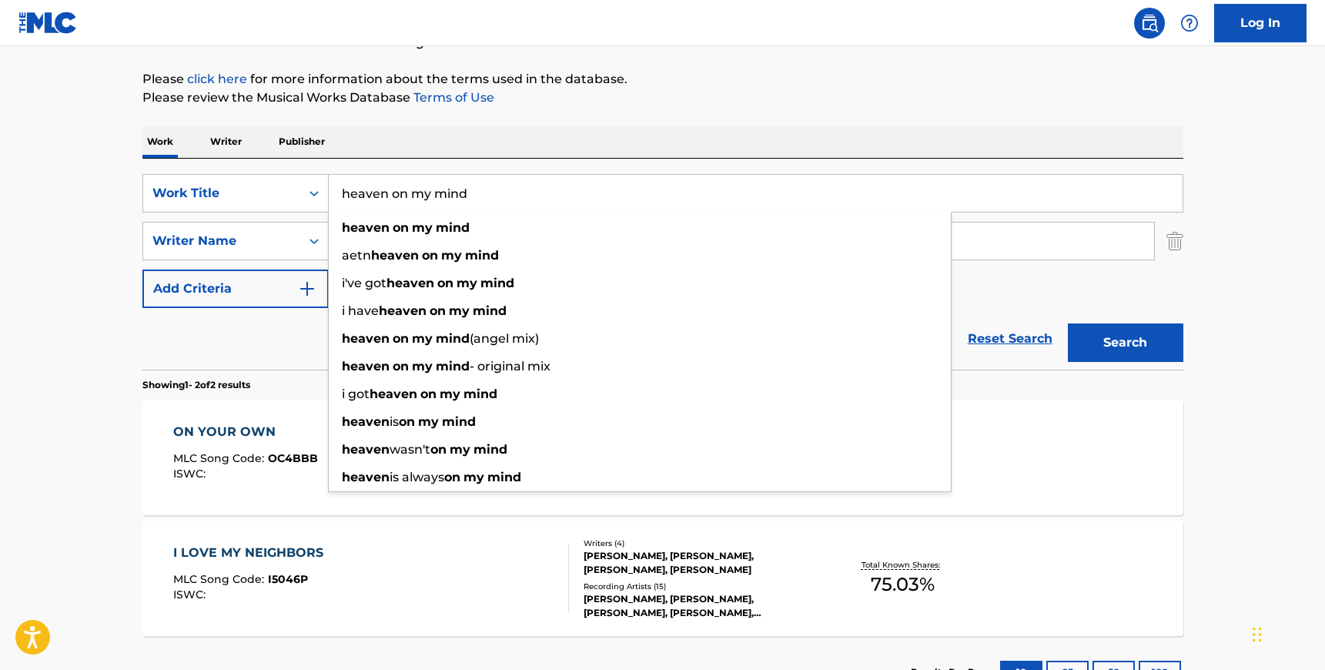
paste input "Love In Real Life"
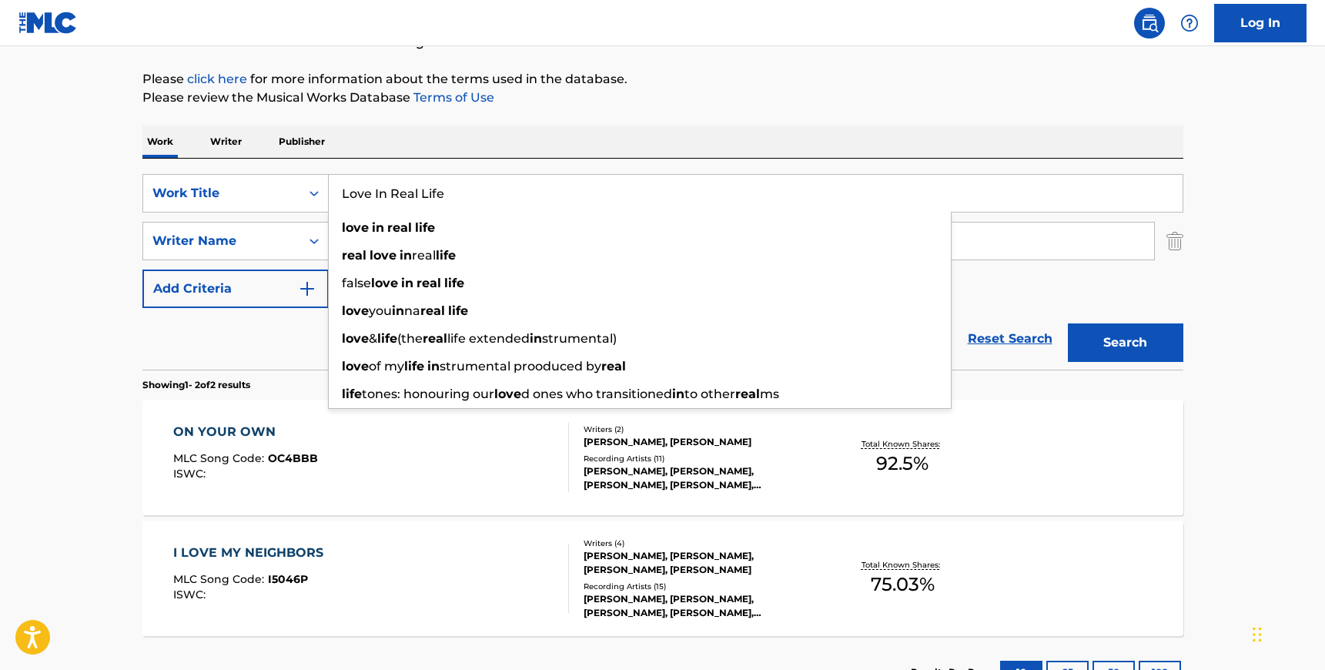
type input "Love In Real Life"
click at [427, 168] on div "SearchWithCriteria8a09dcb3-047a-4d25-b021-2b442702e4e5 Work Title Love In Real …" at bounding box center [662, 264] width 1041 height 211
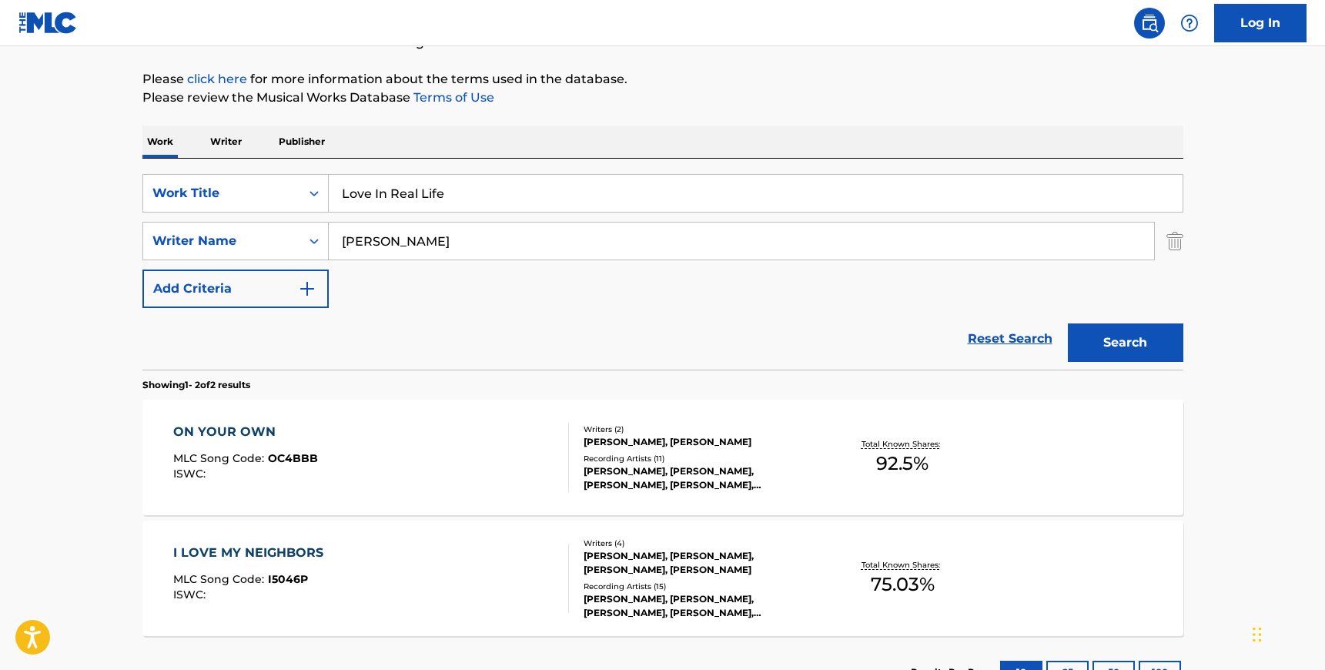
click at [402, 253] on input "[PERSON_NAME]" at bounding box center [741, 241] width 825 height 37
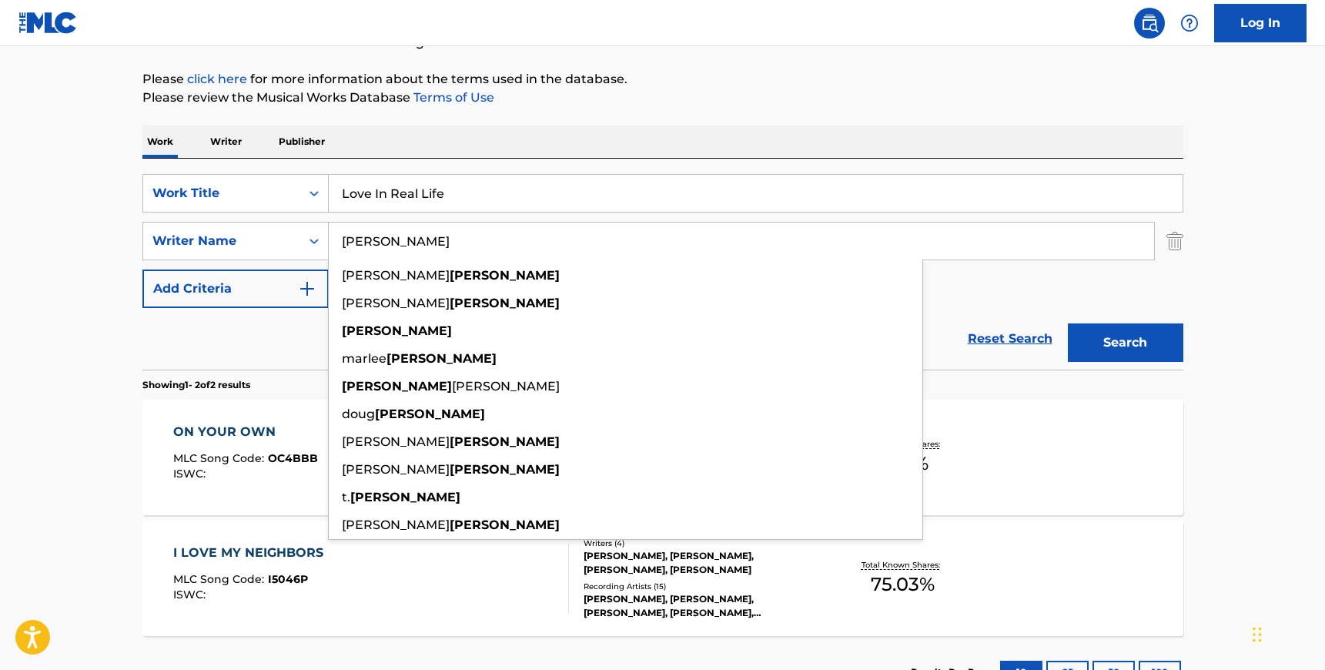
click at [402, 253] on input "[PERSON_NAME]" at bounding box center [741, 241] width 825 height 37
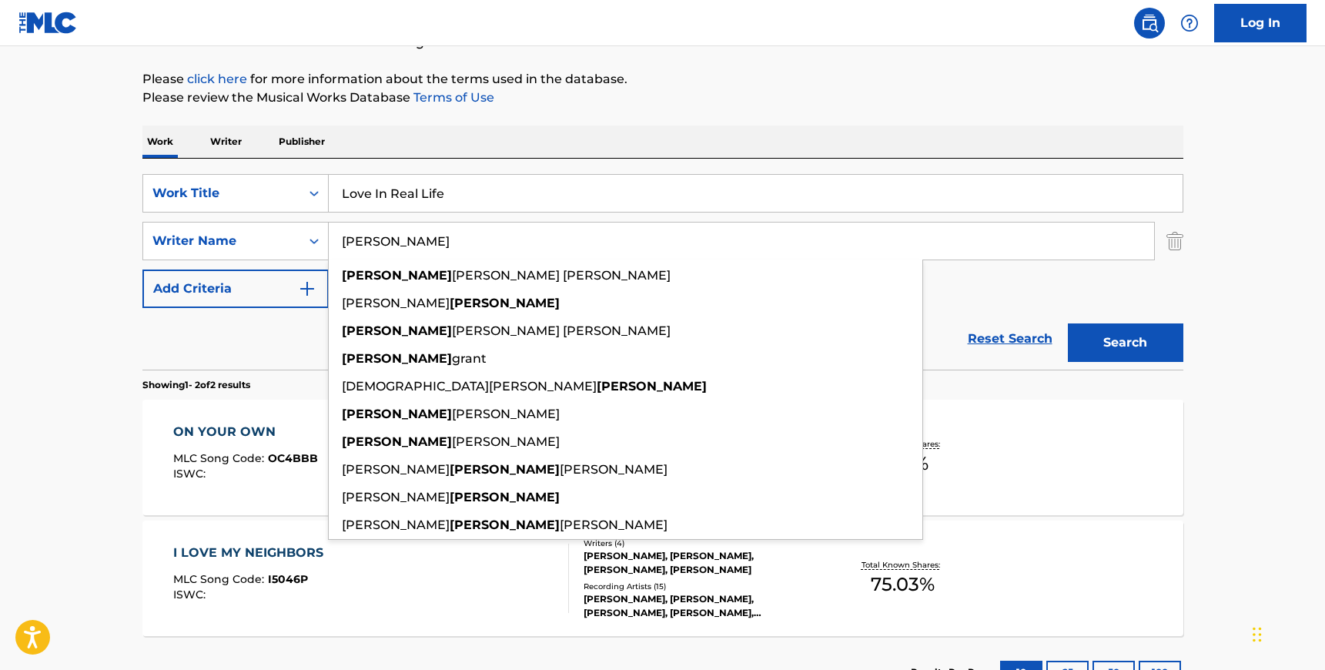
type input "[PERSON_NAME]"
click at [1124, 213] on div "SearchWithCriteria8a09dcb3-047a-4d25-b021-2b442702e4e5 Work Title Love In Real …" at bounding box center [662, 241] width 1041 height 134
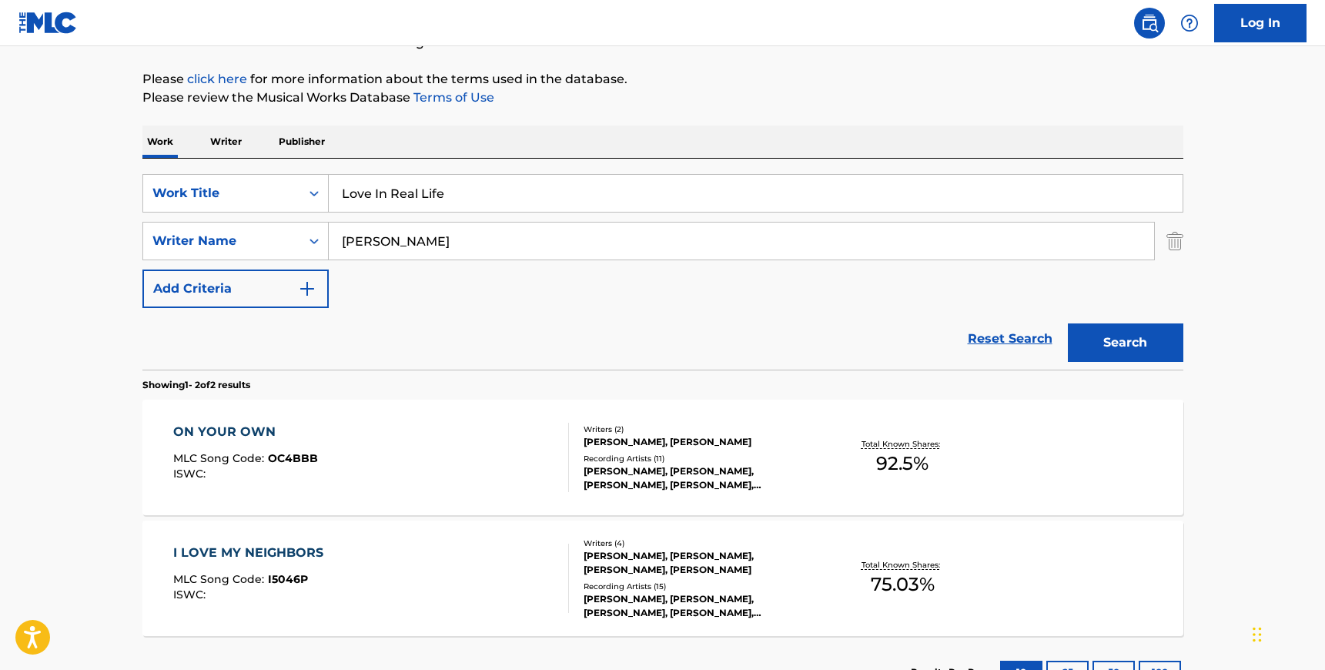
click at [1130, 338] on button "Search" at bounding box center [1125, 342] width 115 height 38
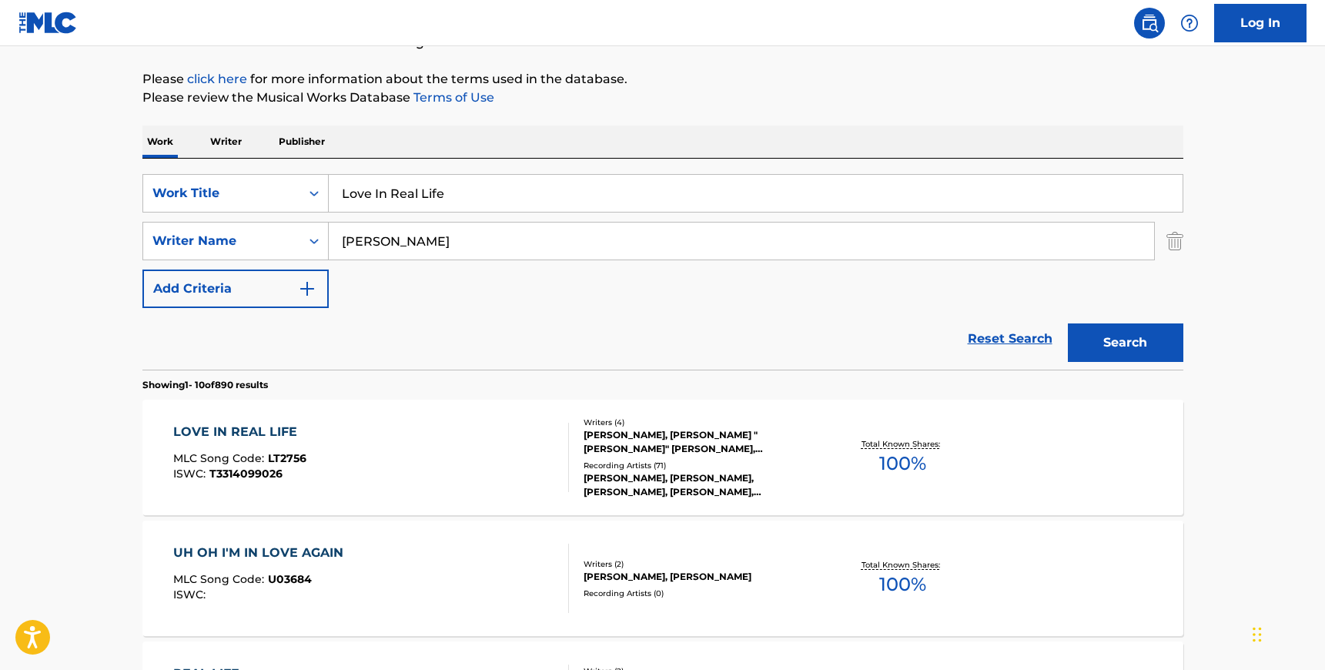
click at [478, 467] on div "LOVE IN REAL LIFE MLC Song Code : LT2756 ISWC : T3314099026" at bounding box center [371, 457] width 396 height 69
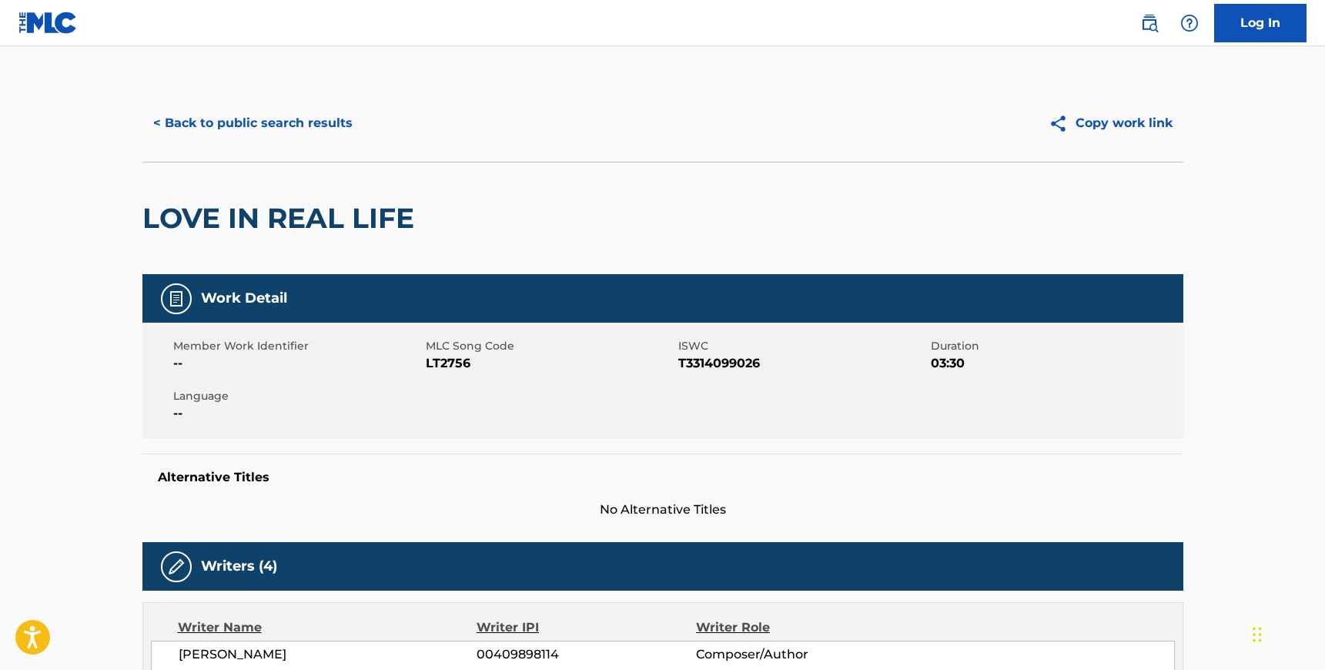
click at [440, 366] on span "LT2756" at bounding box center [550, 363] width 249 height 18
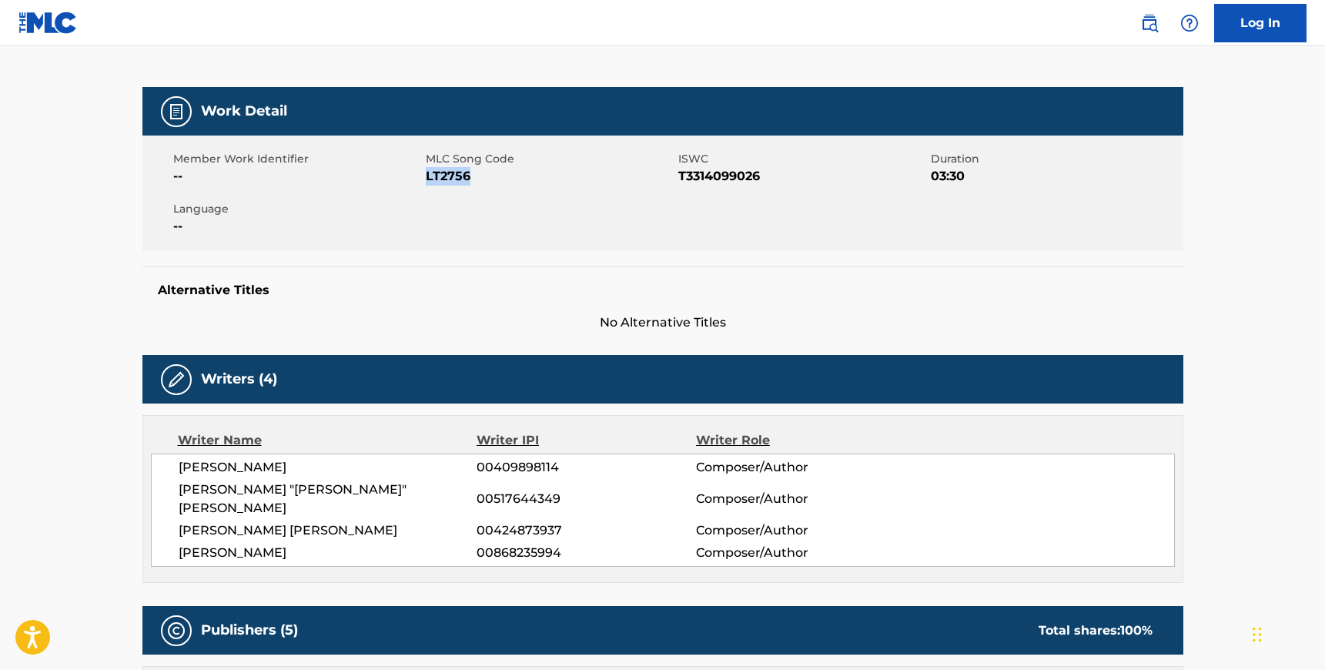
scroll to position [204, 0]
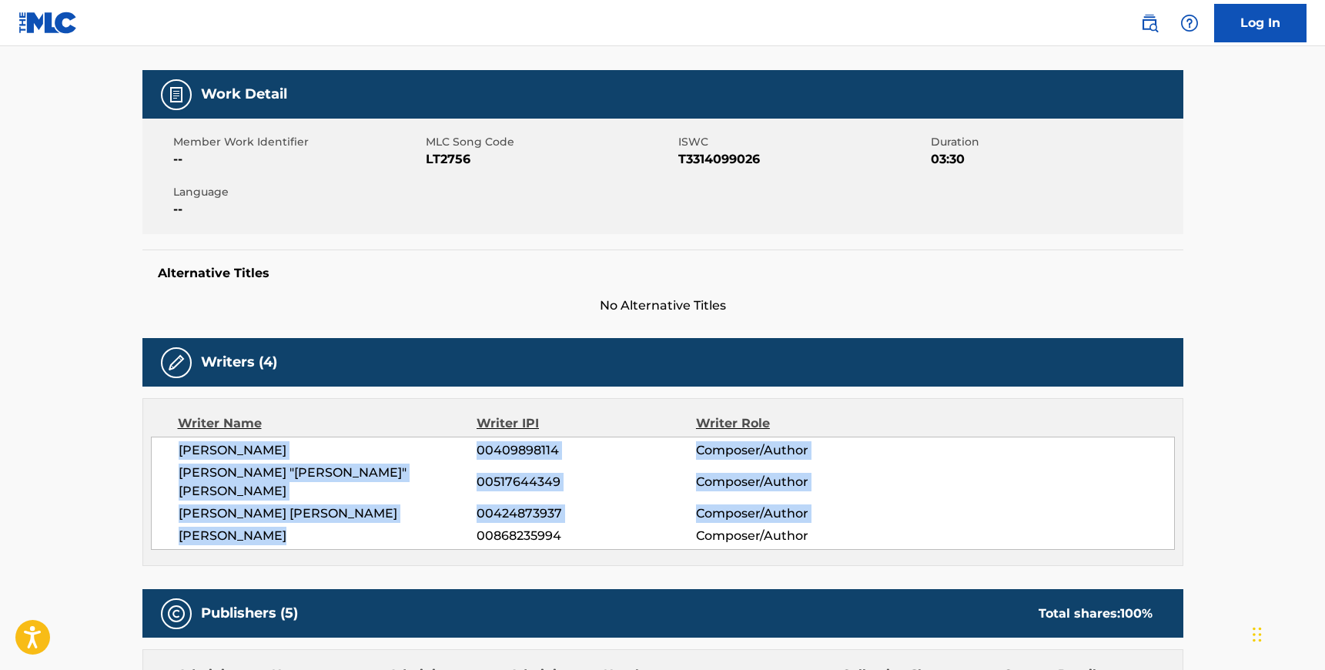
drag, startPoint x: 179, startPoint y: 448, endPoint x: 279, endPoint y: 518, distance: 122.2
click at [279, 518] on div "[PERSON_NAME] 00409898114 Composer/Author [PERSON_NAME] "[PERSON_NAME]" [PERSON…" at bounding box center [663, 493] width 1024 height 113
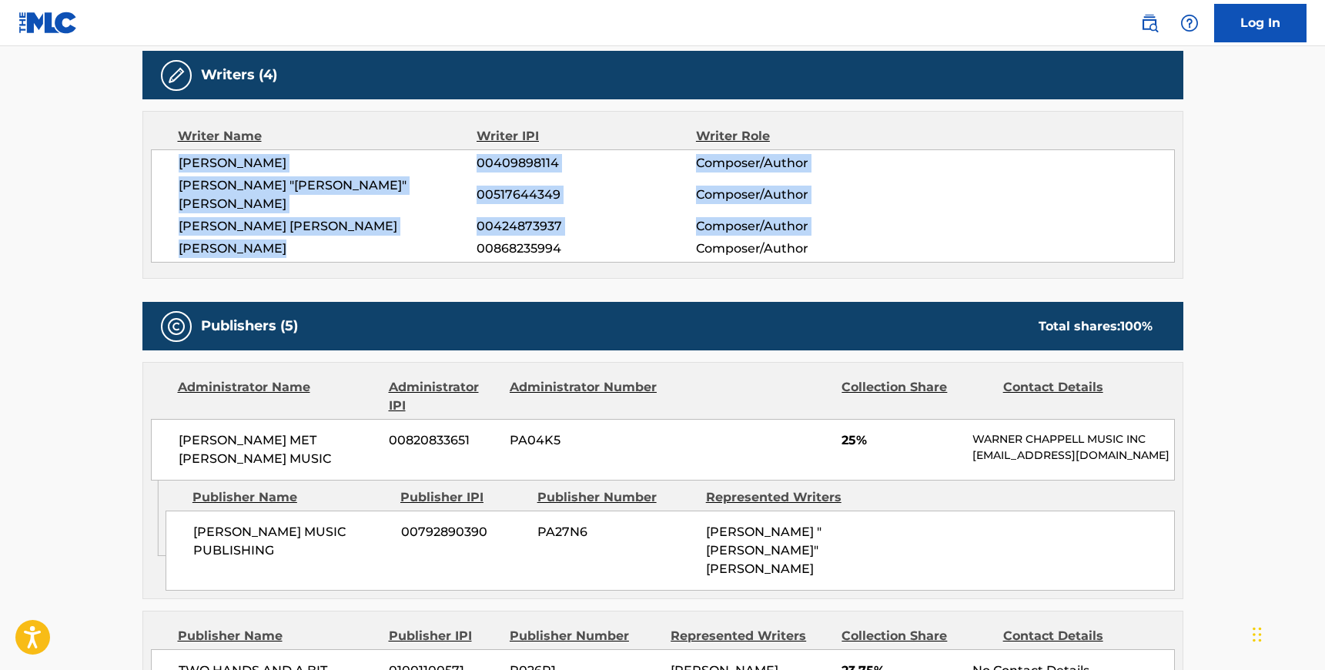
scroll to position [499, 0]
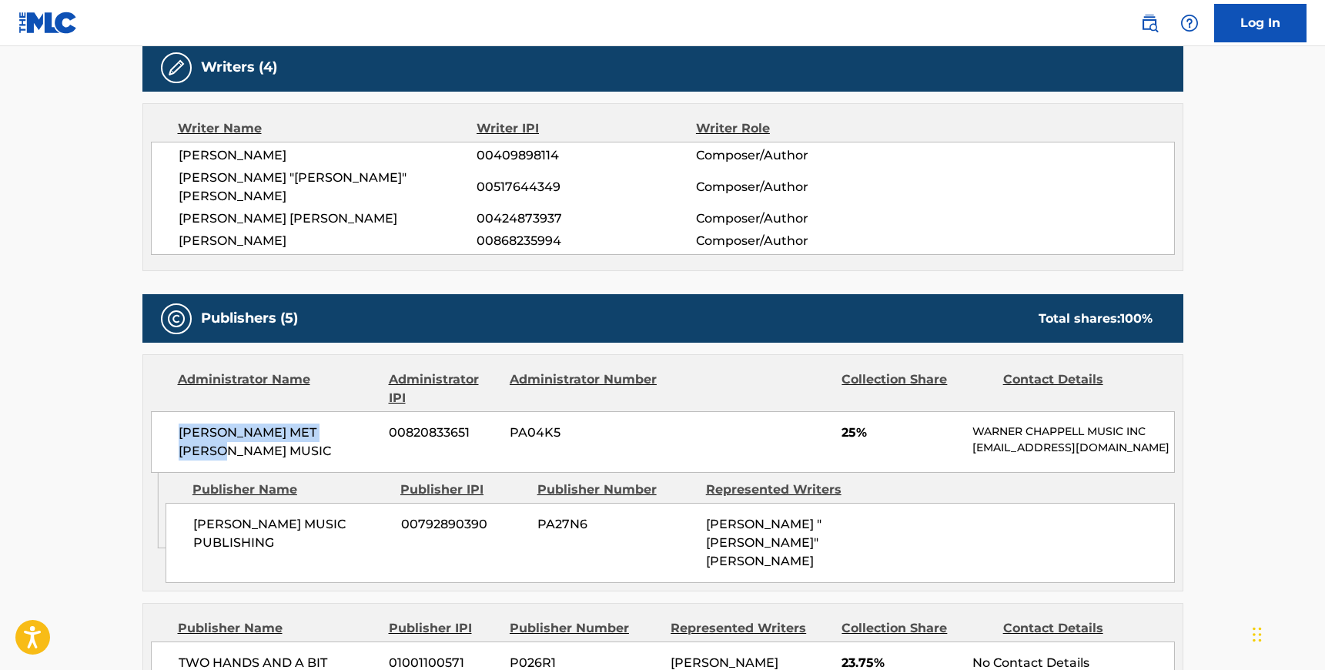
drag, startPoint x: 369, startPoint y: 408, endPoint x: 179, endPoint y: 417, distance: 190.4
click at [179, 423] on span "[PERSON_NAME] MET [PERSON_NAME] MUSIC" at bounding box center [278, 441] width 199 height 37
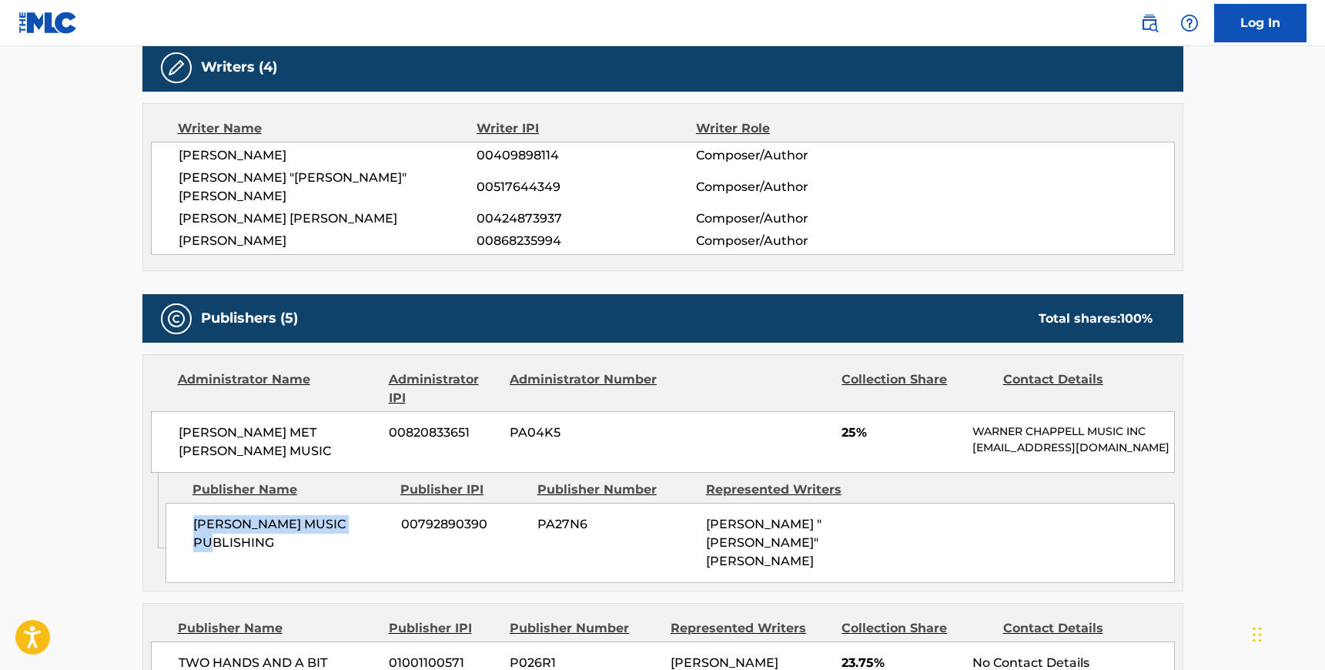
drag, startPoint x: 360, startPoint y: 498, endPoint x: 186, endPoint y: 499, distance: 174.0
click at [186, 503] on div "[PERSON_NAME] MUSIC PUBLISHING 00792890390 PA27N6 [PERSON_NAME] "[PERSON_NAME]"…" at bounding box center [670, 543] width 1009 height 80
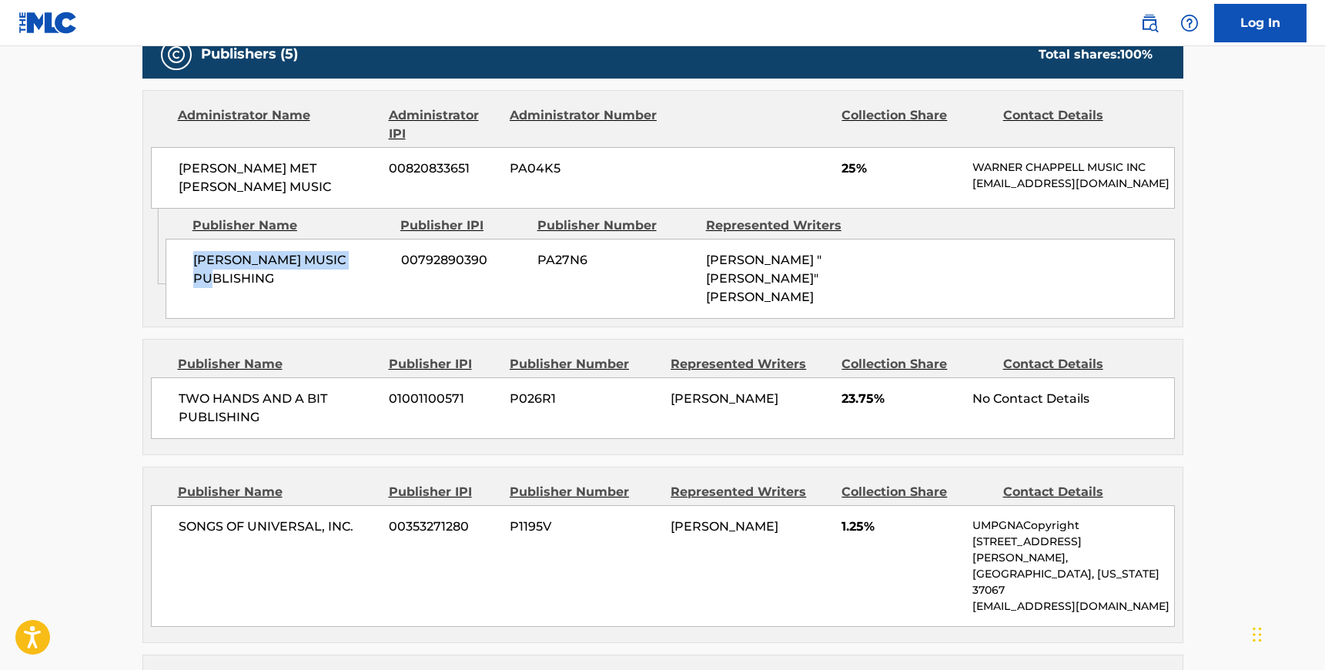
scroll to position [775, 0]
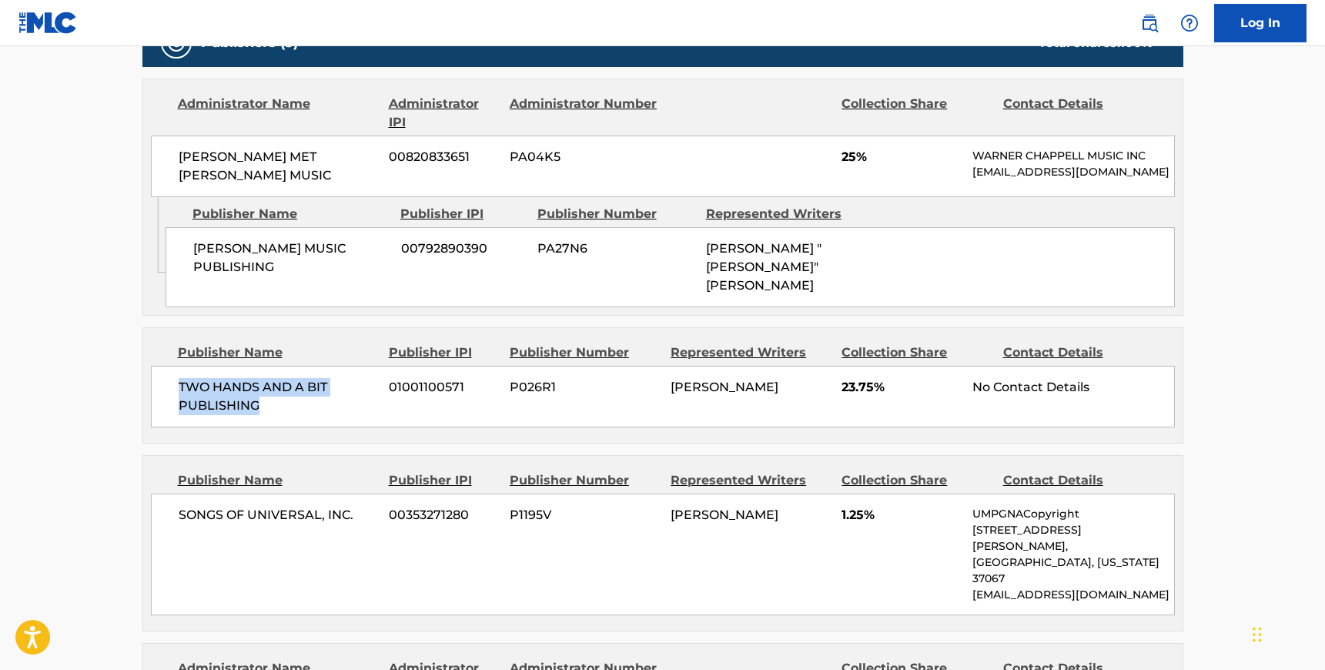
drag, startPoint x: 262, startPoint y: 360, endPoint x: 178, endPoint y: 345, distance: 85.2
click at [179, 378] on span "TWO HANDS AND A BIT PUBLISHING" at bounding box center [278, 396] width 199 height 37
drag, startPoint x: 359, startPoint y: 470, endPoint x: 180, endPoint y: 472, distance: 178.6
click at [180, 506] on span "SONGS OF UNIVERSAL, INC." at bounding box center [278, 515] width 199 height 18
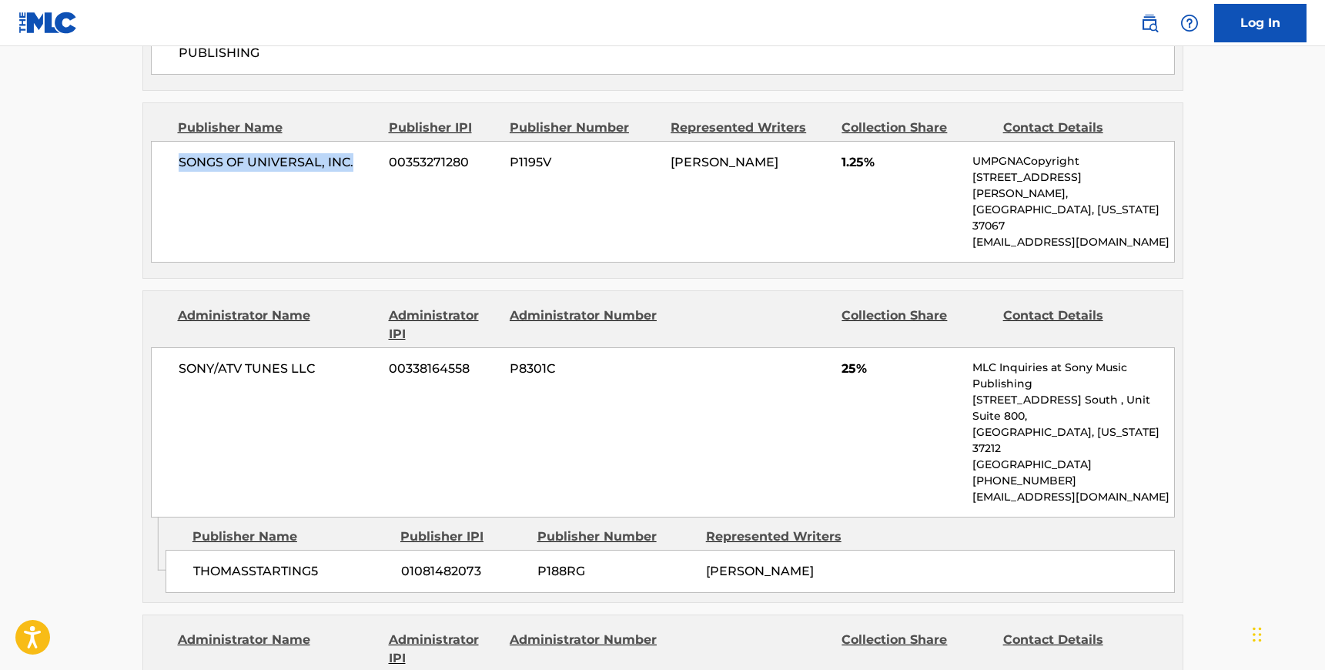
scroll to position [1134, 0]
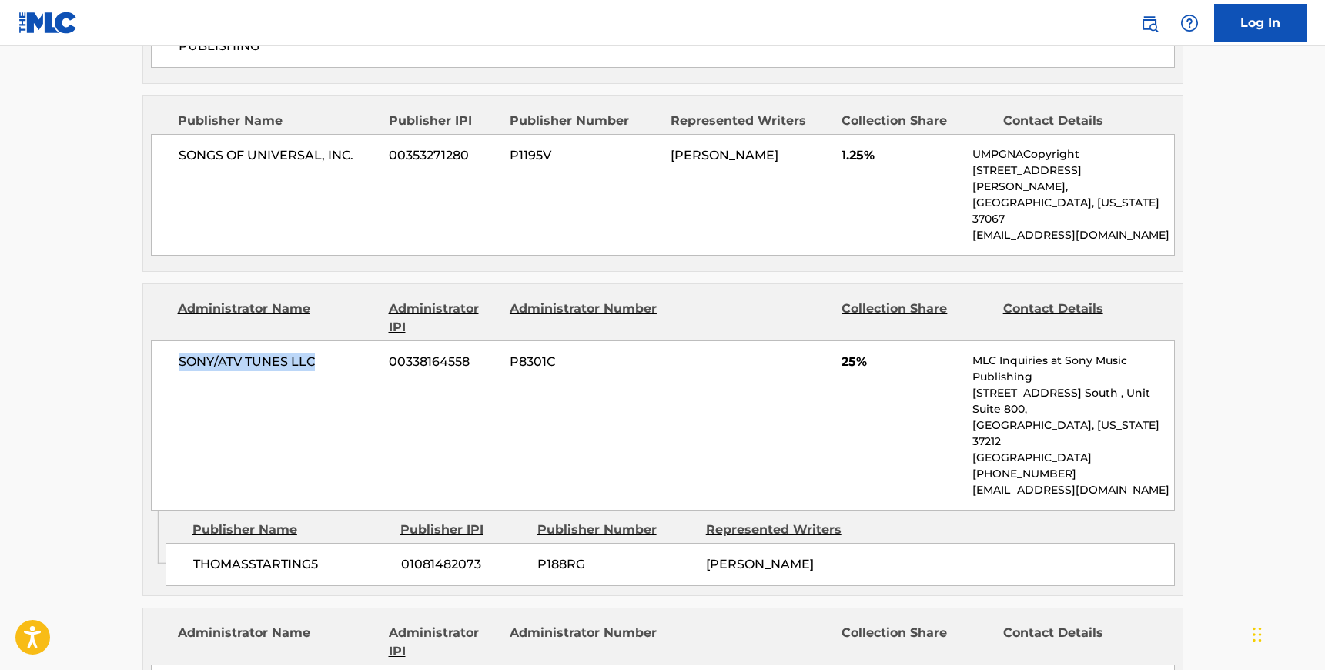
drag, startPoint x: 316, startPoint y: 282, endPoint x: 176, endPoint y: 291, distance: 140.4
click at [176, 340] on div "SONY/ATV TUNES LLC 00338164558 P8301C 25% MLC Inquiries at Sony Music Publishin…" at bounding box center [663, 425] width 1024 height 170
drag, startPoint x: 329, startPoint y: 448, endPoint x: 195, endPoint y: 447, distance: 134.0
click at [195, 555] on span "THOMASSTARTING5" at bounding box center [291, 564] width 196 height 18
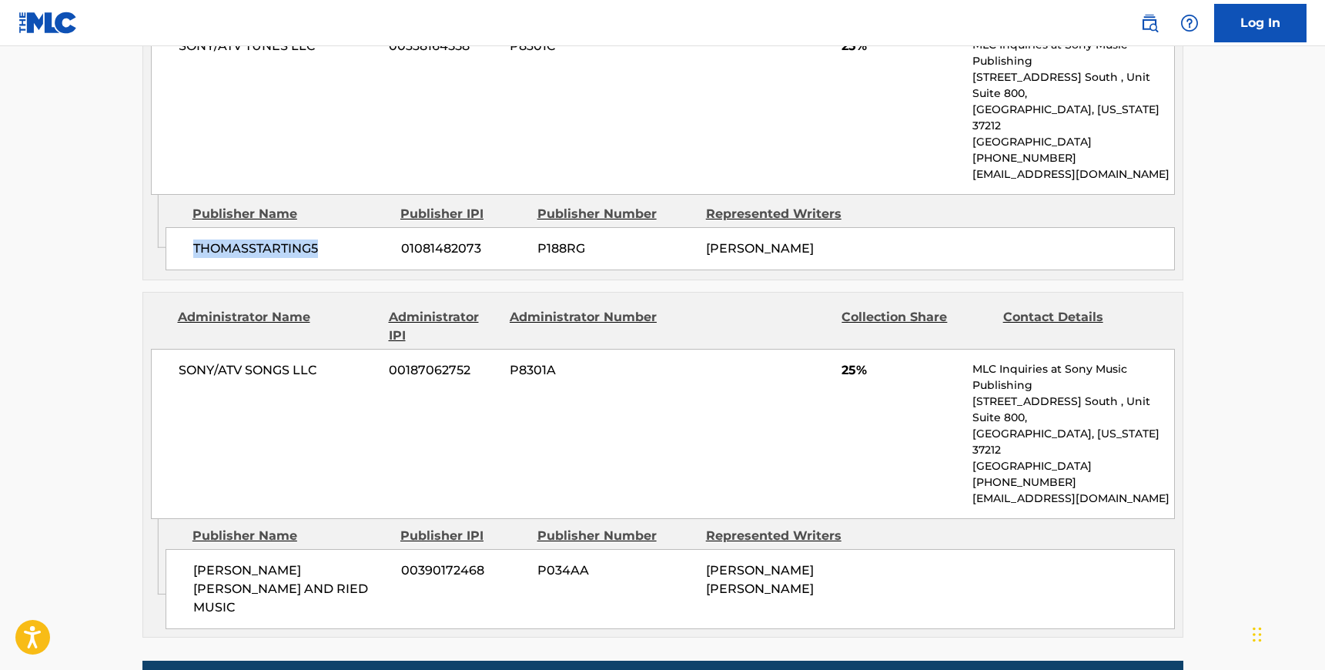
scroll to position [1452, 0]
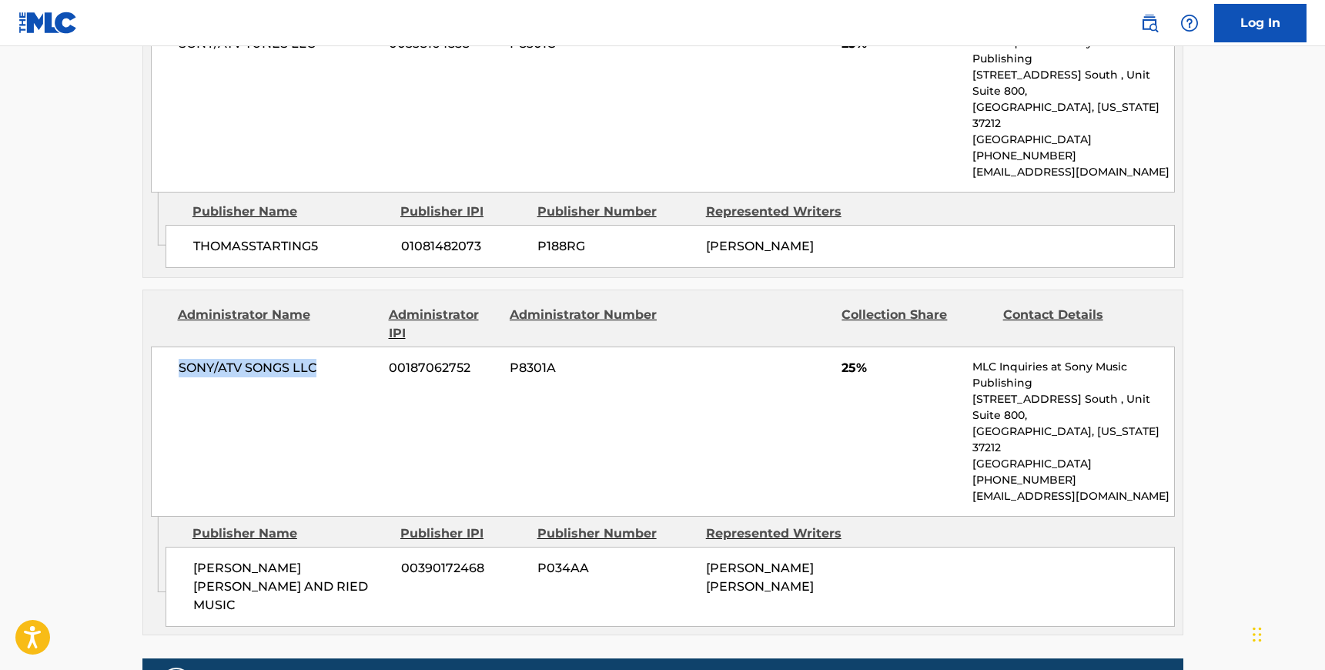
drag, startPoint x: 321, startPoint y: 272, endPoint x: 174, endPoint y: 276, distance: 147.1
click at [174, 346] on div "SONY/ATV SONGS LLC 00187062752 P8301A 25% MLC Inquiries at Sony Music Publishin…" at bounding box center [663, 431] width 1024 height 170
drag, startPoint x: 377, startPoint y: 439, endPoint x: 188, endPoint y: 445, distance: 188.7
click at [188, 547] on div "[PERSON_NAME] [PERSON_NAME] AND RIED MUSIC 00390172468 P034AA [PERSON_NAME] [PE…" at bounding box center [670, 587] width 1009 height 80
